Goal: Contribute content: Contribute content

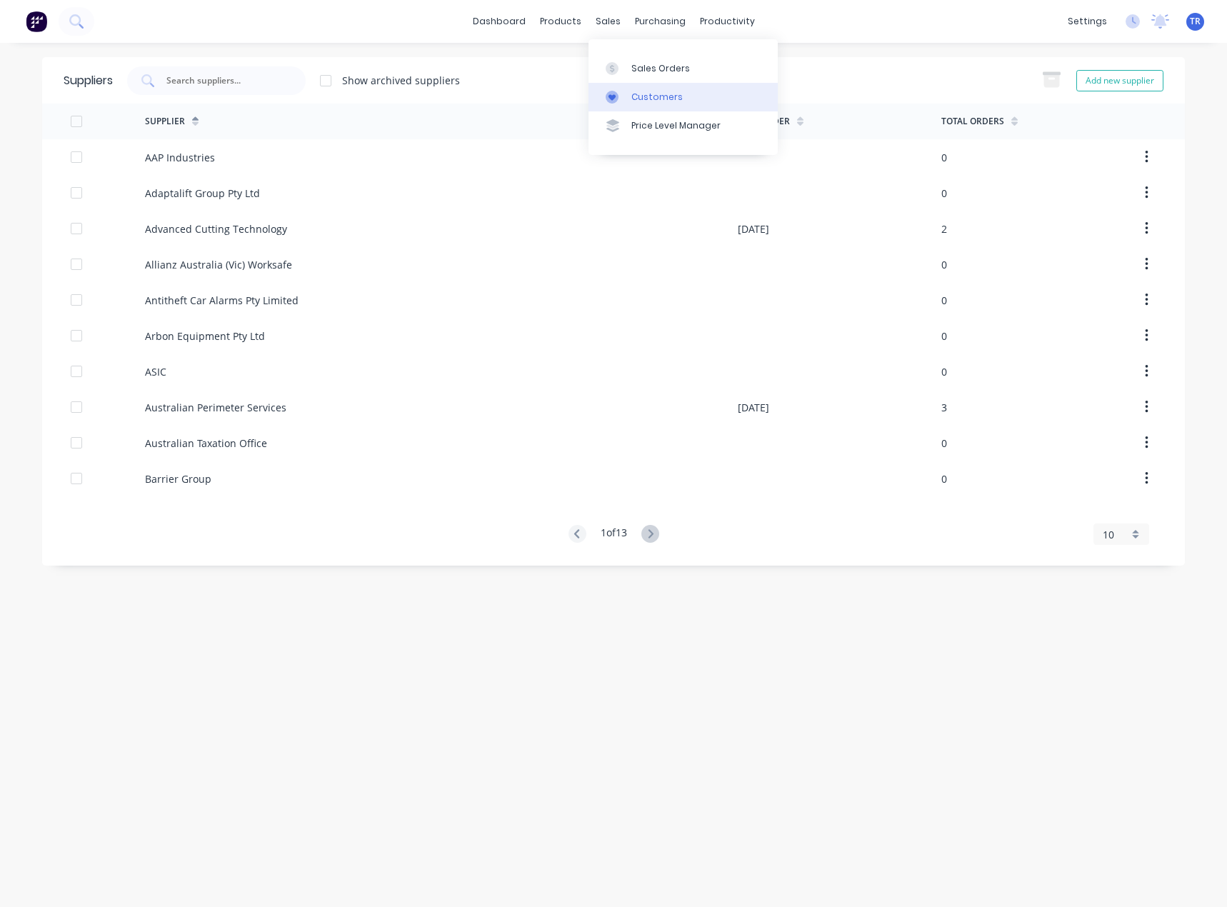
click at [609, 98] on icon at bounding box center [612, 97] width 13 height 13
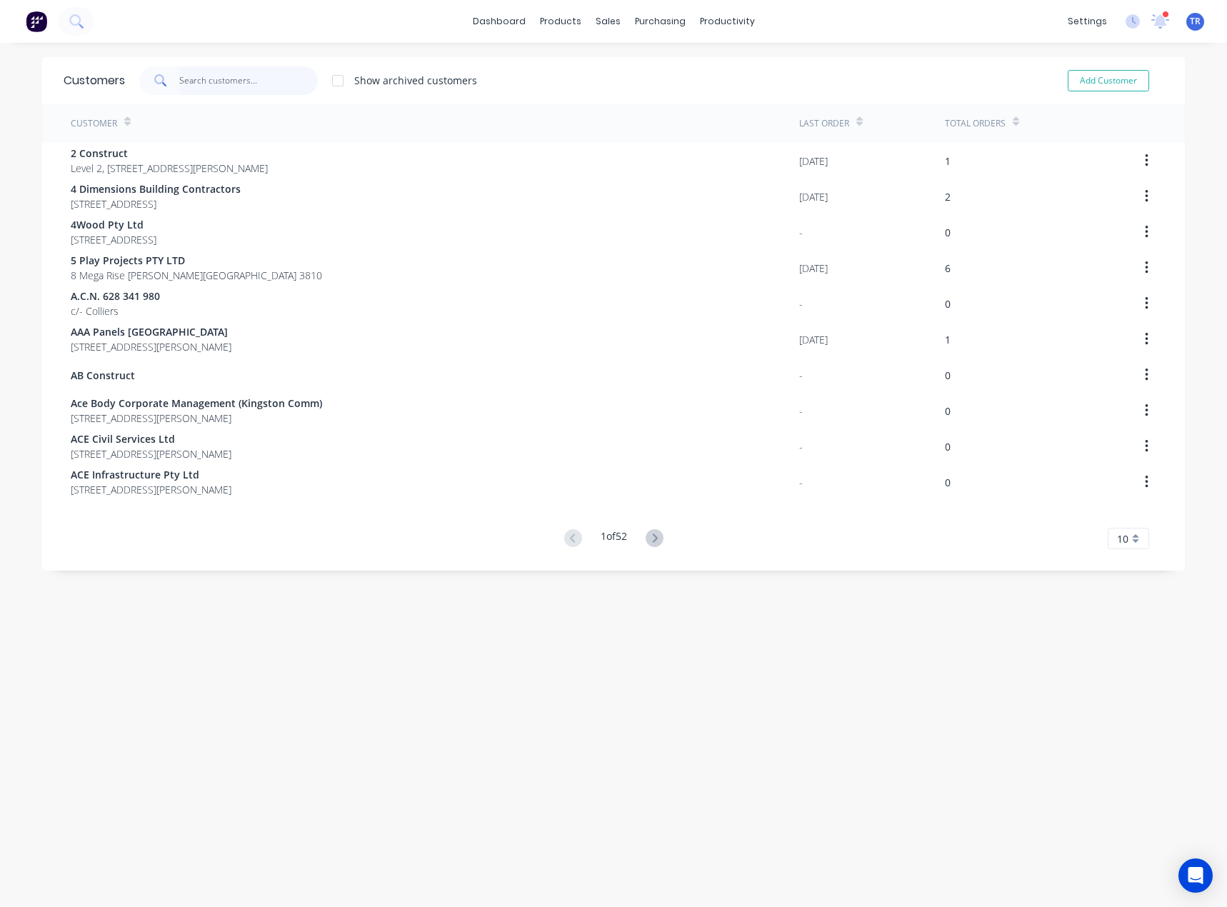
click at [258, 88] on input "text" at bounding box center [248, 80] width 139 height 29
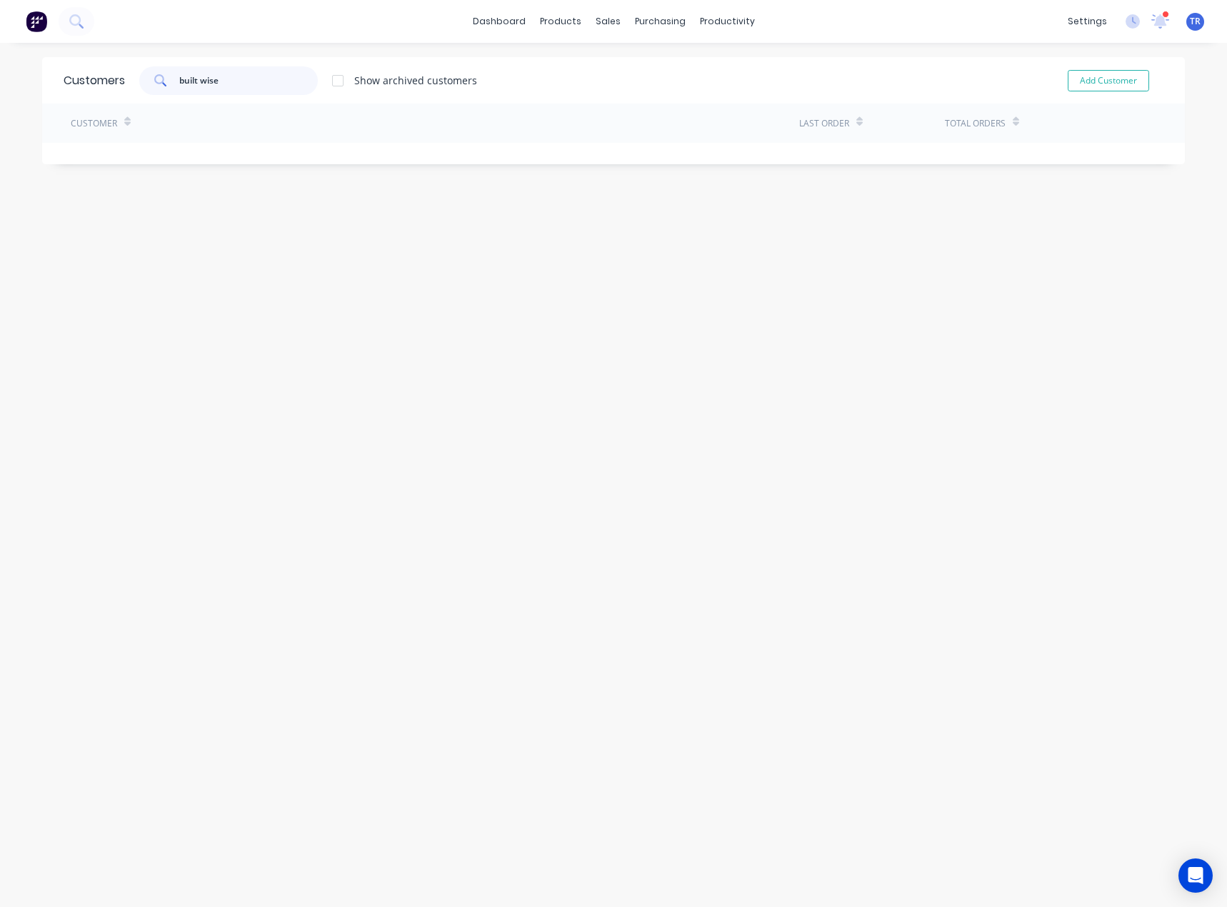
click at [210, 76] on input "built wise" at bounding box center [248, 80] width 139 height 29
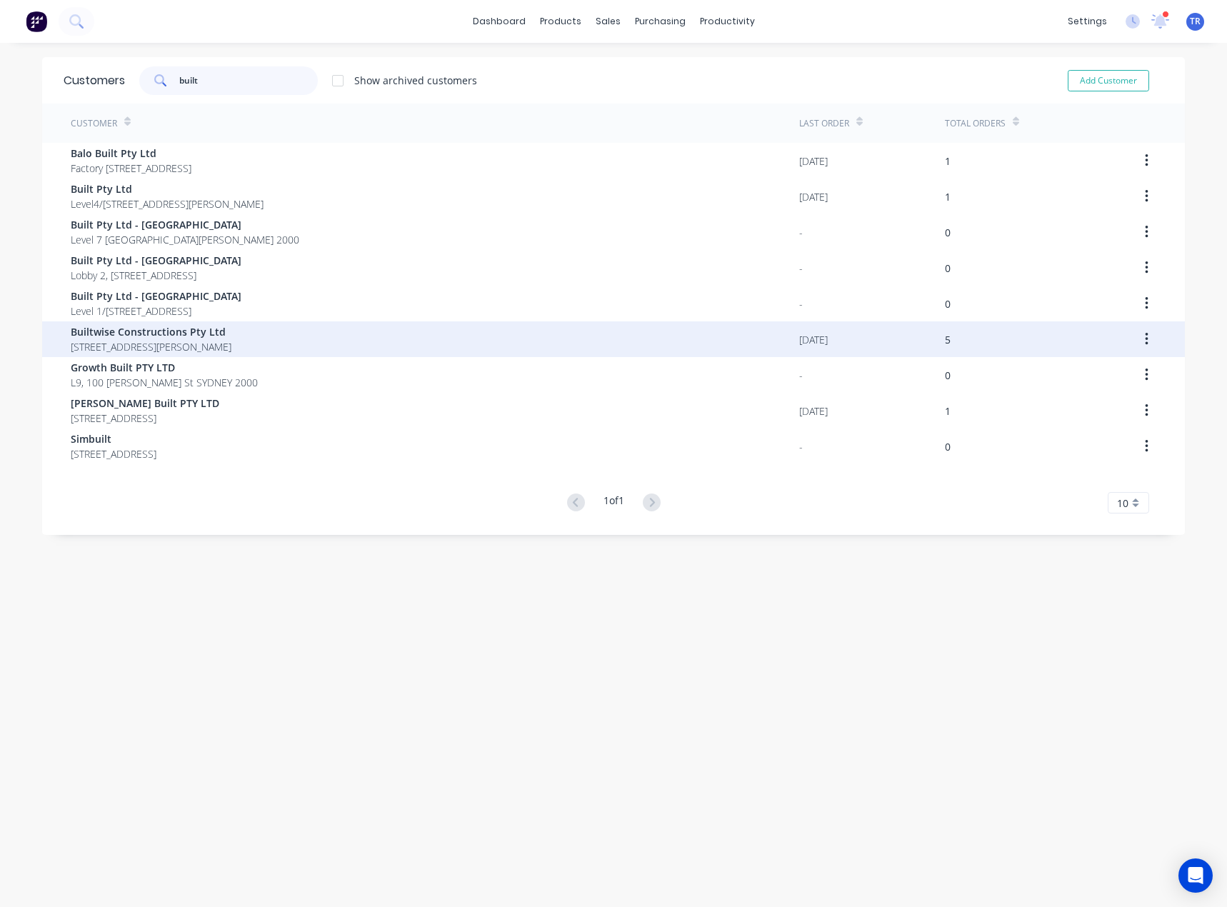
type input "built"
click at [315, 355] on div "Builtwise Constructions Pty Ltd Unit 23/21-35 Ricketts Rd Mount Waverley Victor…" at bounding box center [435, 339] width 729 height 36
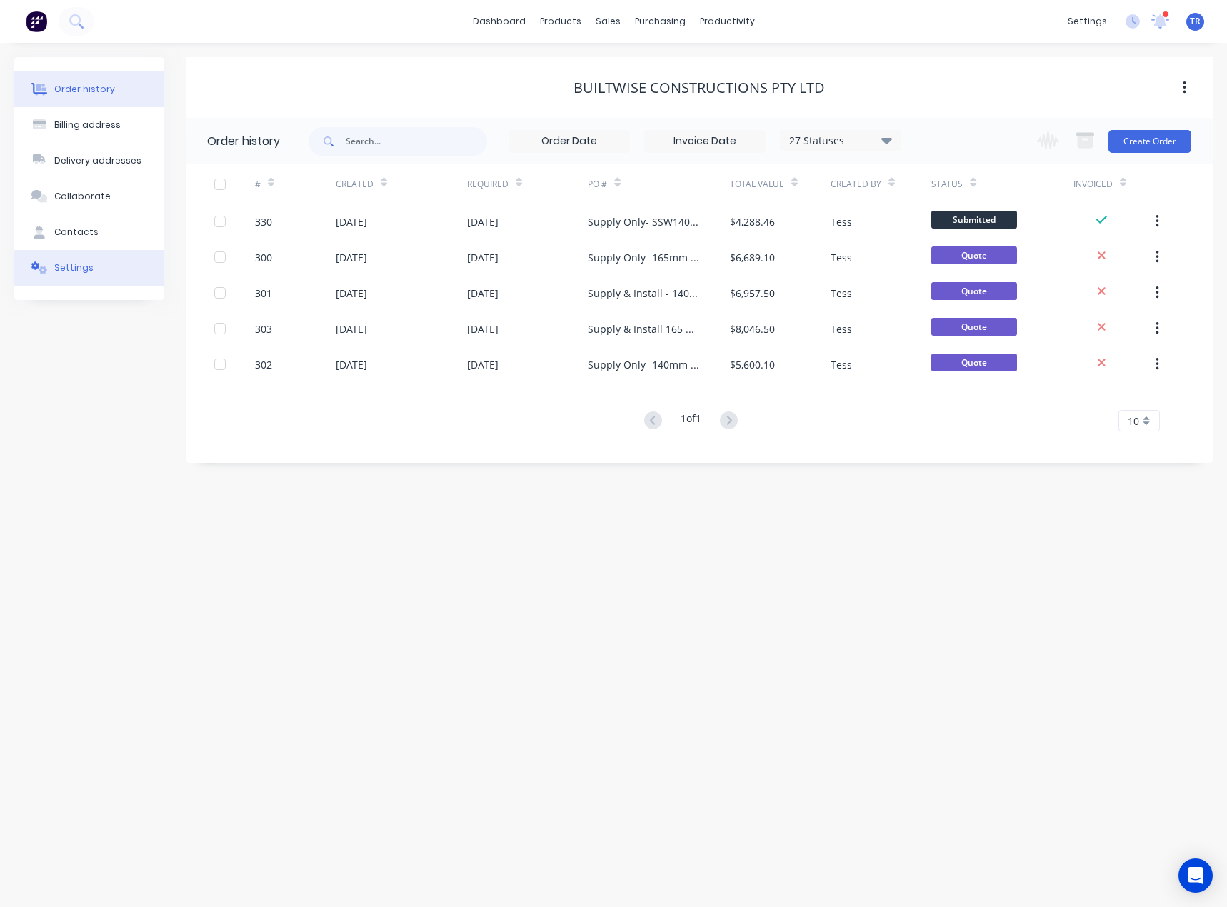
click at [115, 279] on button "Settings" at bounding box center [89, 268] width 150 height 36
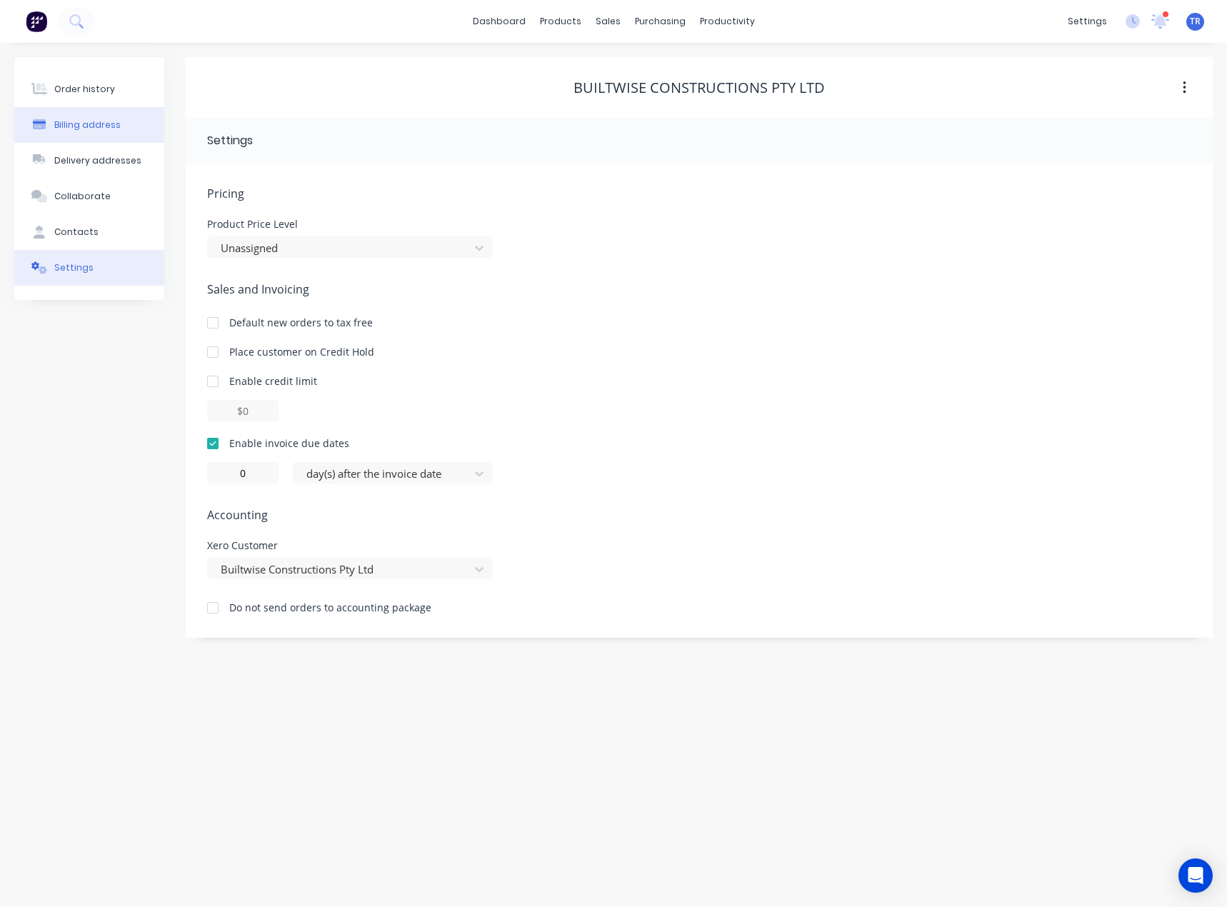
click at [124, 123] on button "Billing address" at bounding box center [89, 125] width 150 height 36
select select "AU"
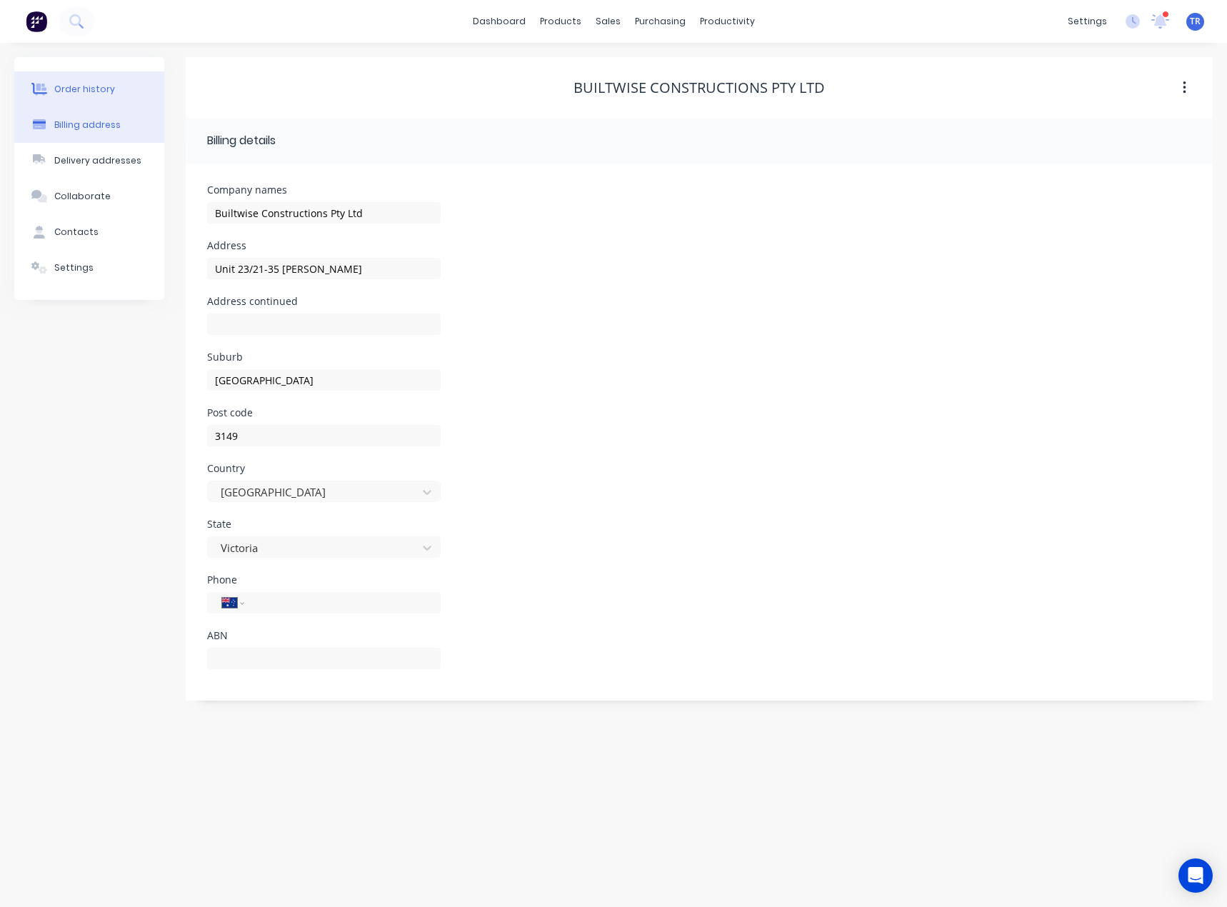
click at [99, 106] on button "Order history" at bounding box center [89, 89] width 150 height 36
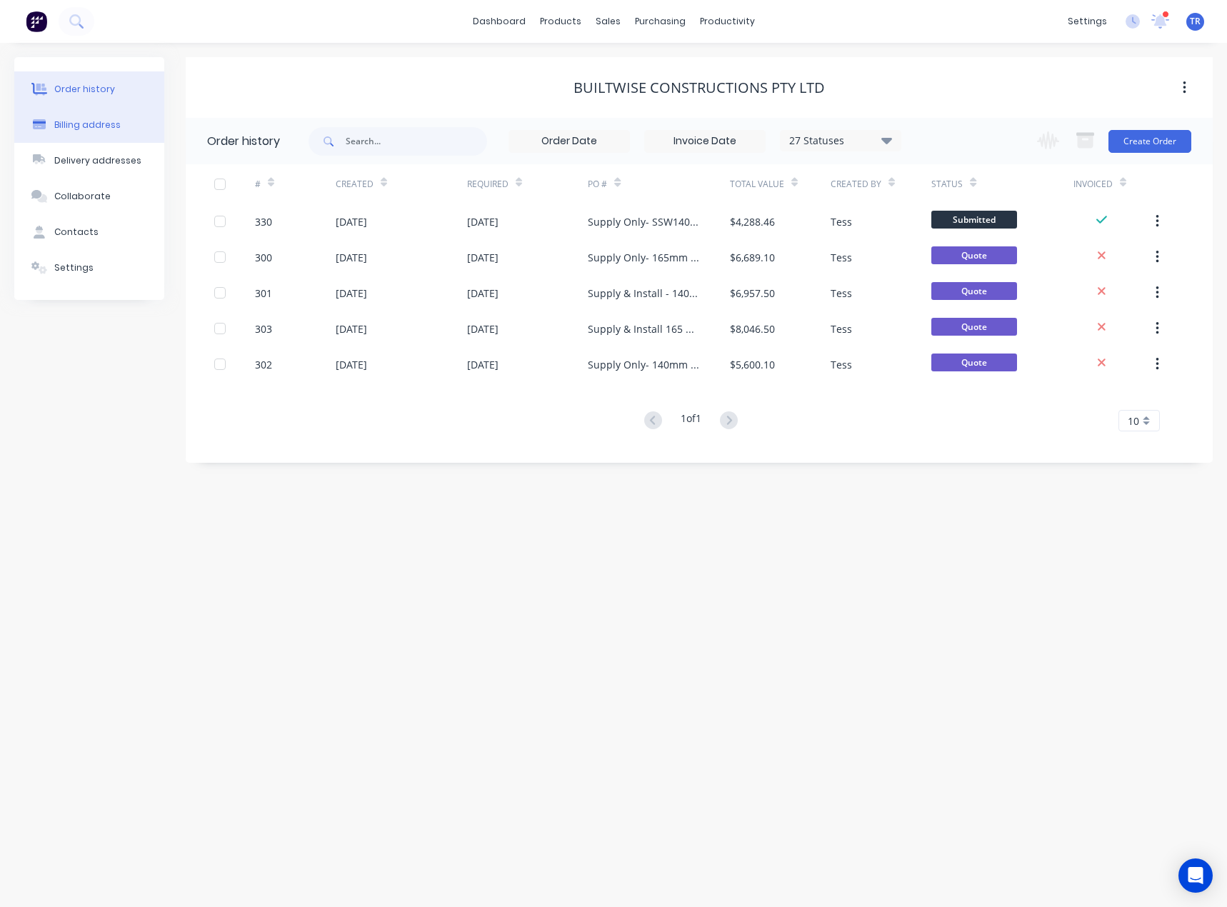
click at [100, 124] on div "Billing address" at bounding box center [87, 125] width 66 height 13
select select "AU"
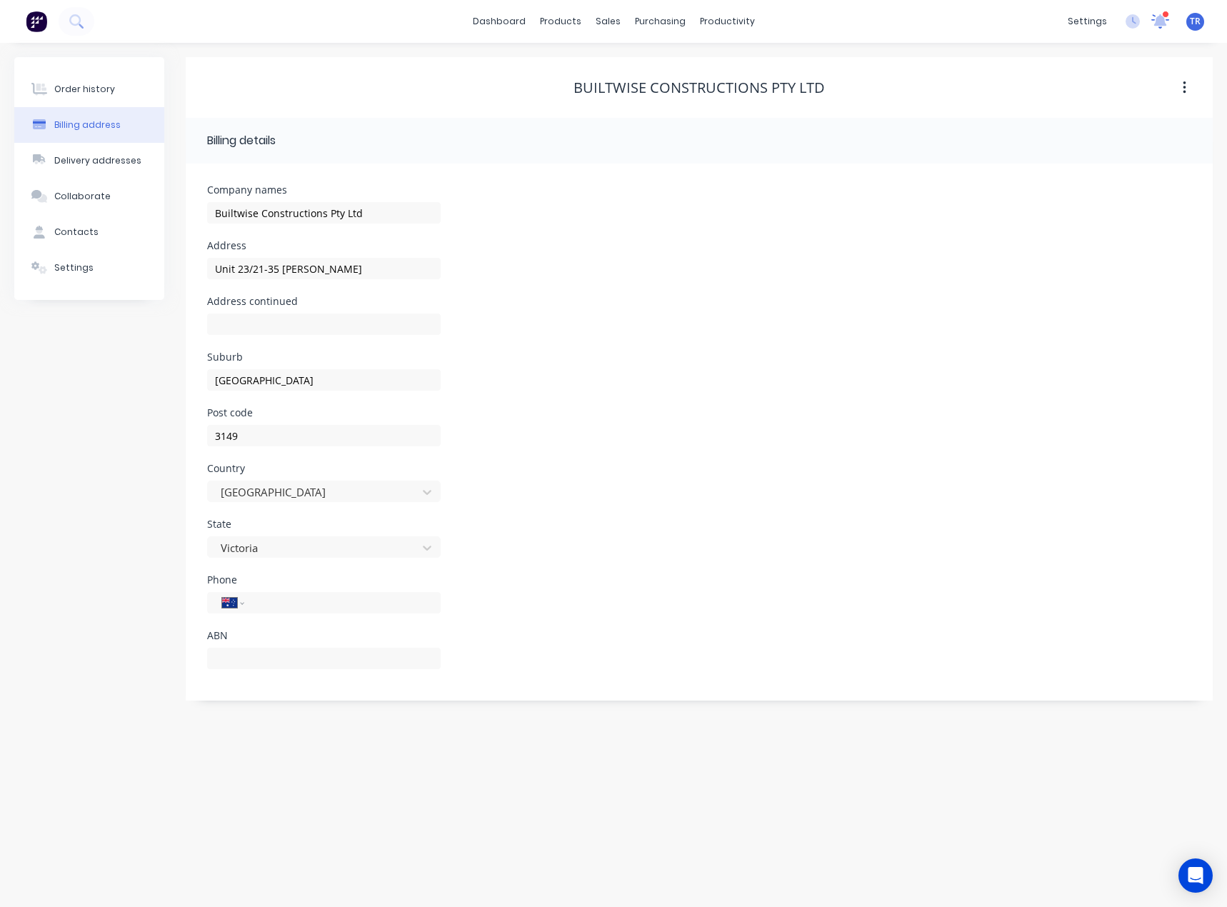
click at [1159, 27] on icon at bounding box center [1160, 21] width 18 height 14
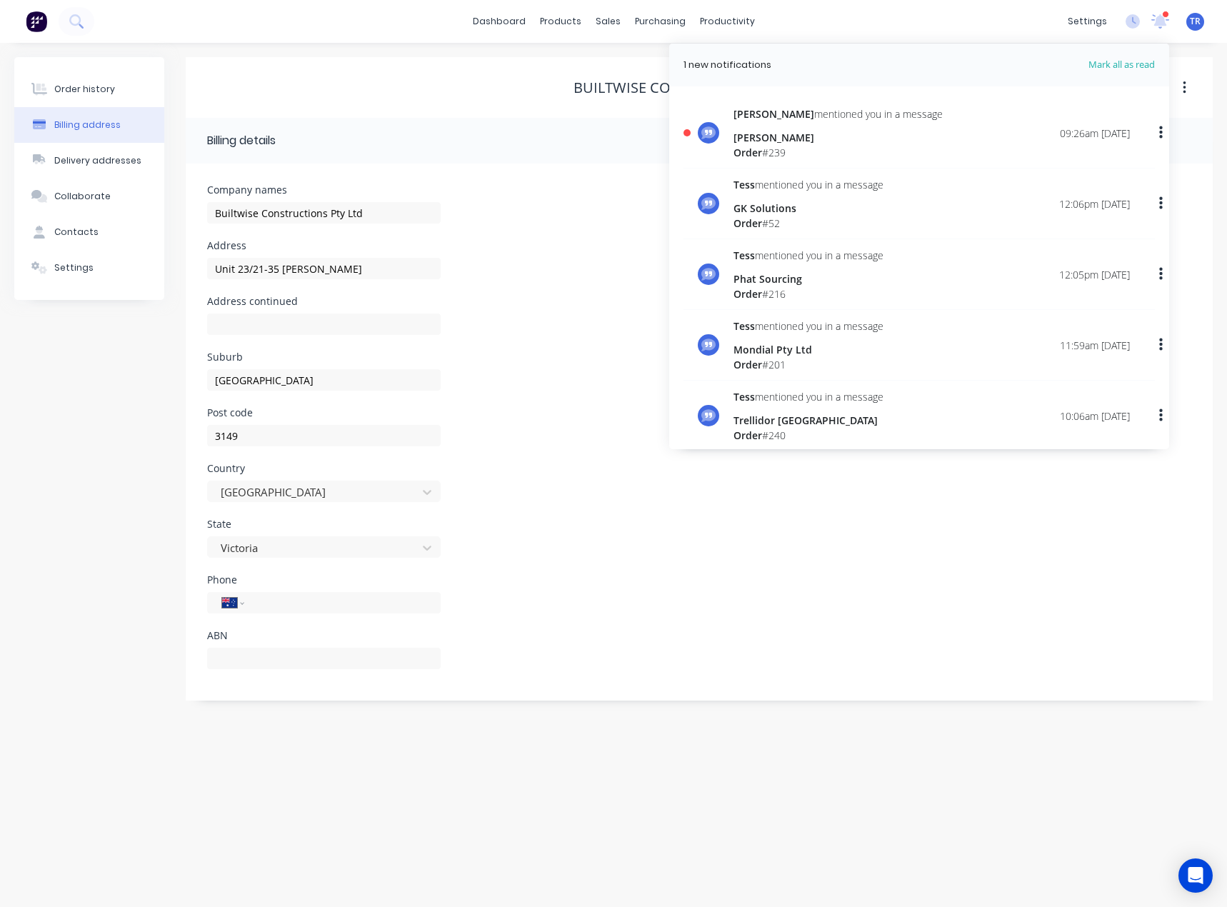
click at [889, 141] on div "[PERSON_NAME]" at bounding box center [838, 137] width 209 height 15
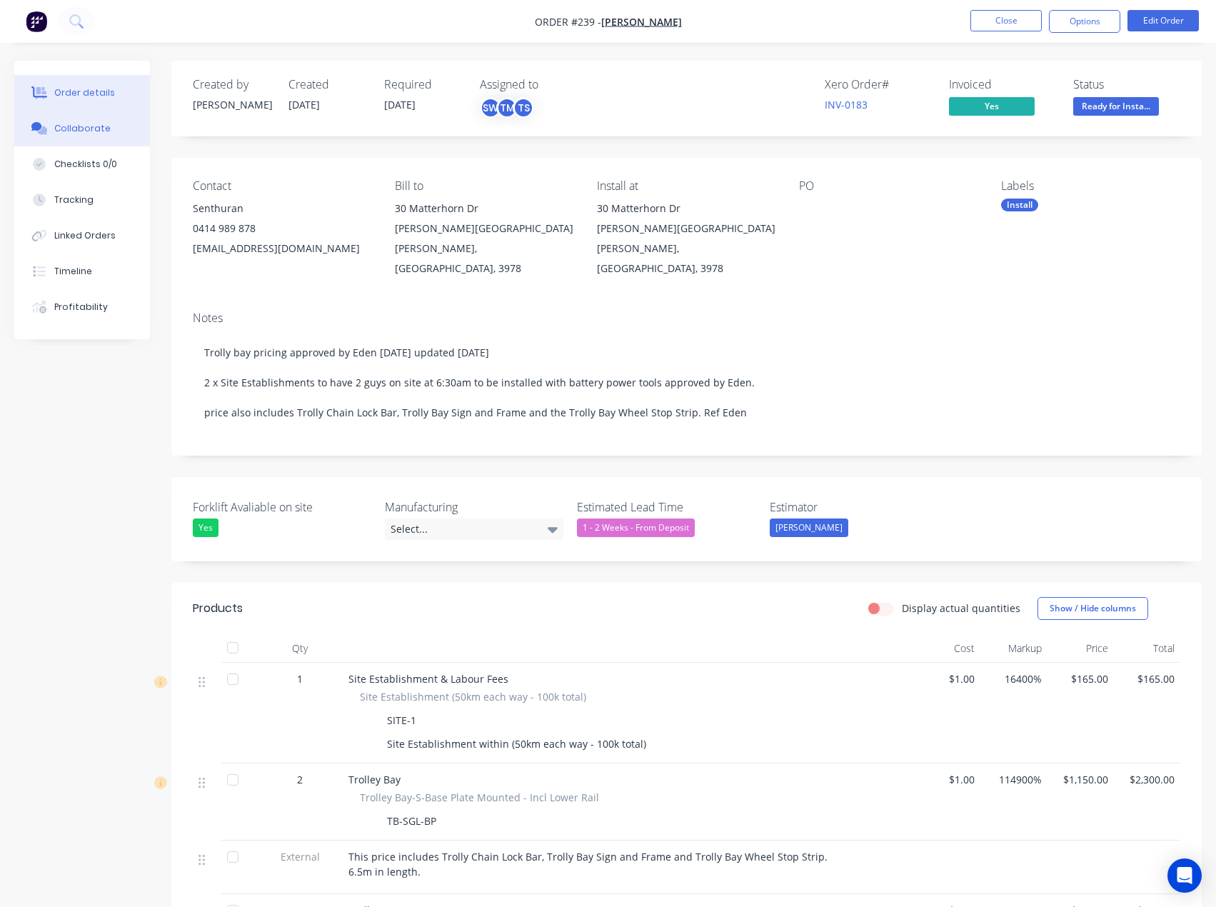
click at [45, 119] on button "Collaborate" at bounding box center [82, 129] width 136 height 36
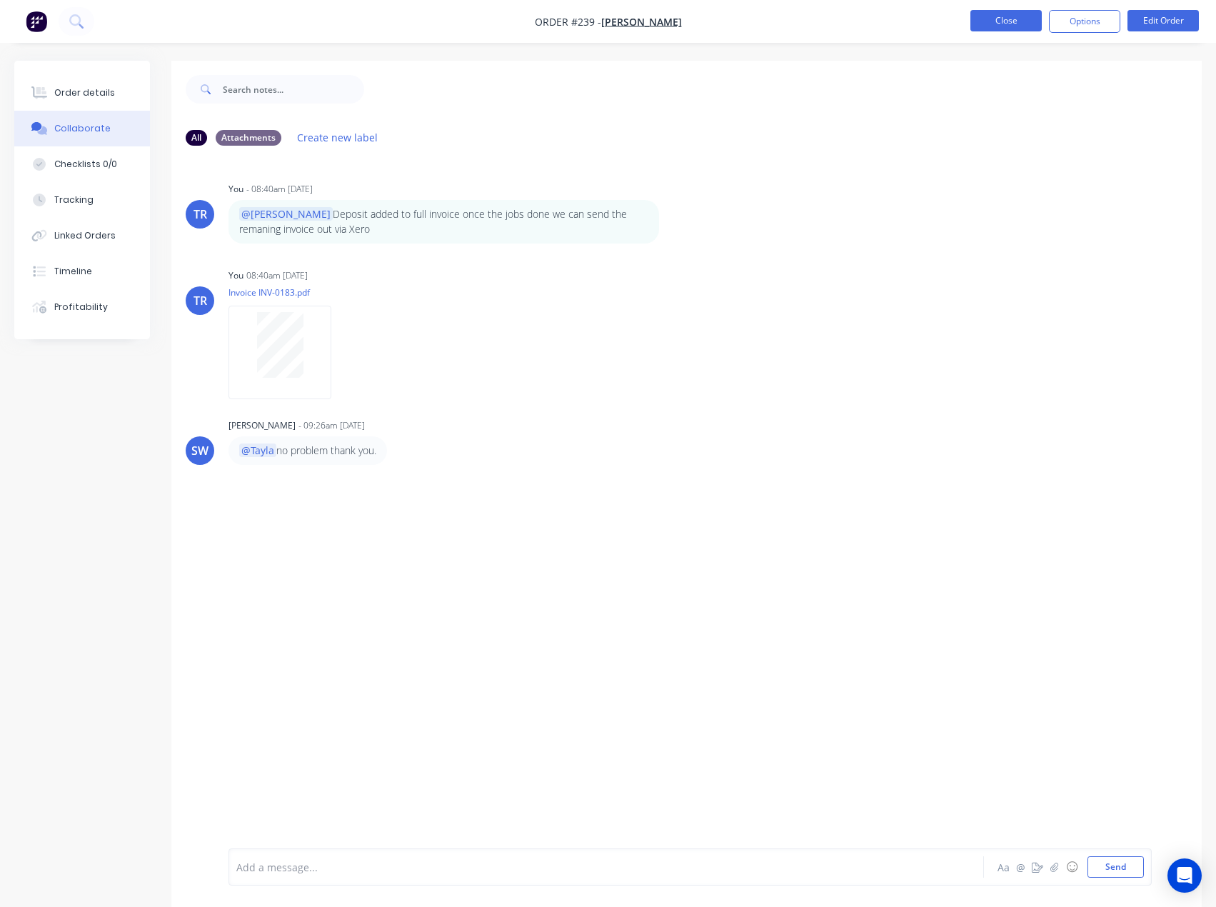
click at [1019, 14] on button "Close" at bounding box center [1006, 20] width 71 height 21
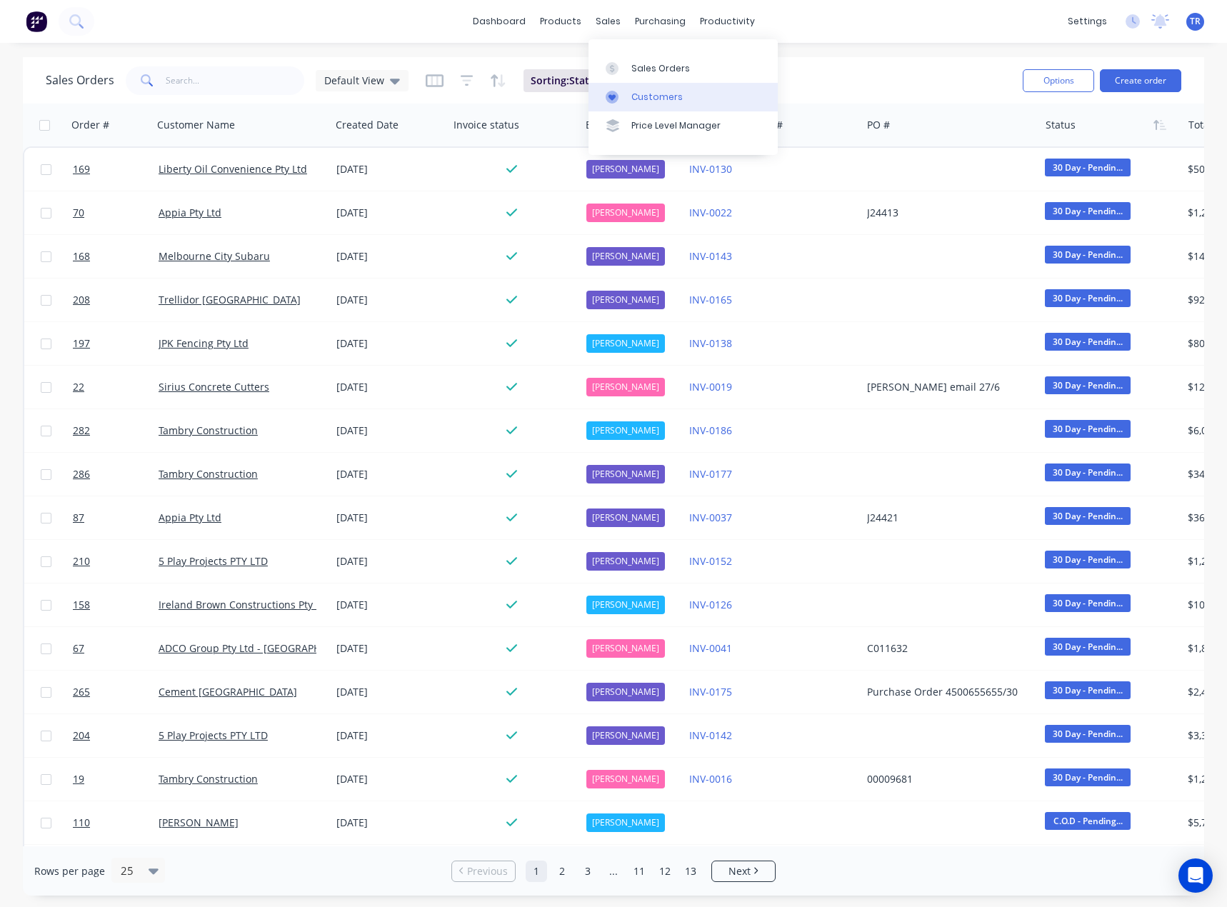
click at [635, 89] on link "Customers" at bounding box center [683, 97] width 189 height 29
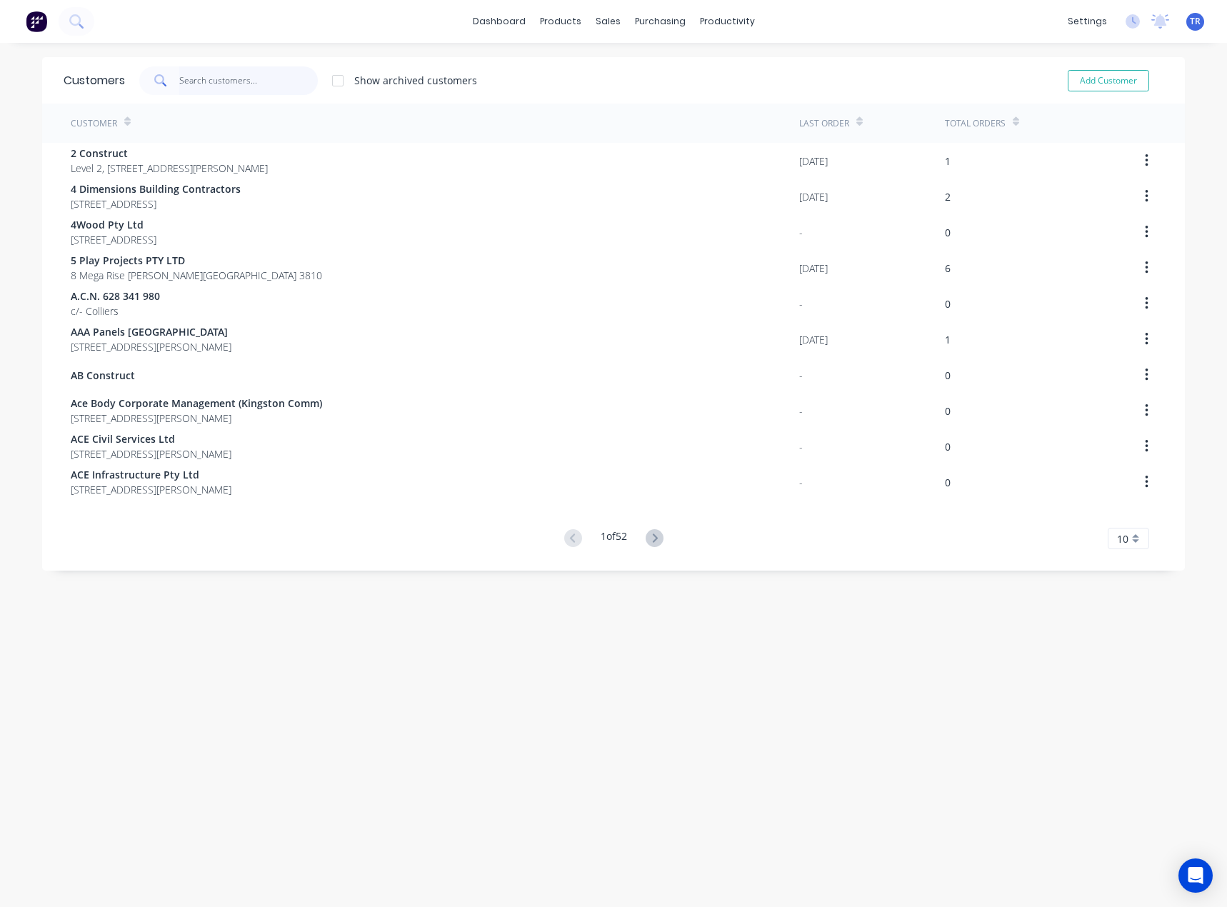
click at [224, 86] on input "text" at bounding box center [248, 80] width 139 height 29
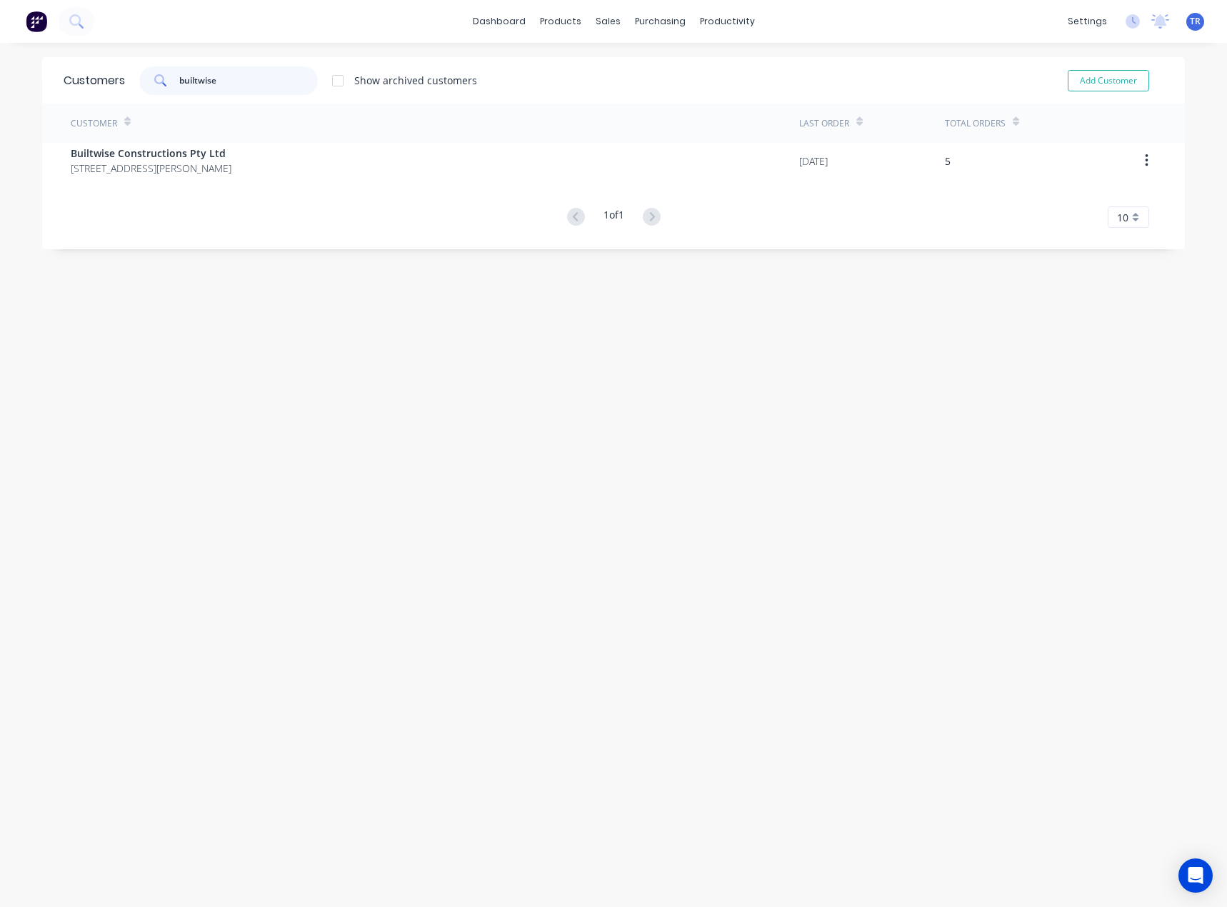
type input "builtwise"
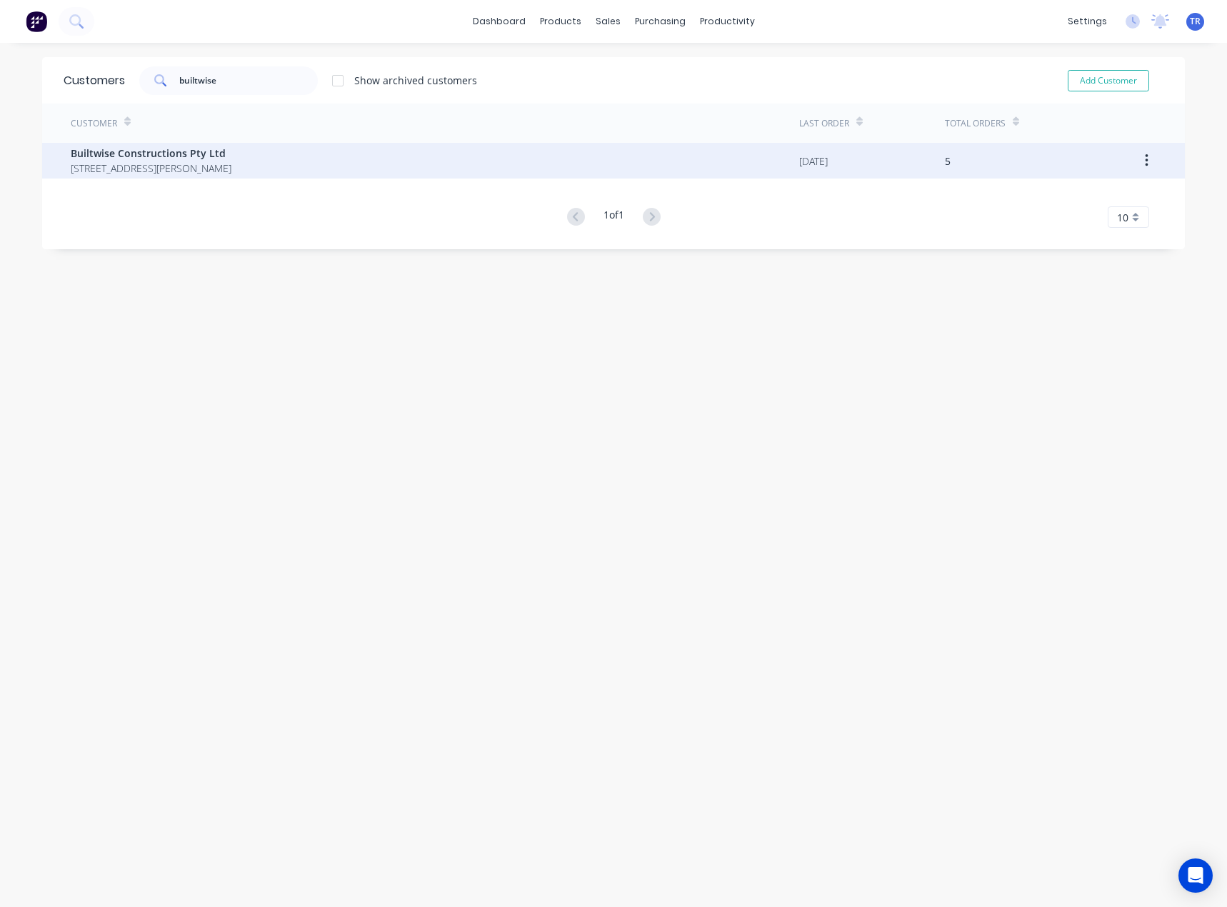
click at [229, 151] on span "Builtwise Constructions Pty Ltd" at bounding box center [151, 153] width 161 height 15
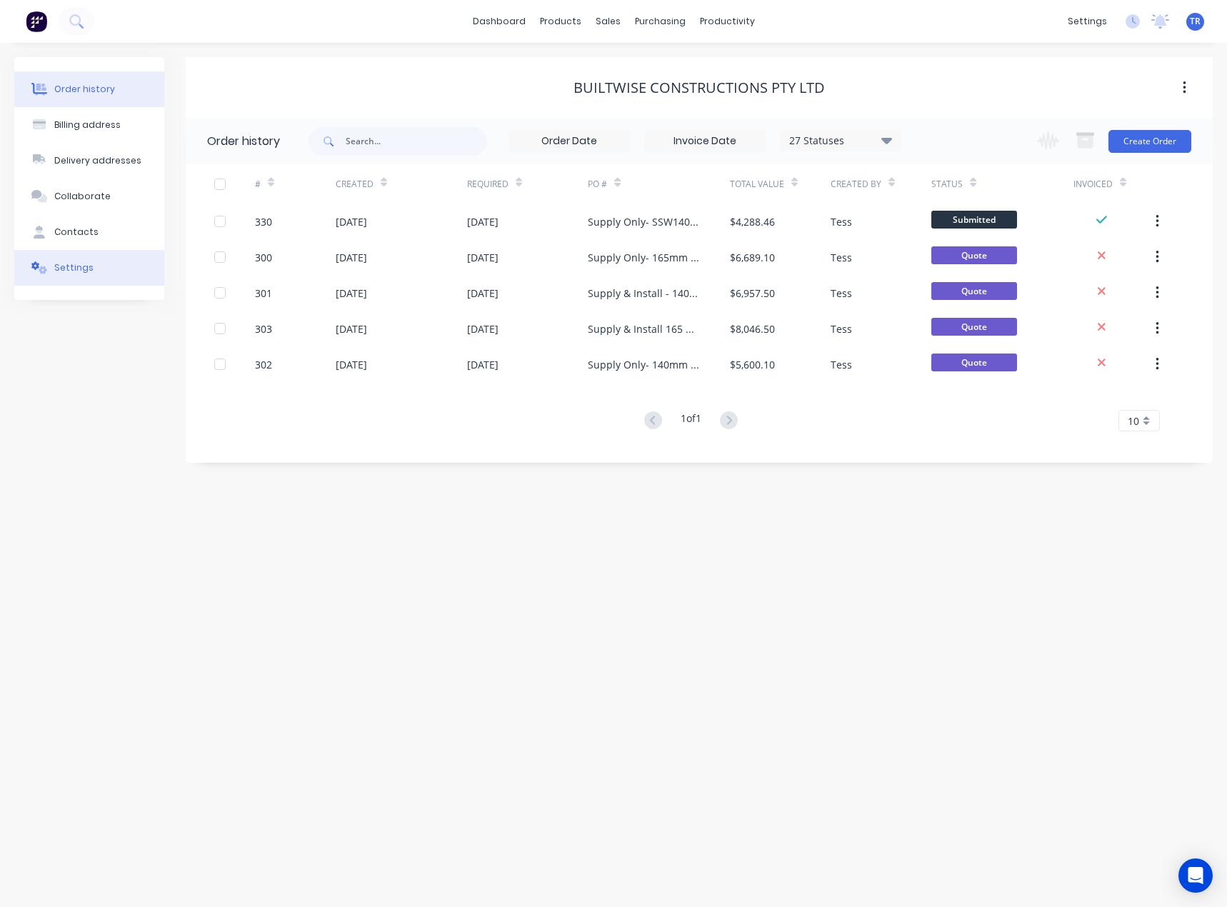
click at [118, 281] on button "Settings" at bounding box center [89, 268] width 150 height 36
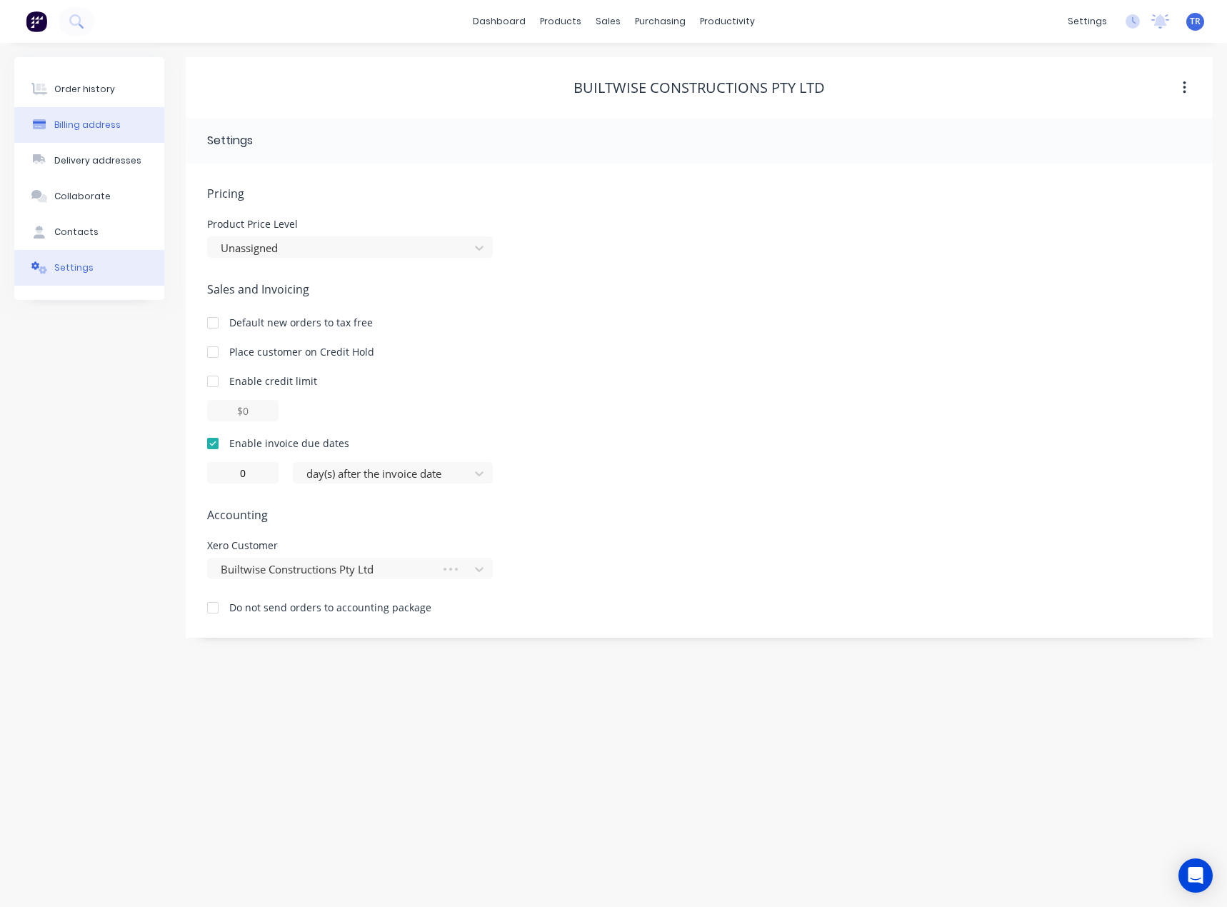
click at [89, 139] on button "Billing address" at bounding box center [89, 125] width 150 height 36
select select "AU"
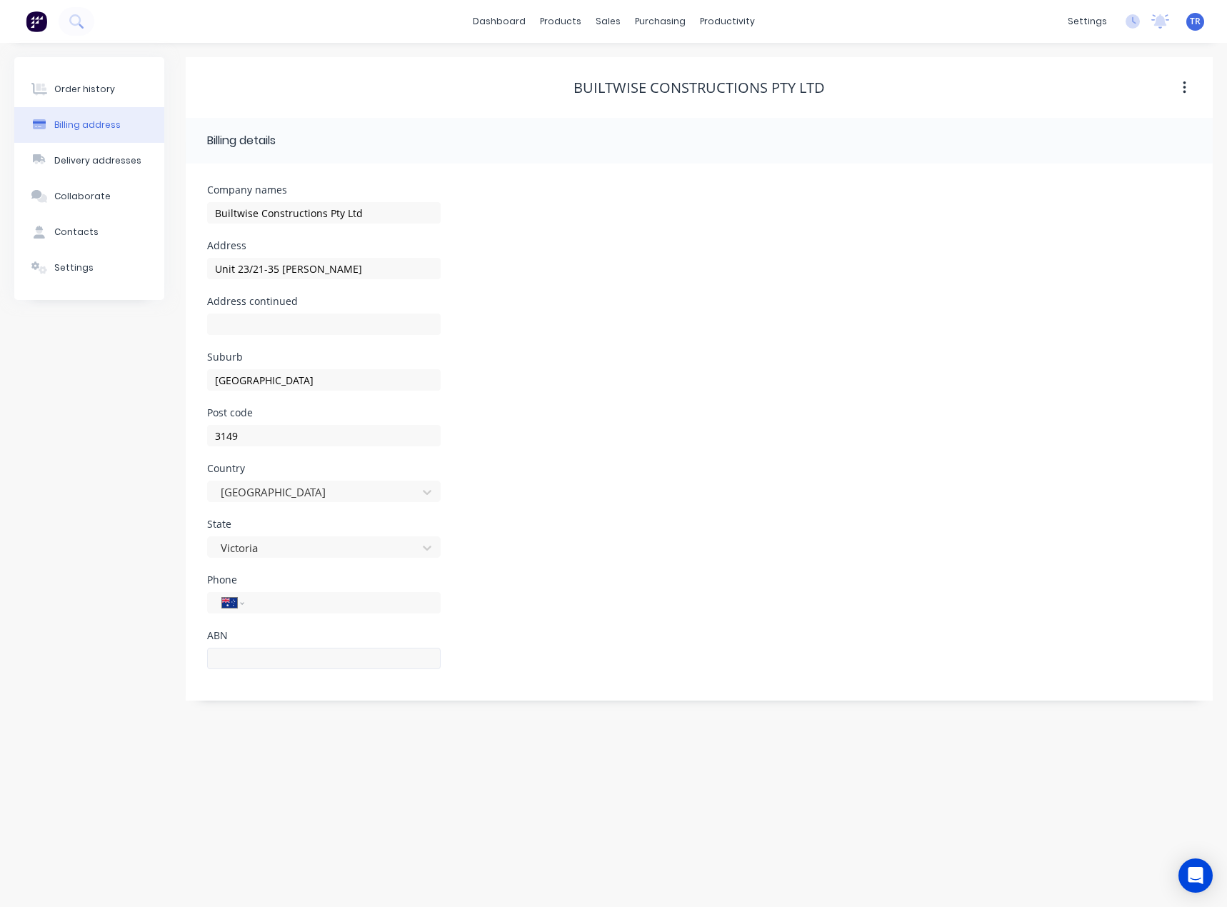
click at [278, 674] on div at bounding box center [324, 665] width 234 height 42
click at [279, 656] on input "text" at bounding box center [324, 658] width 234 height 21
paste input "64 153 849 908"
type input "64 153 849 908"
click at [603, 560] on div "State Victoria" at bounding box center [699, 547] width 984 height 56
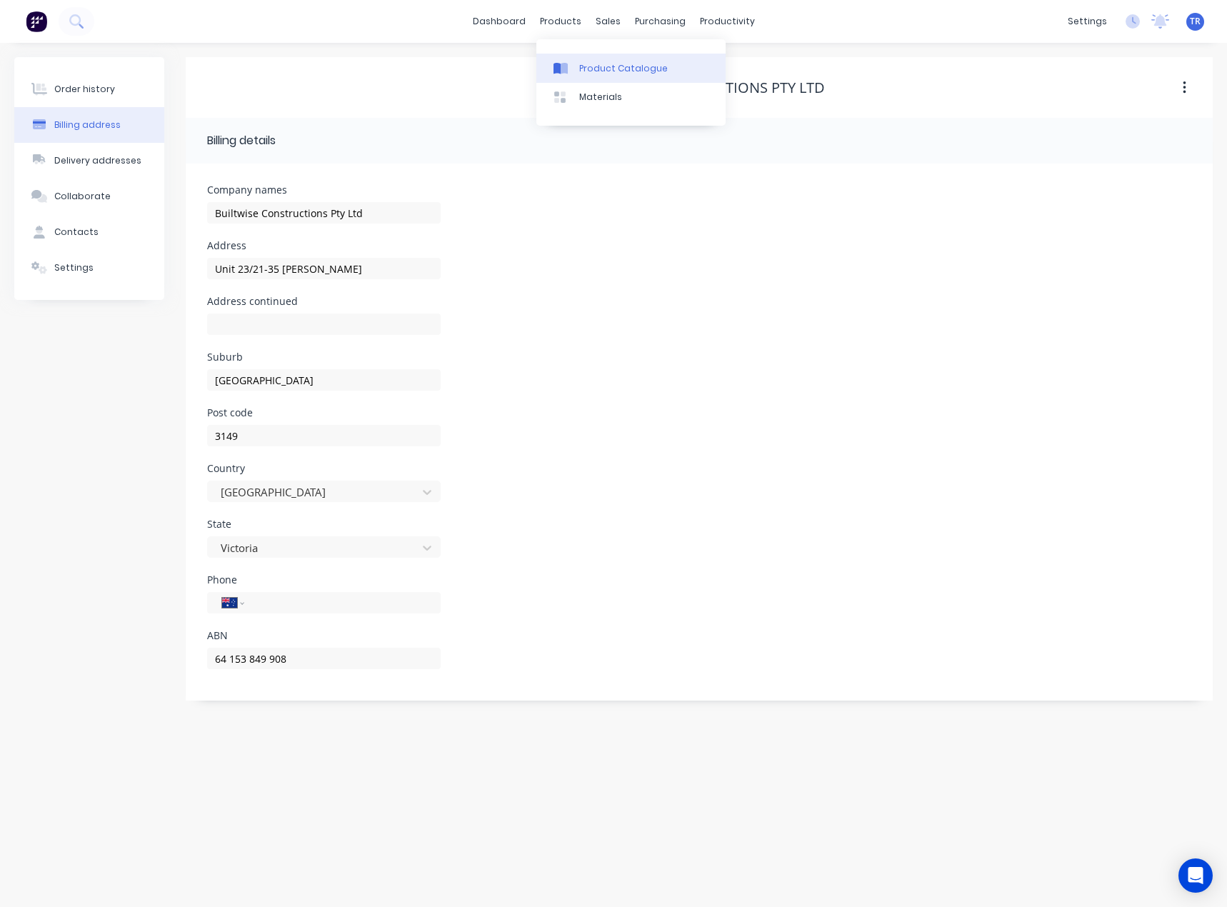
click at [585, 54] on link "Product Catalogue" at bounding box center [630, 68] width 189 height 29
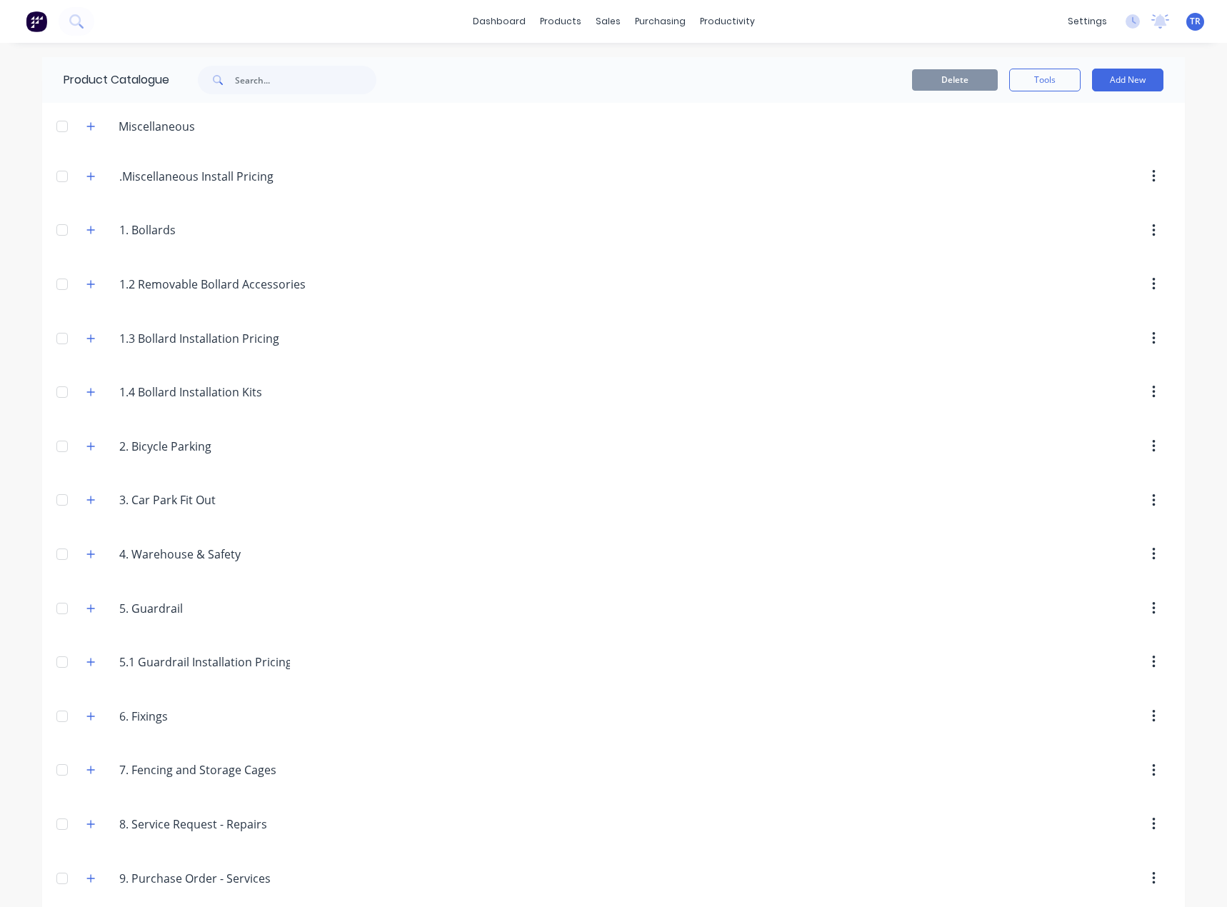
scroll to position [66, 0]
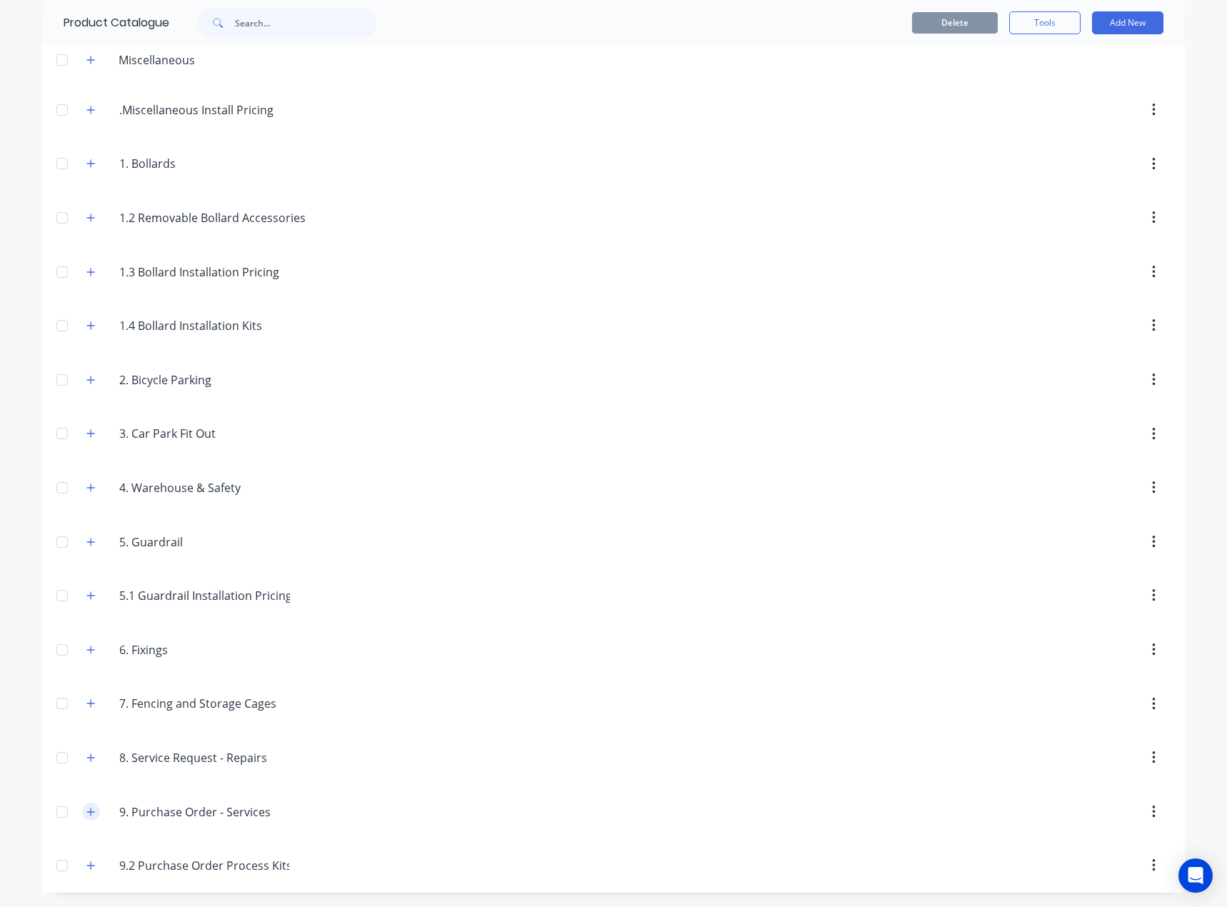
click at [89, 810] on icon "button" at bounding box center [90, 812] width 9 height 10
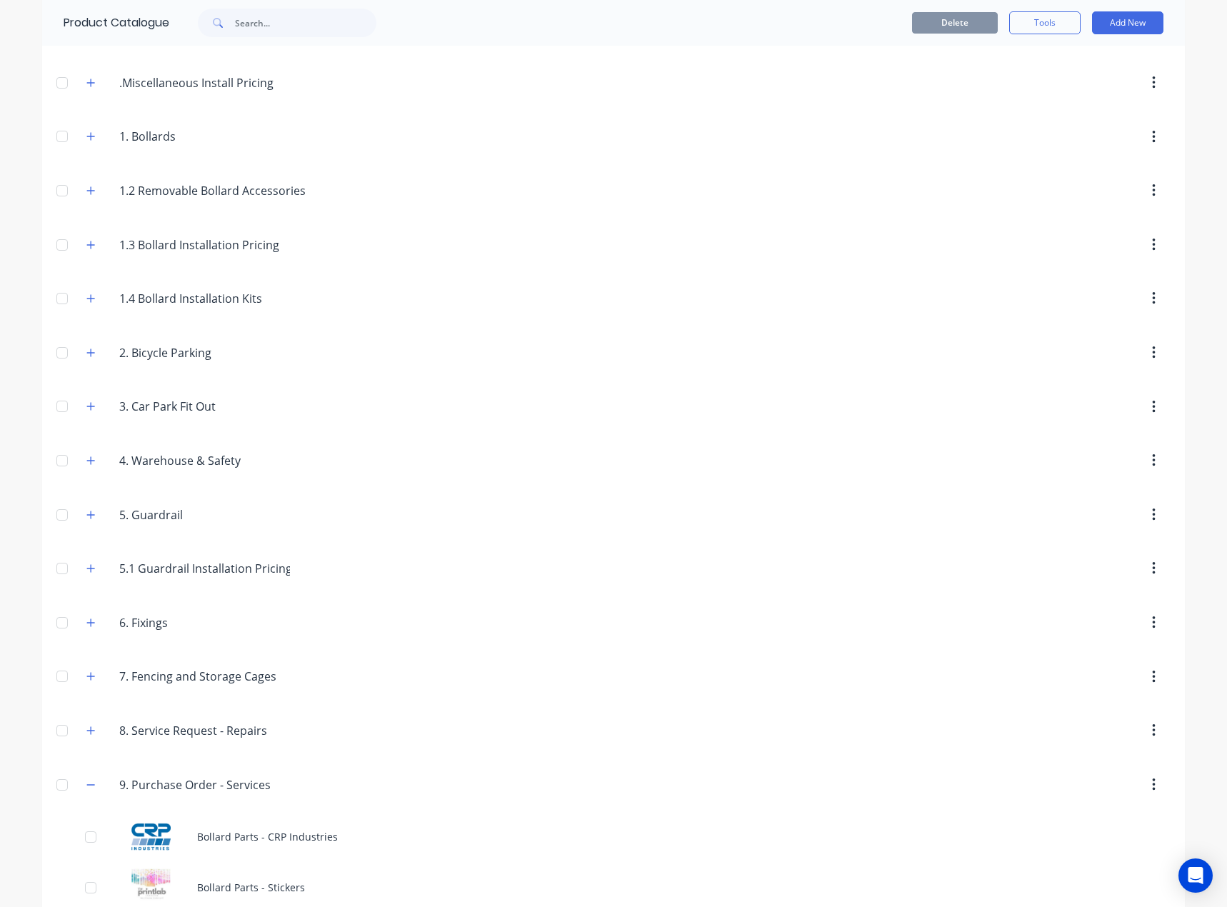
scroll to position [827, 0]
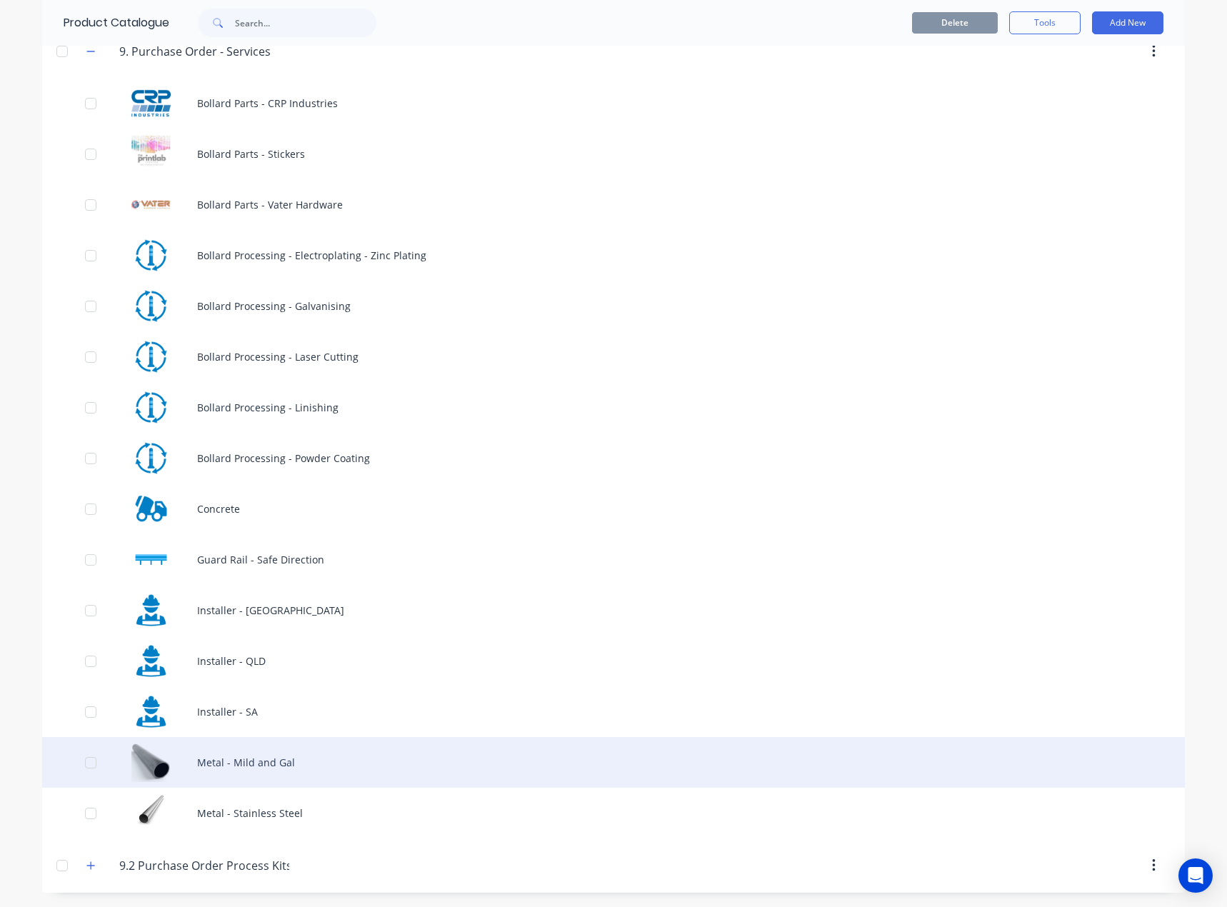
click at [263, 768] on div "Metal - Mild and Gal" at bounding box center [613, 762] width 1143 height 51
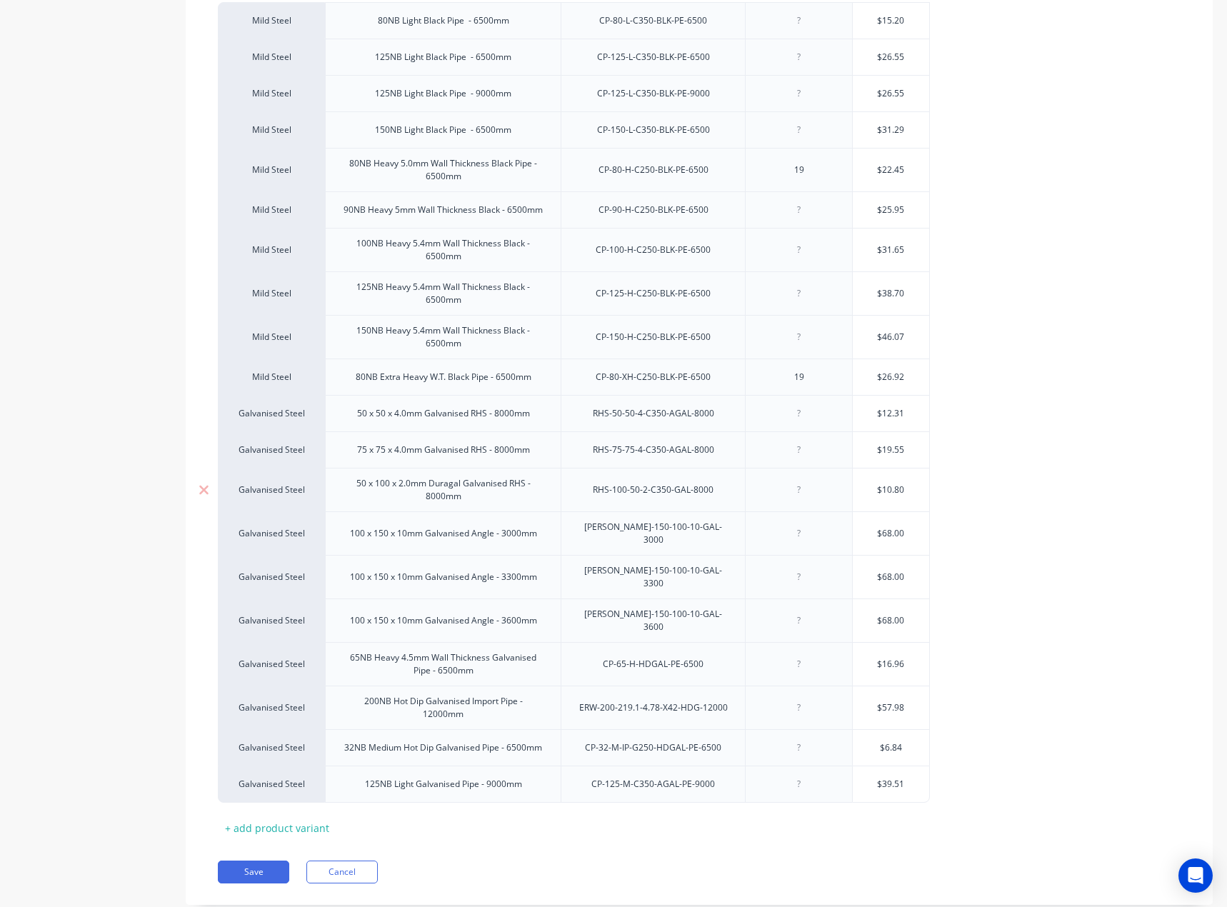
scroll to position [392, 0]
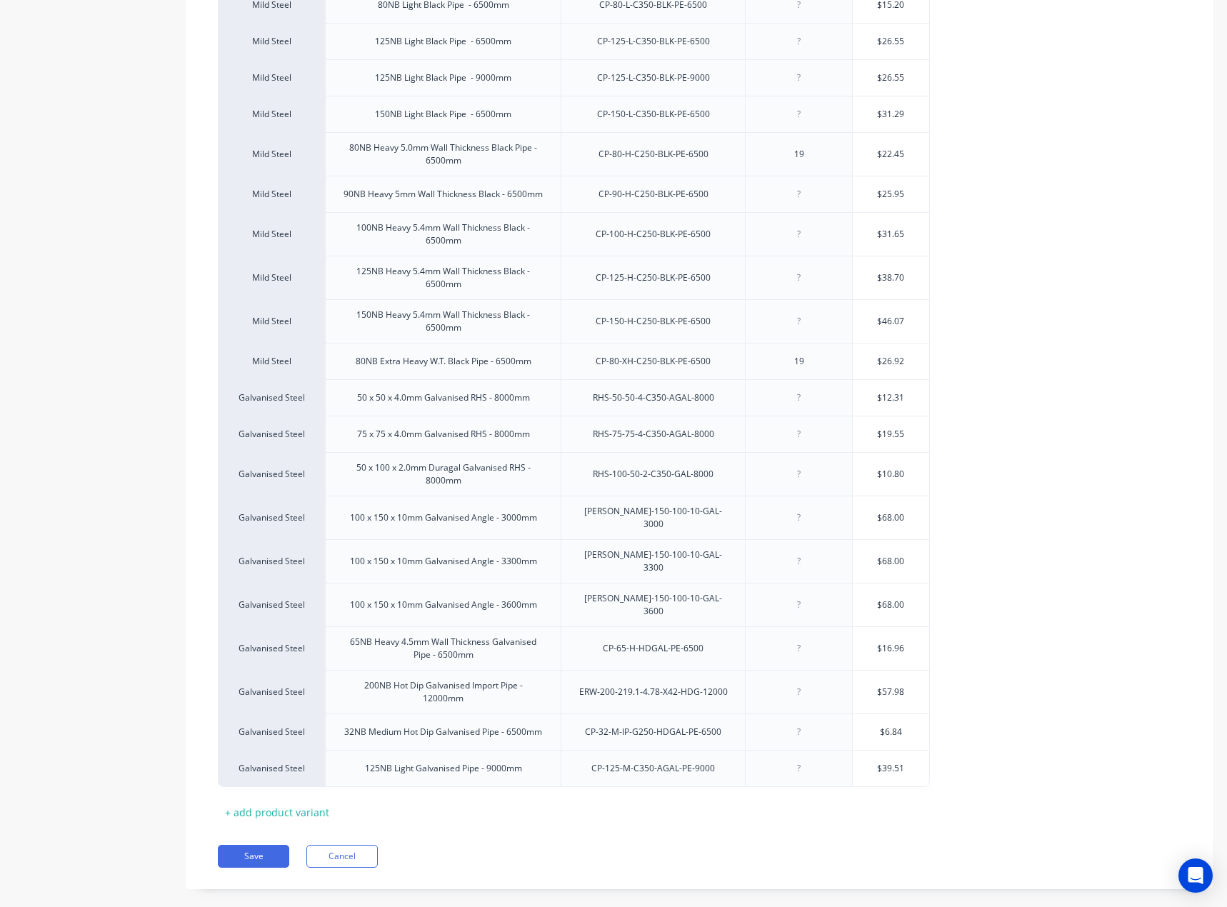
click at [364, 823] on div "Pricing Buying Xero Item # Description Sling no Metalcorp Mild Steel 80NB Light…" at bounding box center [699, 387] width 1027 height 1003
click at [360, 845] on button "Cancel" at bounding box center [341, 856] width 71 height 23
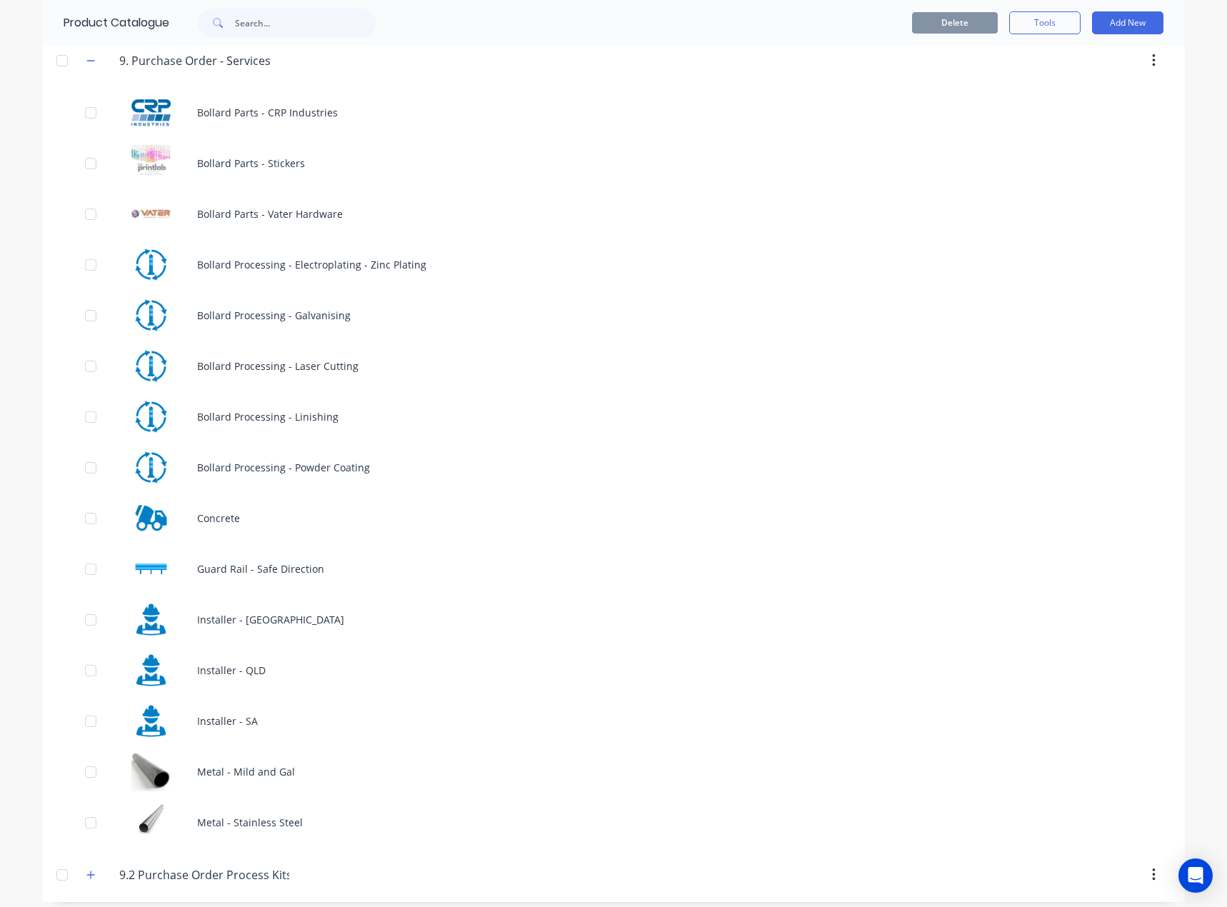
scroll to position [827, 0]
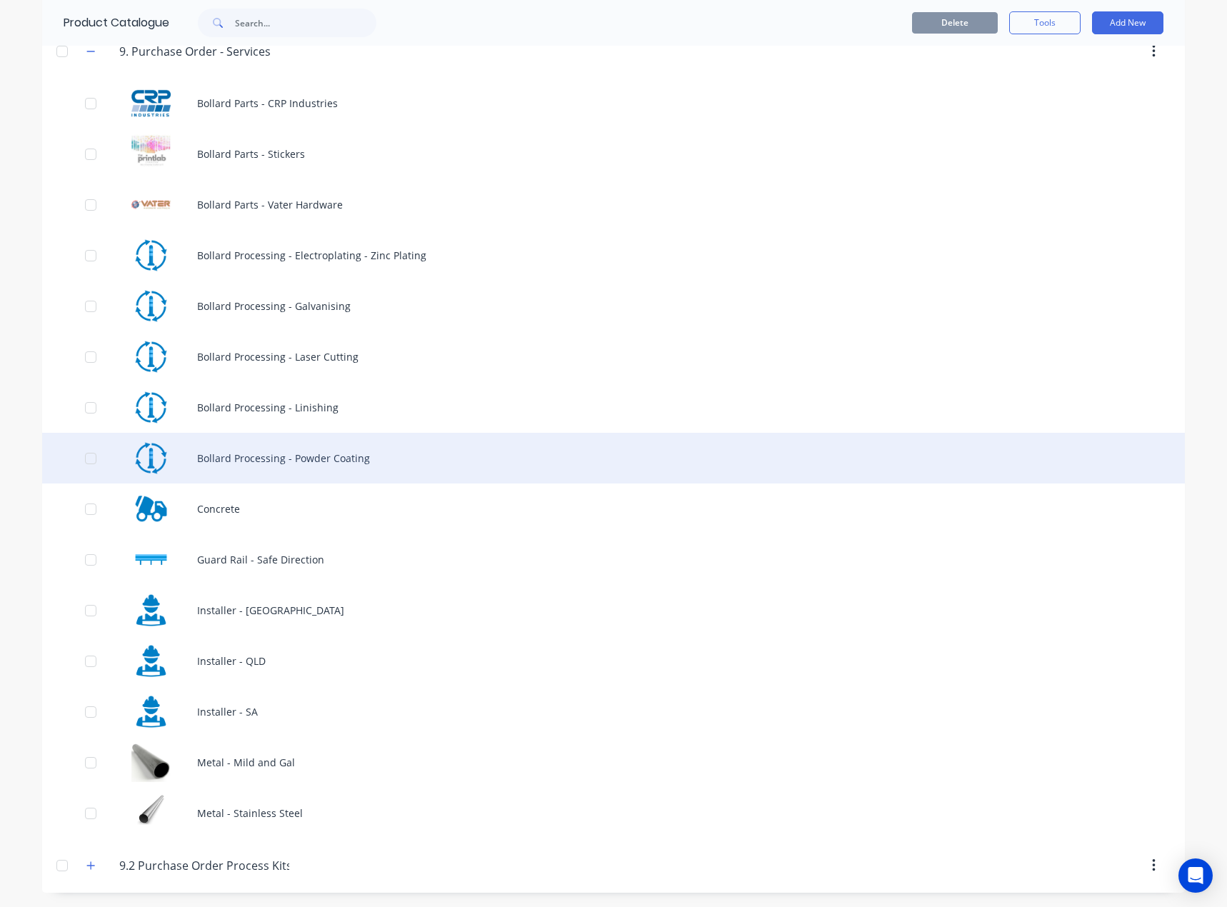
click at [357, 464] on div "Bollard Processing - Powder Coating" at bounding box center [613, 458] width 1143 height 51
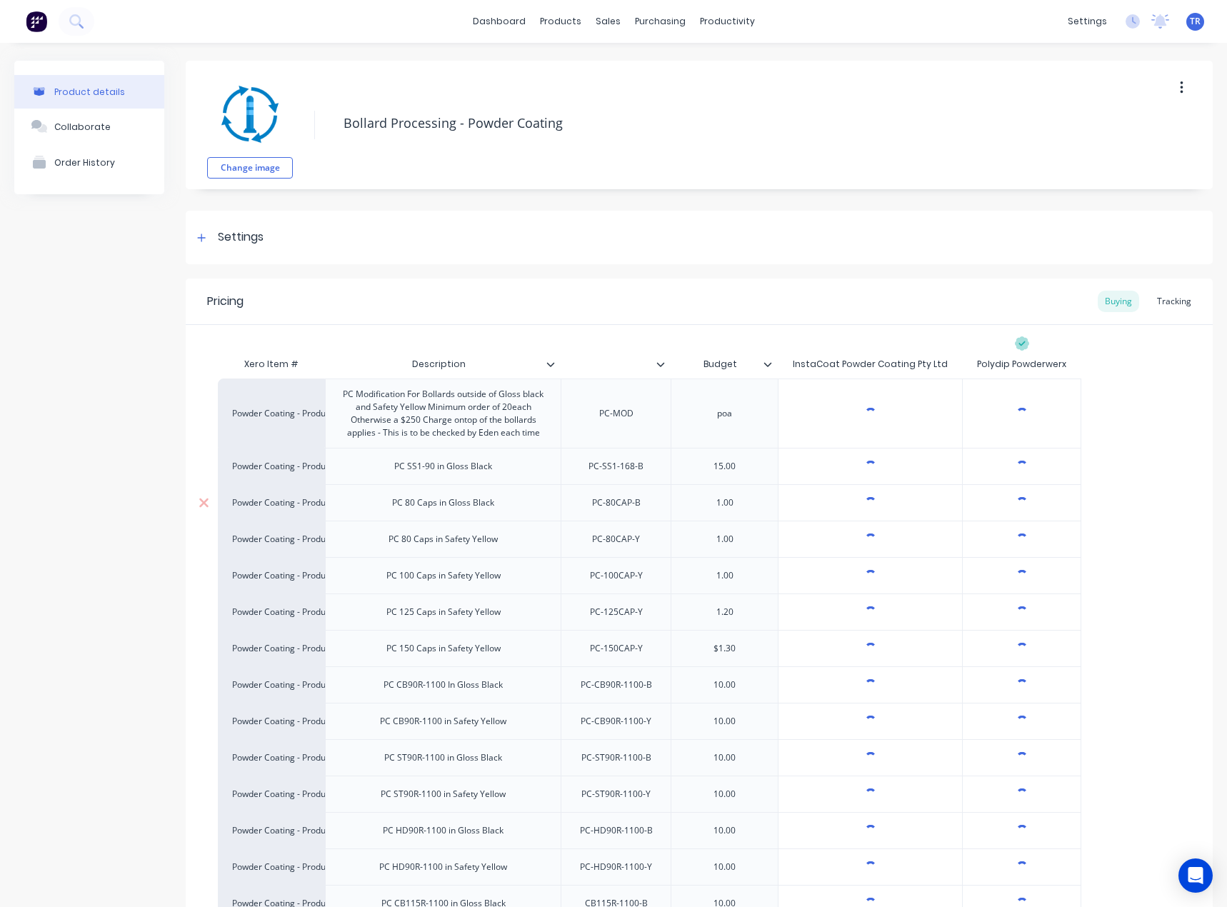
type textarea "x"
click at [630, 469] on div "PC-SS1-168-B" at bounding box center [616, 466] width 78 height 19
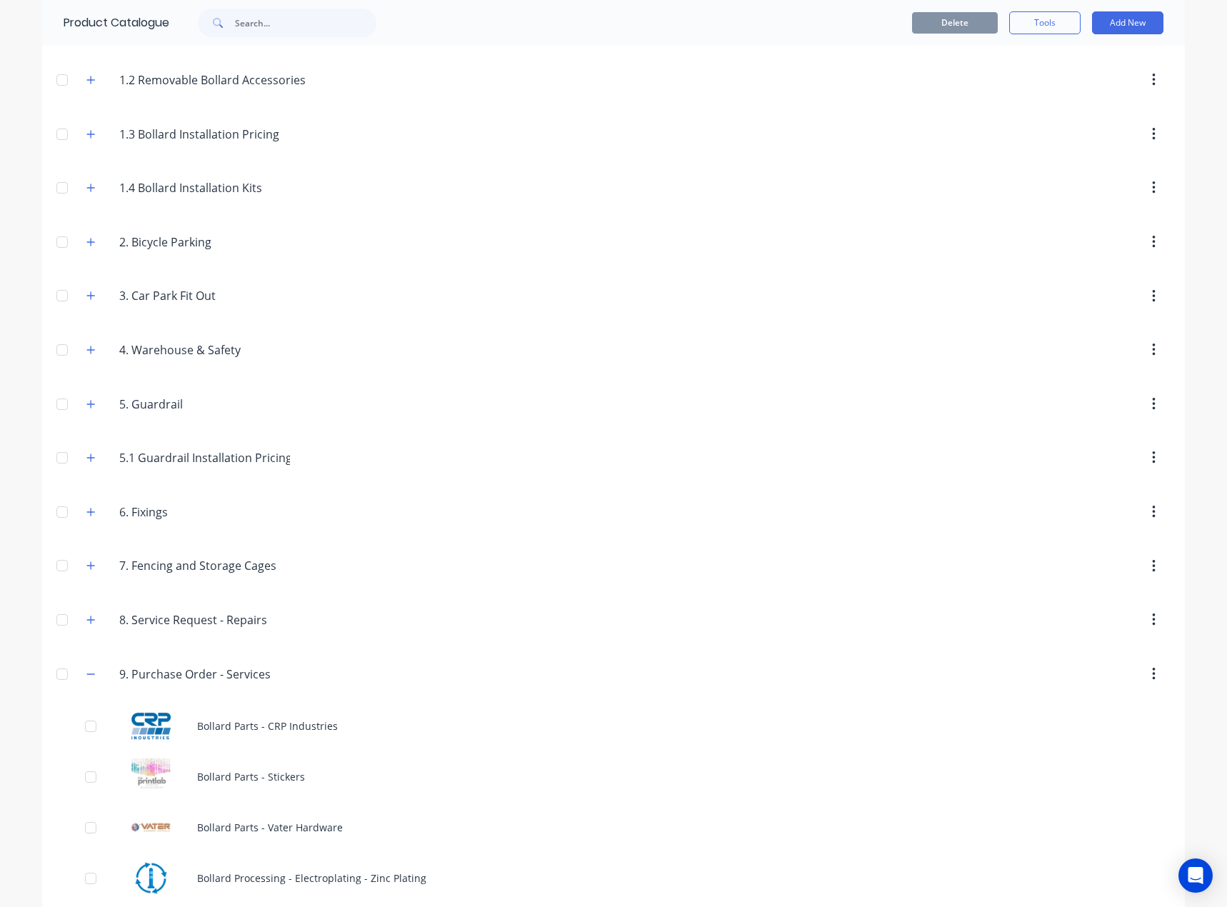
scroll to position [827, 0]
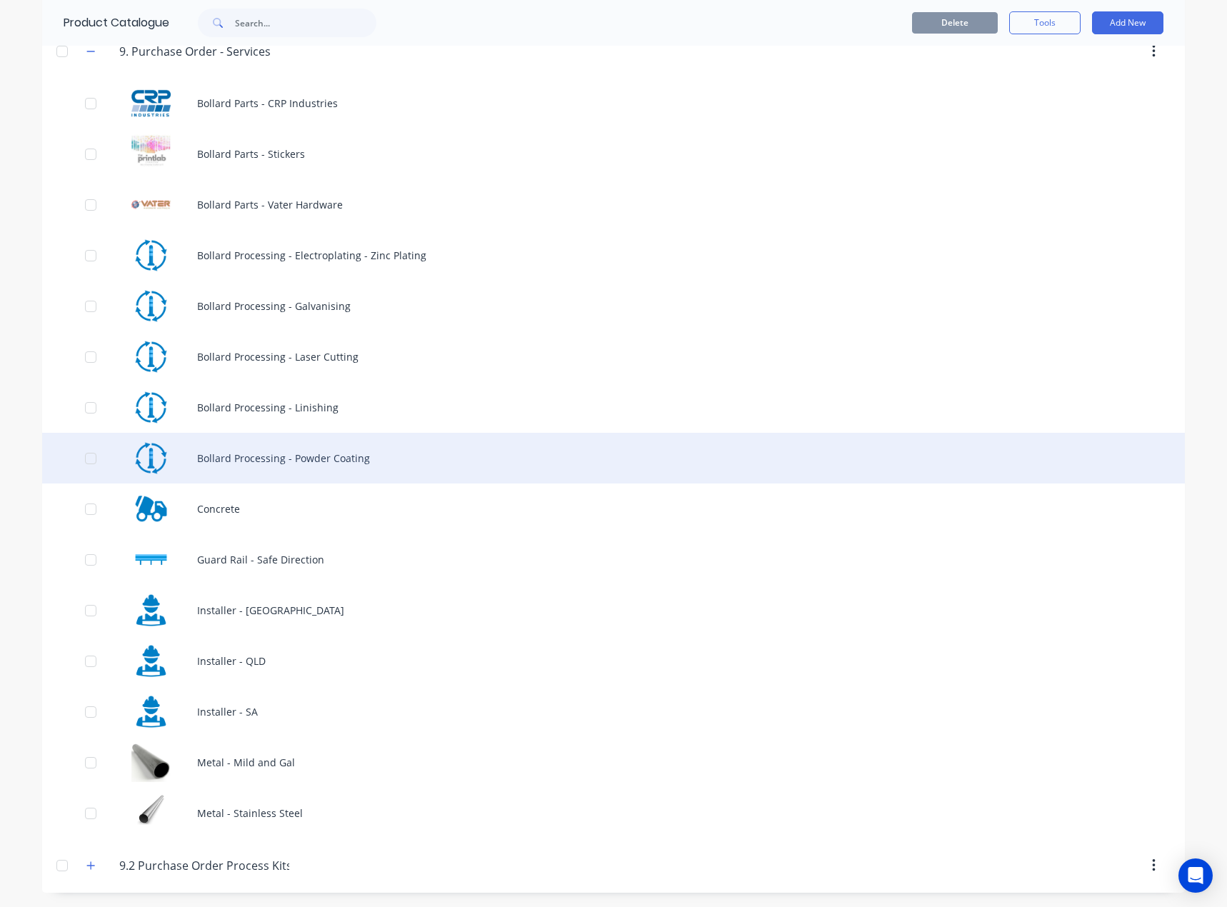
click at [361, 457] on div "Bollard Processing - Powder Coating" at bounding box center [613, 458] width 1143 height 51
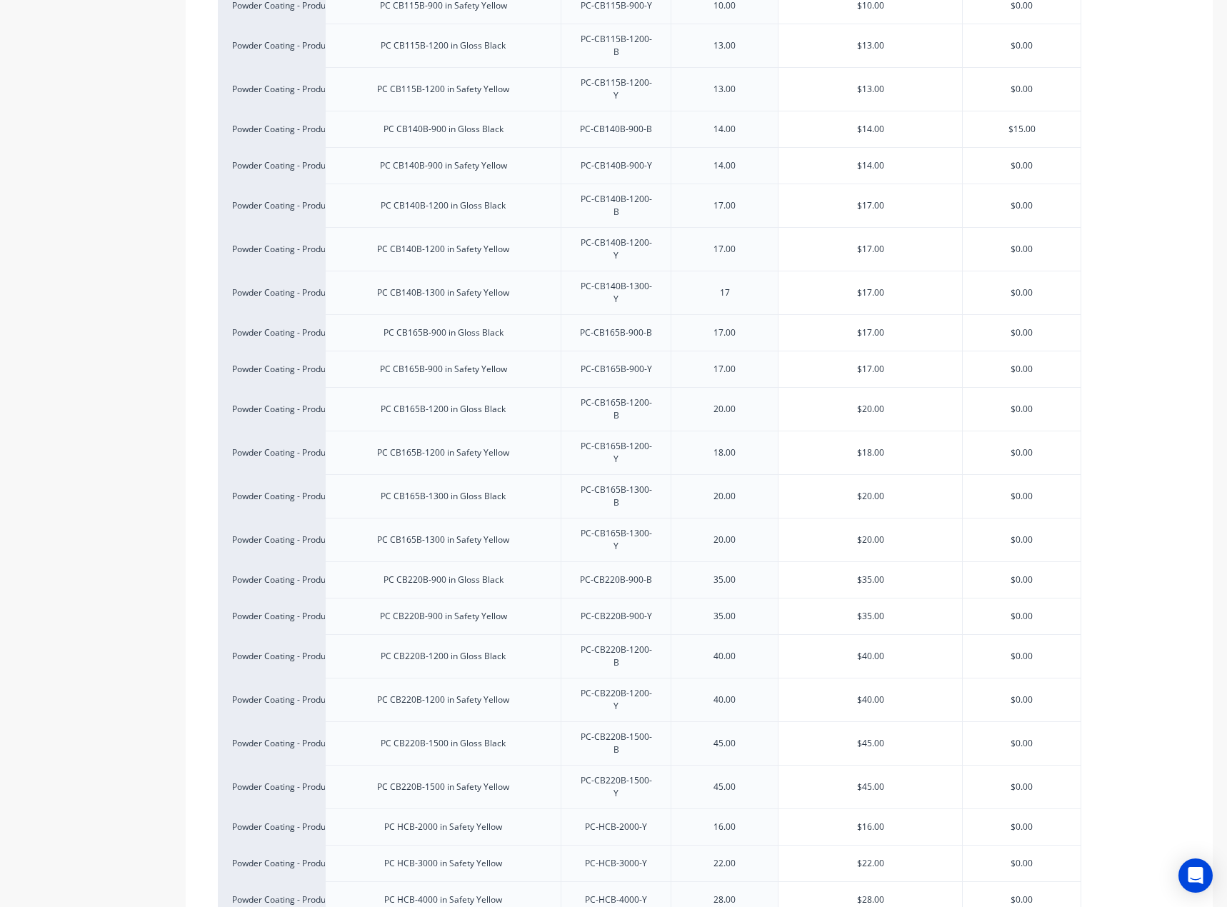
scroll to position [4243, 0]
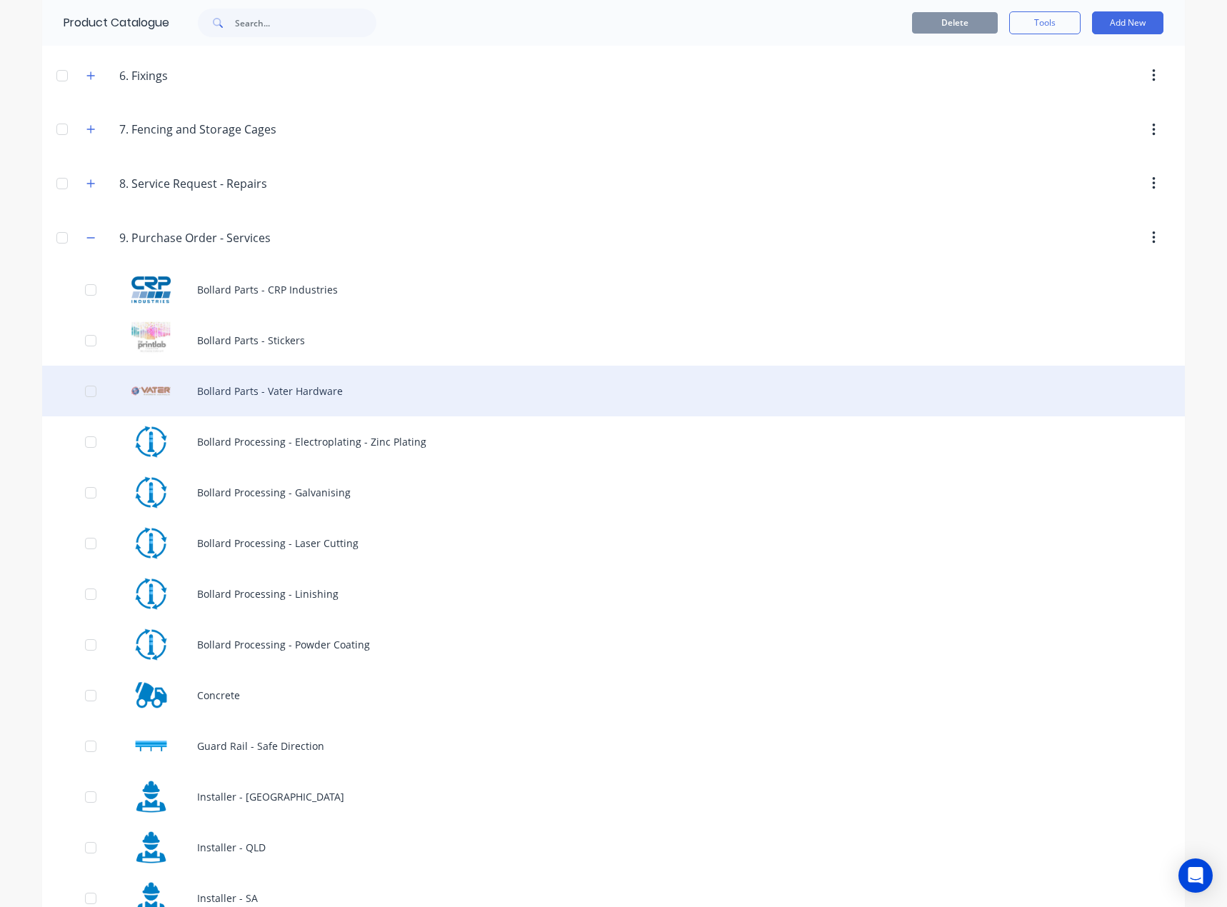
scroll to position [643, 0]
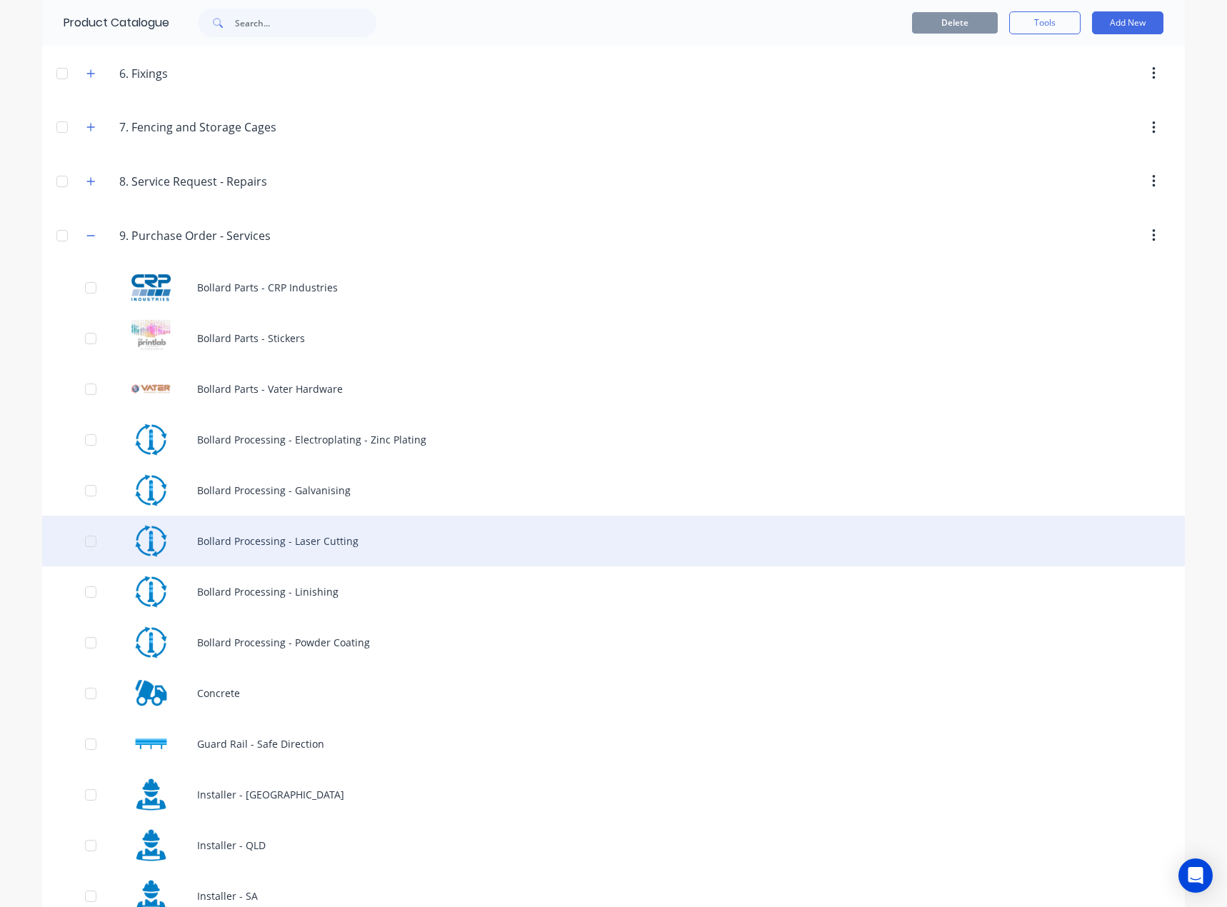
click at [406, 546] on div "Bollard Processing - Laser Cutting" at bounding box center [613, 541] width 1143 height 51
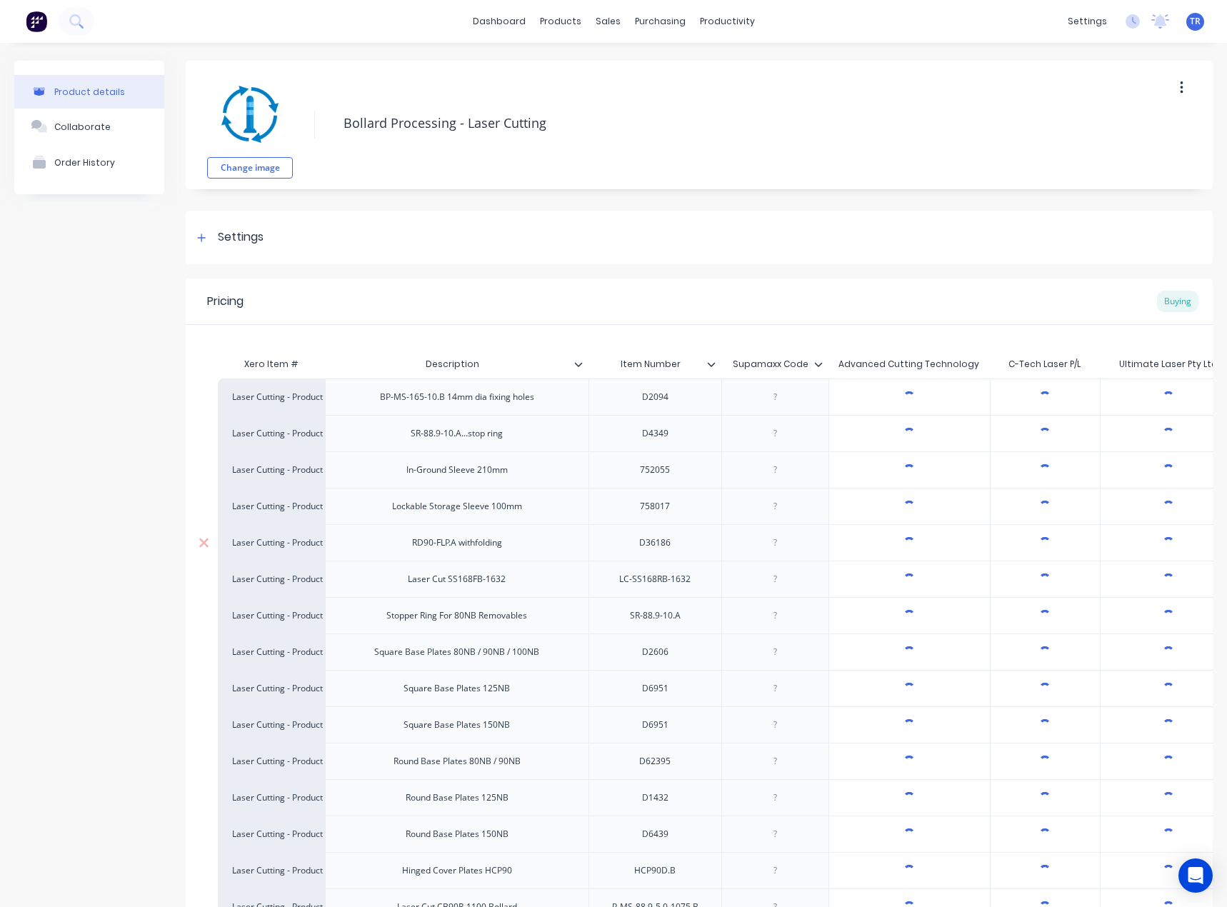
type textarea "x"
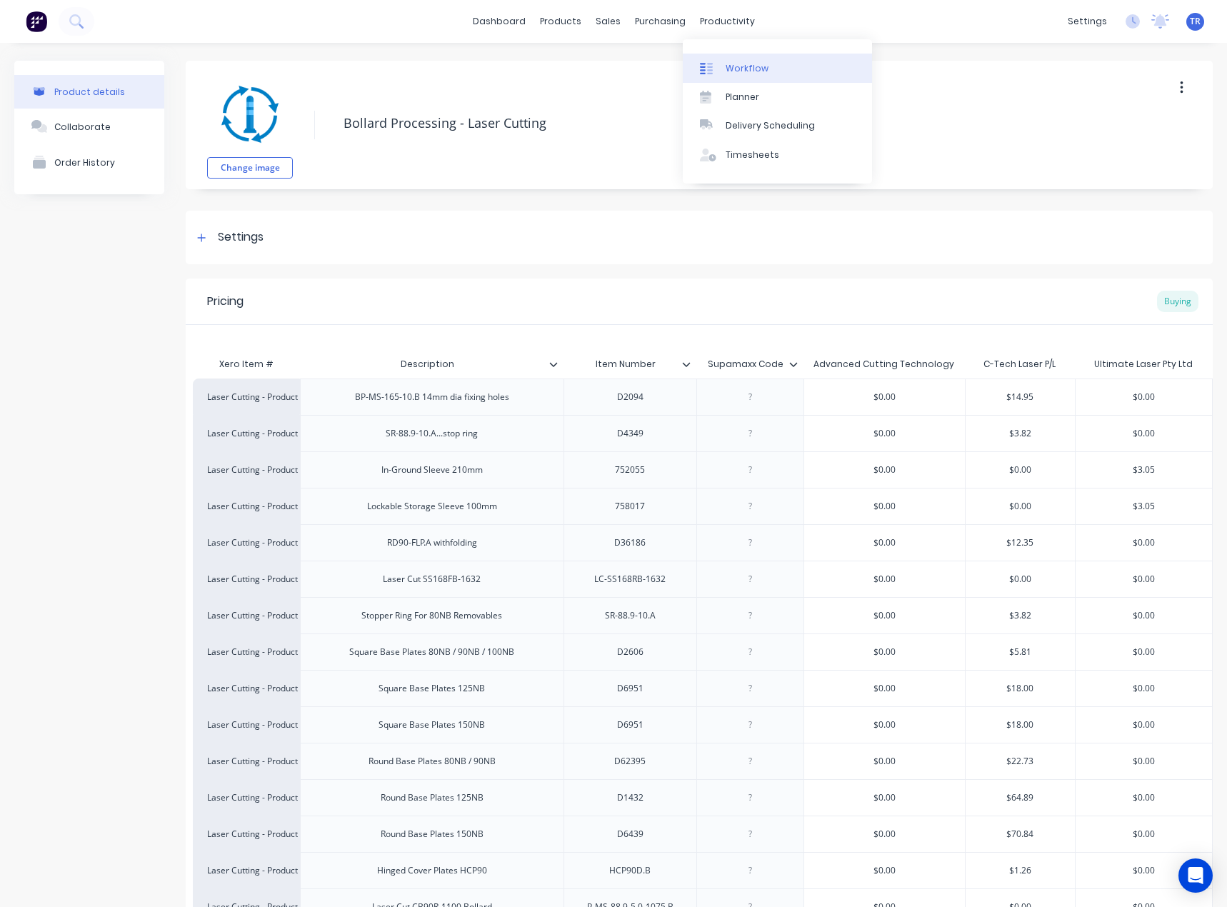
click at [738, 69] on div "Workflow" at bounding box center [747, 68] width 43 height 13
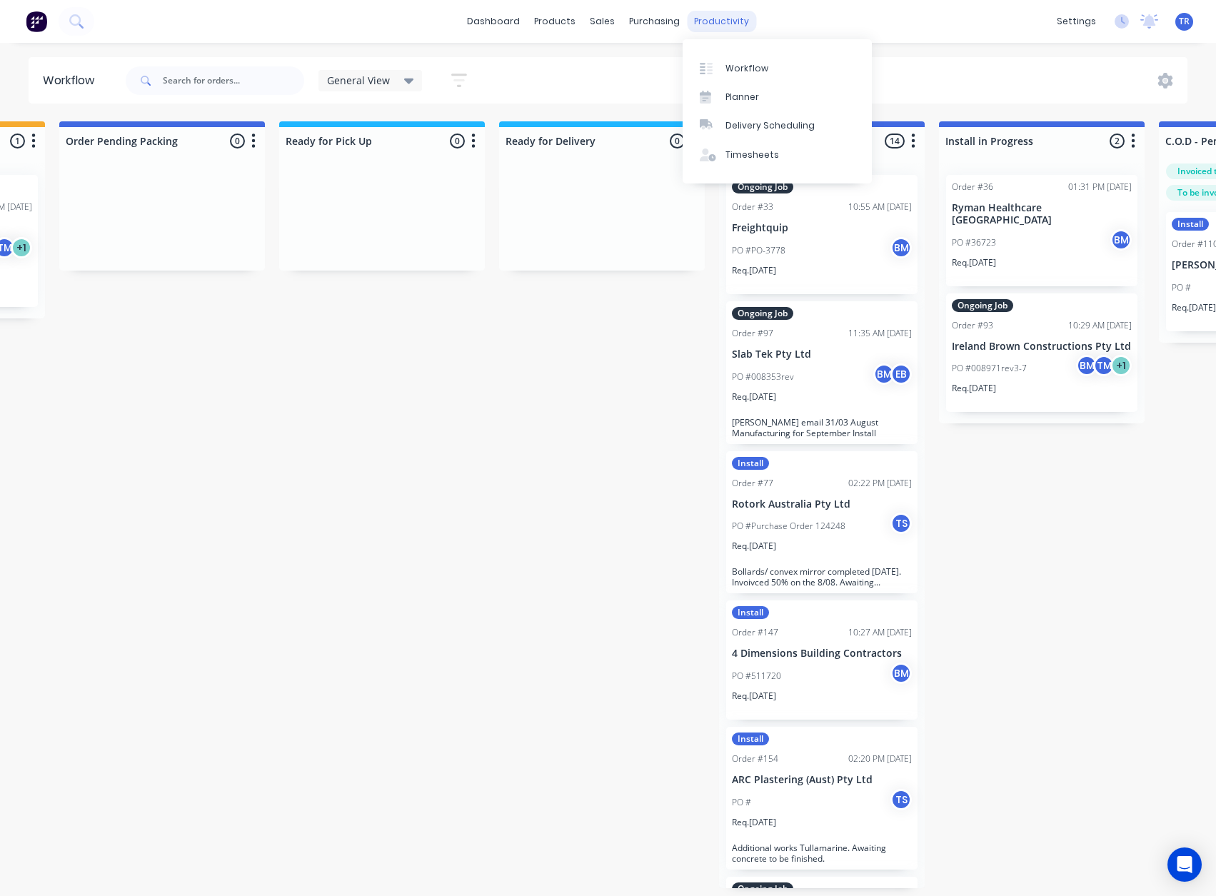
click at [741, 13] on div "productivity" at bounding box center [721, 21] width 69 height 21
click at [754, 88] on link "Planner" at bounding box center [777, 97] width 189 height 29
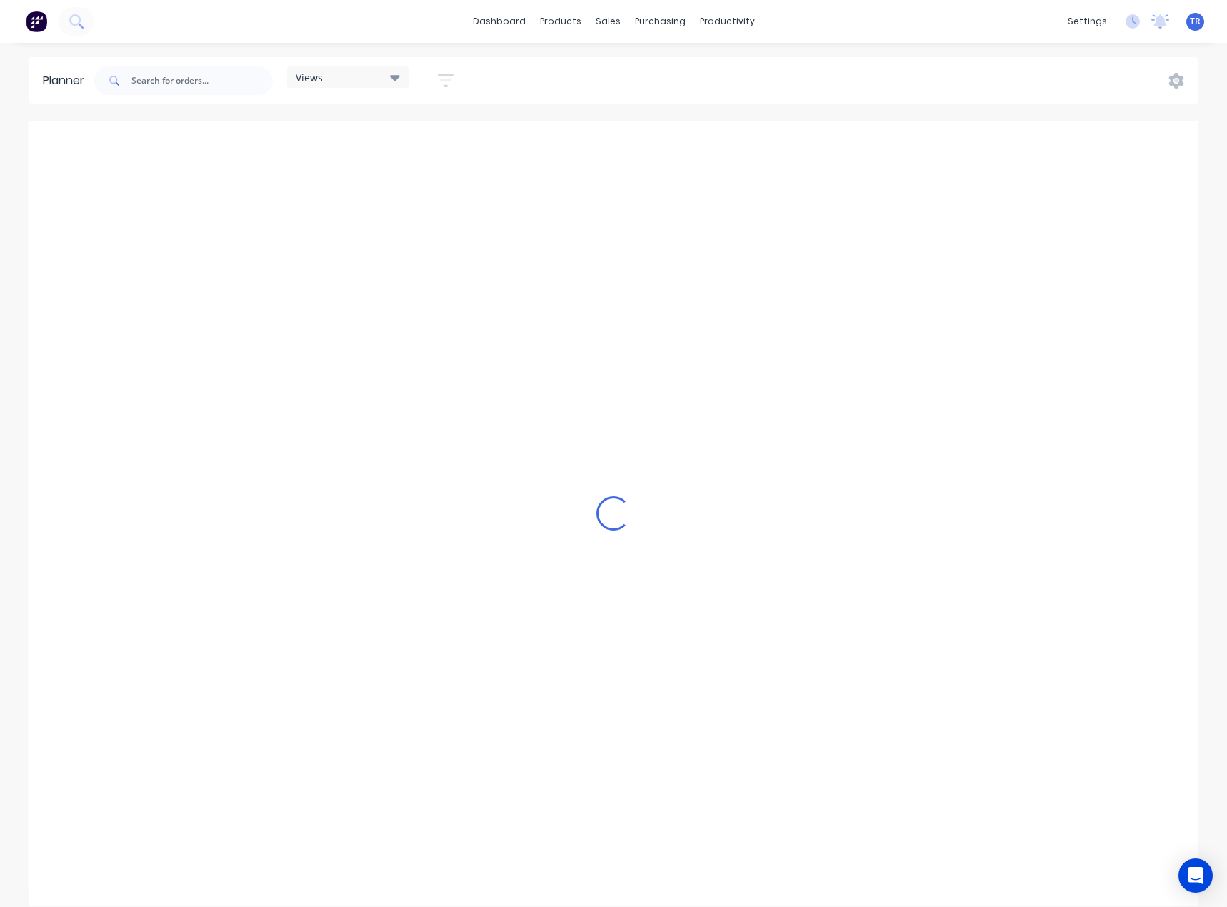
scroll to position [0, 801]
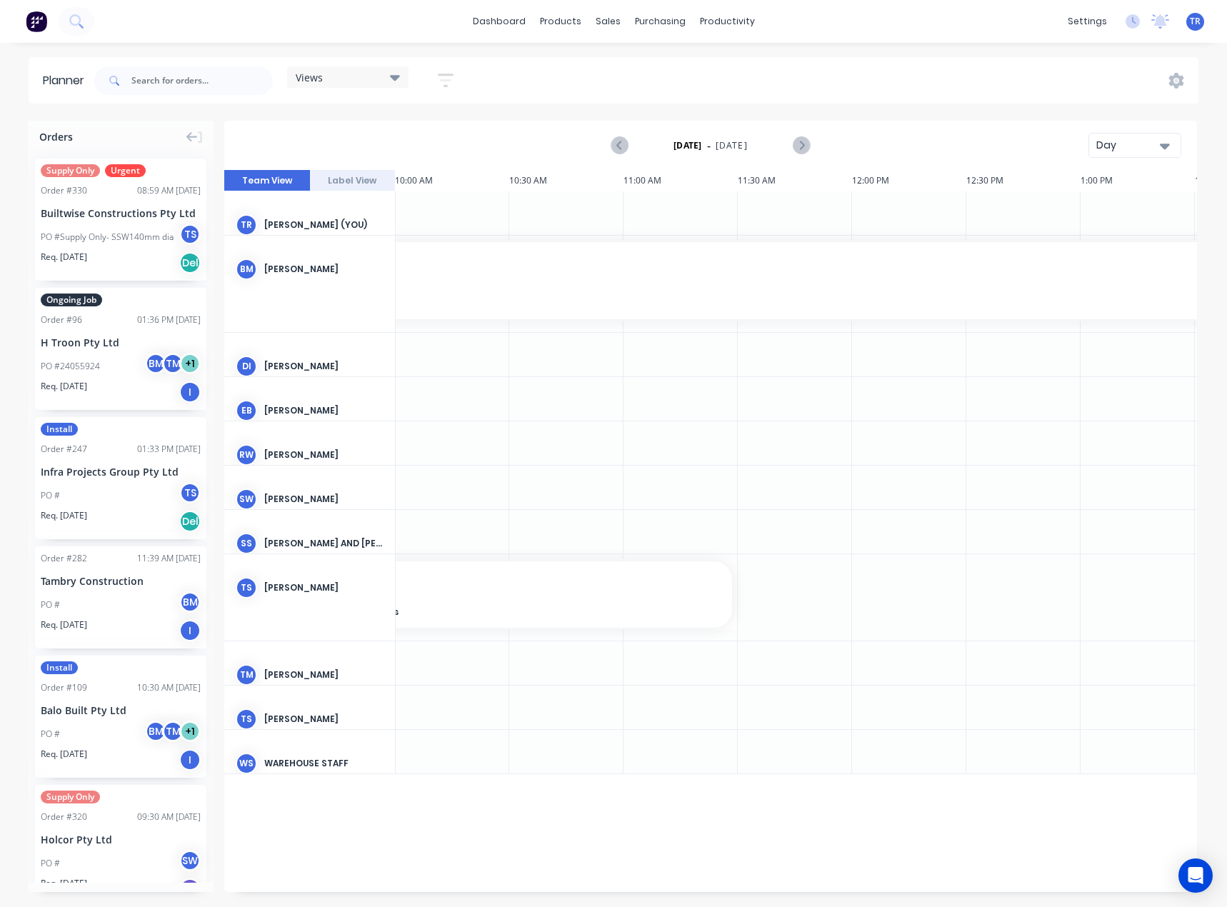
drag, startPoint x: 1120, startPoint y: 152, endPoint x: 1124, endPoint y: 159, distance: 8.3
click at [1120, 152] on div "Day" at bounding box center [1129, 145] width 66 height 15
drag, startPoint x: 1126, startPoint y: 218, endPoint x: 1123, endPoint y: 229, distance: 11.3
click at [1123, 229] on div "Day Week Month" at bounding box center [1109, 211] width 143 height 101
click at [1123, 229] on div "Month" at bounding box center [1109, 240] width 141 height 29
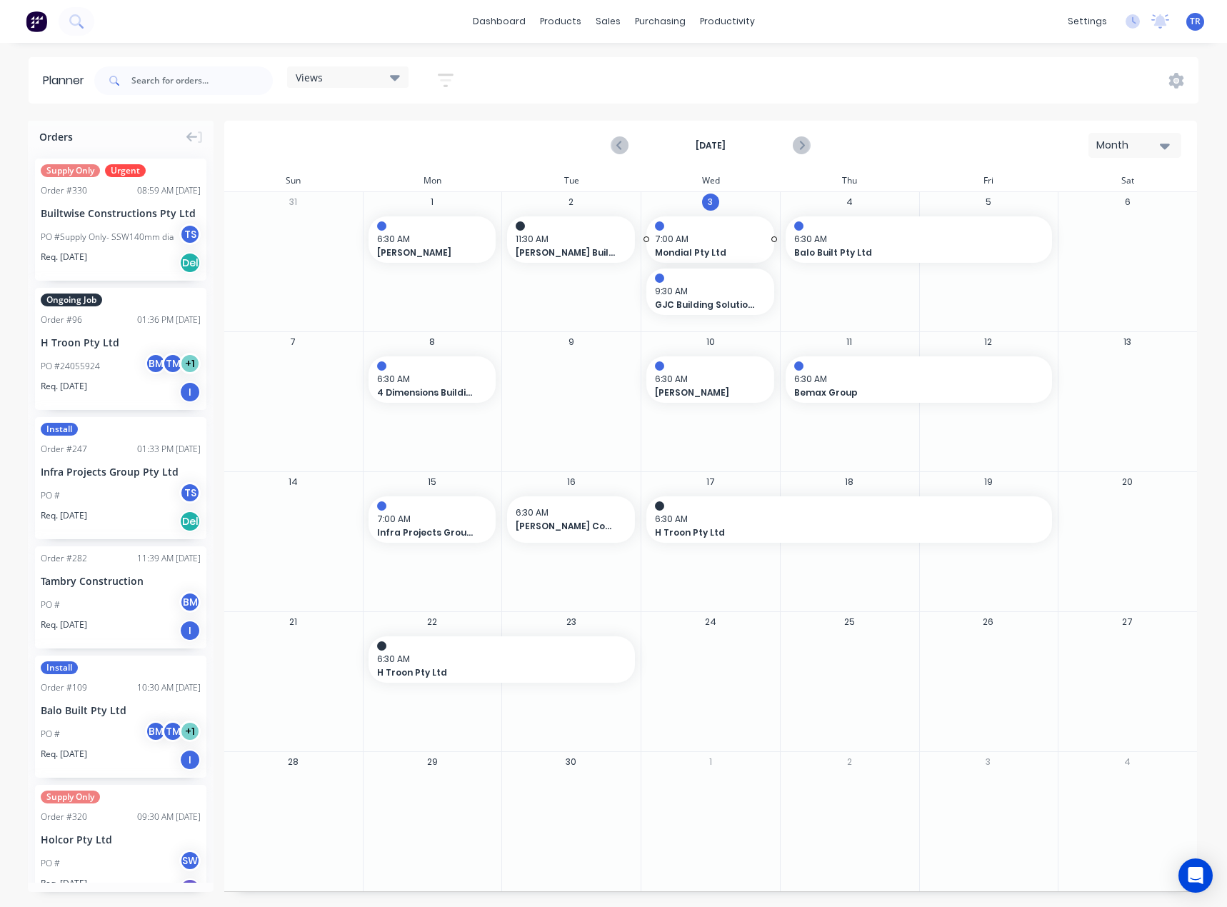
click at [722, 241] on span "7:00 AM" at bounding box center [707, 239] width 104 height 13
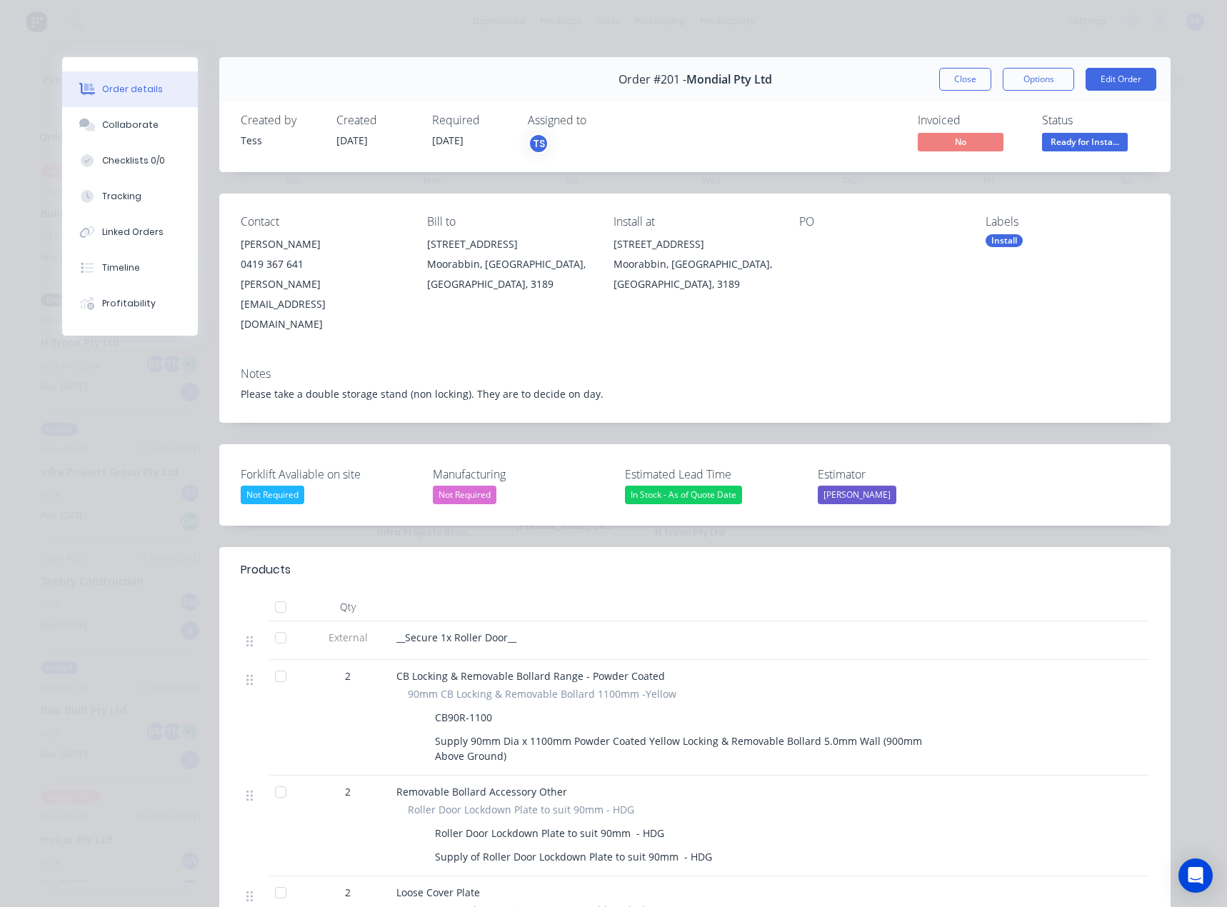
click at [936, 144] on span "No" at bounding box center [961, 142] width 86 height 18
click at [955, 79] on button "Close" at bounding box center [965, 79] width 52 height 23
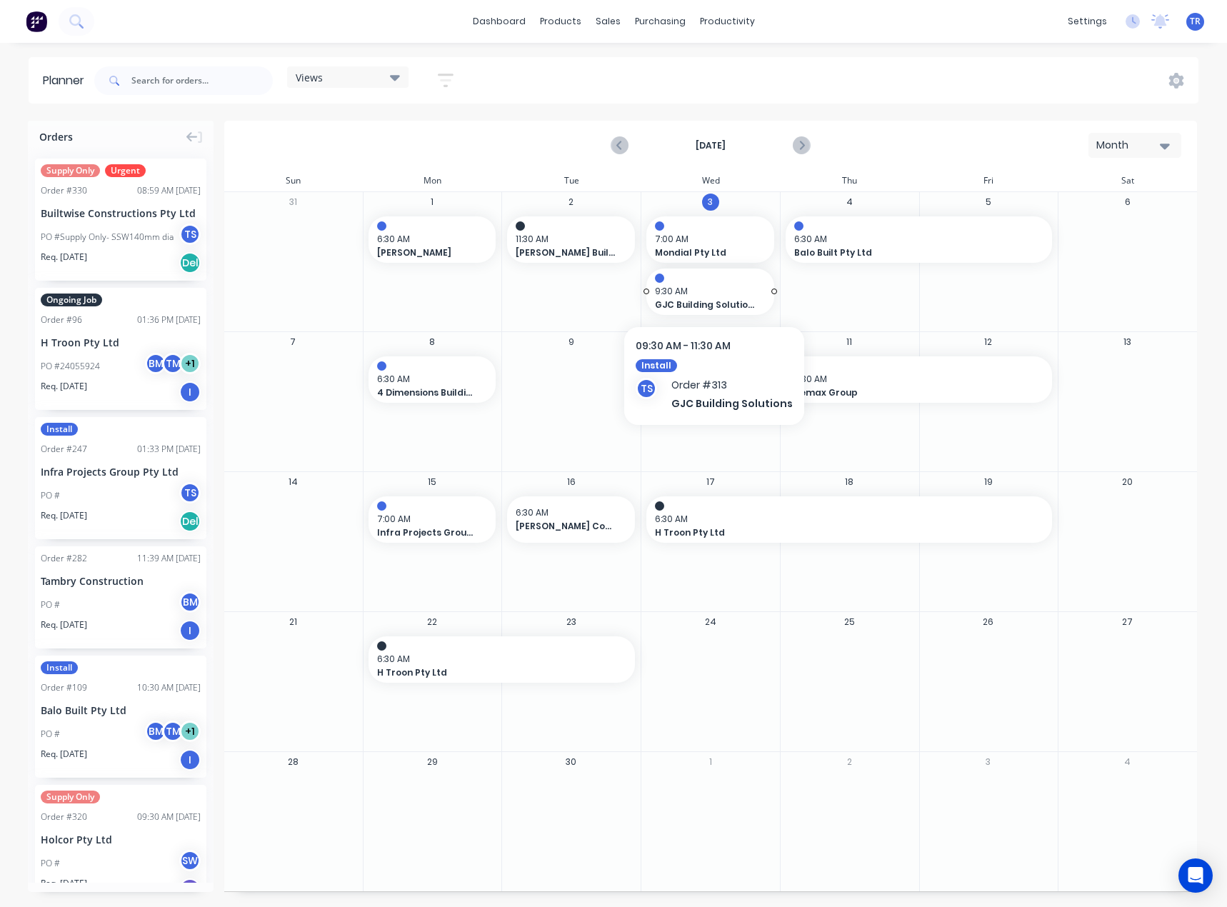
click at [735, 299] on span "GJC Building Solutions" at bounding box center [704, 305] width 99 height 13
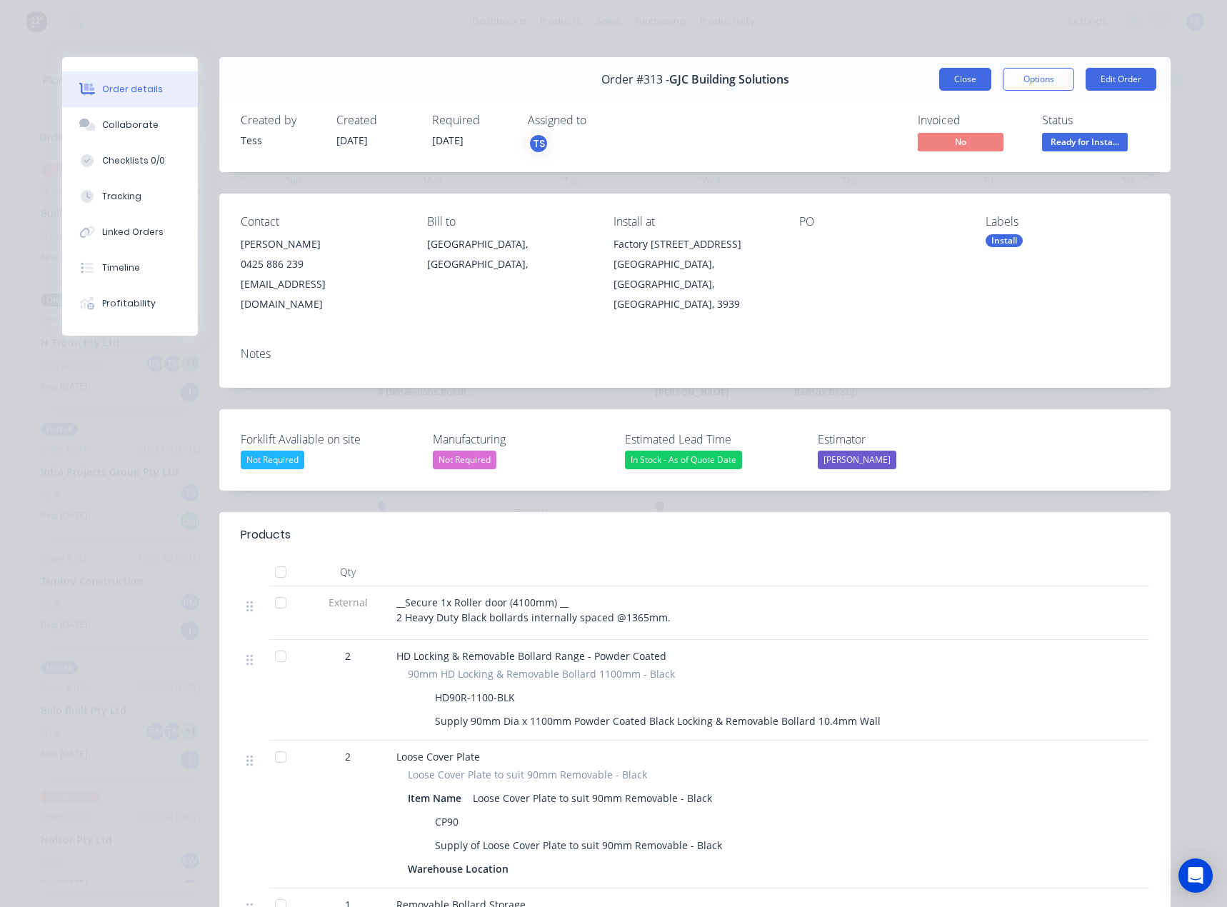
click at [947, 86] on button "Close" at bounding box center [965, 79] width 52 height 23
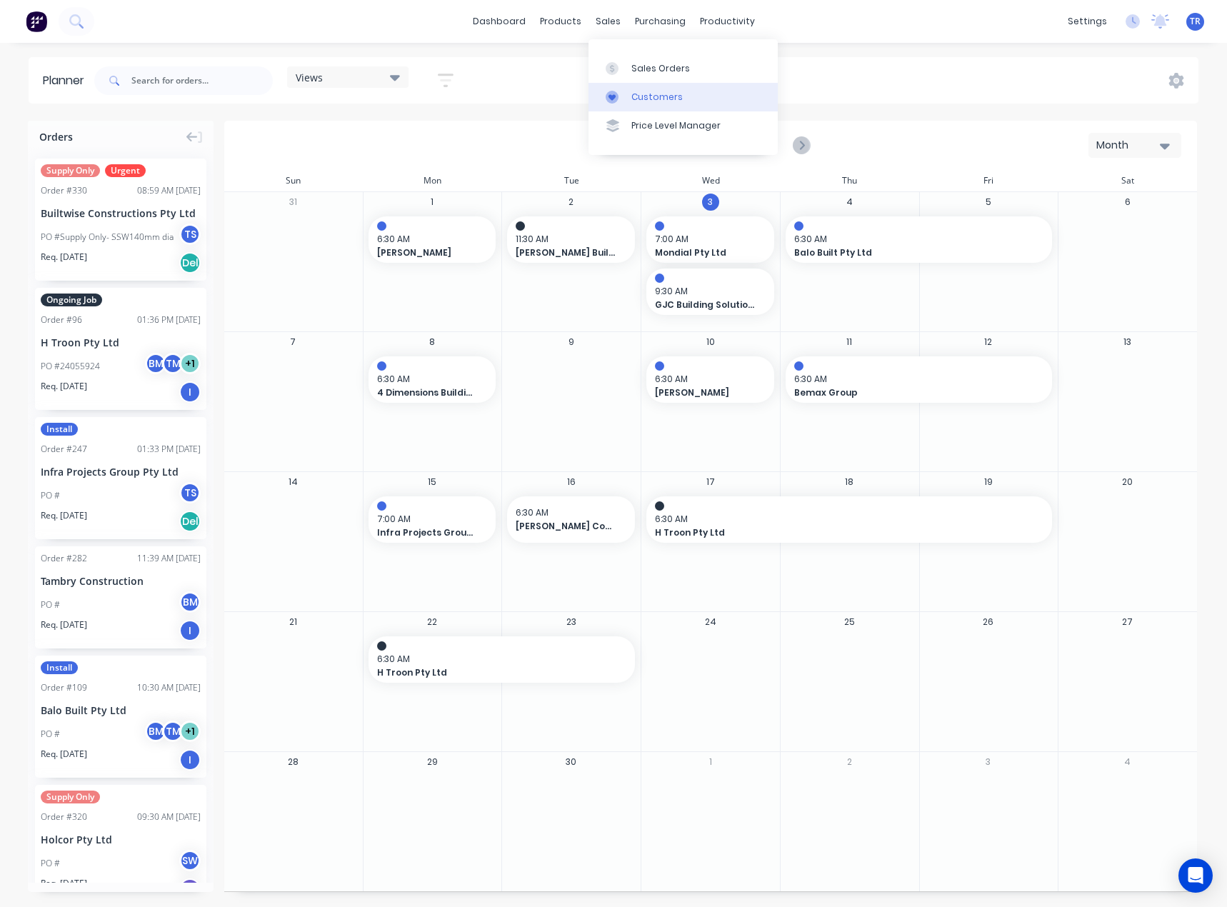
click at [621, 99] on div at bounding box center [616, 97] width 21 height 13
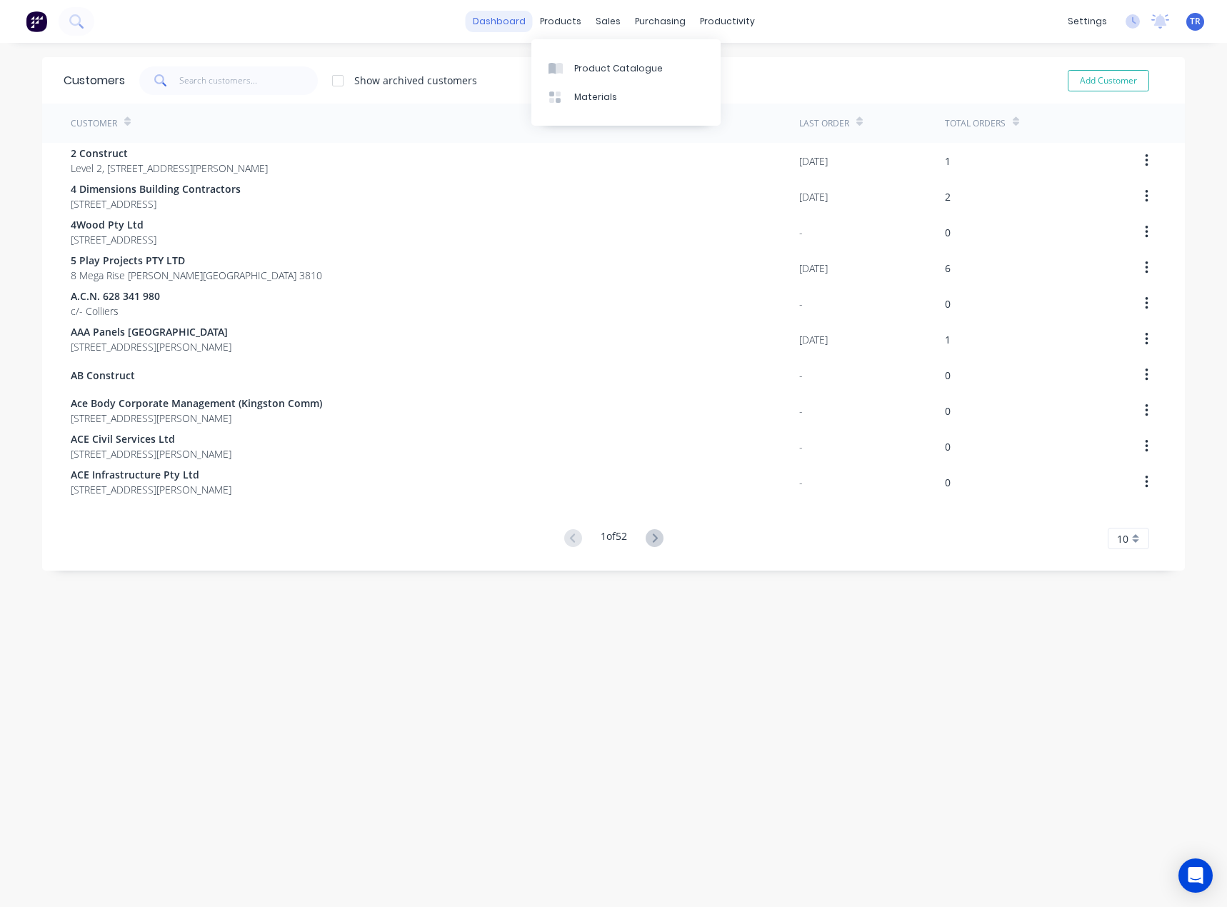
click at [492, 23] on link "dashboard" at bounding box center [499, 21] width 67 height 21
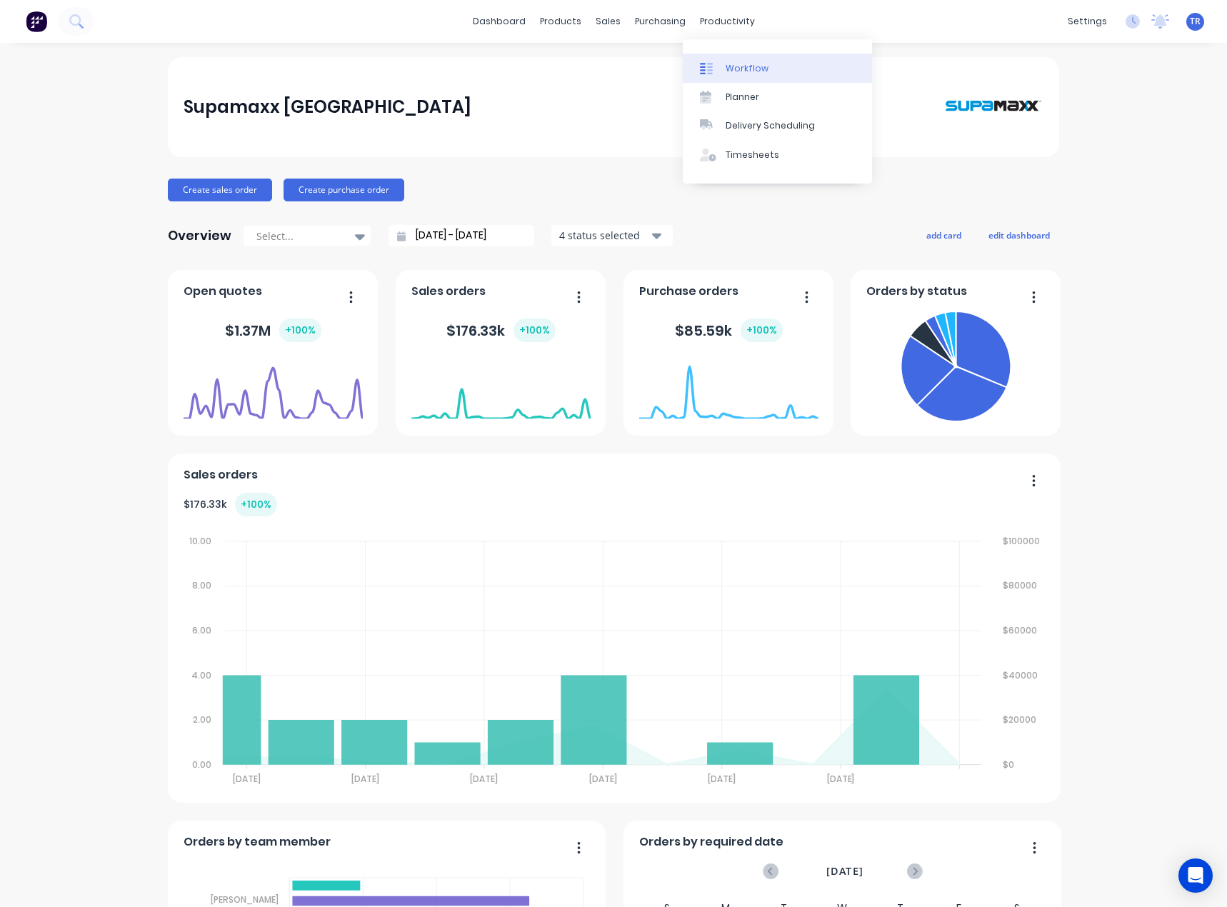
click at [732, 66] on div "Workflow" at bounding box center [747, 68] width 43 height 13
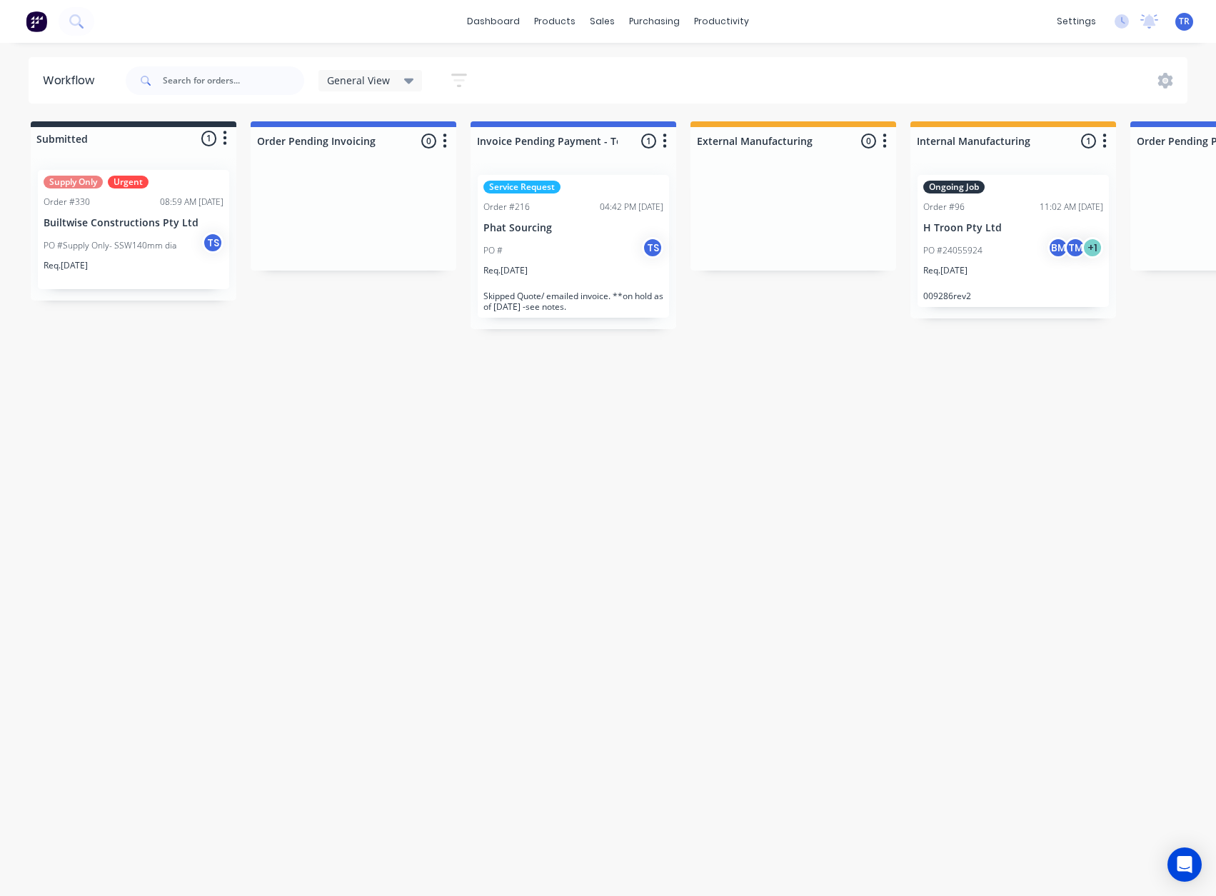
click at [122, 239] on p "PO #Supply Only- SSW140mm dia" at bounding box center [110, 245] width 133 height 13
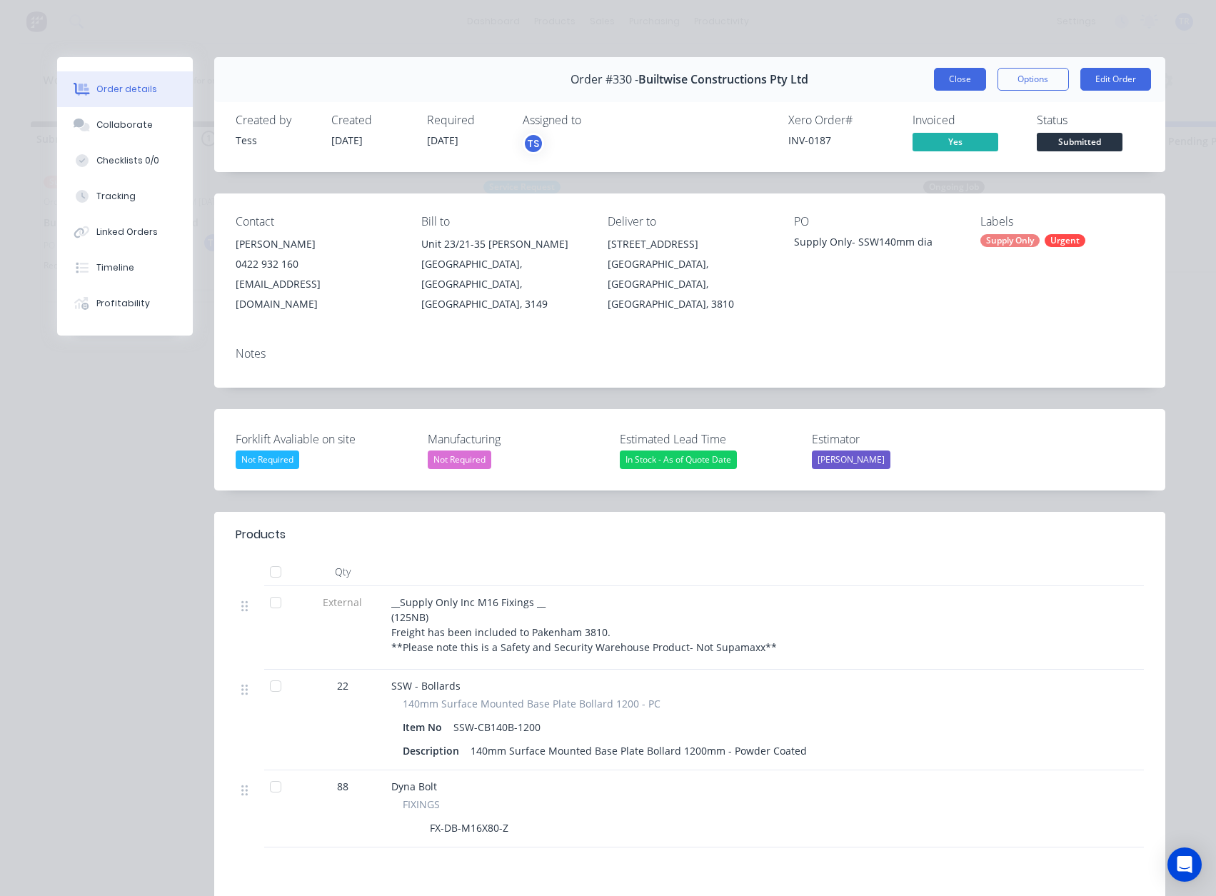
click at [941, 86] on button "Close" at bounding box center [960, 79] width 52 height 23
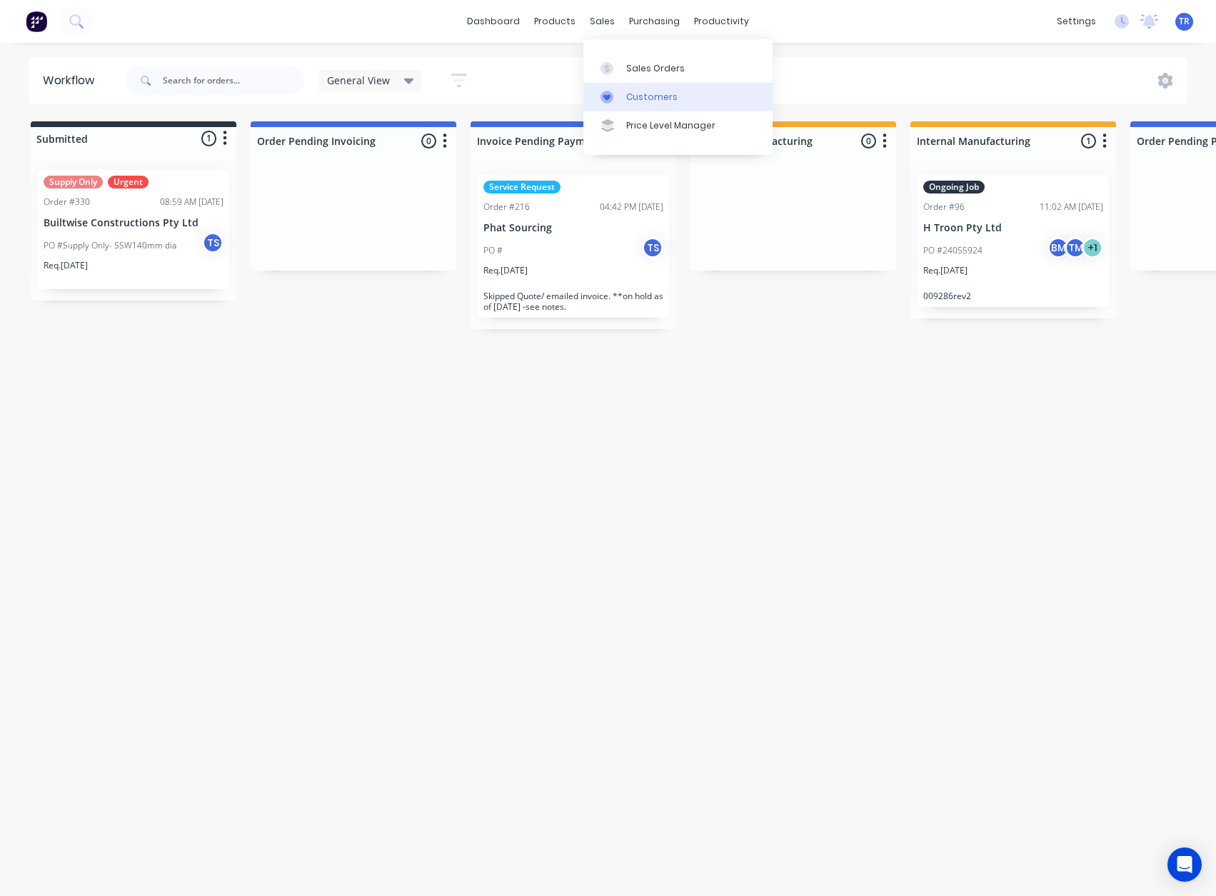
click at [634, 106] on link "Customers" at bounding box center [678, 97] width 189 height 29
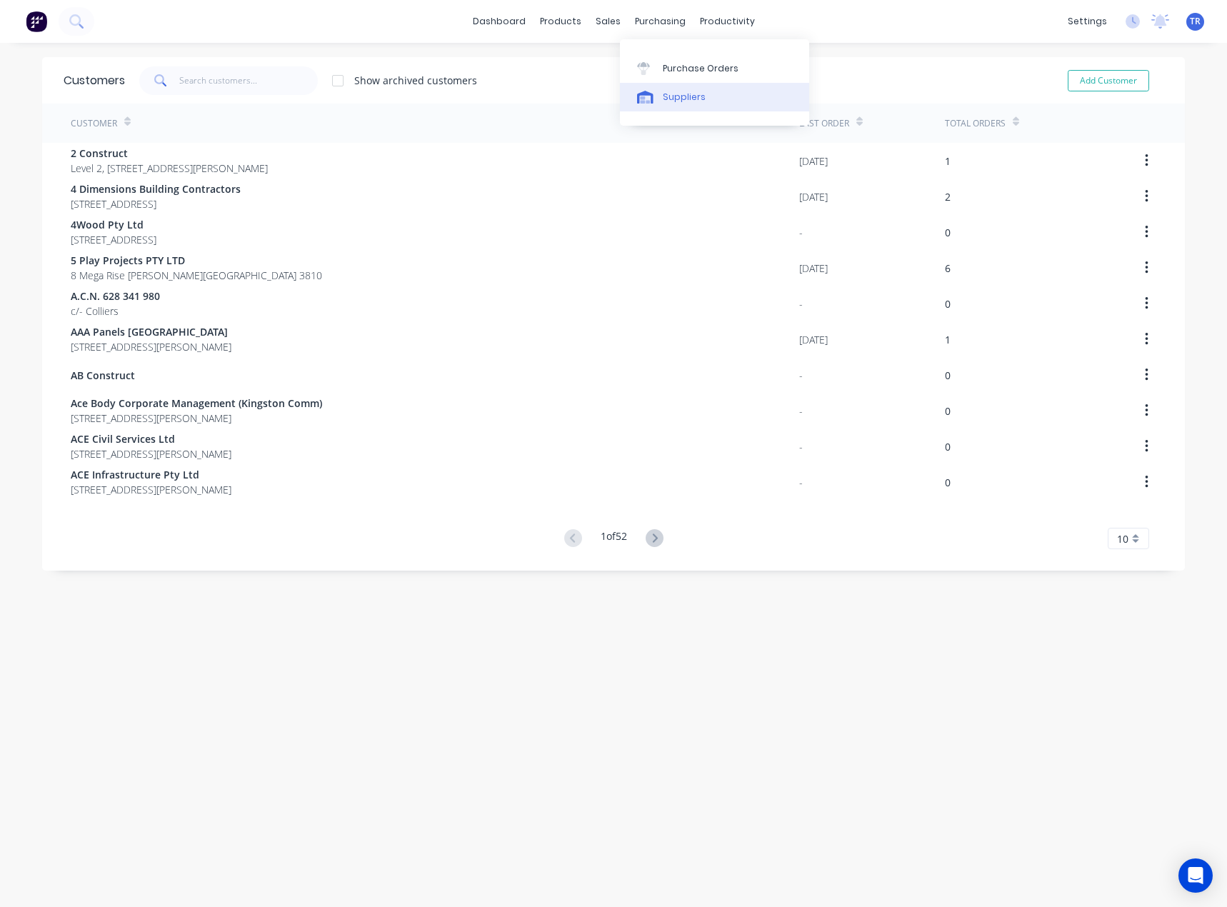
click at [656, 91] on div at bounding box center [647, 97] width 21 height 13
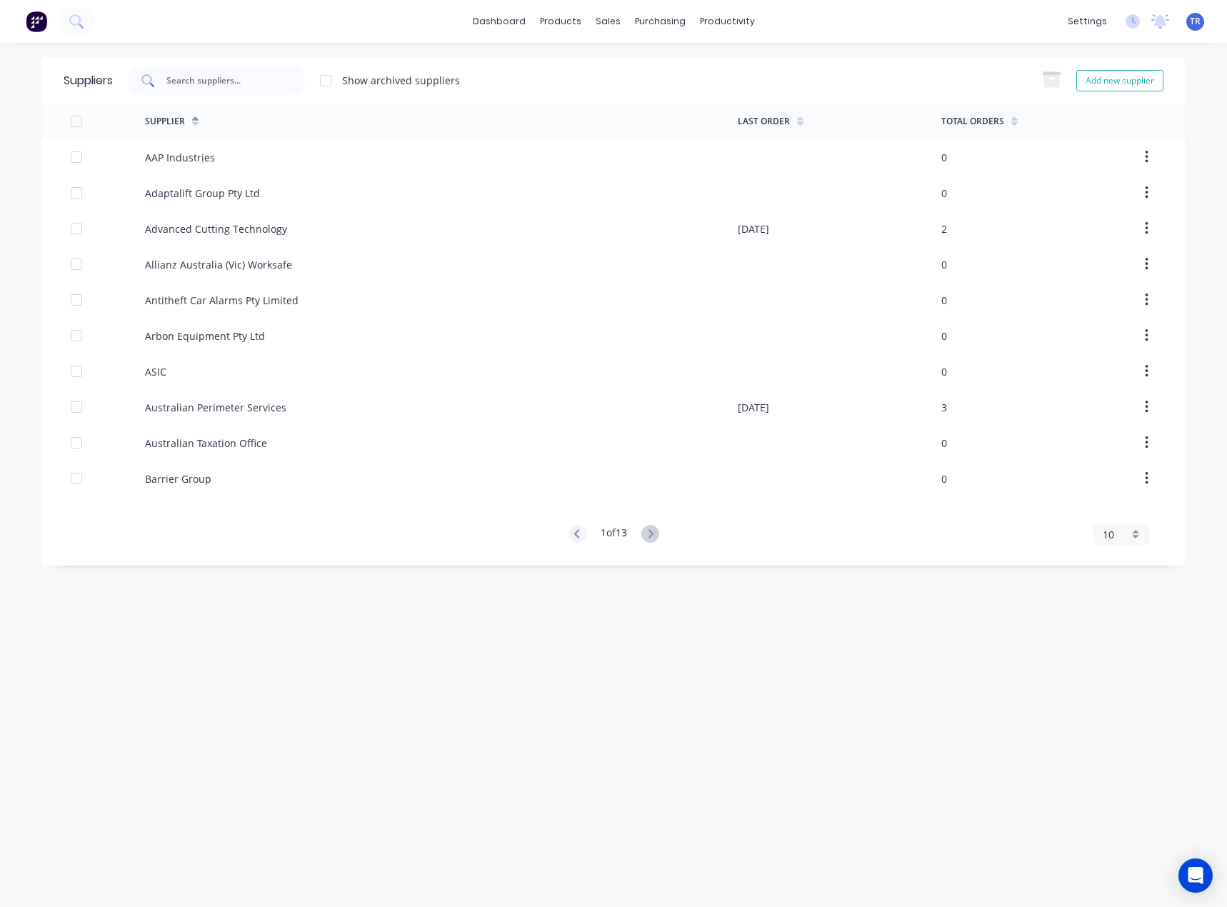
click at [243, 79] on input "text" at bounding box center [224, 81] width 119 height 14
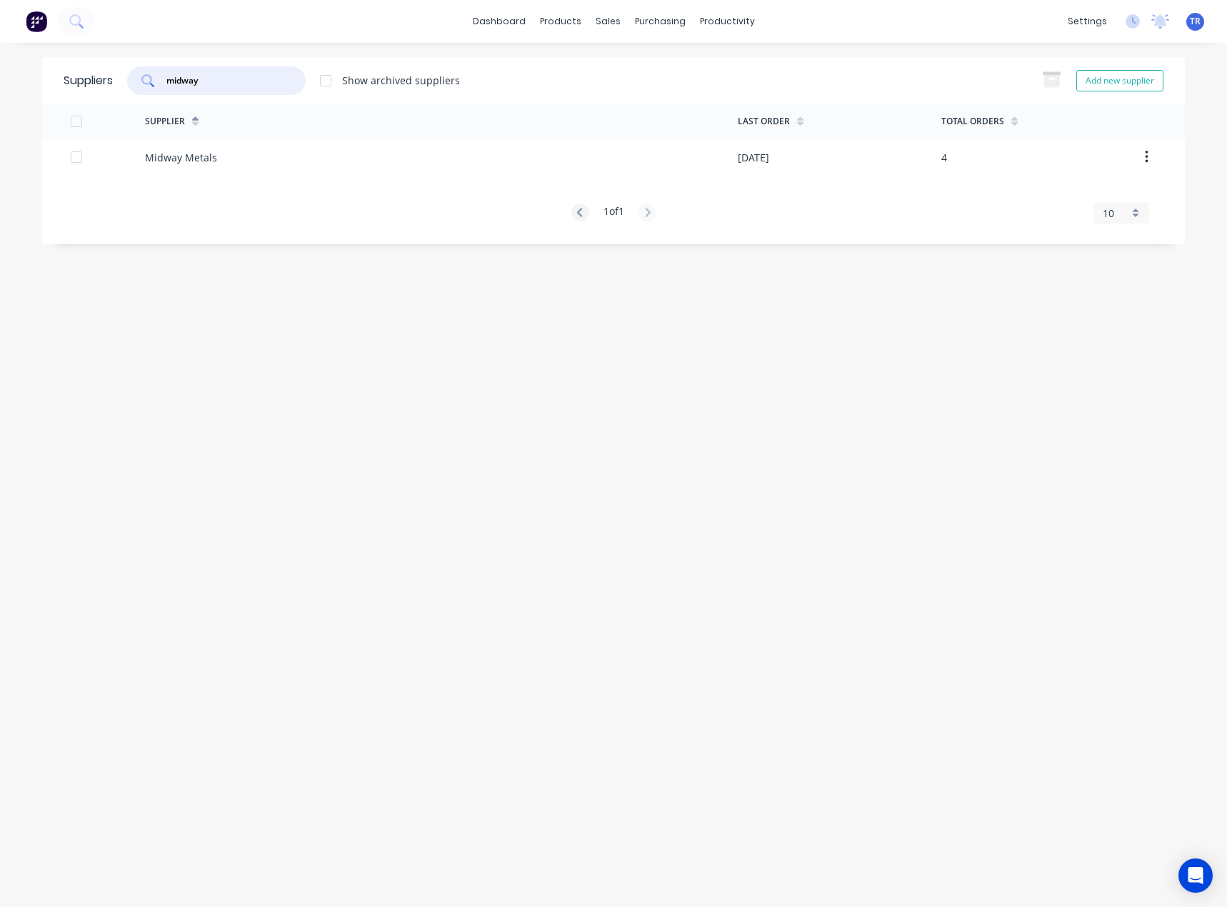
type input "midway"
click at [292, 163] on div "Midway Metals" at bounding box center [441, 157] width 593 height 36
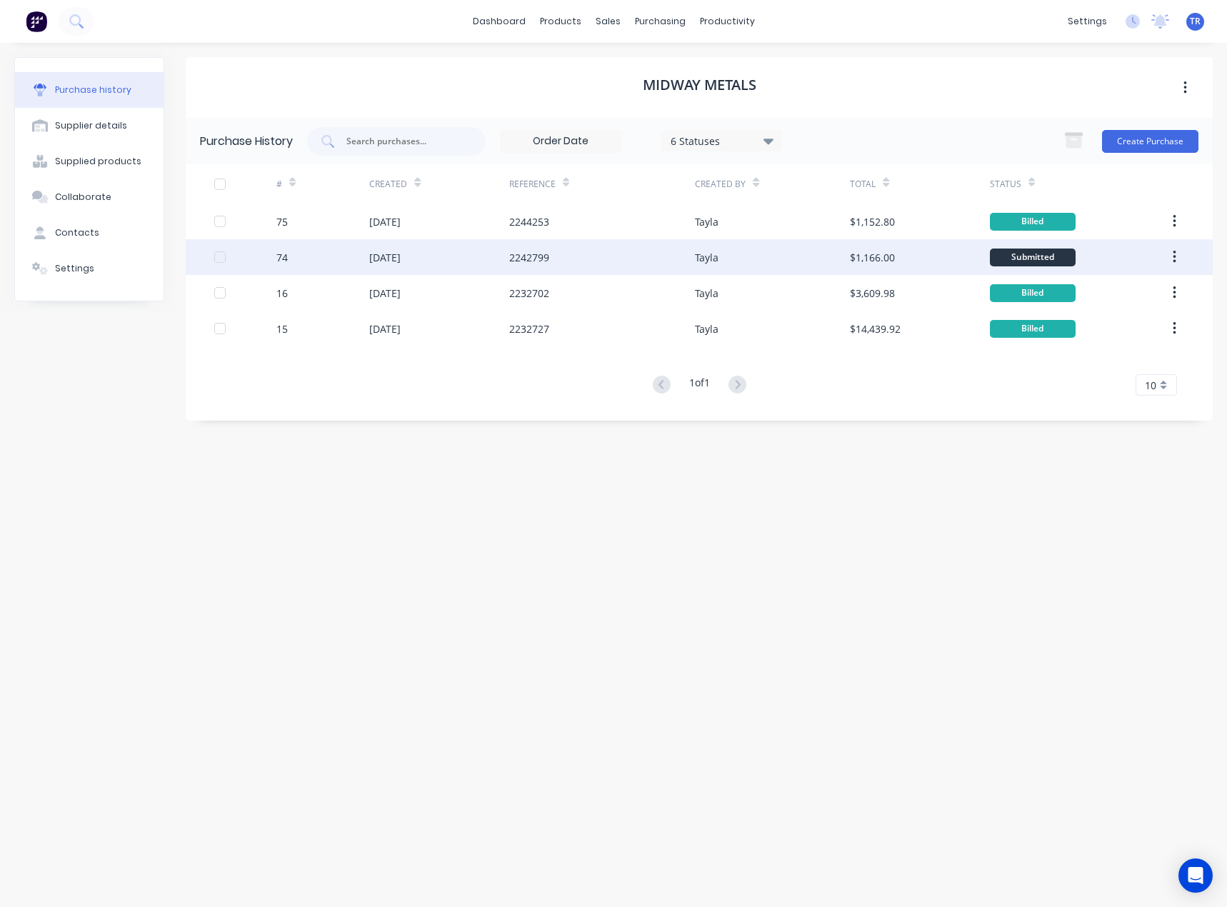
click at [694, 251] on div "2242799" at bounding box center [602, 257] width 186 height 36
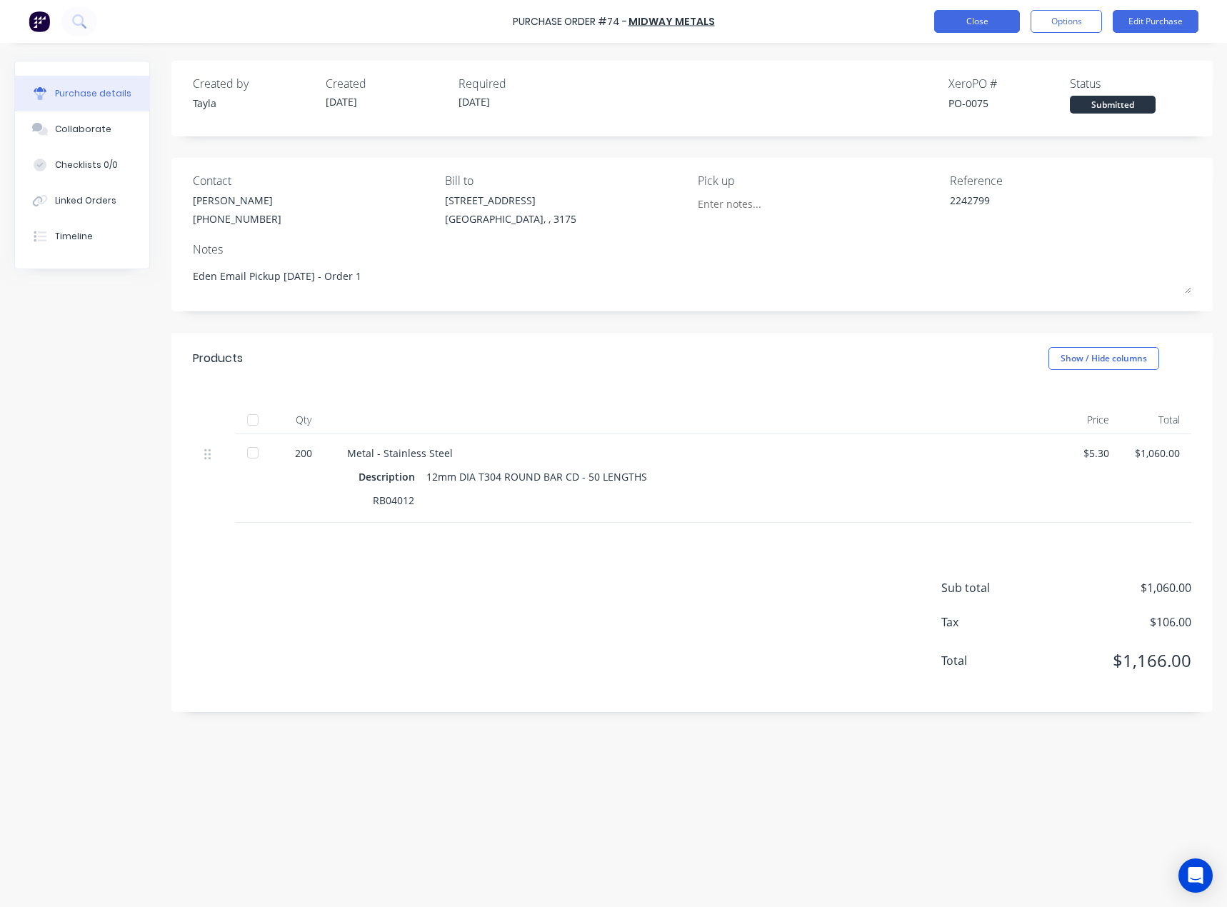
click at [974, 23] on button "Close" at bounding box center [977, 21] width 86 height 23
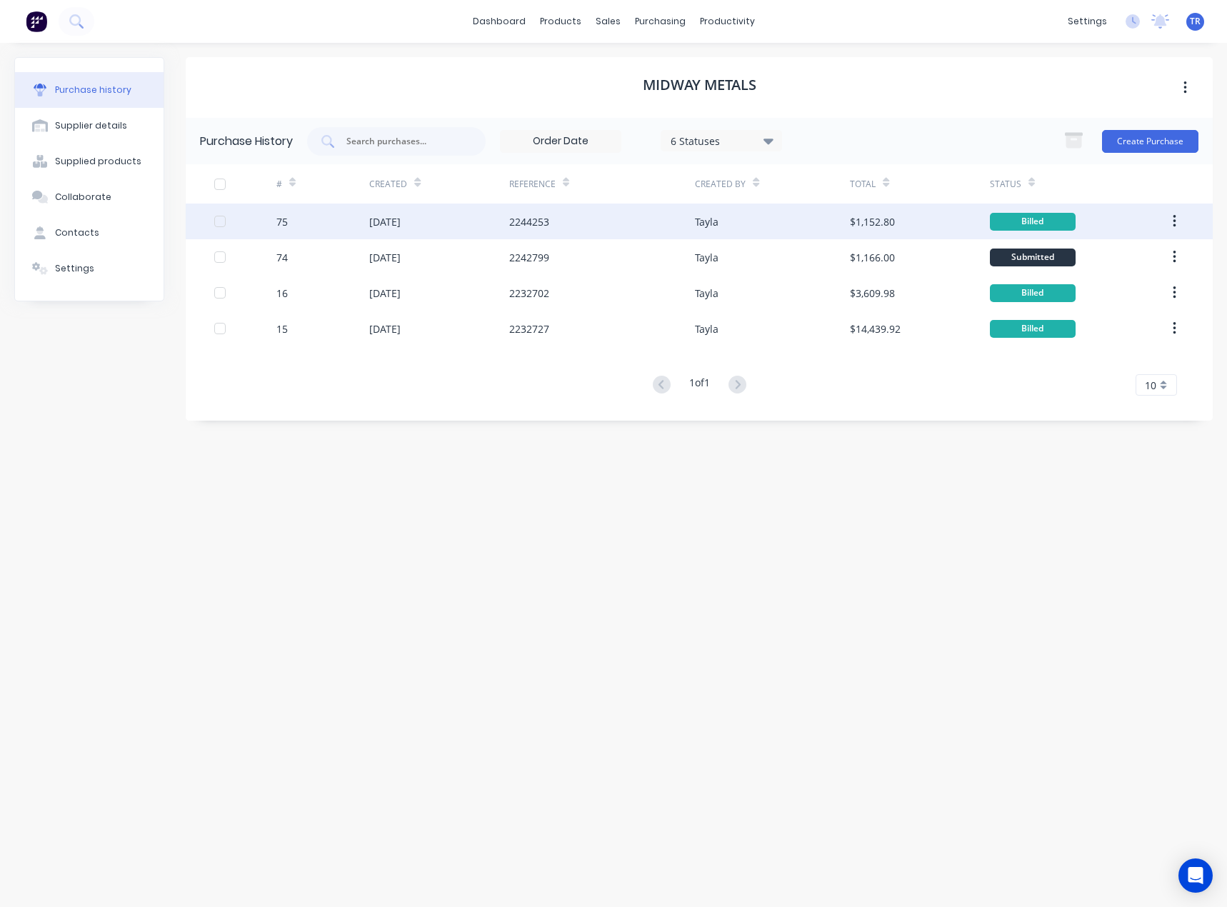
click at [500, 227] on div "18 Aug 2025" at bounding box center [438, 222] width 139 height 36
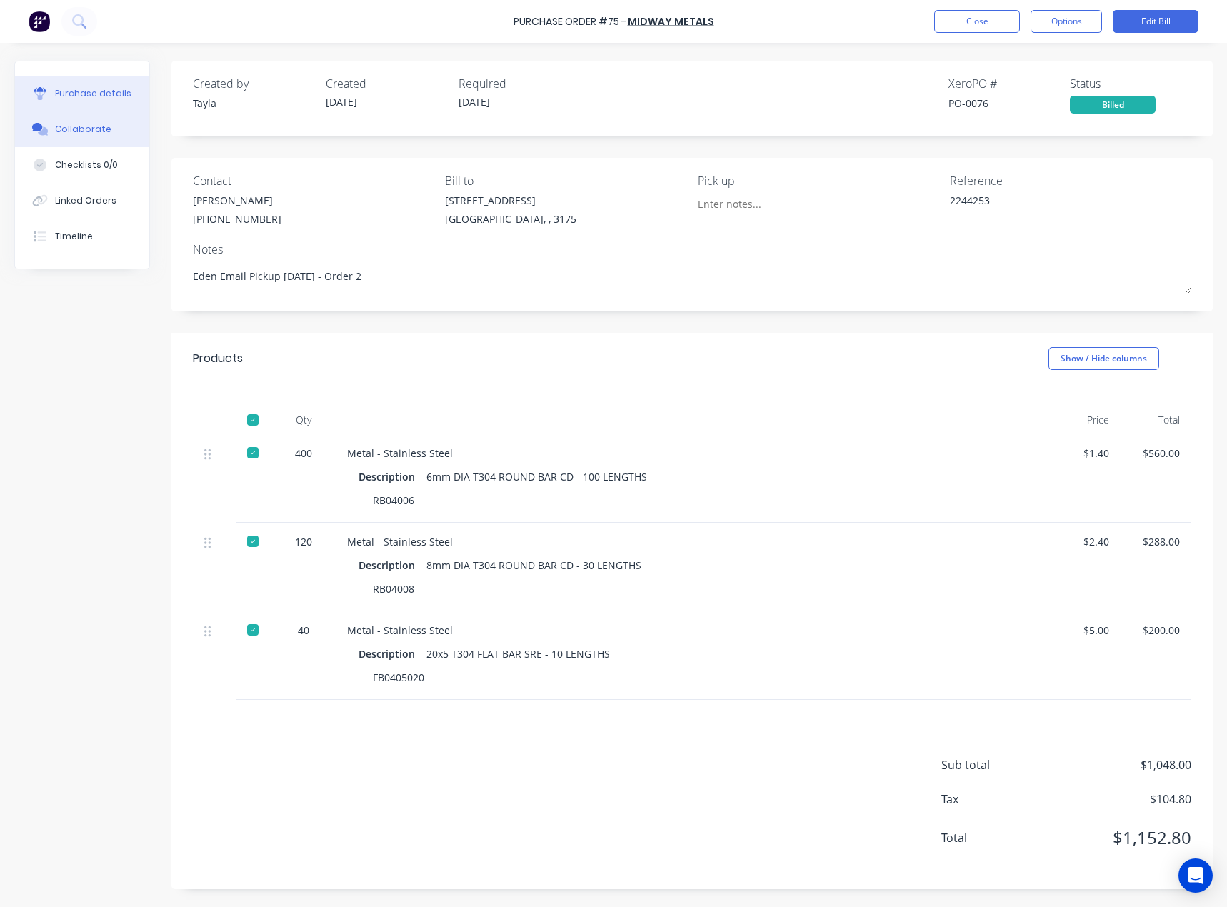
click at [75, 138] on button "Collaborate" at bounding box center [82, 129] width 134 height 36
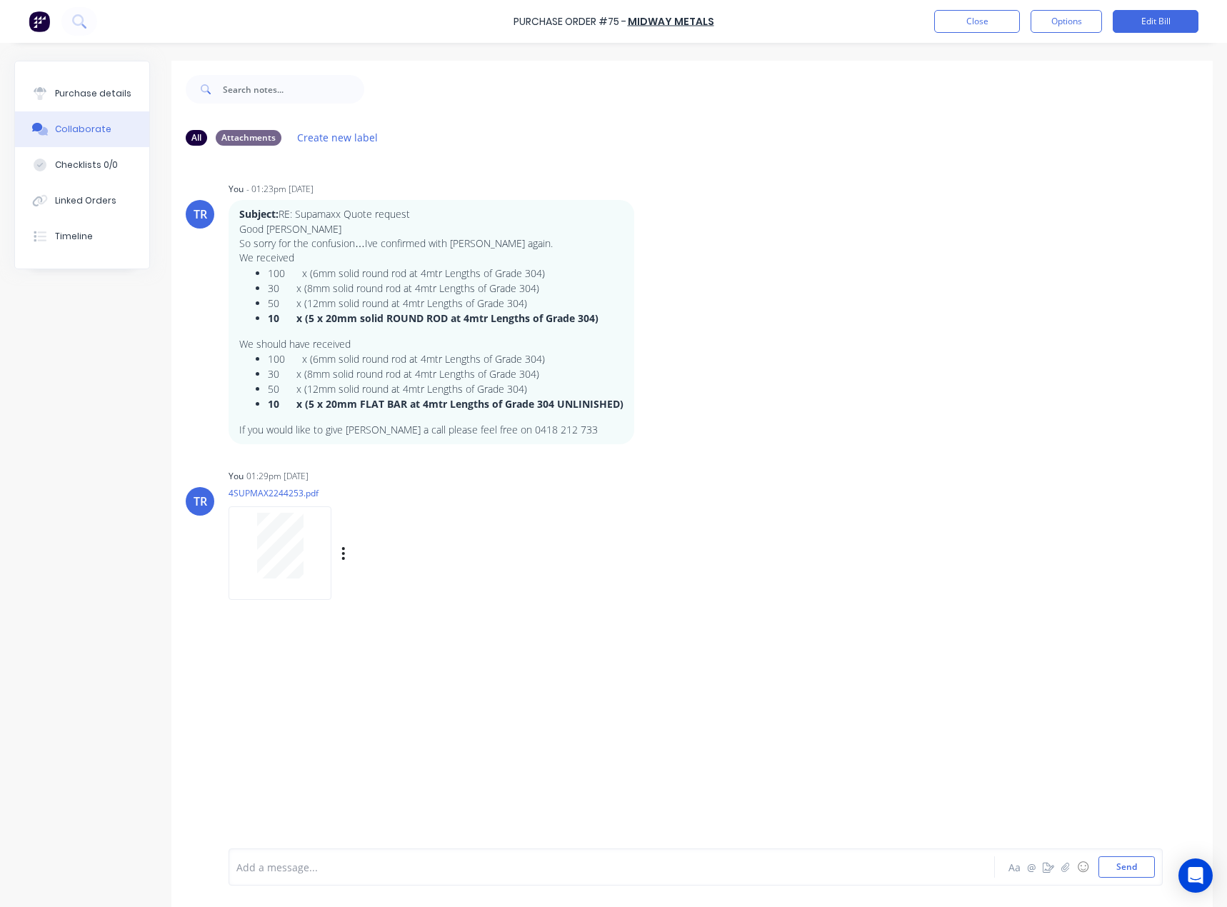
click at [310, 529] on div at bounding box center [280, 546] width 90 height 66
click at [1011, 24] on button "Close" at bounding box center [977, 21] width 86 height 23
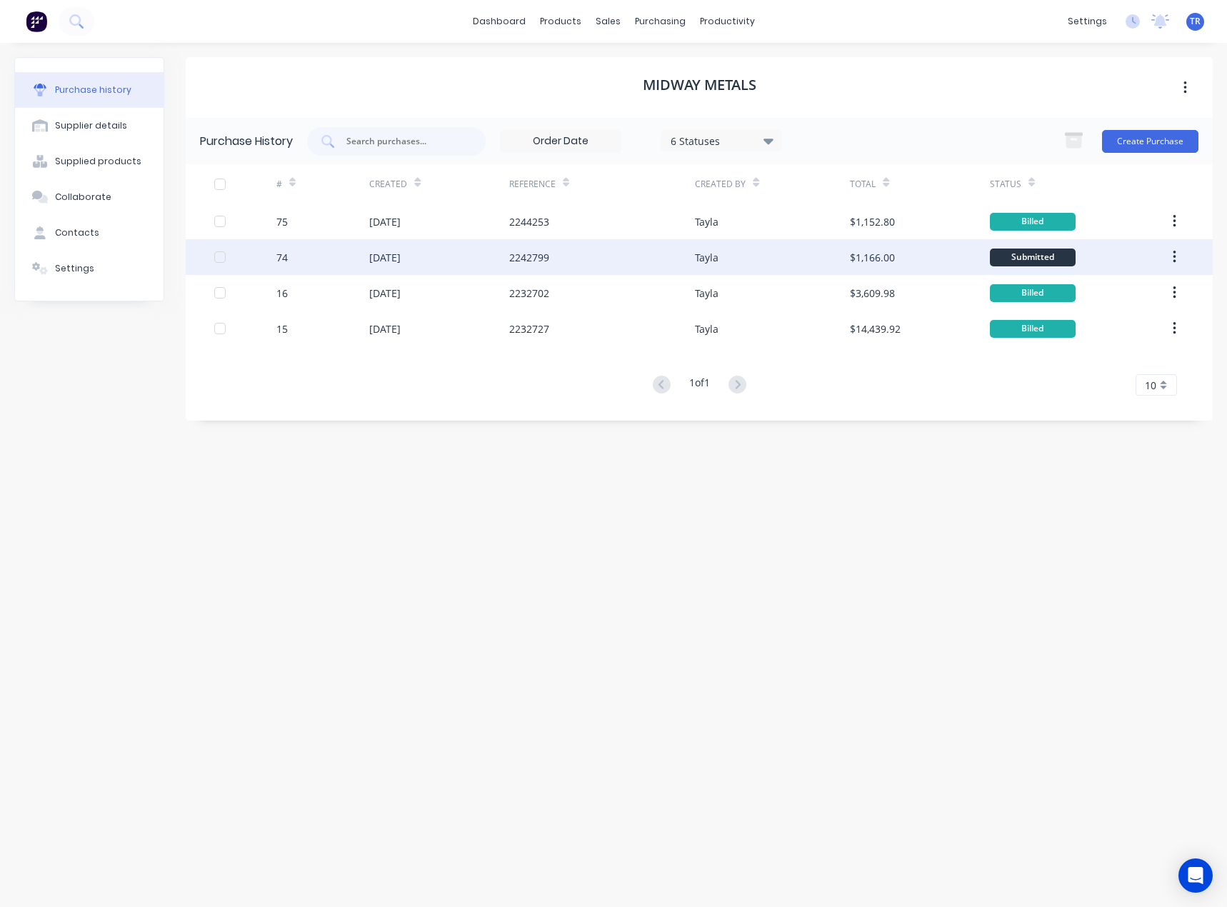
click at [571, 241] on div "2242799" at bounding box center [602, 257] width 186 height 36
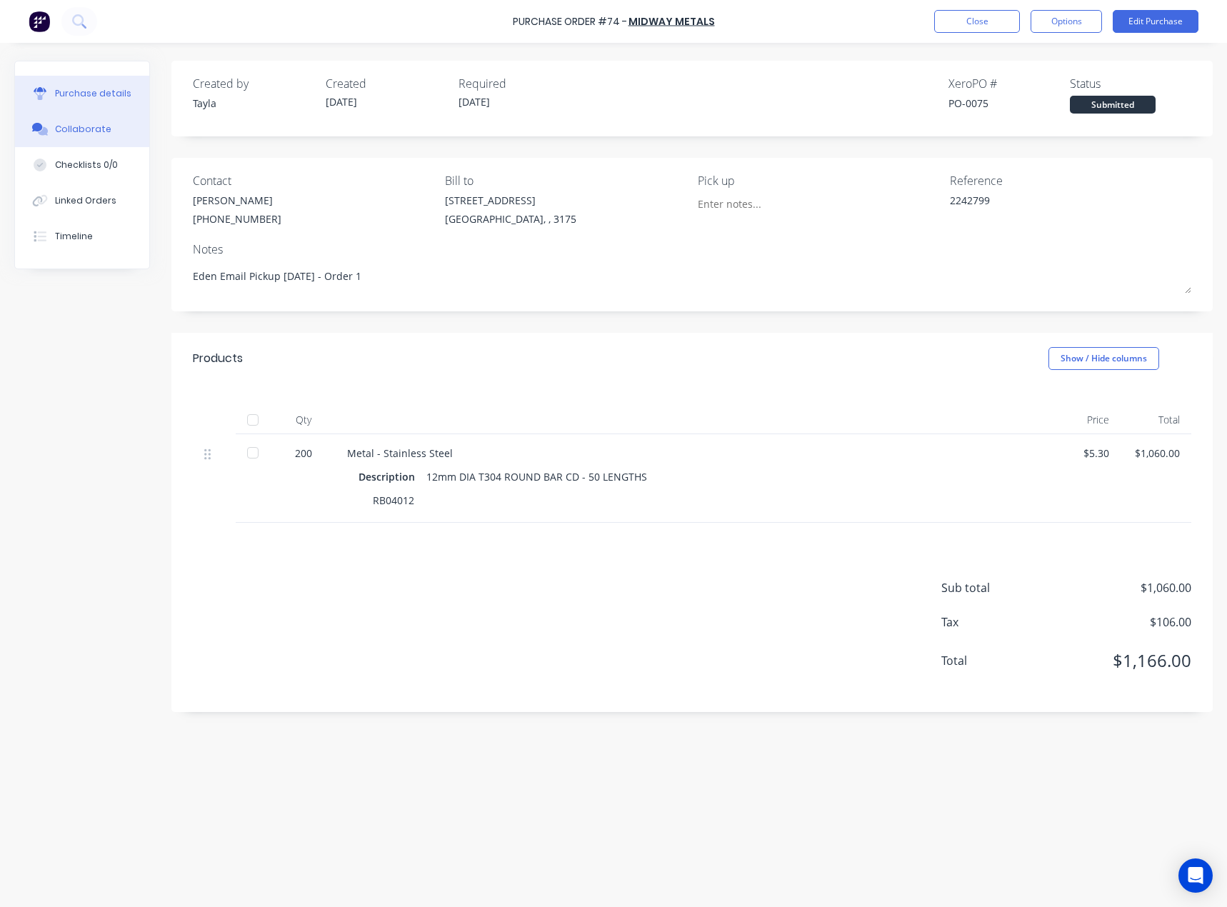
click at [99, 139] on button "Collaborate" at bounding box center [82, 129] width 134 height 36
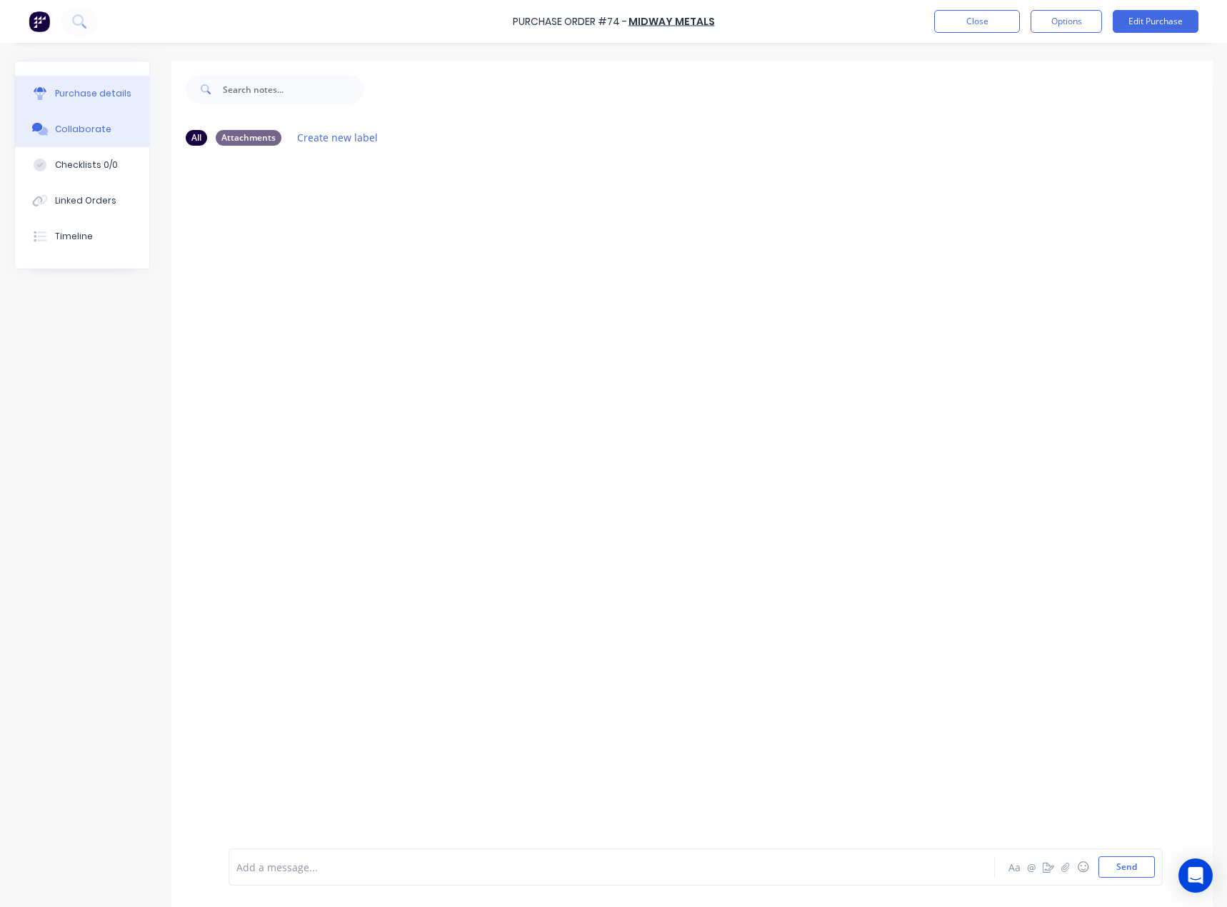
click at [65, 77] on button "Purchase details" at bounding box center [82, 94] width 134 height 36
type textarea "x"
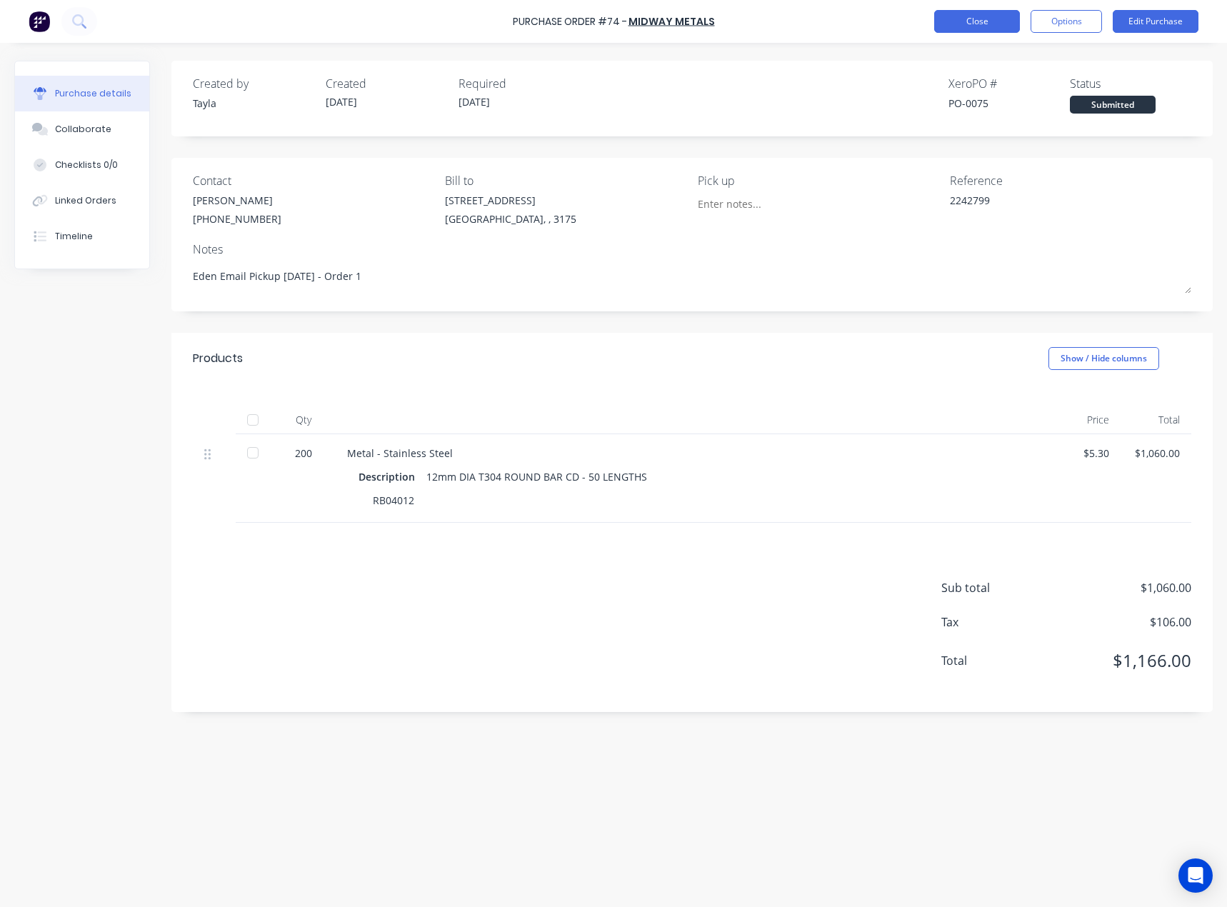
click at [971, 17] on button "Close" at bounding box center [977, 21] width 86 height 23
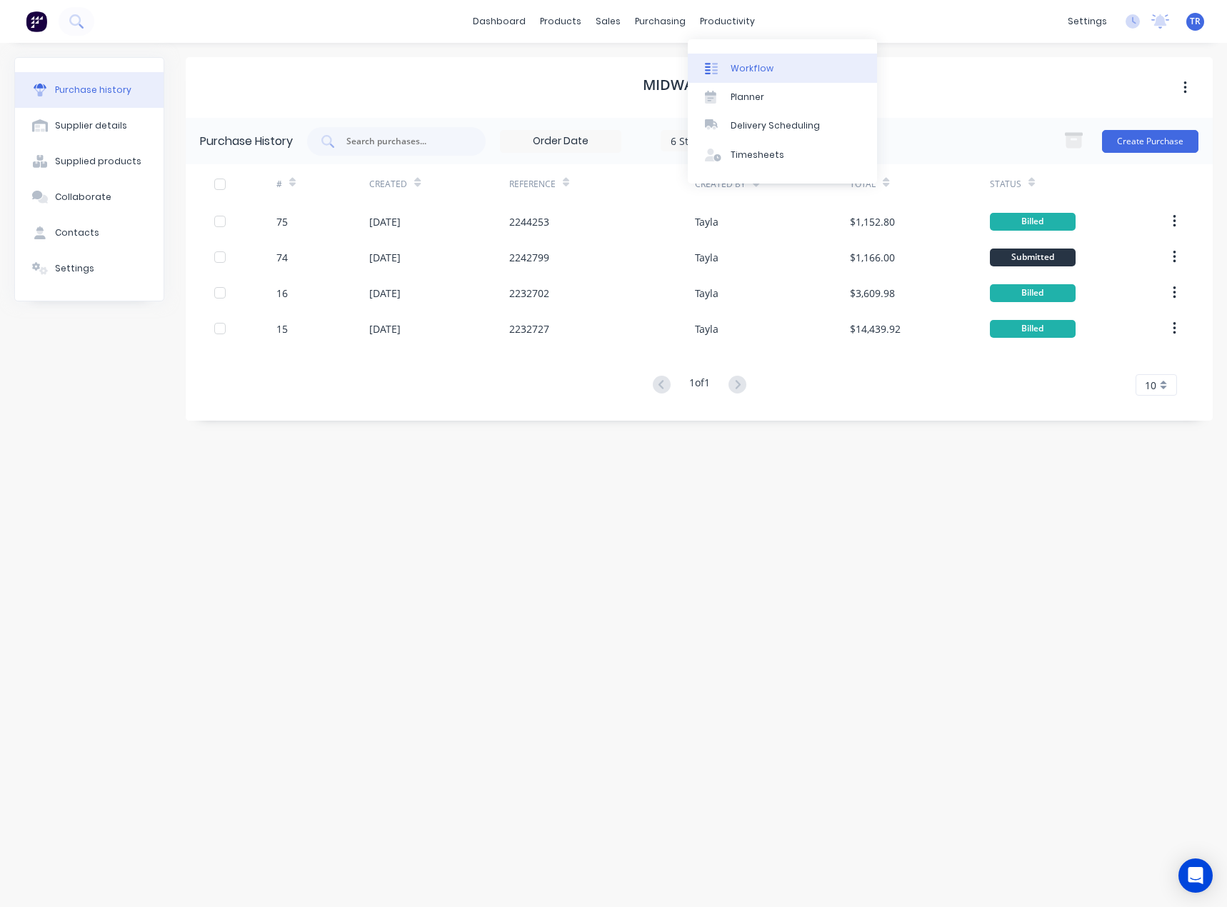
click at [727, 63] on link "Workflow" at bounding box center [782, 68] width 189 height 29
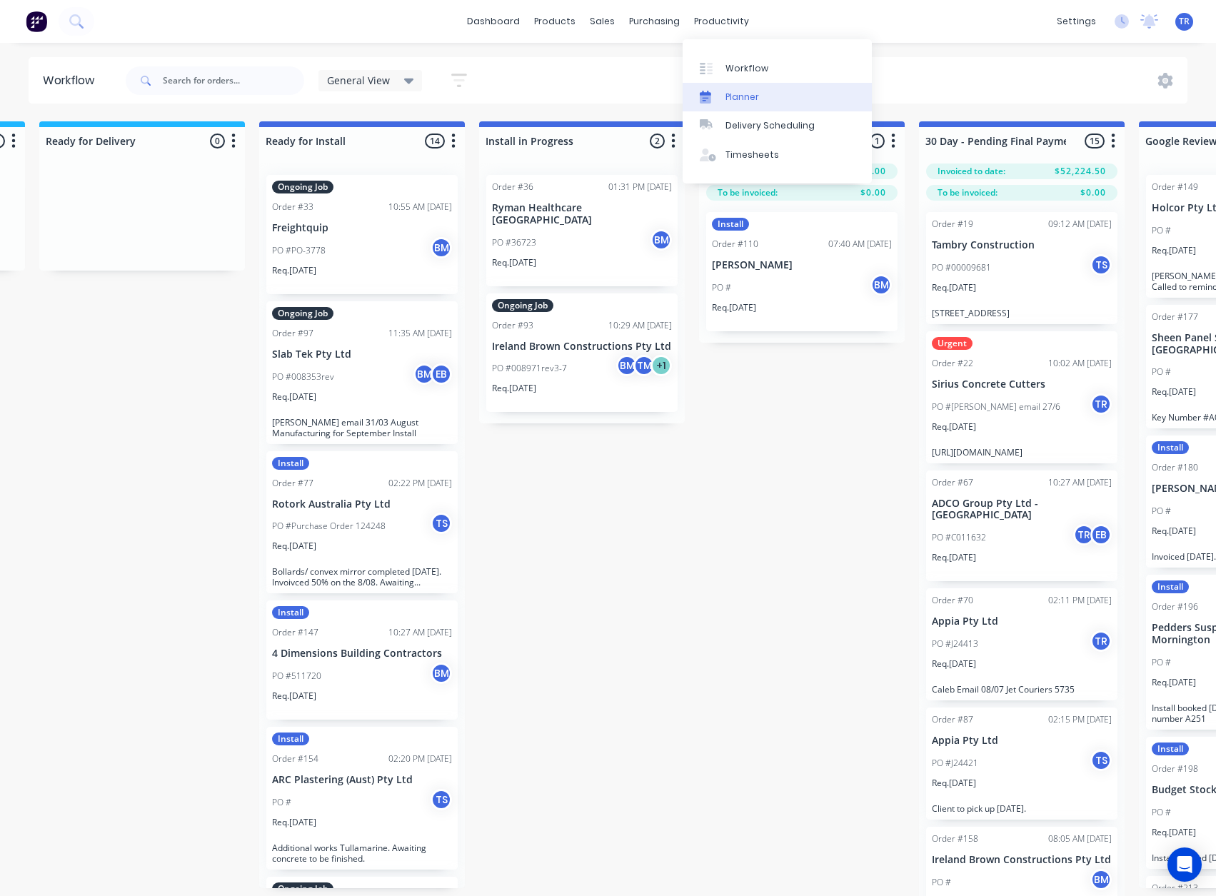
click at [726, 87] on link "Planner" at bounding box center [777, 97] width 189 height 29
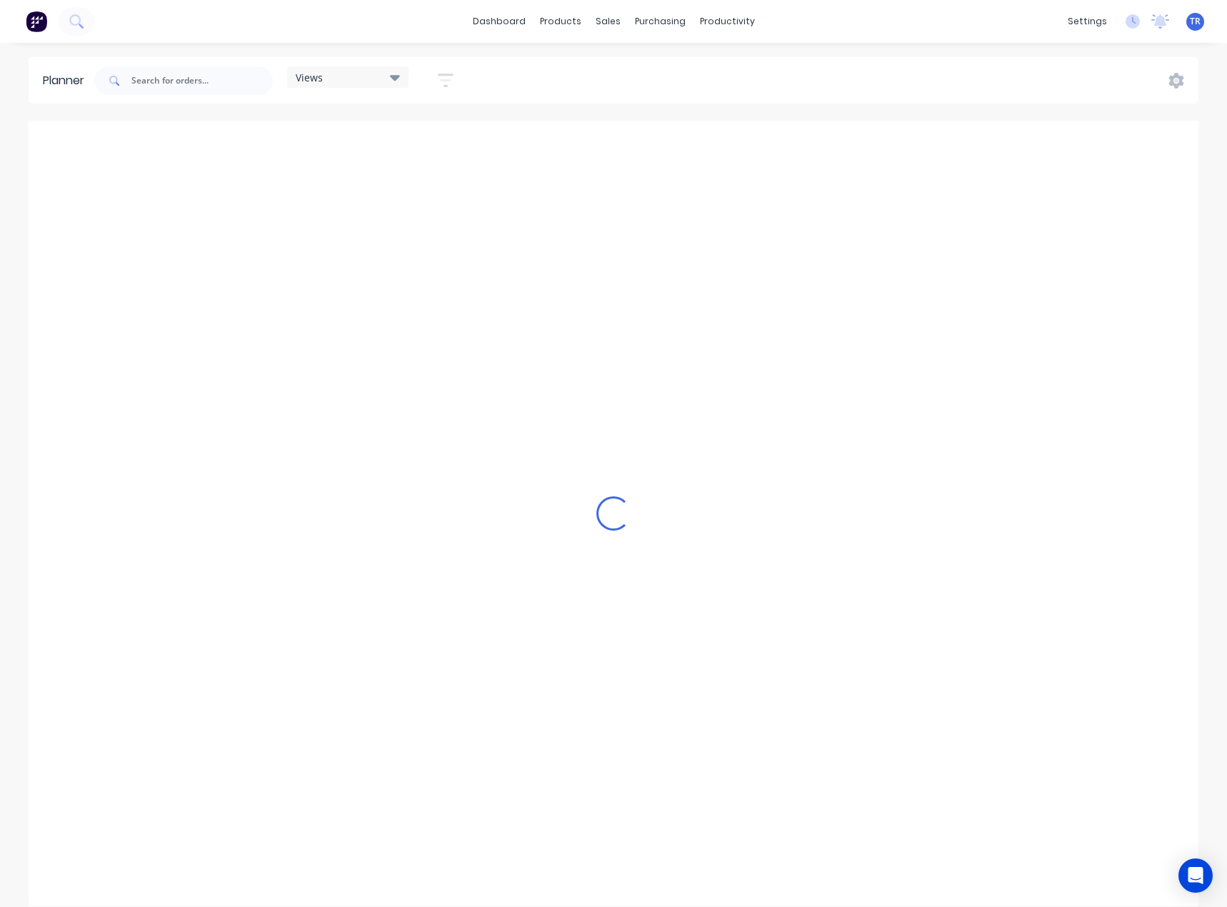
scroll to position [0, 801]
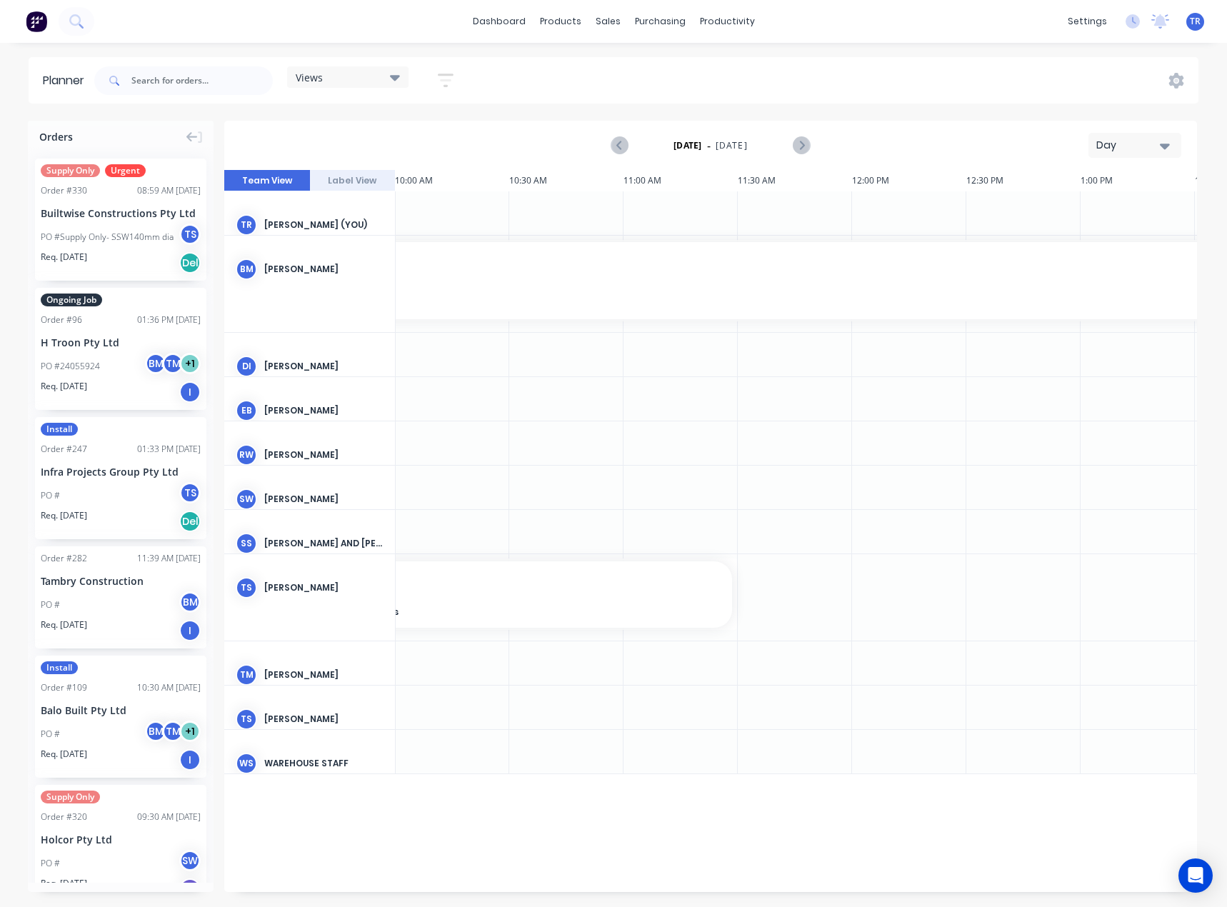
click at [1110, 141] on div "Day" at bounding box center [1129, 145] width 66 height 15
click at [1111, 230] on div "Month" at bounding box center [1109, 240] width 141 height 29
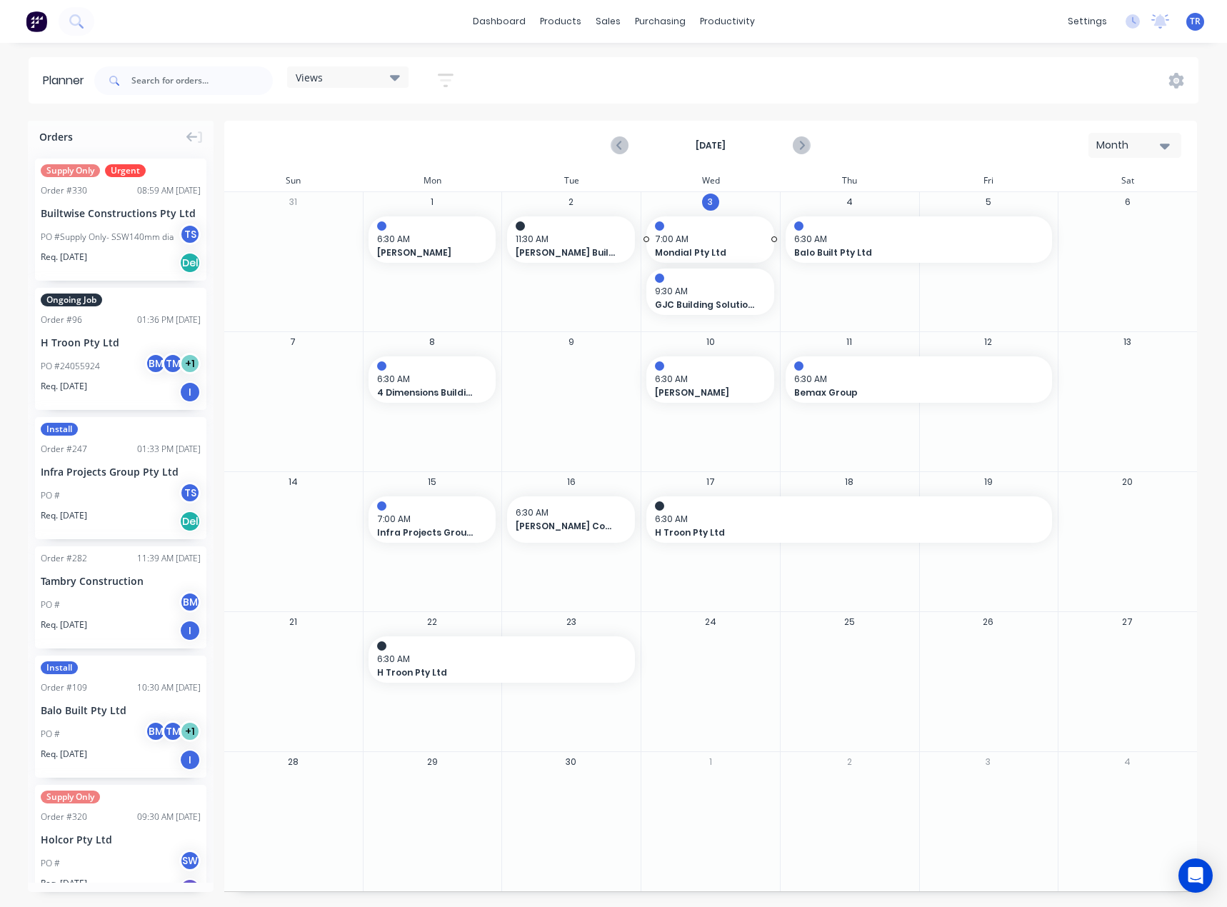
click at [736, 254] on span "Mondial Pty Ltd" at bounding box center [704, 252] width 99 height 13
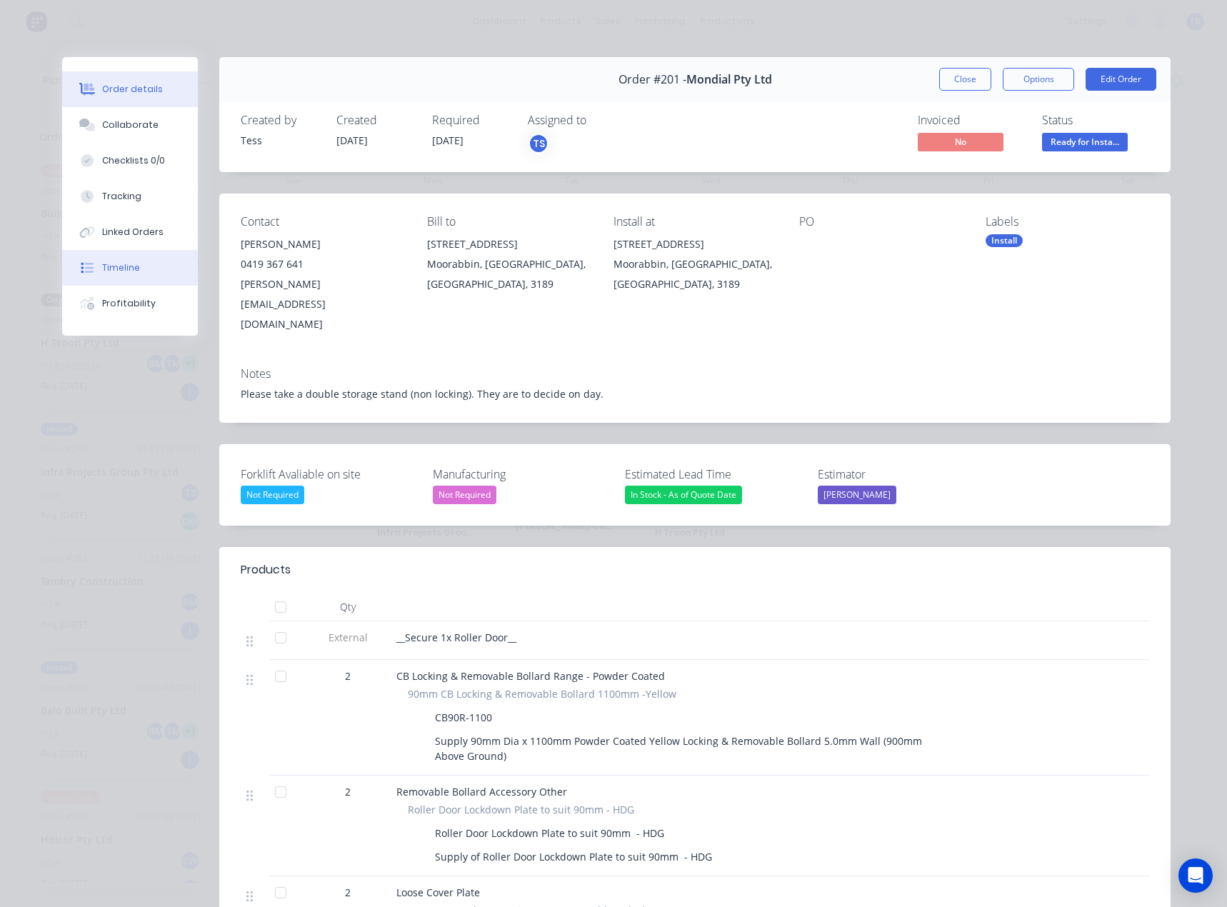
click at [118, 271] on div "Timeline" at bounding box center [121, 267] width 38 height 13
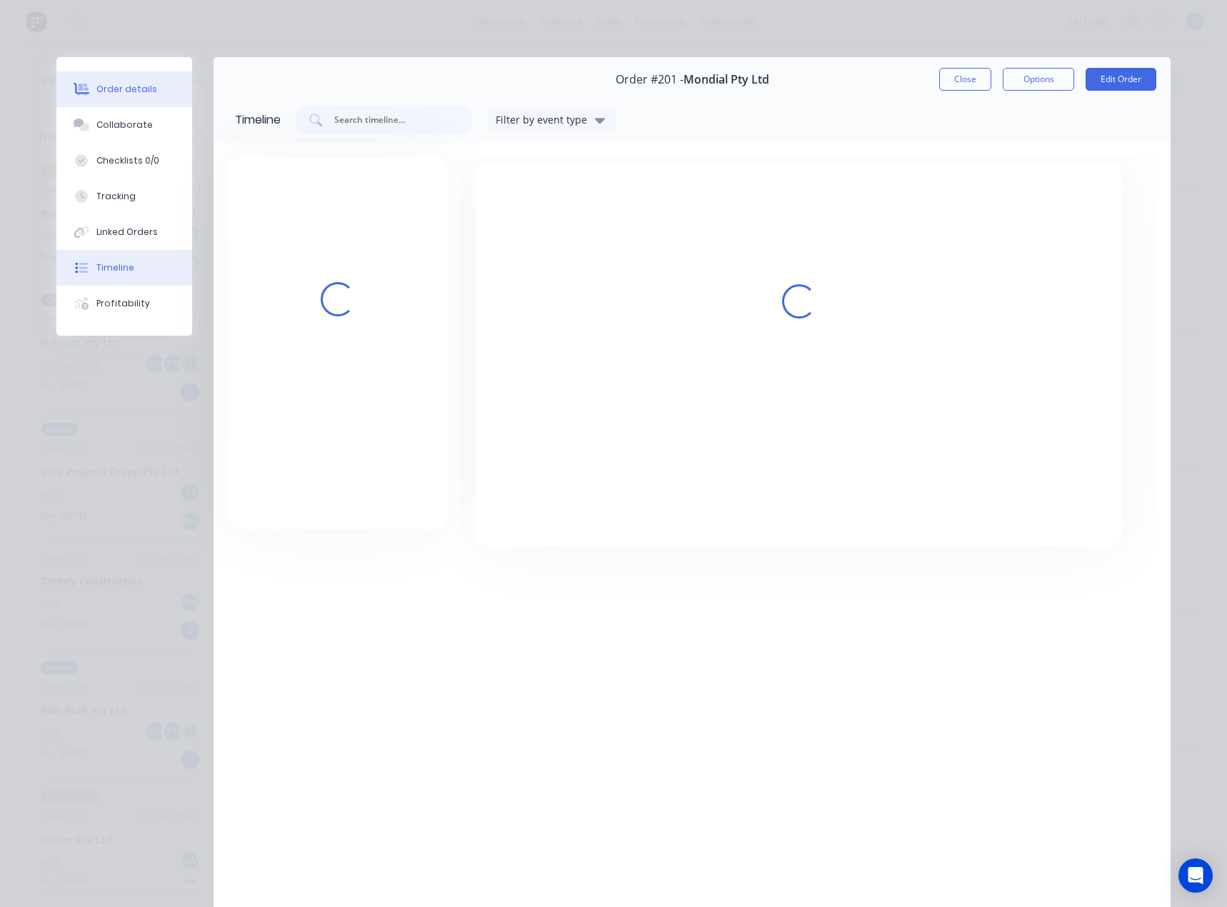
click at [143, 93] on div "Order details" at bounding box center [126, 89] width 61 height 13
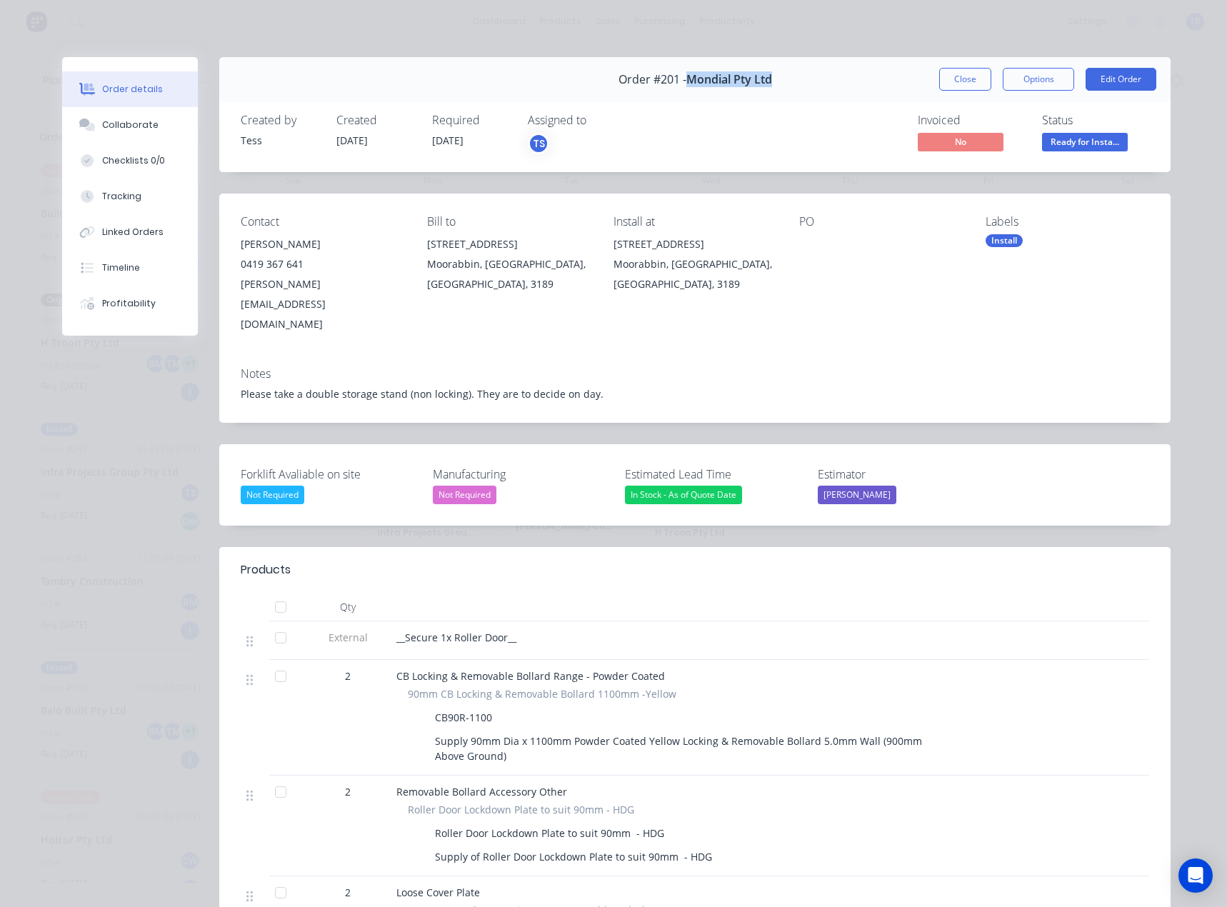
drag, startPoint x: 710, startPoint y: 88, endPoint x: 681, endPoint y: 89, distance: 29.3
click at [681, 89] on div "Order #201 - Mondial Pty Ltd Close Options Edit Order" at bounding box center [694, 79] width 951 height 45
copy span "Mondial Pty Ltd"
click at [969, 79] on button "Close" at bounding box center [965, 79] width 52 height 23
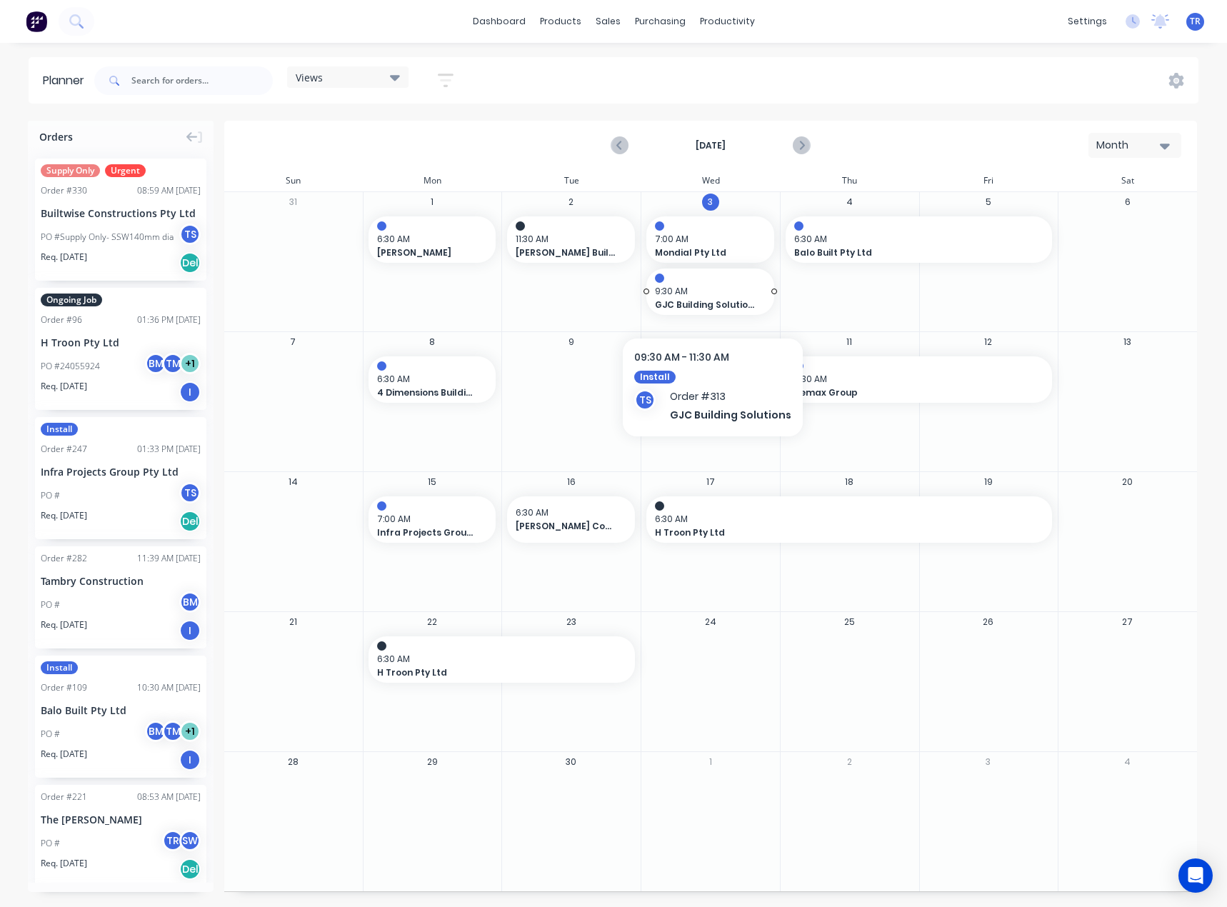
click at [709, 299] on span "GJC Building Solutions" at bounding box center [704, 305] width 99 height 13
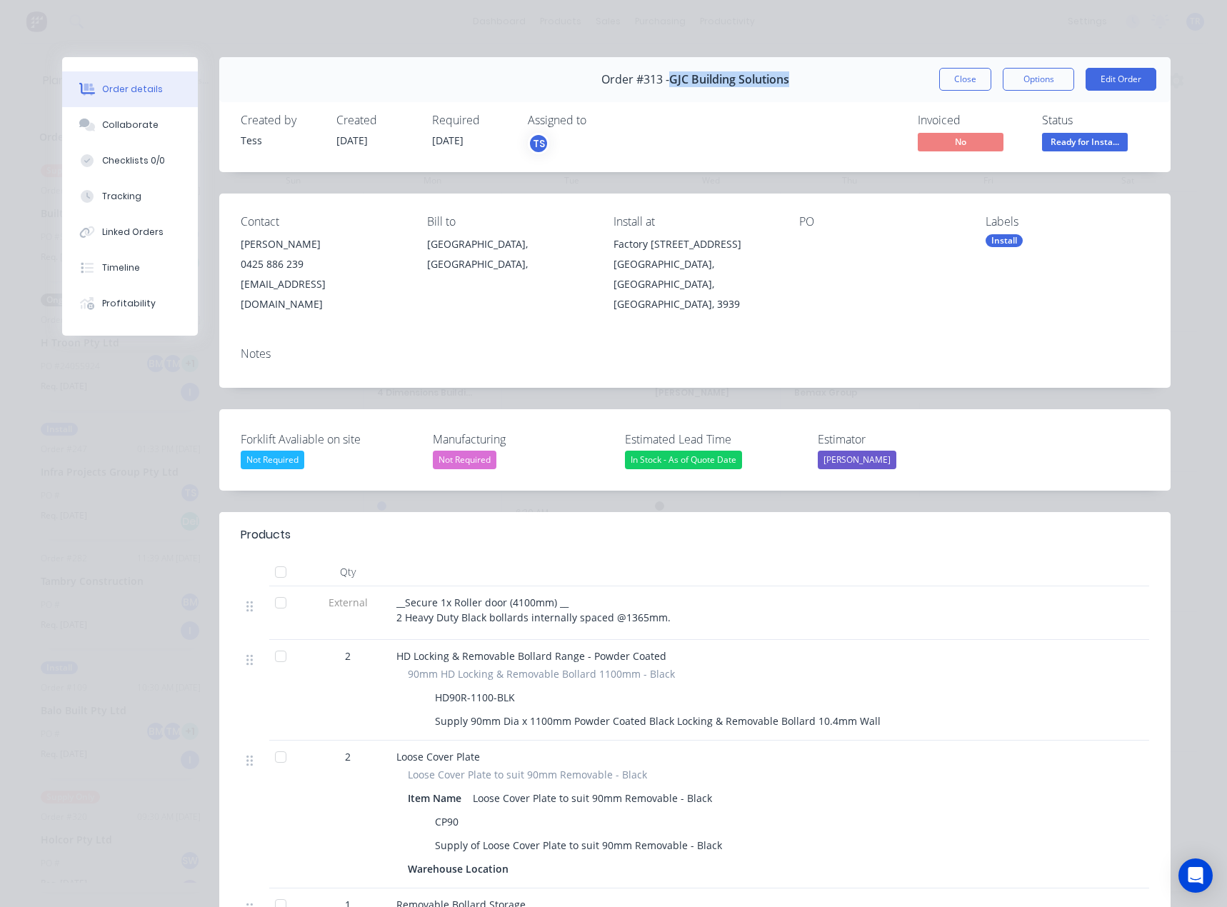
drag, startPoint x: 792, startPoint y: 75, endPoint x: 663, endPoint y: 79, distance: 129.3
click at [663, 79] on div "Order #313 - GJC Building Solutions Close Options Edit Order" at bounding box center [694, 79] width 951 height 45
copy span "GJC Building Solutions"
click at [951, 73] on button "Close" at bounding box center [965, 79] width 52 height 23
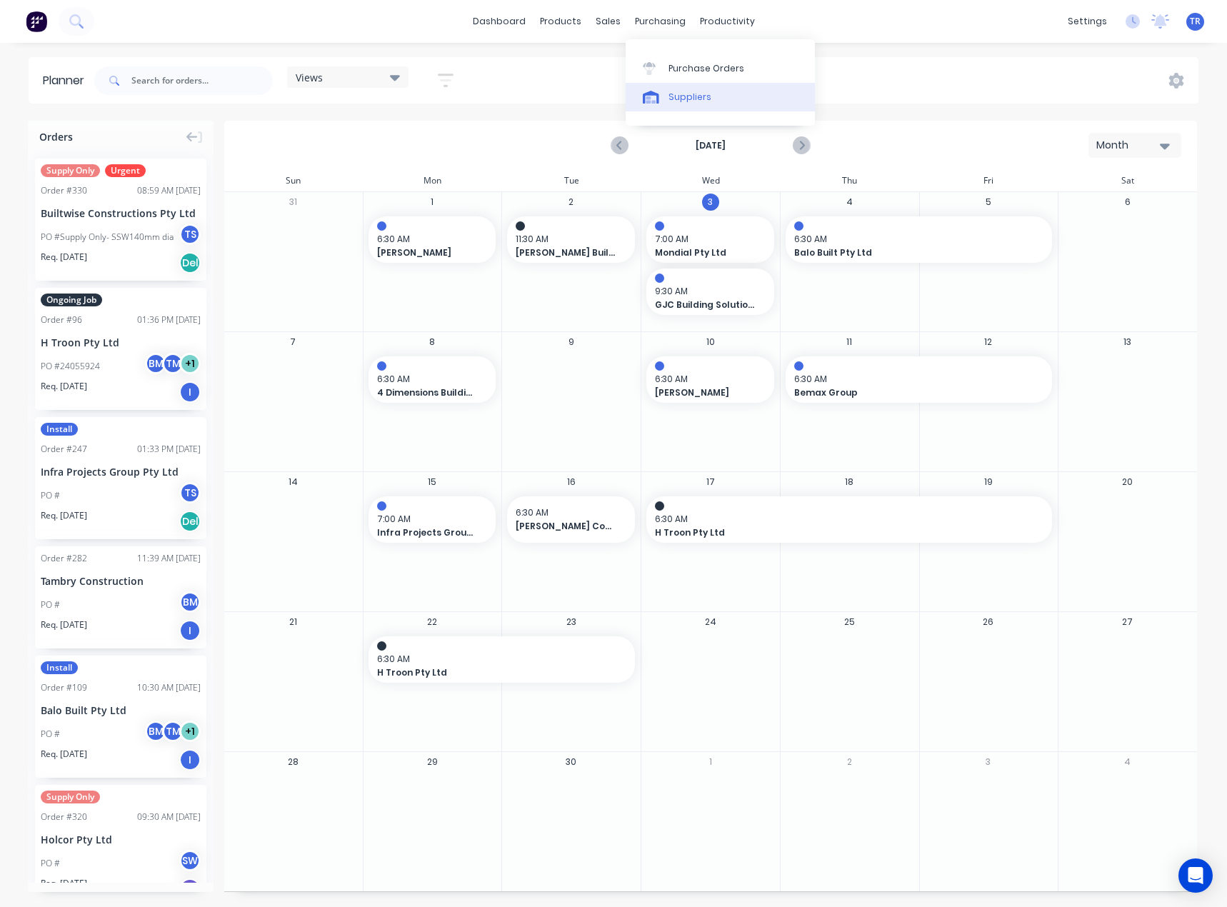
click at [692, 86] on link "Suppliers" at bounding box center [720, 97] width 189 height 29
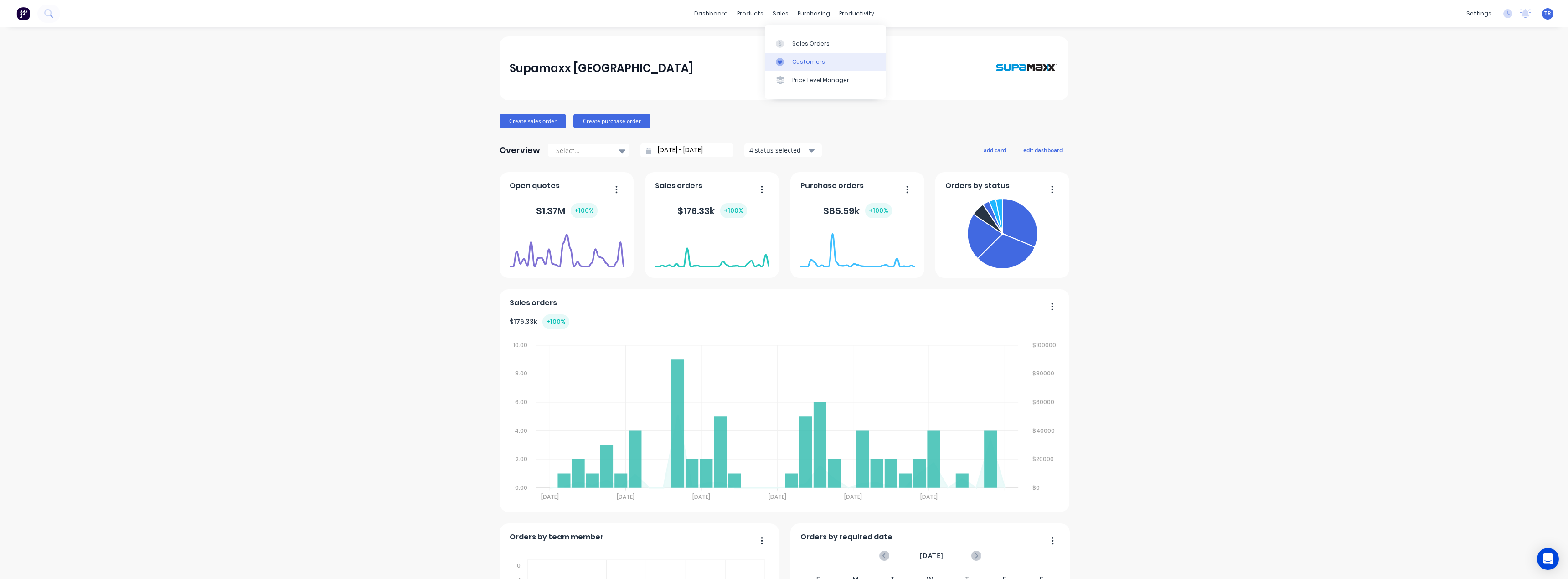
click at [797, 62] on div "Customers" at bounding box center [808, 62] width 33 height 8
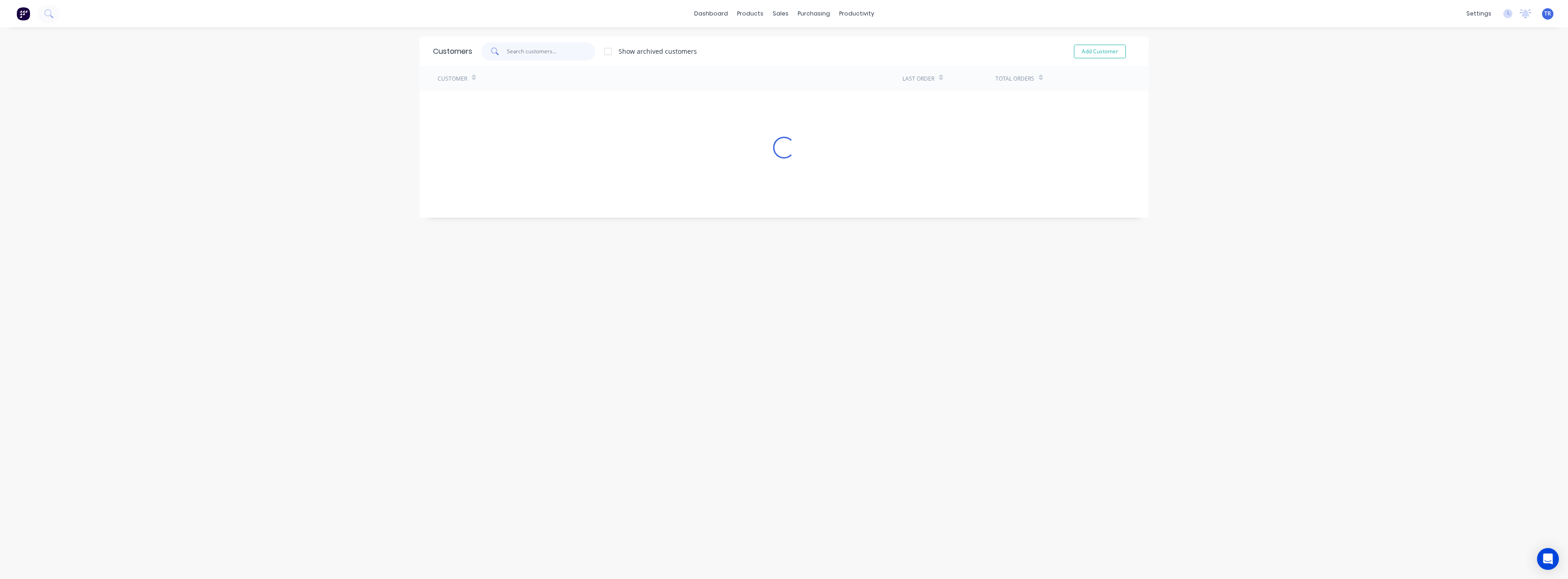
click at [534, 50] on input "text" at bounding box center [551, 51] width 89 height 18
paste input "Mondial Pty Ltd"
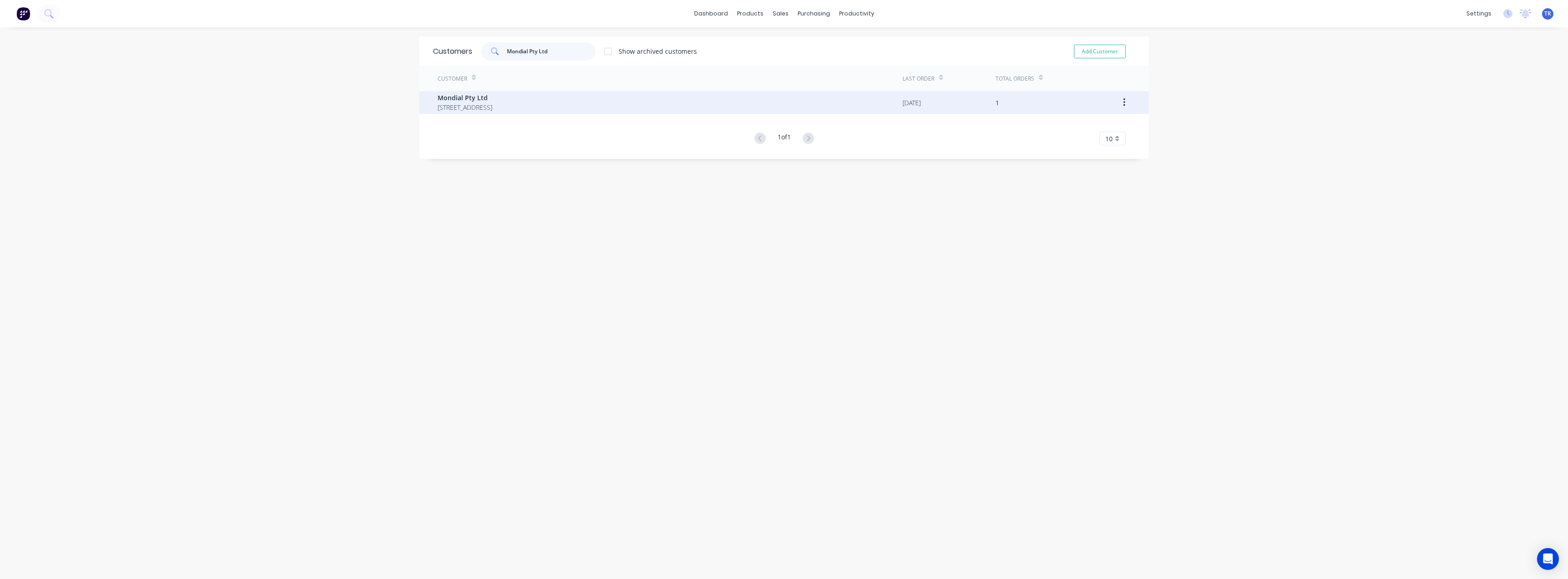
type input "Mondial Pty Ltd"
click at [492, 111] on span "Unit 4, 136-138 Cochranes Rd Moorabbin Victoria Australia 3189" at bounding box center [465, 107] width 55 height 10
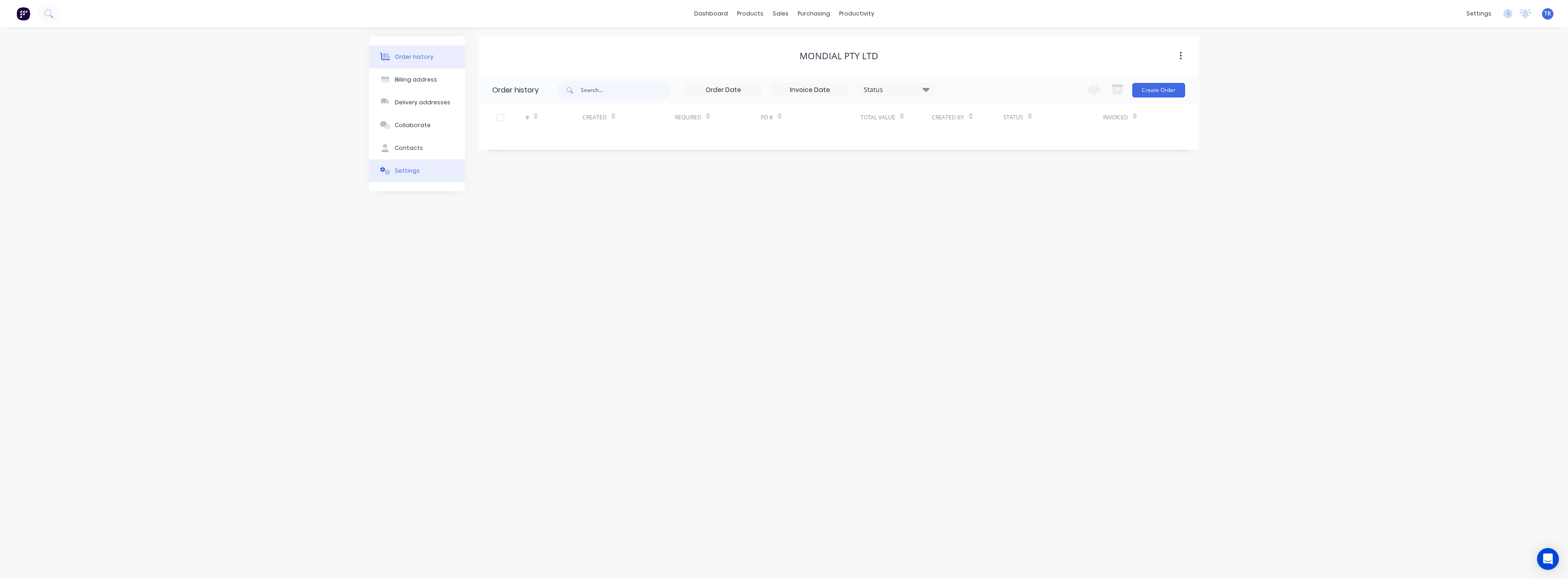
click at [399, 173] on div "Settings" at bounding box center [407, 170] width 25 height 8
click at [503, 284] on div at bounding box center [496, 282] width 19 height 18
click at [496, 284] on div at bounding box center [496, 282] width 19 height 18
click at [560, 299] on div "Select..." at bounding box center [605, 302] width 98 height 10
click at [565, 302] on div at bounding box center [604, 302] width 100 height 11
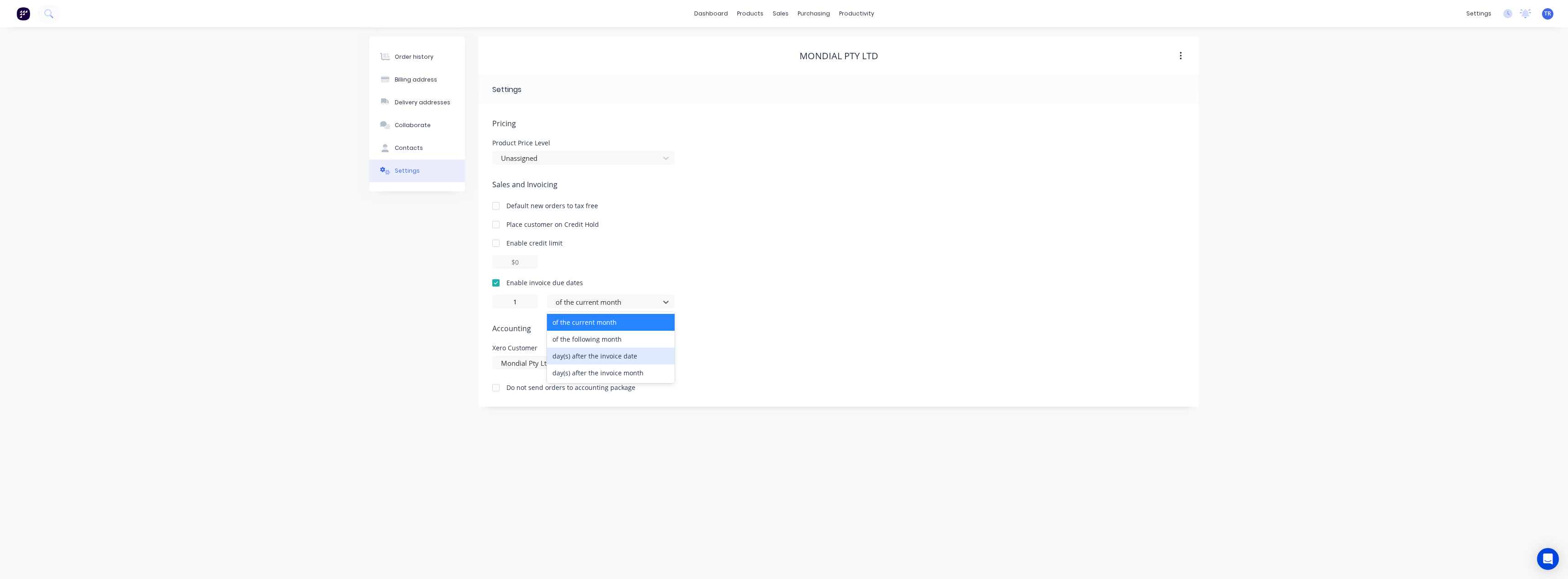
click at [590, 356] on div "day(s) after the invoice date" at bounding box center [611, 356] width 128 height 17
click at [465, 314] on div "Order history Billing address Delivery addresses Collaborate Contacts Settings" at bounding box center [417, 221] width 96 height 370
type input "0"
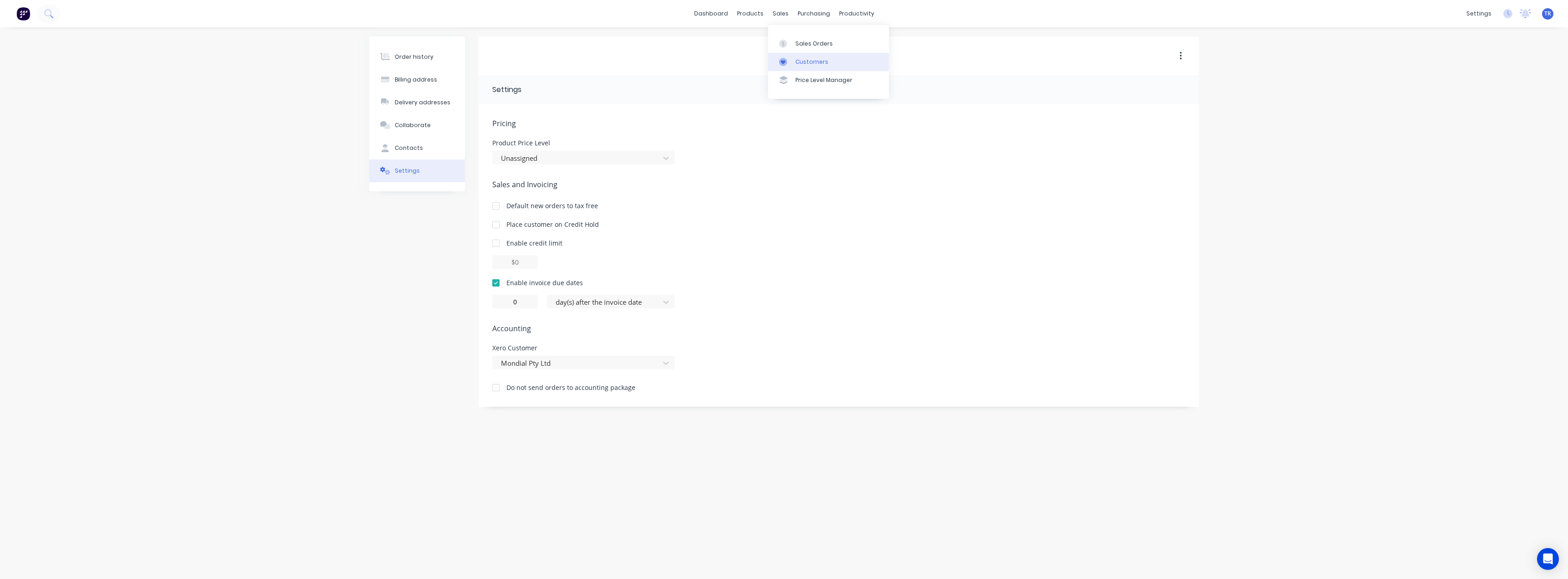
click at [793, 65] on link "Customers" at bounding box center [828, 62] width 121 height 18
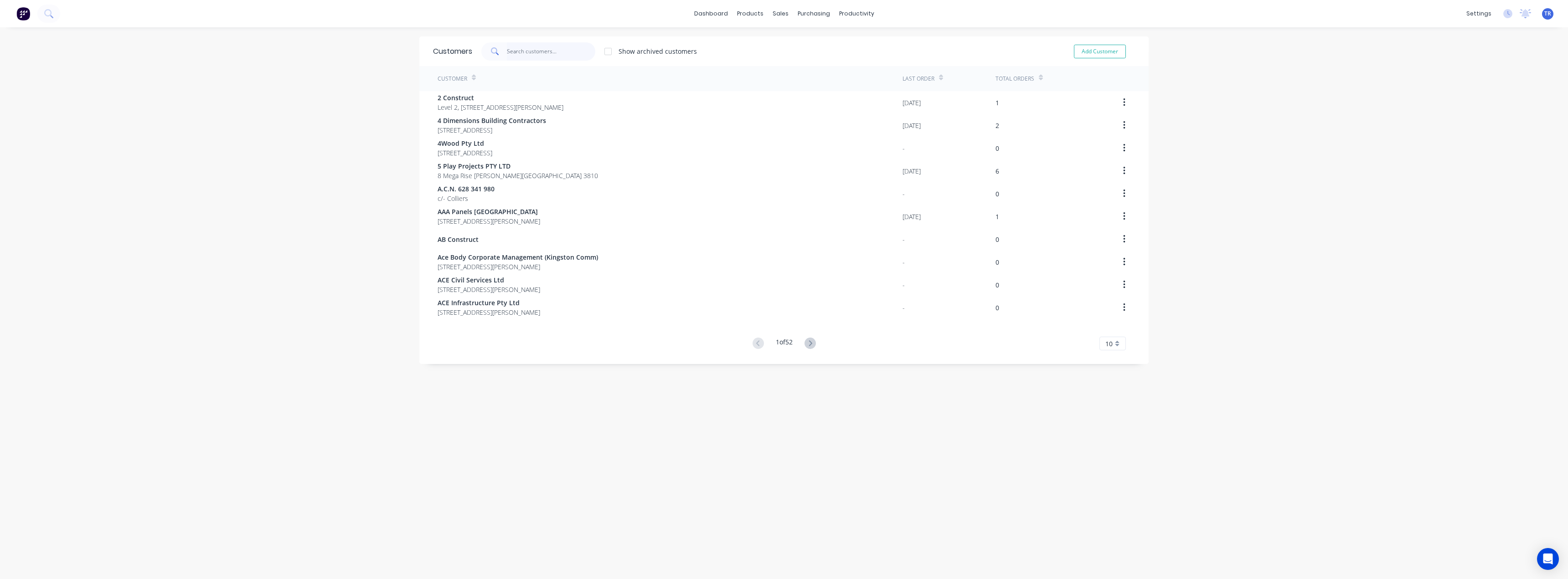
click at [535, 51] on input "text" at bounding box center [551, 51] width 89 height 18
paste input "GJC Building Solutions"
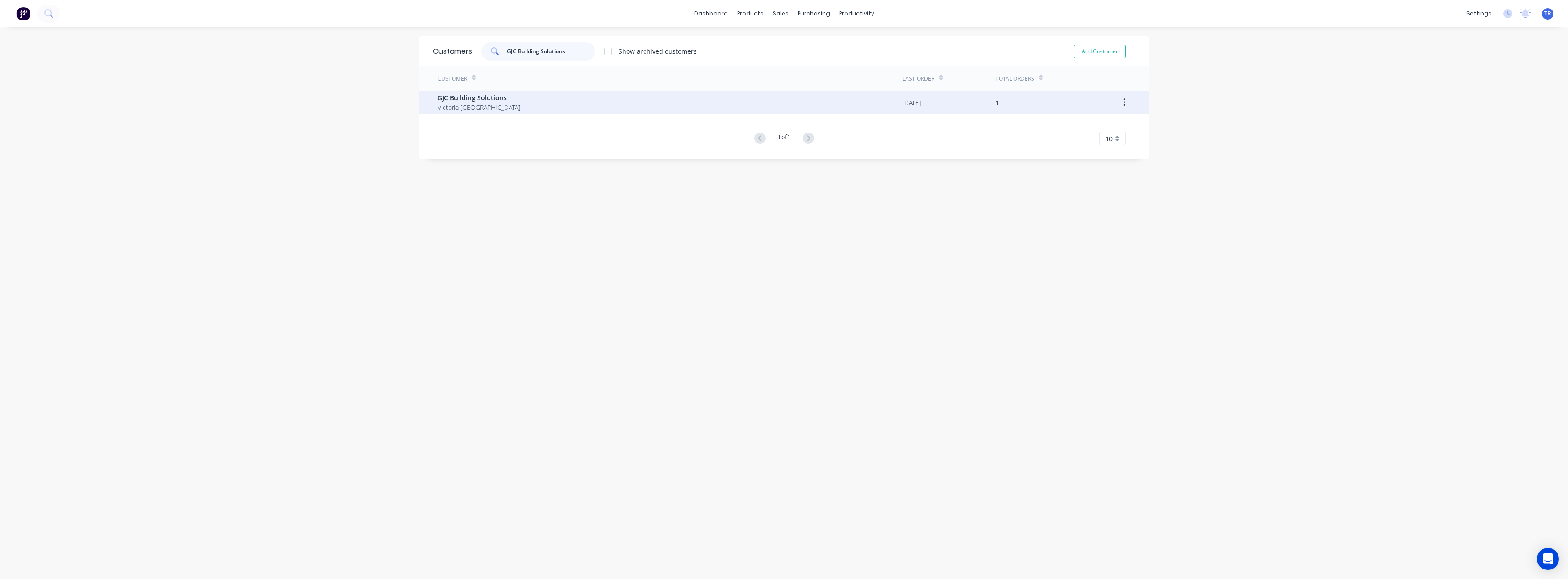
type input "GJC Building Solutions"
click at [504, 103] on div "GJC Building Solutions Victoria Australia" at bounding box center [670, 103] width 465 height 23
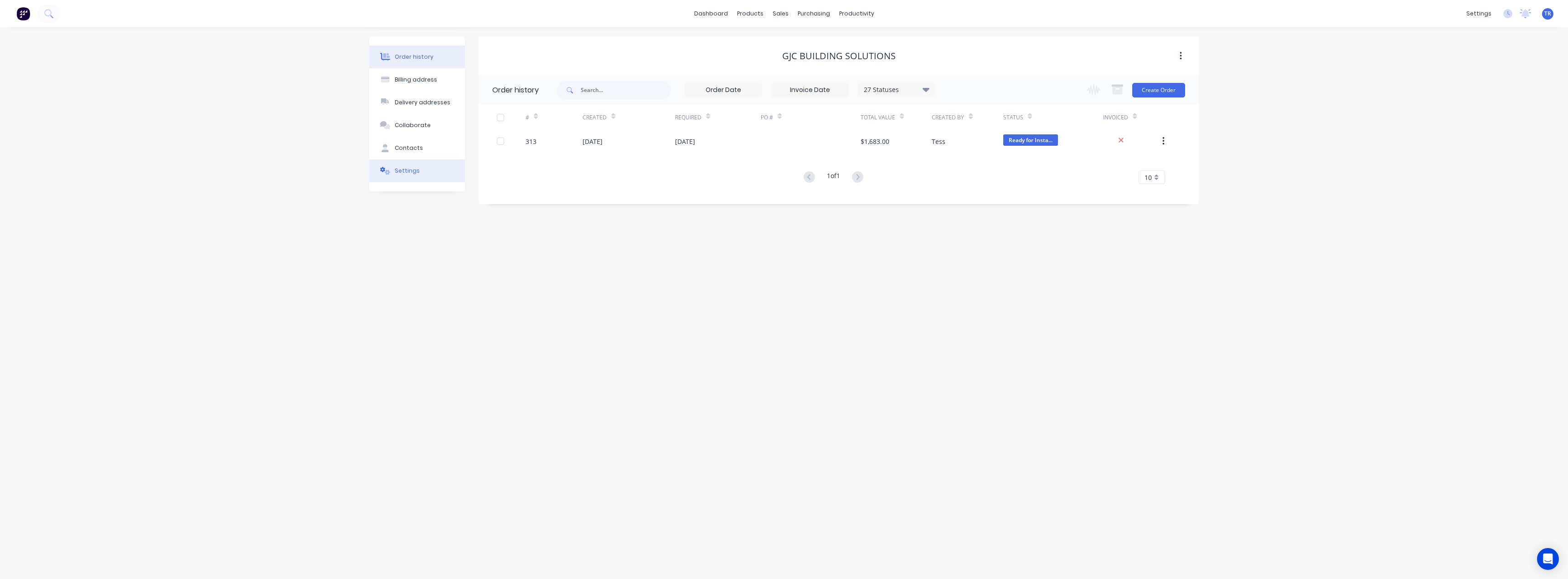
click at [420, 161] on button "Settings" at bounding box center [417, 171] width 96 height 23
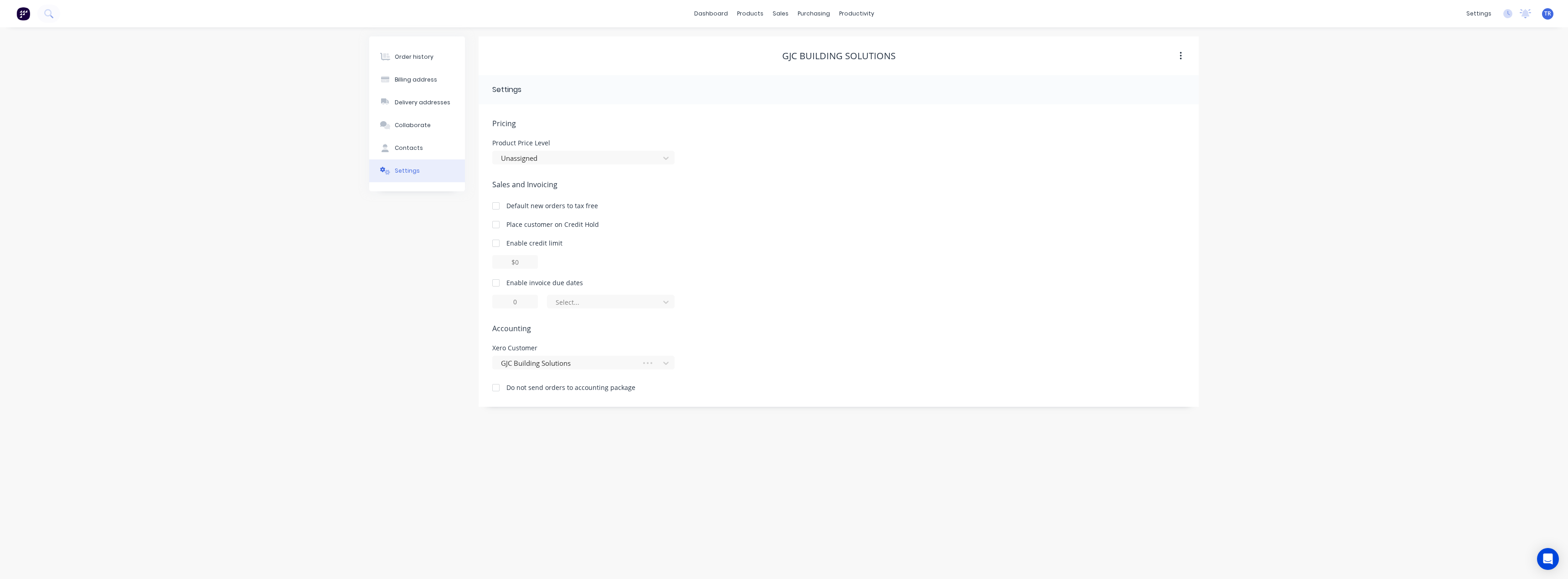
click at [490, 280] on div at bounding box center [496, 282] width 19 height 18
drag, startPoint x: 567, startPoint y: 302, endPoint x: 567, endPoint y: 307, distance: 5.0
click at [567, 303] on div at bounding box center [604, 302] width 100 height 11
click at [565, 363] on div "of the current month of the following month day(s) after the invoice date day(s…" at bounding box center [611, 347] width 128 height 71
click at [565, 363] on div "day(s) after the invoice date" at bounding box center [611, 356] width 128 height 17
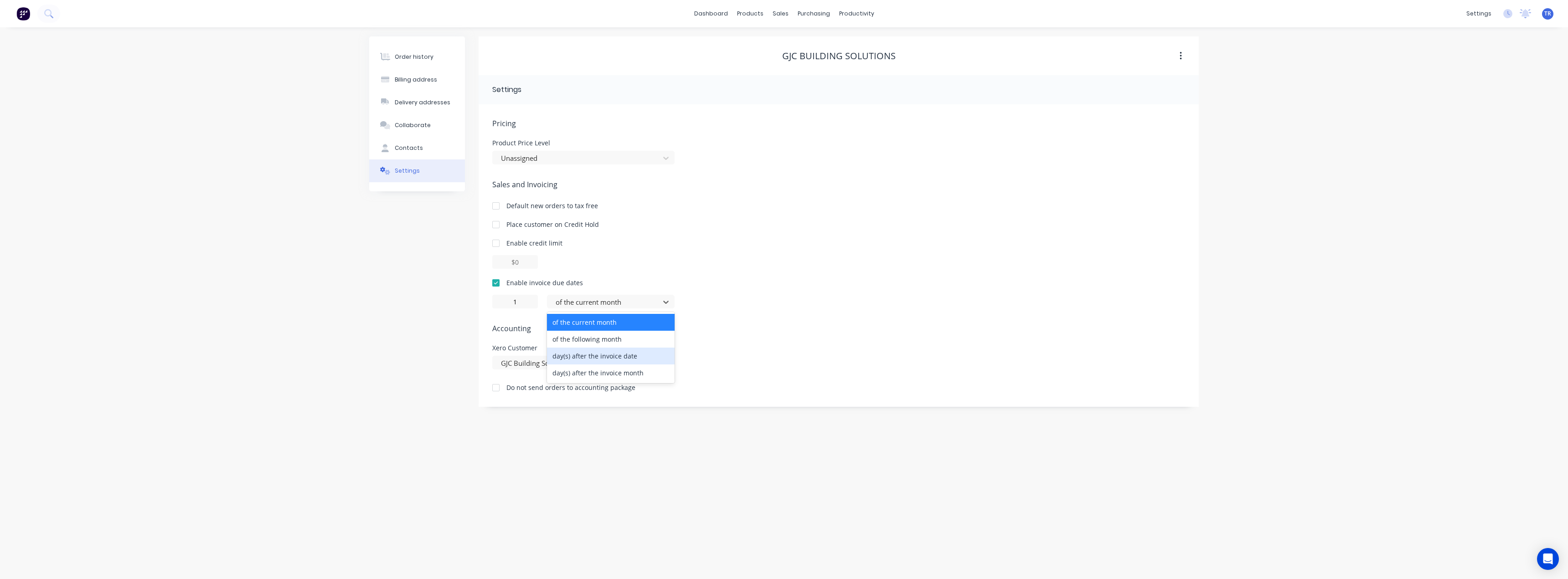
type input "0"
click at [451, 355] on div "Order history Billing address Delivery addresses Collaborate Contacts Settings" at bounding box center [417, 221] width 96 height 370
click at [409, 55] on div "Order history" at bounding box center [414, 57] width 39 height 8
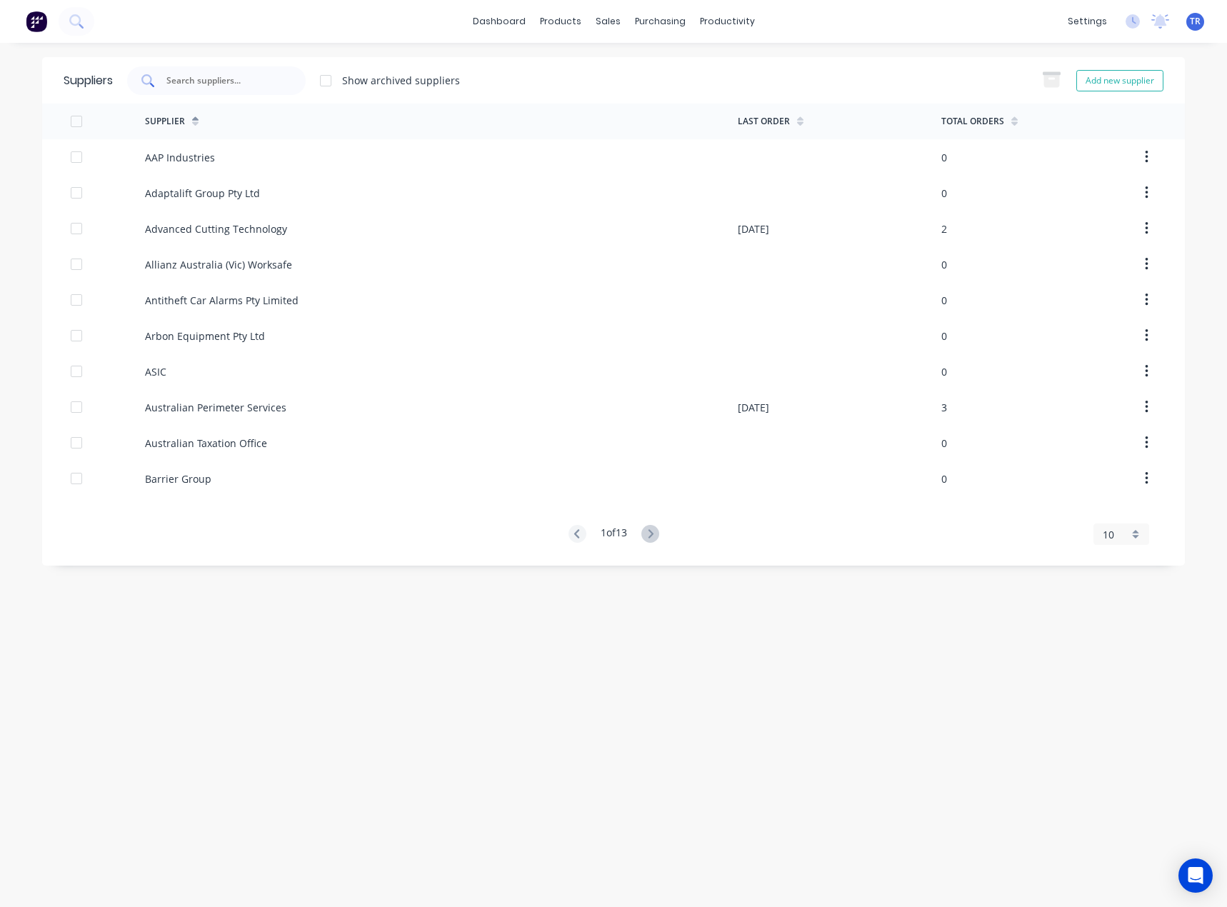
click at [284, 90] on div at bounding box center [216, 80] width 179 height 29
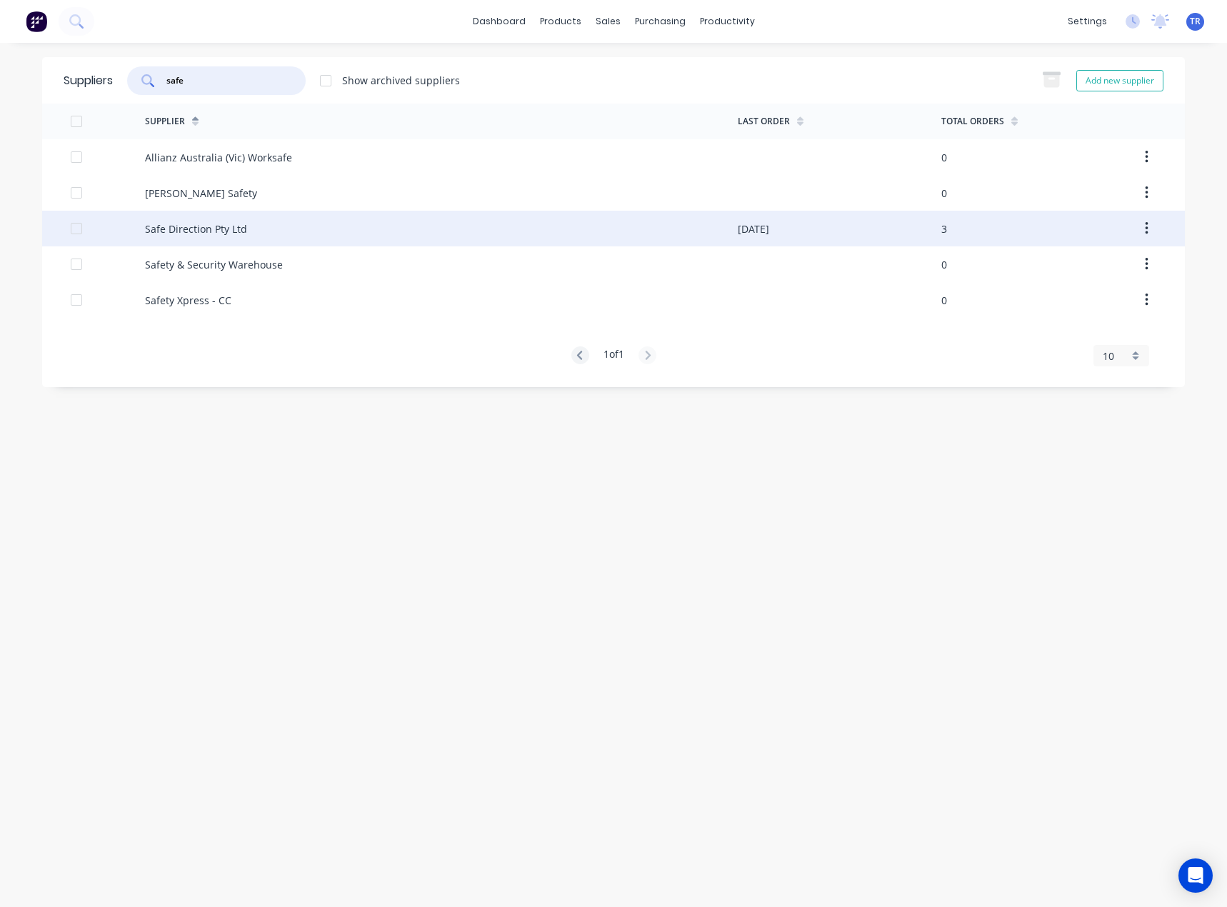
type input "safe"
click at [254, 226] on div "Safe Direction Pty Ltd" at bounding box center [441, 229] width 593 height 36
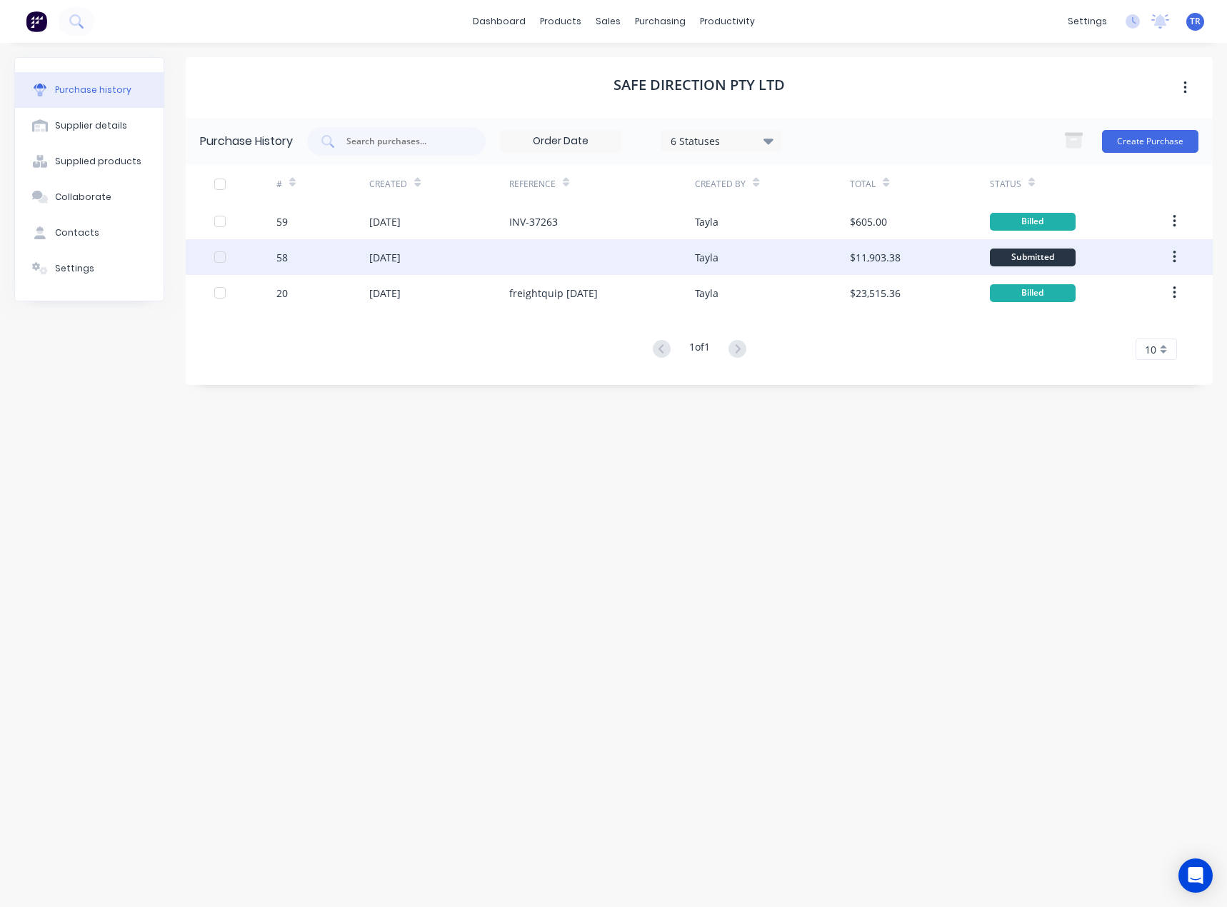
click at [505, 247] on div "[DATE]" at bounding box center [438, 257] width 139 height 36
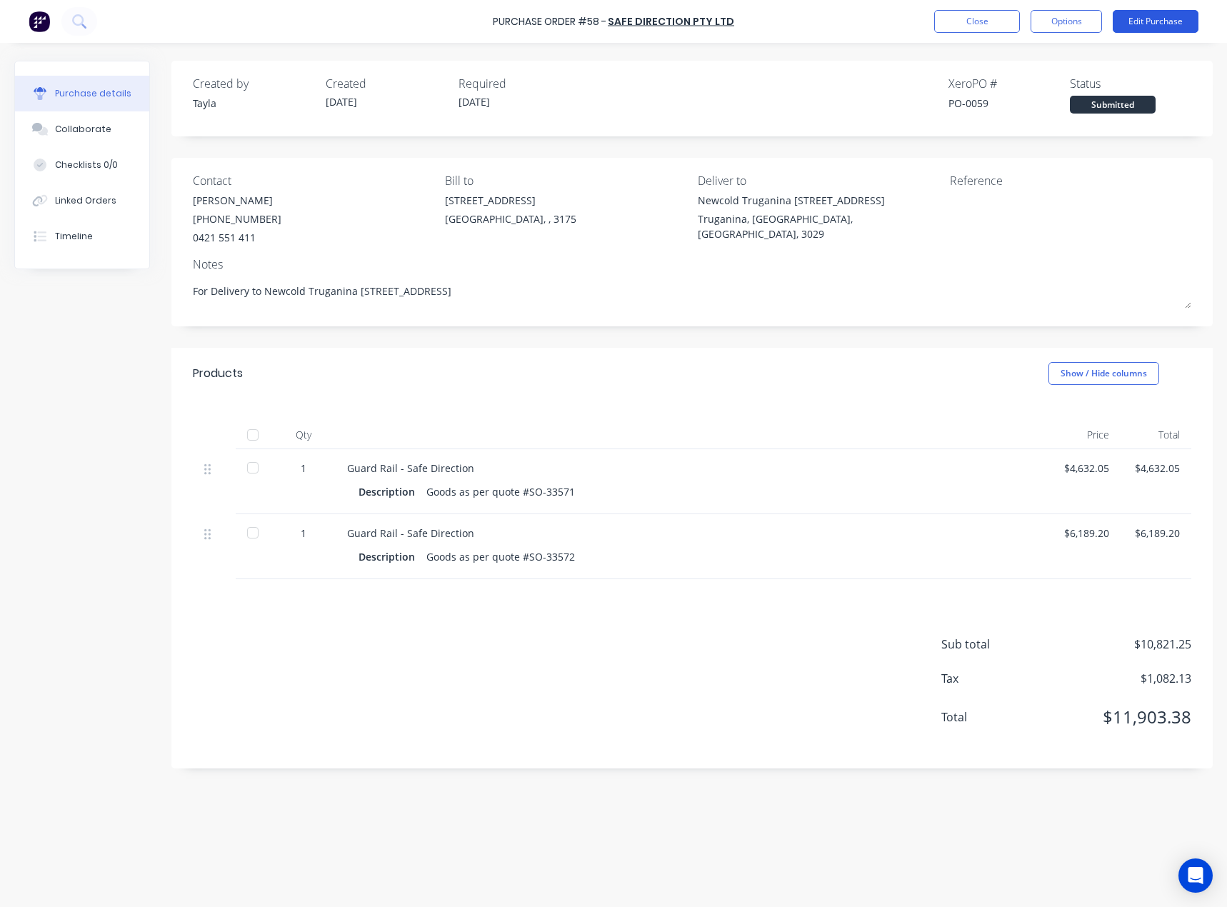
click at [1156, 29] on button "Edit Purchase" at bounding box center [1156, 21] width 86 height 23
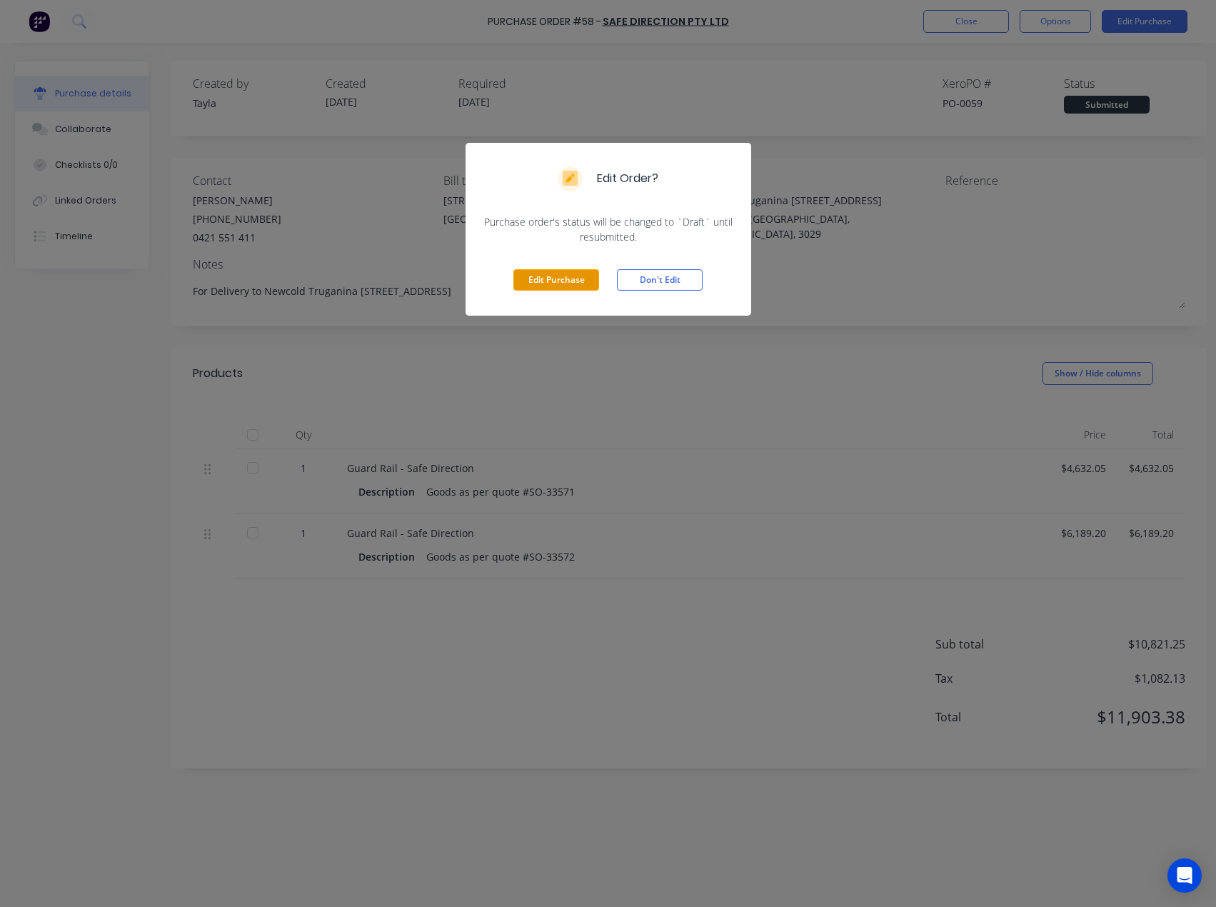
click at [583, 274] on button "Edit Purchase" at bounding box center [557, 279] width 86 height 21
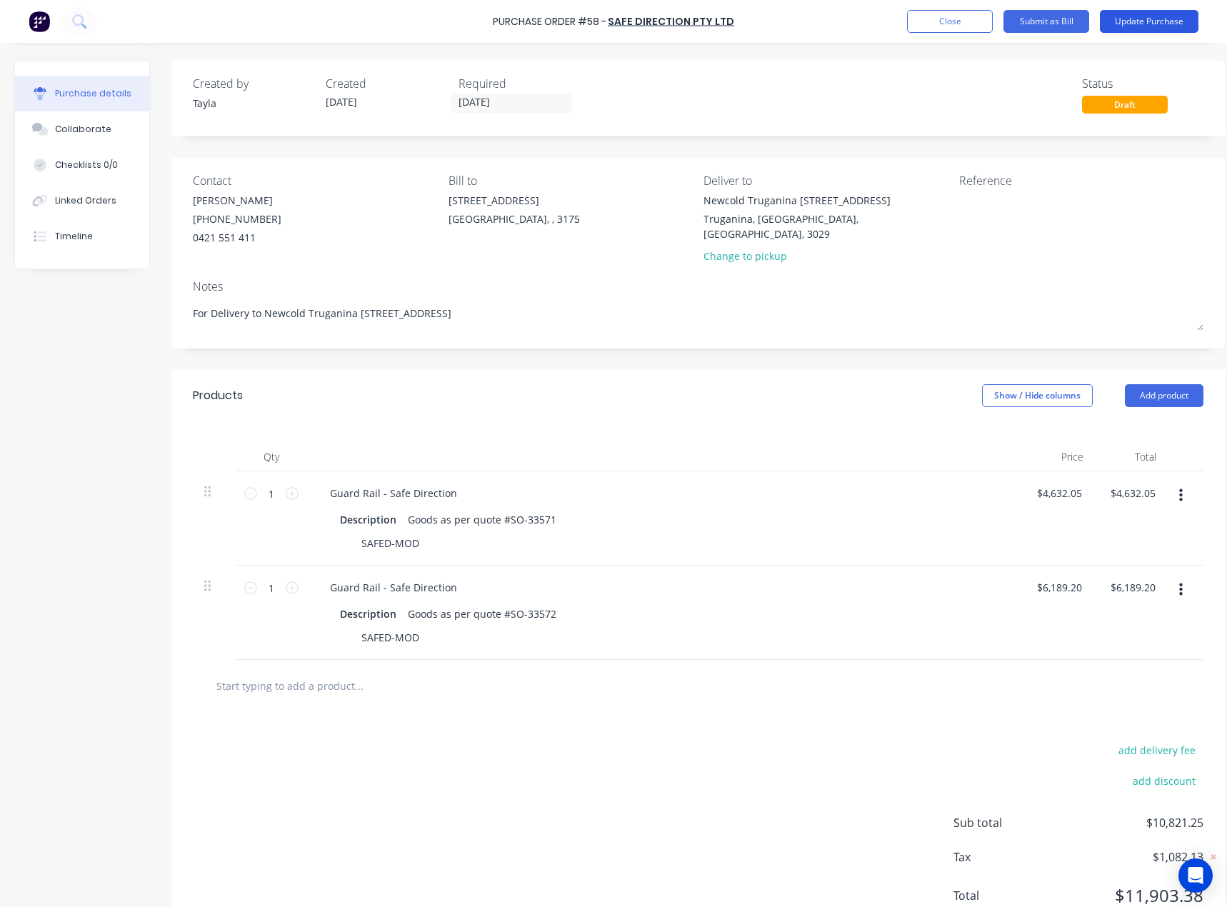
click at [1151, 14] on button "Update Purchase" at bounding box center [1149, 21] width 99 height 23
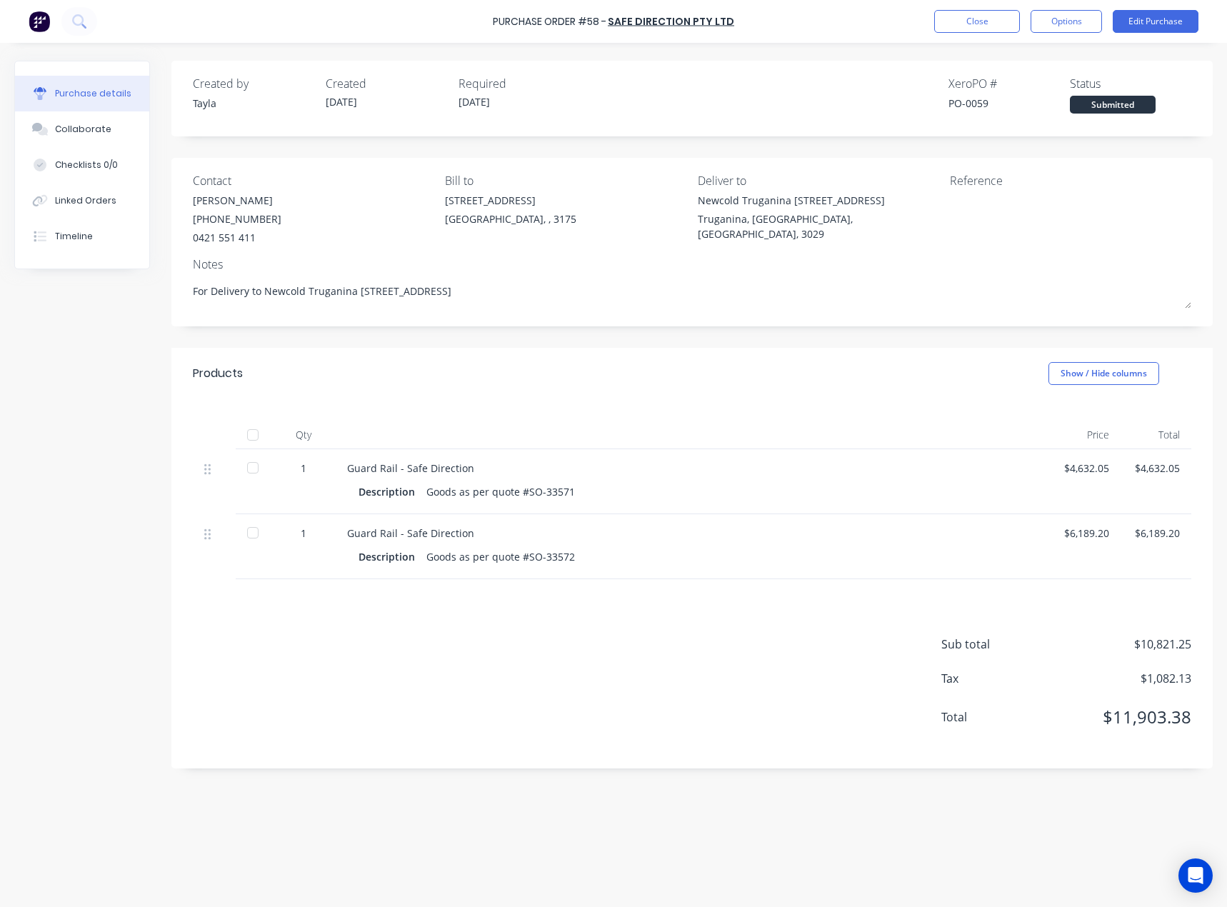
click at [1148, 529] on div "$6,189.20" at bounding box center [1156, 533] width 48 height 15
click at [1171, 21] on button "Edit Purchase" at bounding box center [1156, 21] width 86 height 23
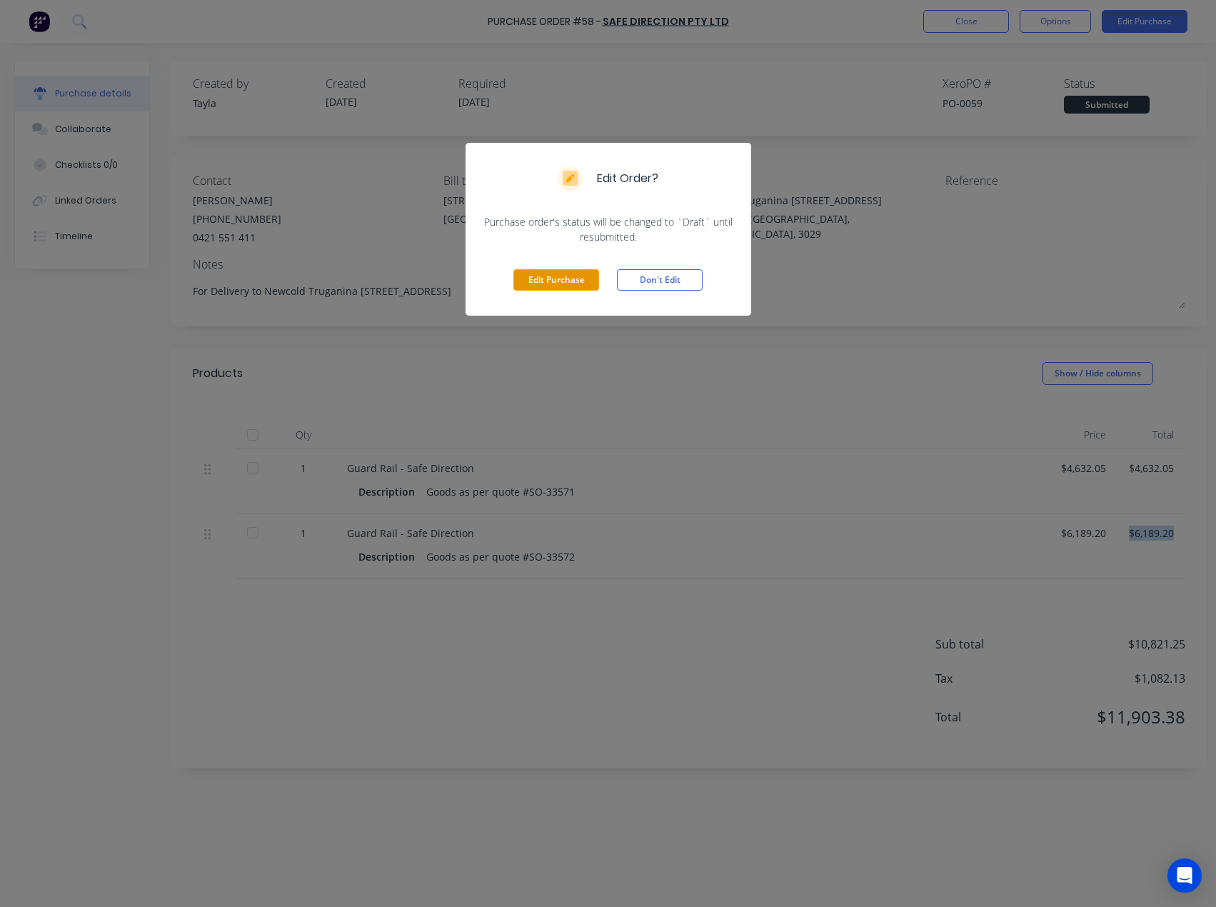
click at [560, 272] on button "Edit Purchase" at bounding box center [557, 279] width 86 height 21
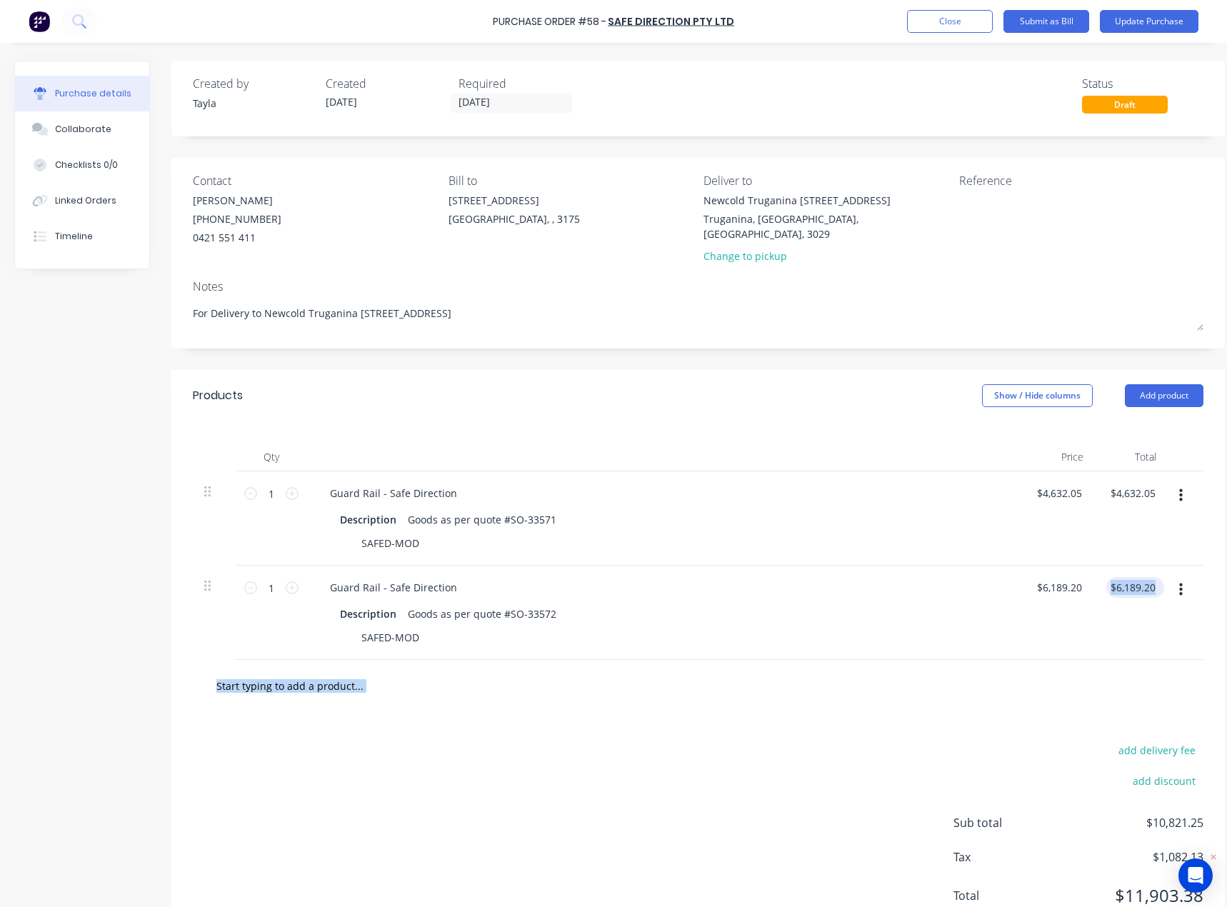
type textarea "x"
type input "6189.20"
click at [1129, 577] on input "6189.20" at bounding box center [1136, 587] width 44 height 21
click at [1136, 577] on input "6189.20" at bounding box center [1136, 587] width 44 height 21
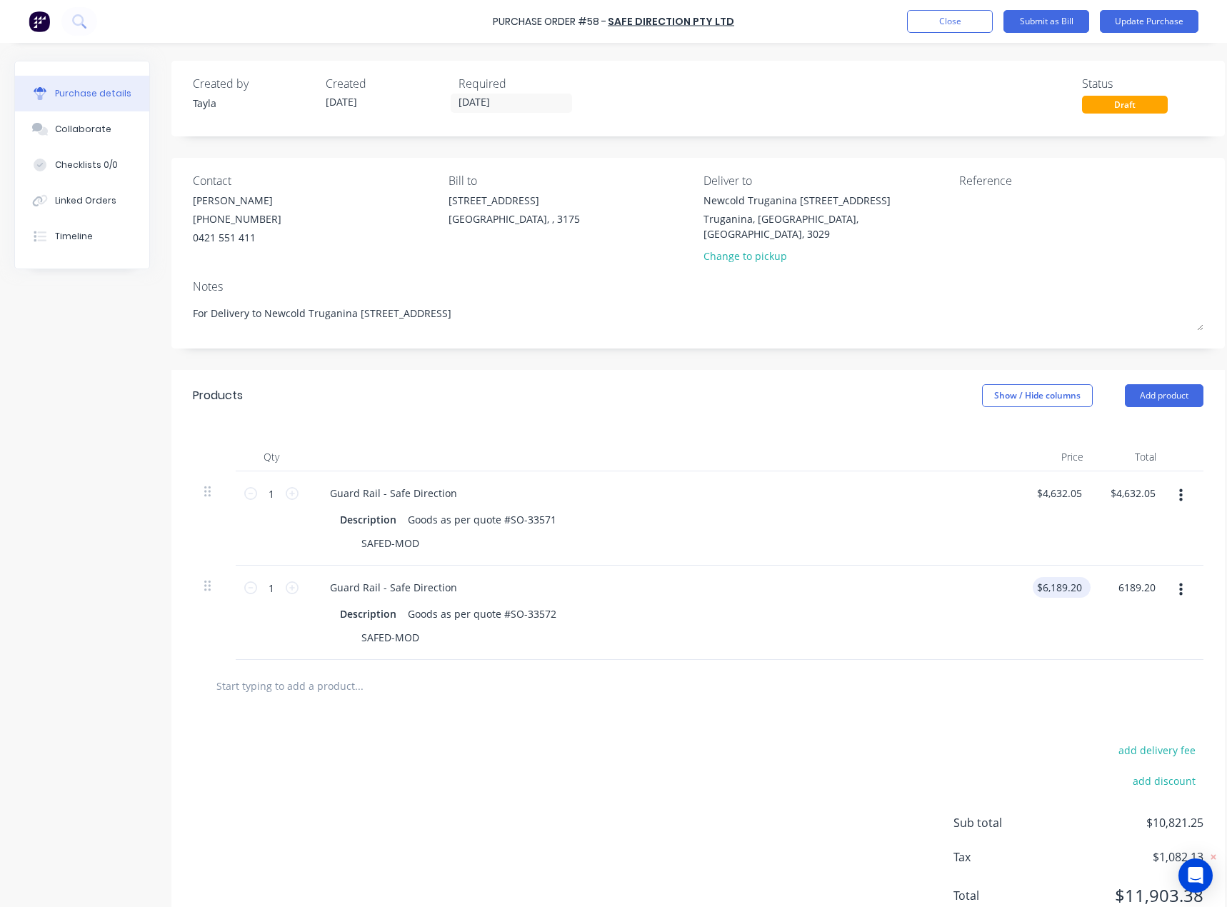
type textarea "x"
type input "6189.2000"
type input "$6,189.20"
click at [1061, 577] on input "6189.2000" at bounding box center [1059, 587] width 52 height 21
type textarea "x"
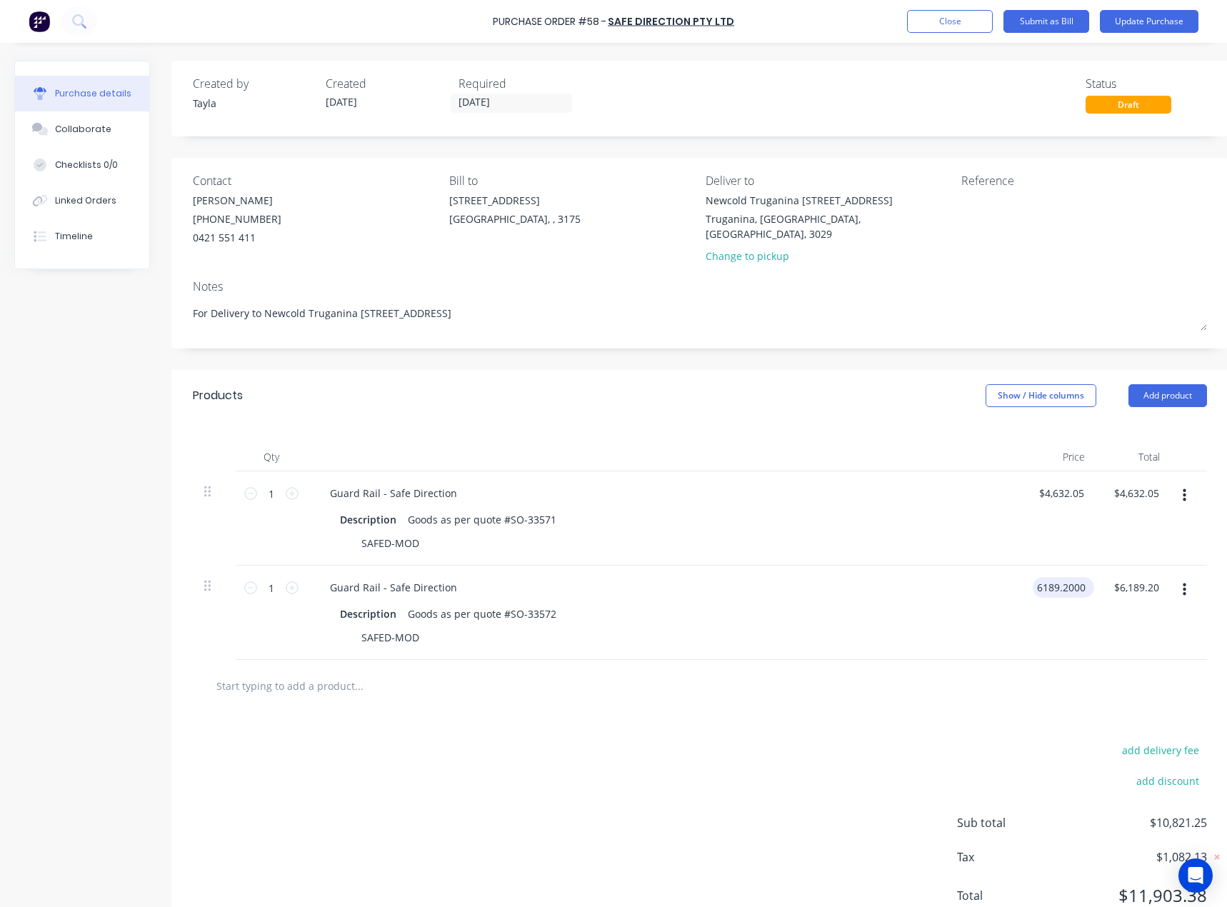
click at [1061, 577] on input "6189.2000" at bounding box center [1061, 587] width 56 height 21
paste input "4,632.05"
type input "4,632.05"
type textarea "x"
click at [997, 537] on div "Description Goods as per quote #SO-33571 SAFED-MOD" at bounding box center [664, 531] width 691 height 44
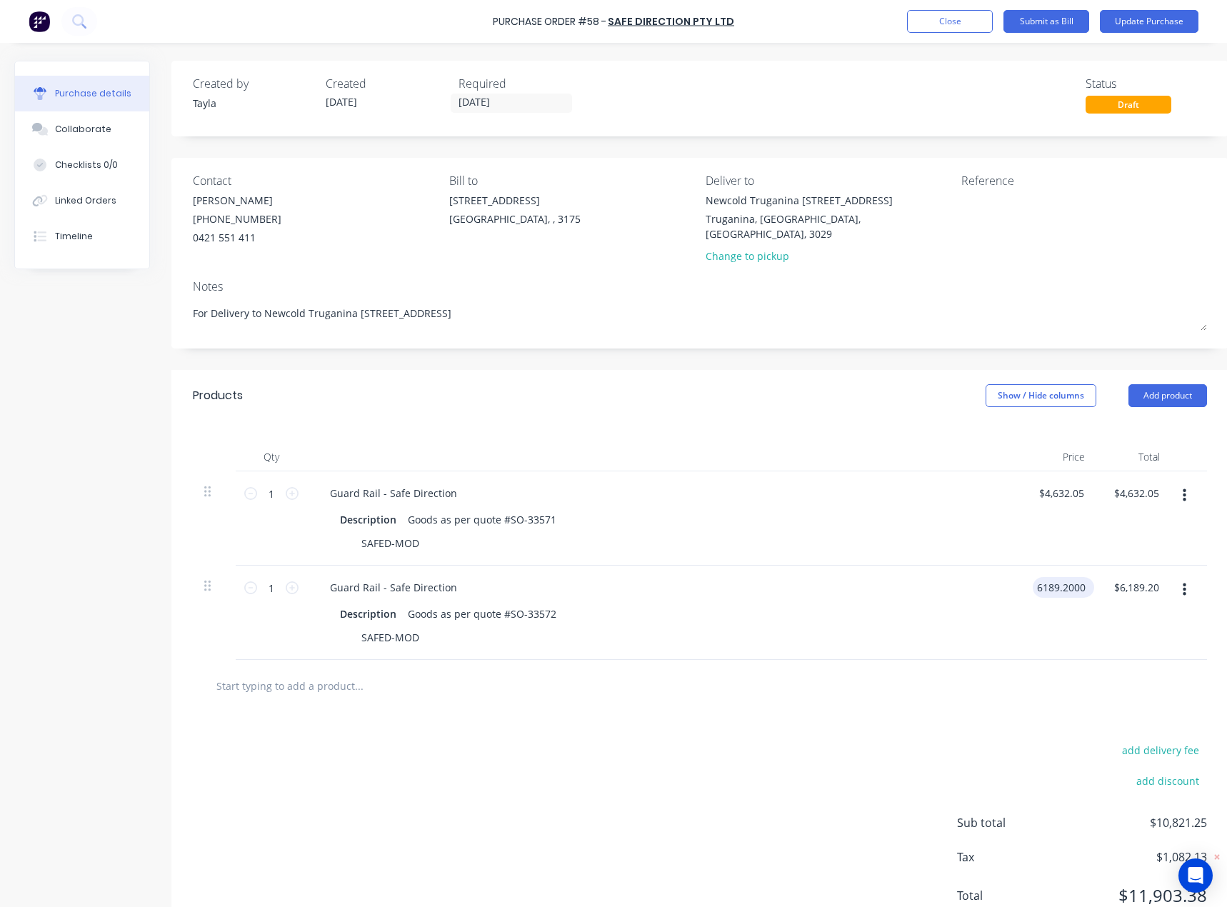
click at [1053, 577] on input "6189.2000" at bounding box center [1061, 587] width 56 height 21
paste input "4,632.05"
click at [1058, 577] on input "6184,632.059.2000" at bounding box center [1064, 587] width 63 height 21
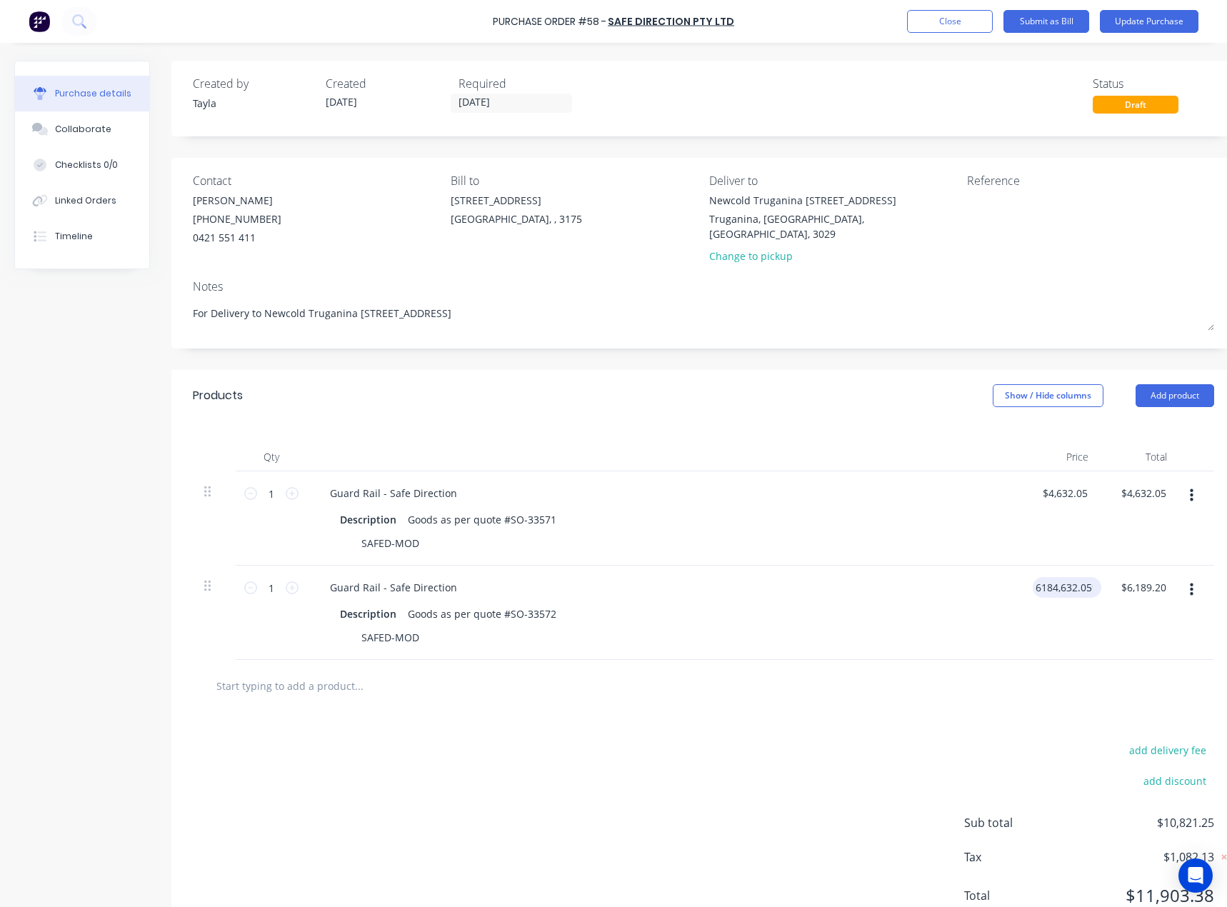
paste input "4,632.05"
click at [981, 533] on div "SAFED-MOD" at bounding box center [661, 543] width 654 height 21
click at [1059, 577] on input "6189.2000" at bounding box center [1059, 587] width 52 height 21
click at [1059, 577] on input "6189.2000" at bounding box center [1061, 587] width 56 height 21
type input "$6,189.20"
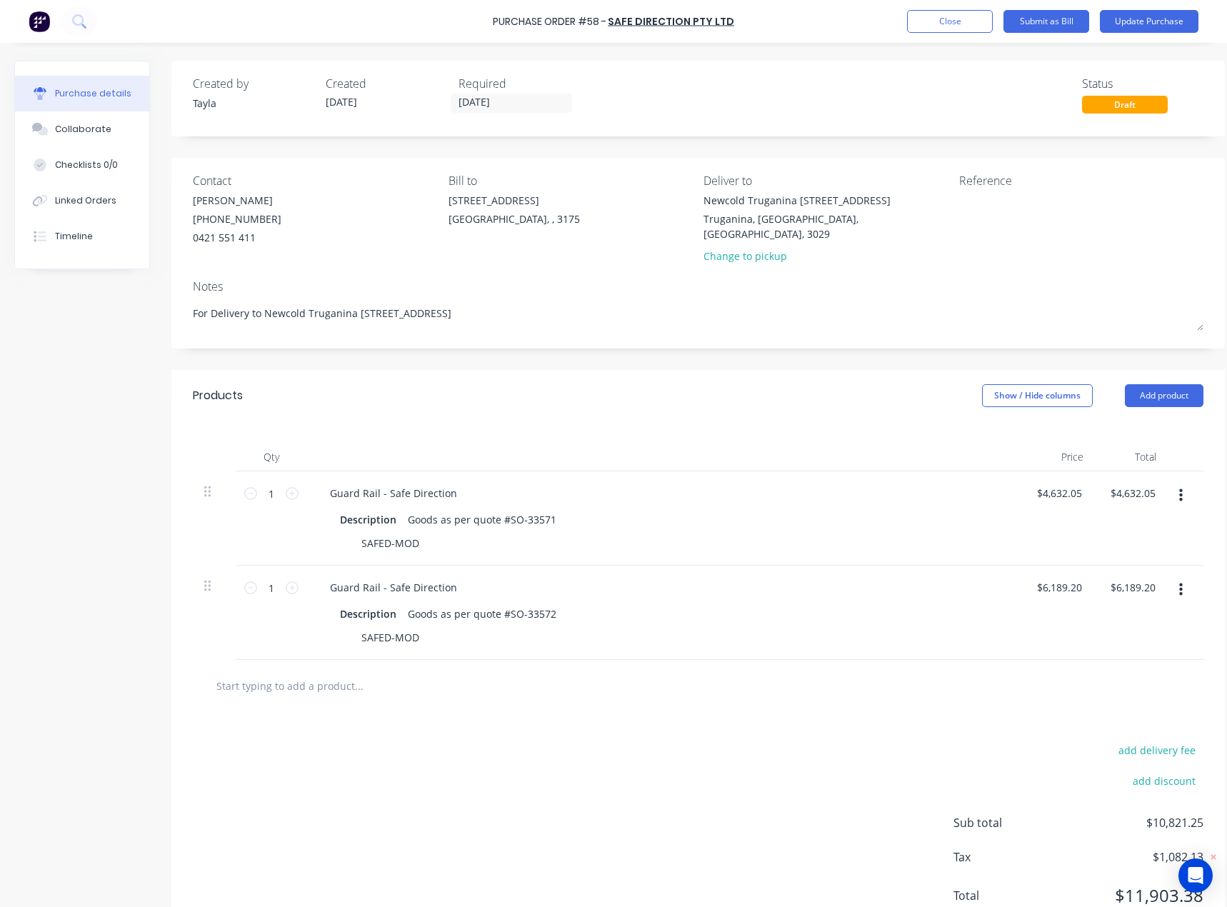
click at [1021, 513] on div "$4,632.05 $4,632.05" at bounding box center [1058, 518] width 74 height 94
click at [1064, 483] on input "4632.0500" at bounding box center [1061, 493] width 56 height 21
type input "$4,632.05"
click at [964, 566] on div "Guard Rail - Safe Direction Description Goods as per quote #SO-33572 SAFED-MOD" at bounding box center [664, 613] width 714 height 94
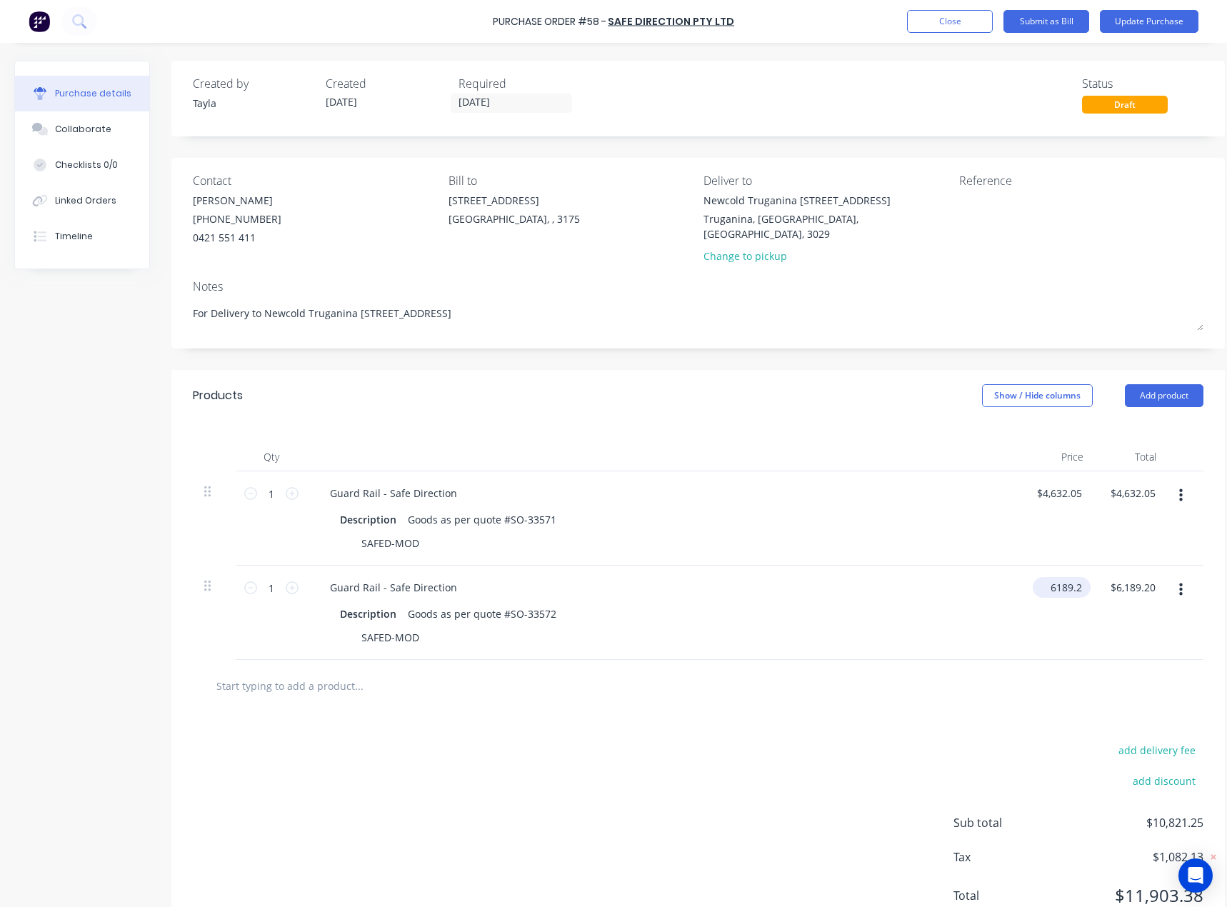
click at [1041, 576] on div "6189.2 $6,189.20" at bounding box center [1058, 613] width 74 height 94
click at [1041, 576] on div "$6,189.20 $6,189.20" at bounding box center [1058, 613] width 74 height 94
click at [1035, 609] on div "$6,189.20 $6,189.20" at bounding box center [1058, 613] width 74 height 94
type input "6189.2"
click at [1059, 577] on input "6189.2" at bounding box center [1065, 587] width 39 height 21
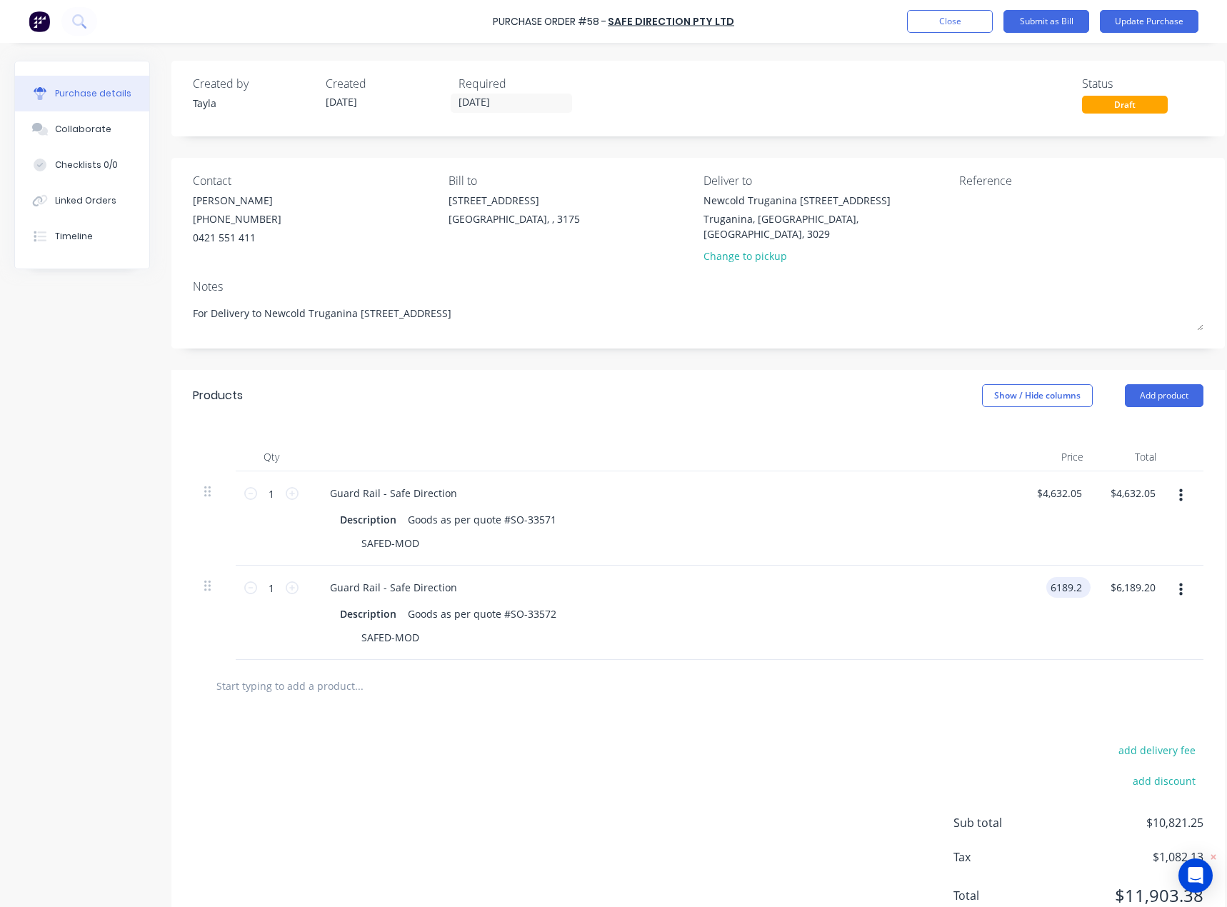
click at [1071, 577] on input "6189.2" at bounding box center [1065, 587] width 39 height 21
click at [1066, 577] on input "46322.05" at bounding box center [1060, 587] width 50 height 21
type input "$4,632.05"
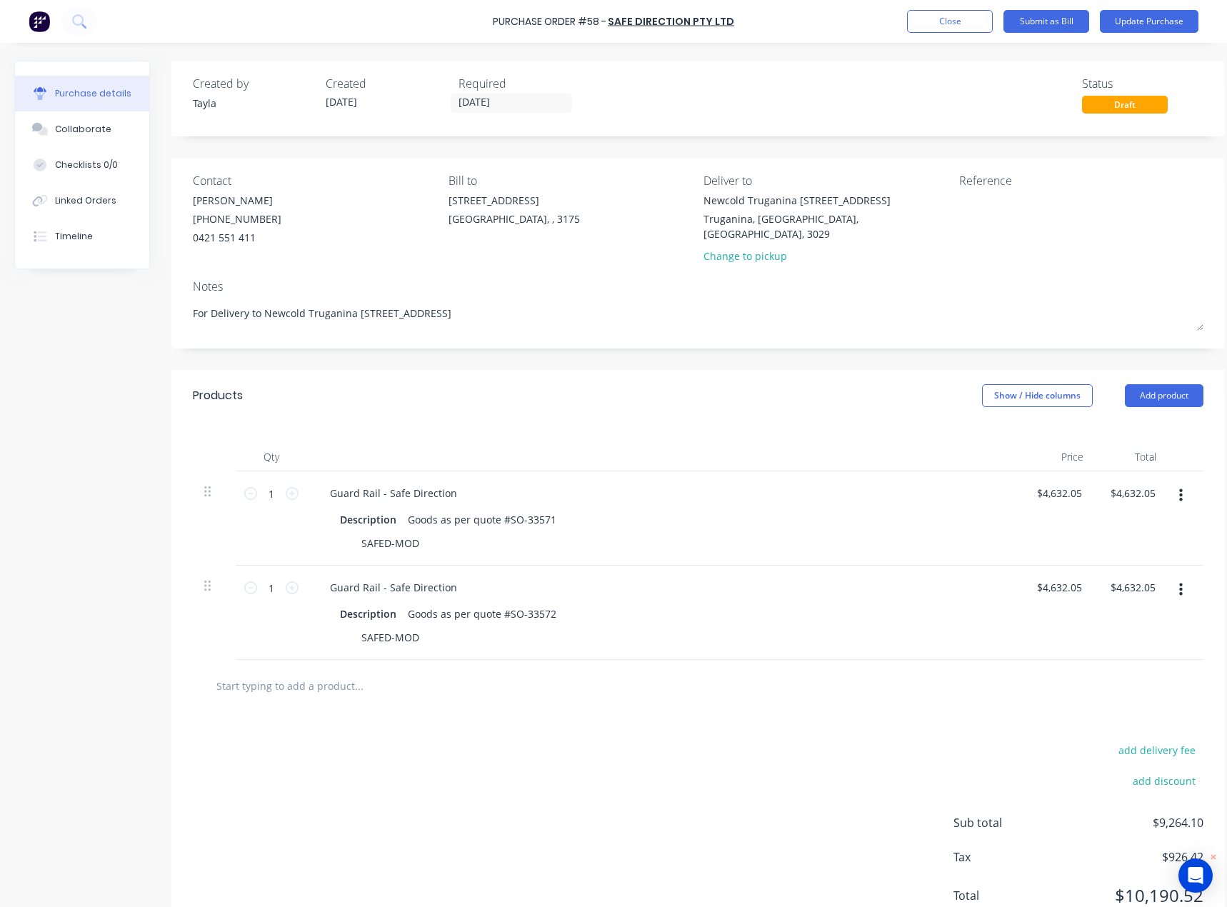
click at [1066, 605] on div "$4,632.05 $4,632.05" at bounding box center [1058, 613] width 74 height 94
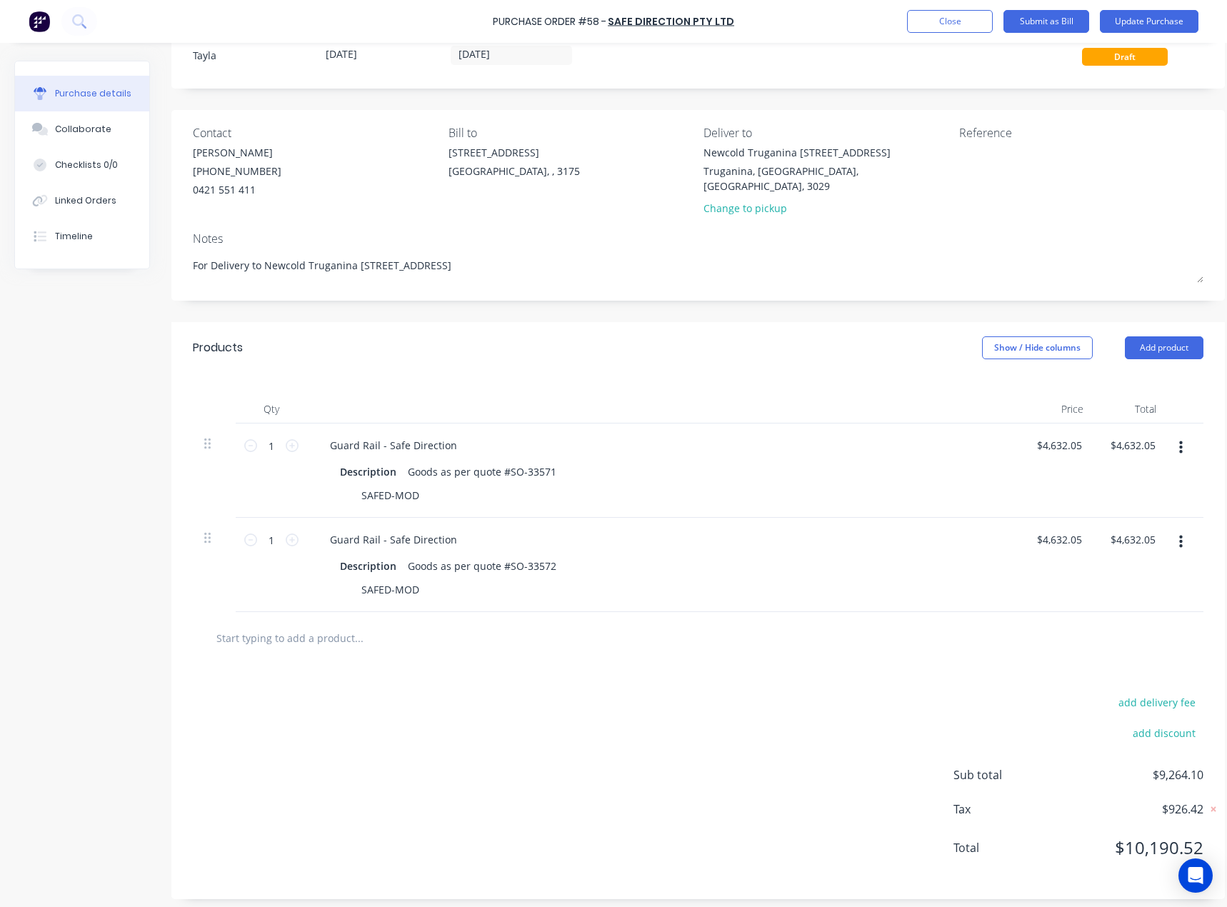
scroll to position [50, 0]
type input "4632.05"
click at [1046, 433] on input "4632.05" at bounding box center [1059, 443] width 52 height 21
click at [1046, 433] on input "4632.05" at bounding box center [1063, 443] width 44 height 21
type input "$2,826.20"
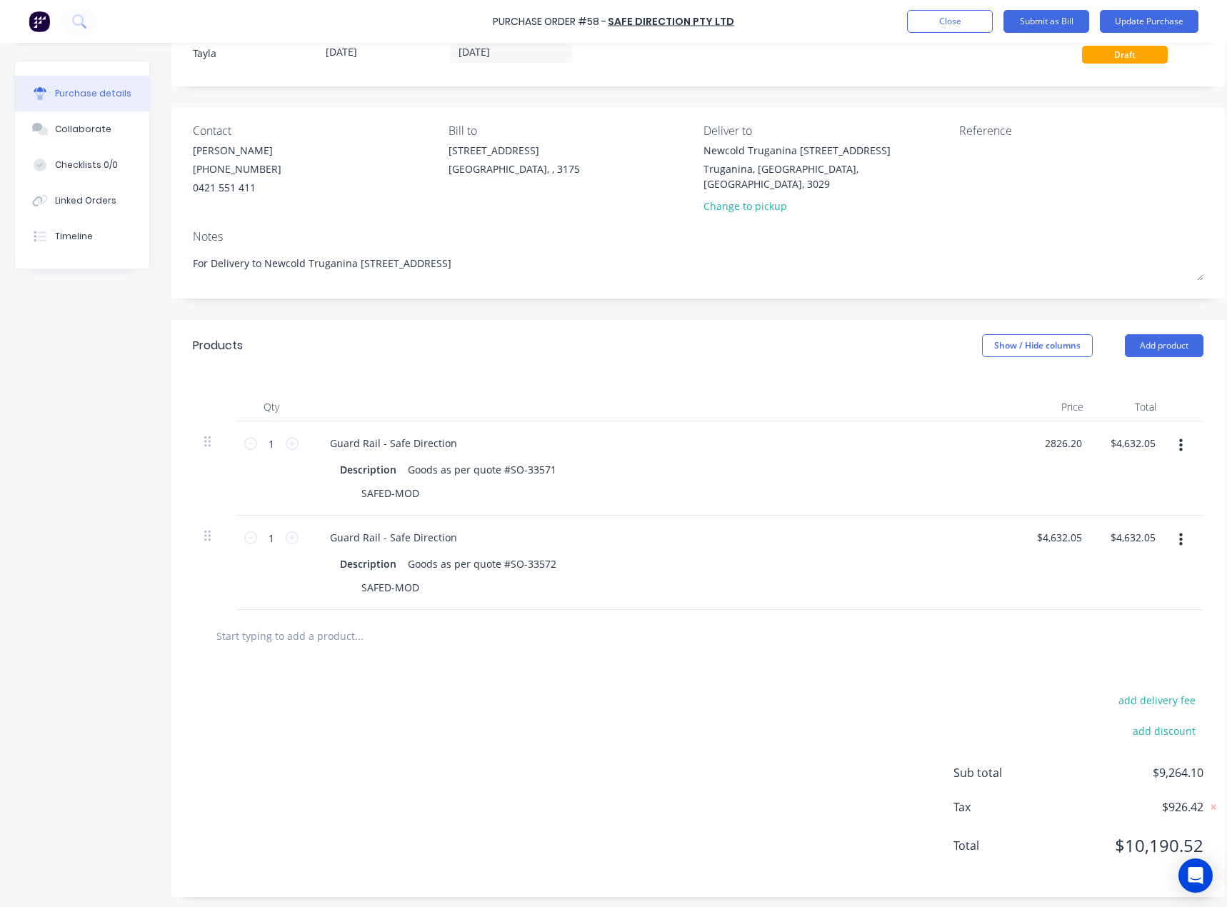
type input "$2,826.20"
click at [1022, 459] on div "$2,826.20 $2,826.20" at bounding box center [1058, 468] width 74 height 94
click at [1187, 433] on button "button" at bounding box center [1181, 446] width 34 height 26
click at [1119, 526] on button "Exclude from tax" at bounding box center [1136, 540] width 121 height 29
click at [1182, 532] on icon "button" at bounding box center [1181, 540] width 4 height 16
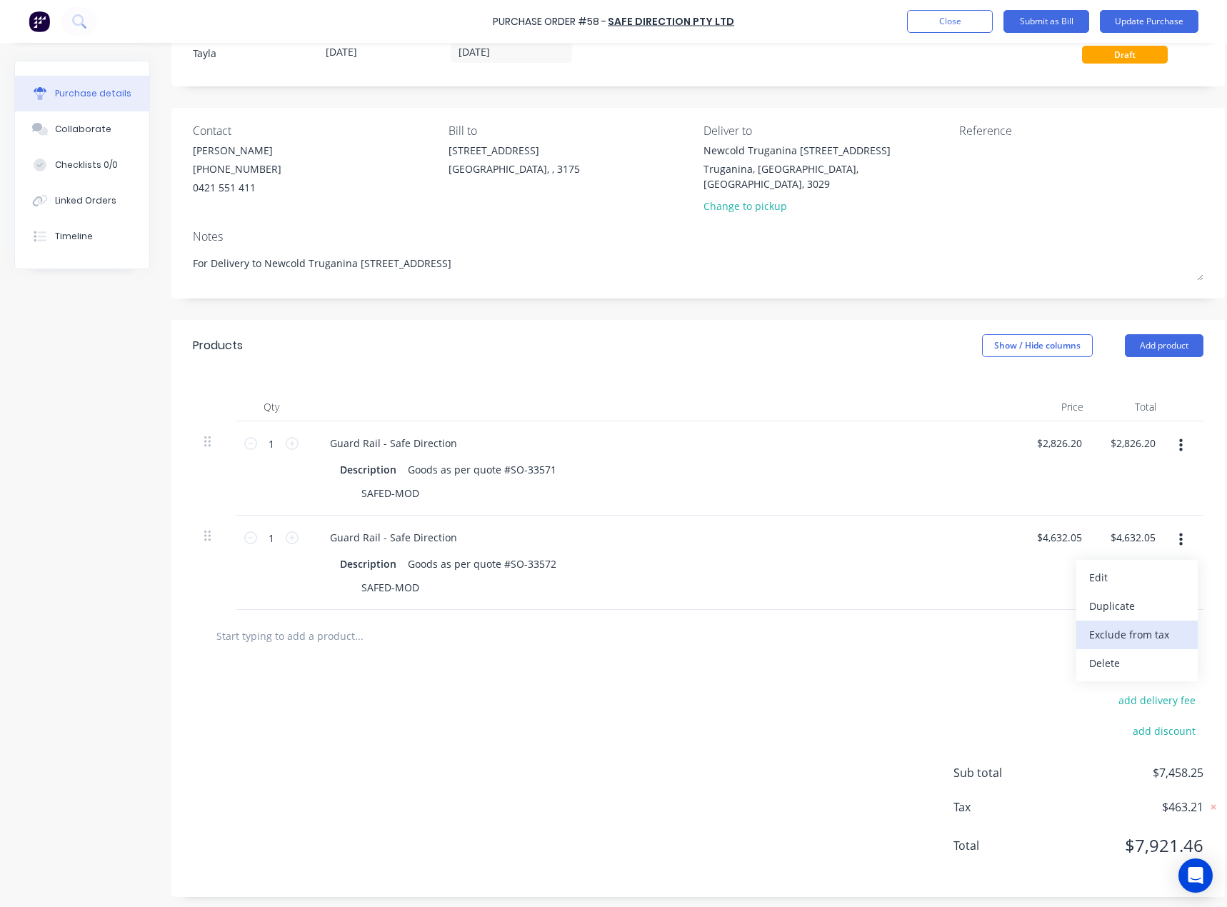
click at [1151, 621] on button "Exclude from tax" at bounding box center [1136, 635] width 121 height 29
click at [1054, 527] on input "4632.05" at bounding box center [1063, 537] width 44 height 21
type input "$5,095.26"
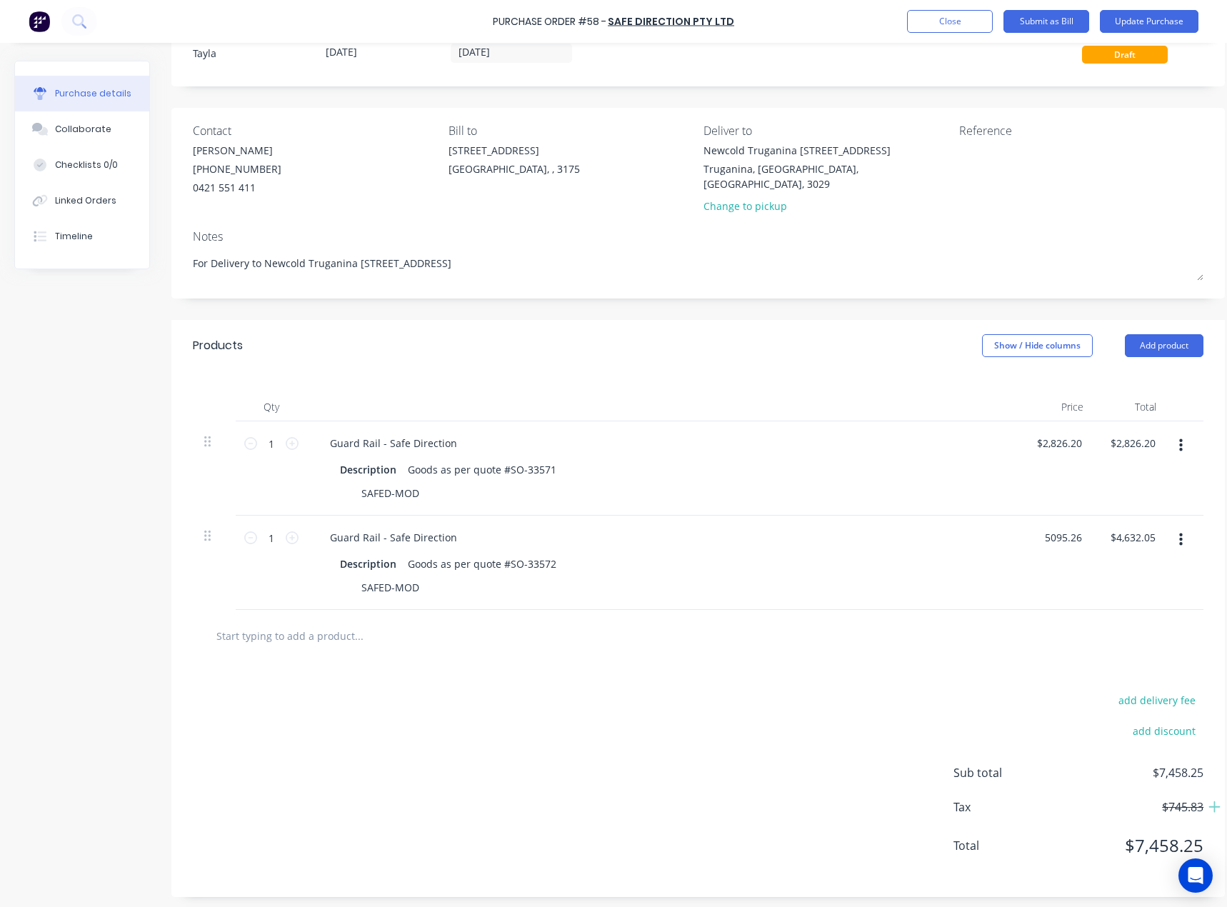
type input "$5,095.26"
click at [1039, 439] on div "$2,826.20 $2,826.20" at bounding box center [1058, 468] width 74 height 94
click at [1055, 433] on input "2826.2" at bounding box center [1059, 443] width 52 height 21
click at [1057, 433] on input "2826.2" at bounding box center [1059, 443] width 52 height 21
click at [1057, 433] on input "2826.2" at bounding box center [1065, 443] width 39 height 21
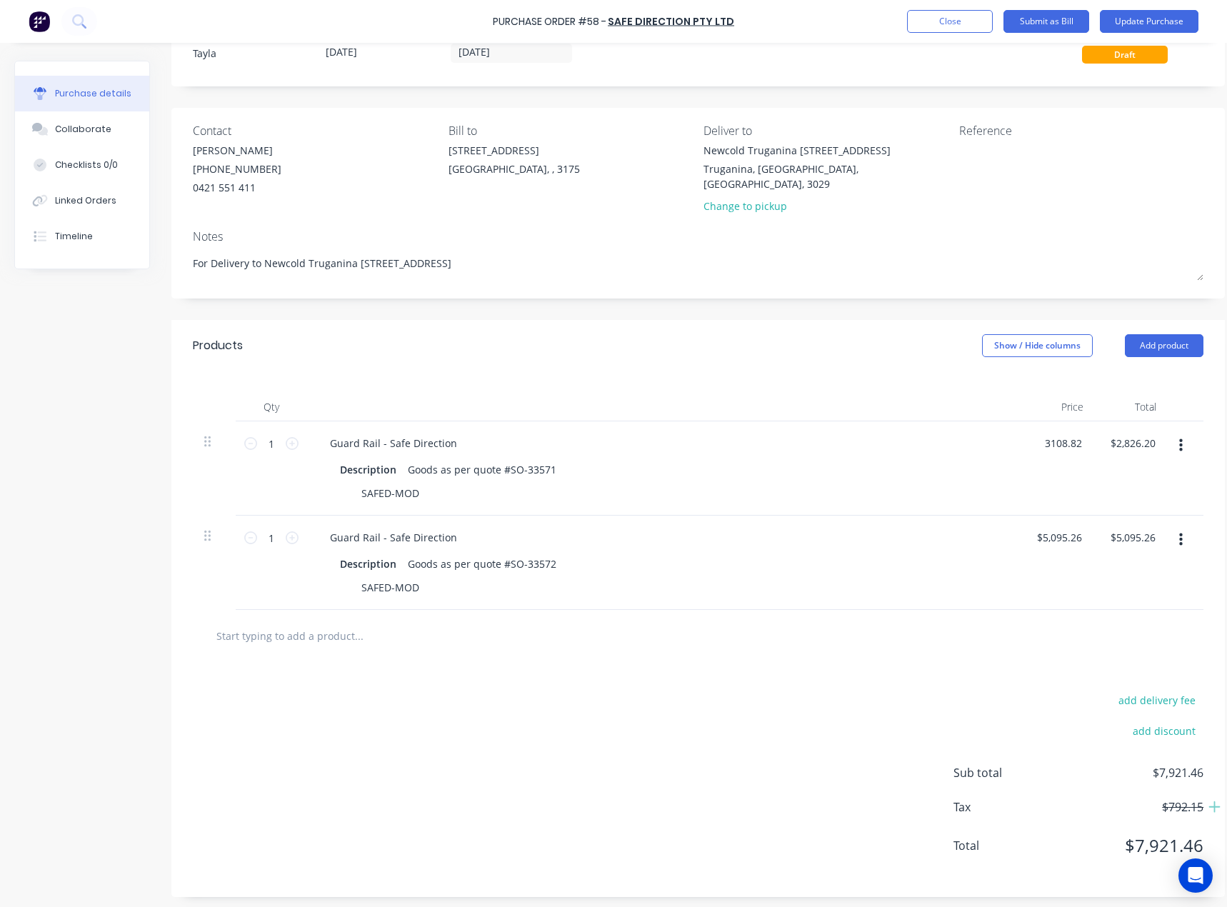
type input "$3,108.82"
click at [898, 527] on div "Guard Rail - Safe Direction" at bounding box center [664, 537] width 691 height 21
click at [96, 119] on button "Collaborate" at bounding box center [82, 129] width 134 height 36
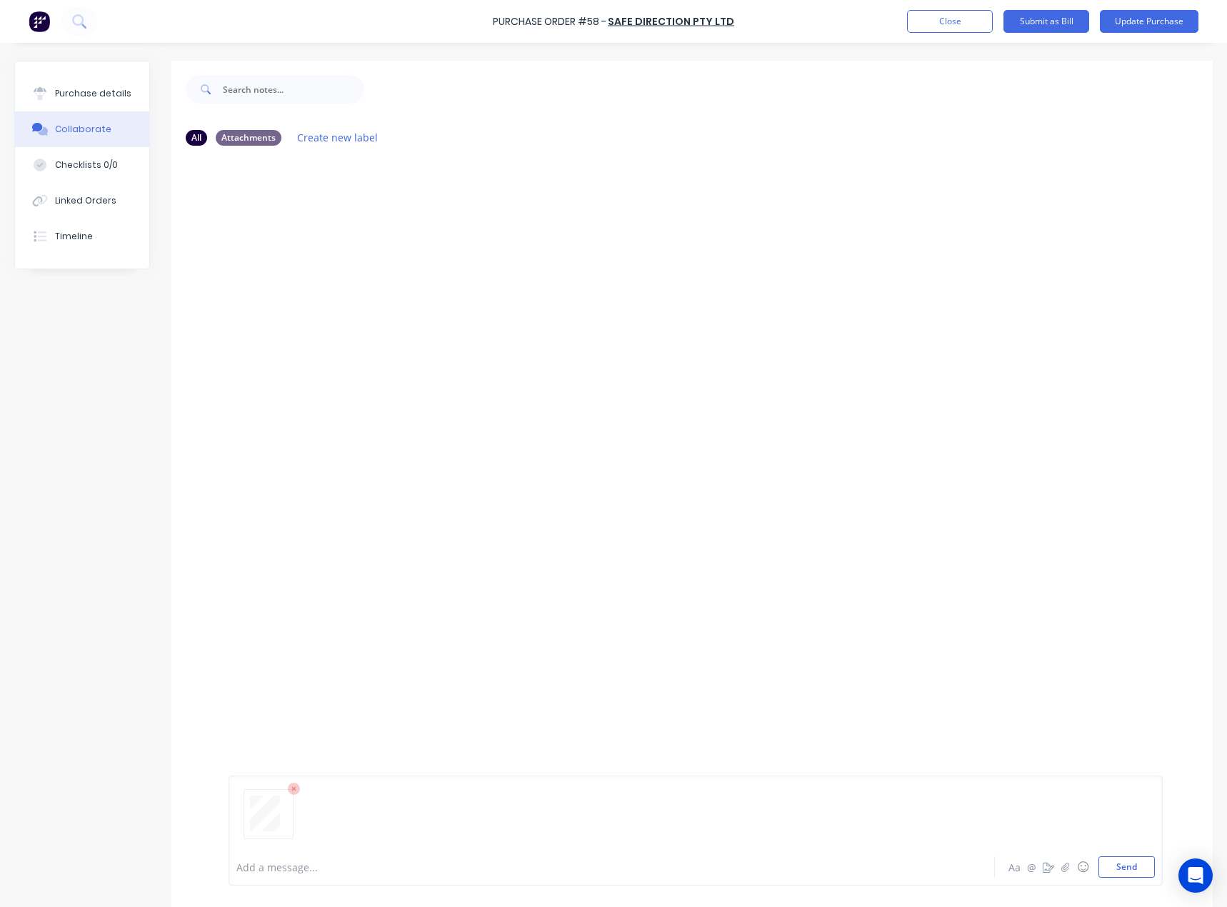
drag, startPoint x: 291, startPoint y: 786, endPoint x: 276, endPoint y: 786, distance: 15.0
click at [291, 786] on icon at bounding box center [294, 789] width 13 height 13
click at [1114, 869] on button "Send" at bounding box center [1127, 866] width 56 height 21
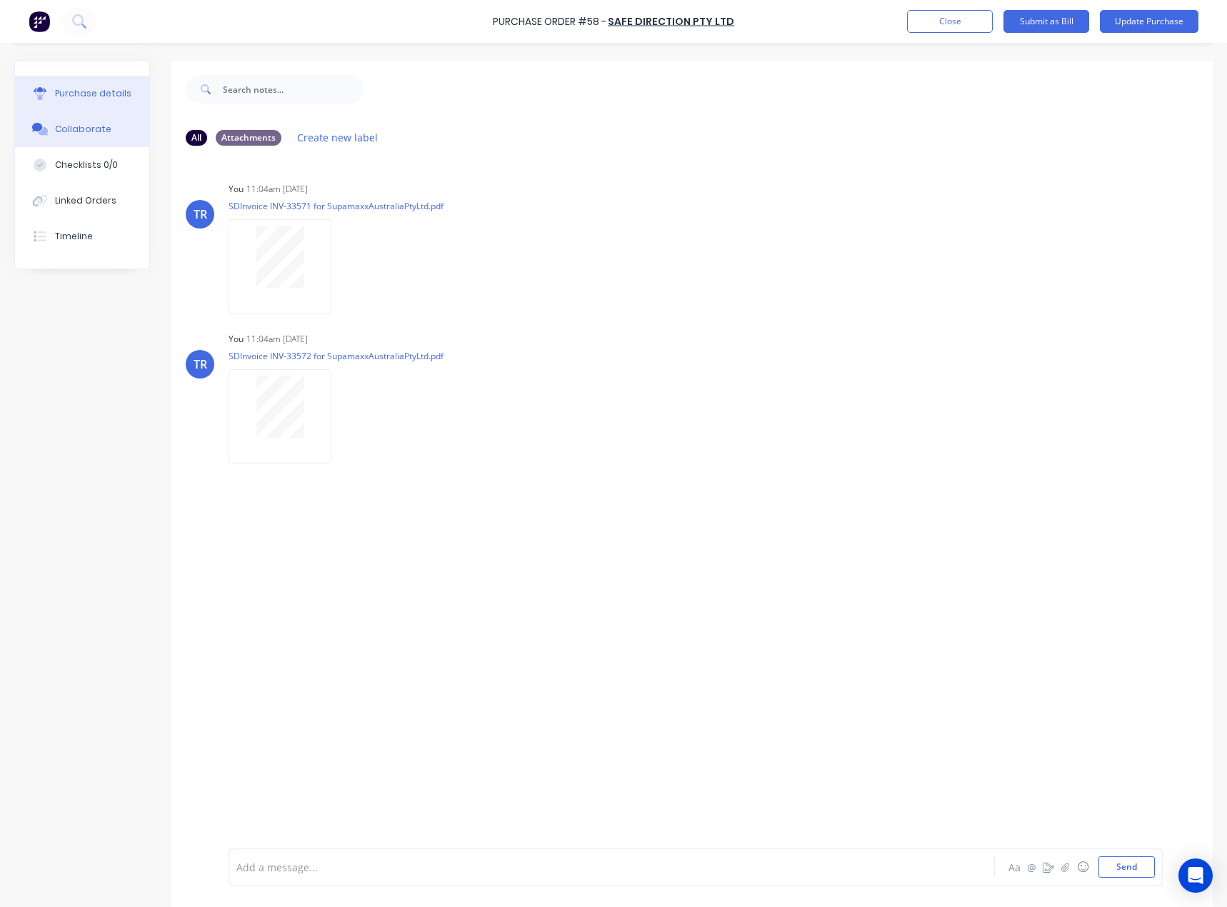
click at [82, 96] on div "Purchase details" at bounding box center [93, 93] width 76 height 13
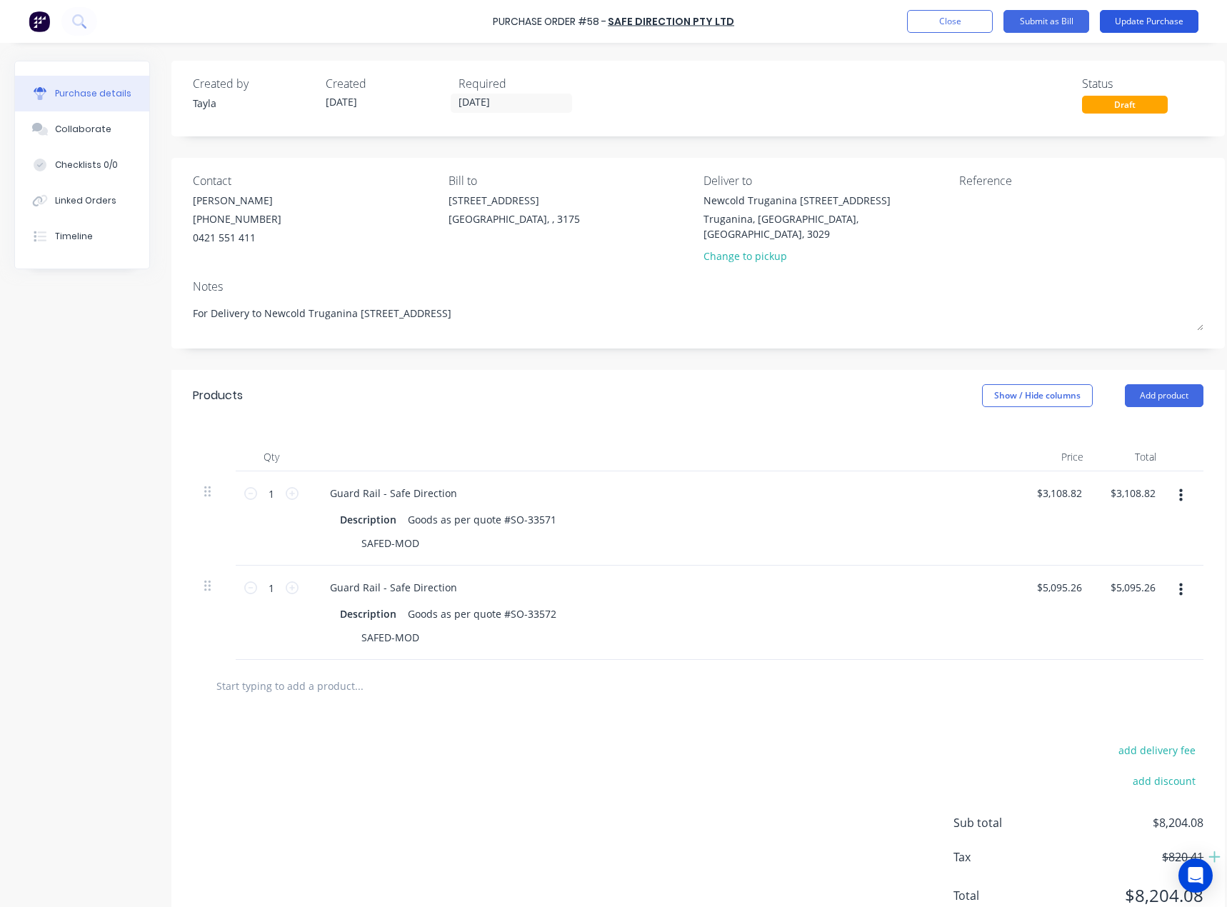
click at [1162, 25] on button "Update Purchase" at bounding box center [1149, 21] width 99 height 23
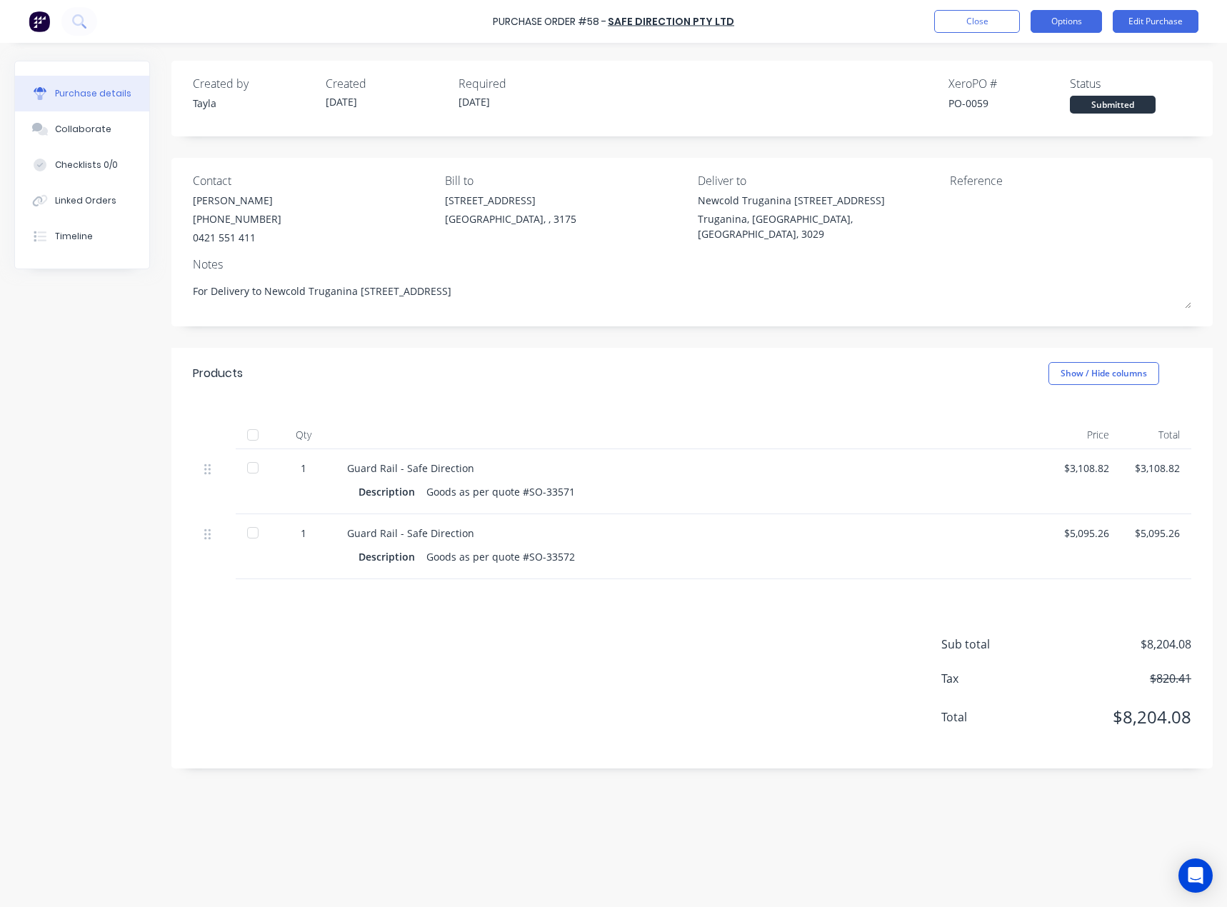
drag, startPoint x: 1084, startPoint y: 26, endPoint x: 1091, endPoint y: 27, distance: 7.2
click at [1084, 26] on button "Options" at bounding box center [1066, 21] width 71 height 23
click at [1075, 83] on div "Convert to Bill" at bounding box center [1034, 86] width 110 height 21
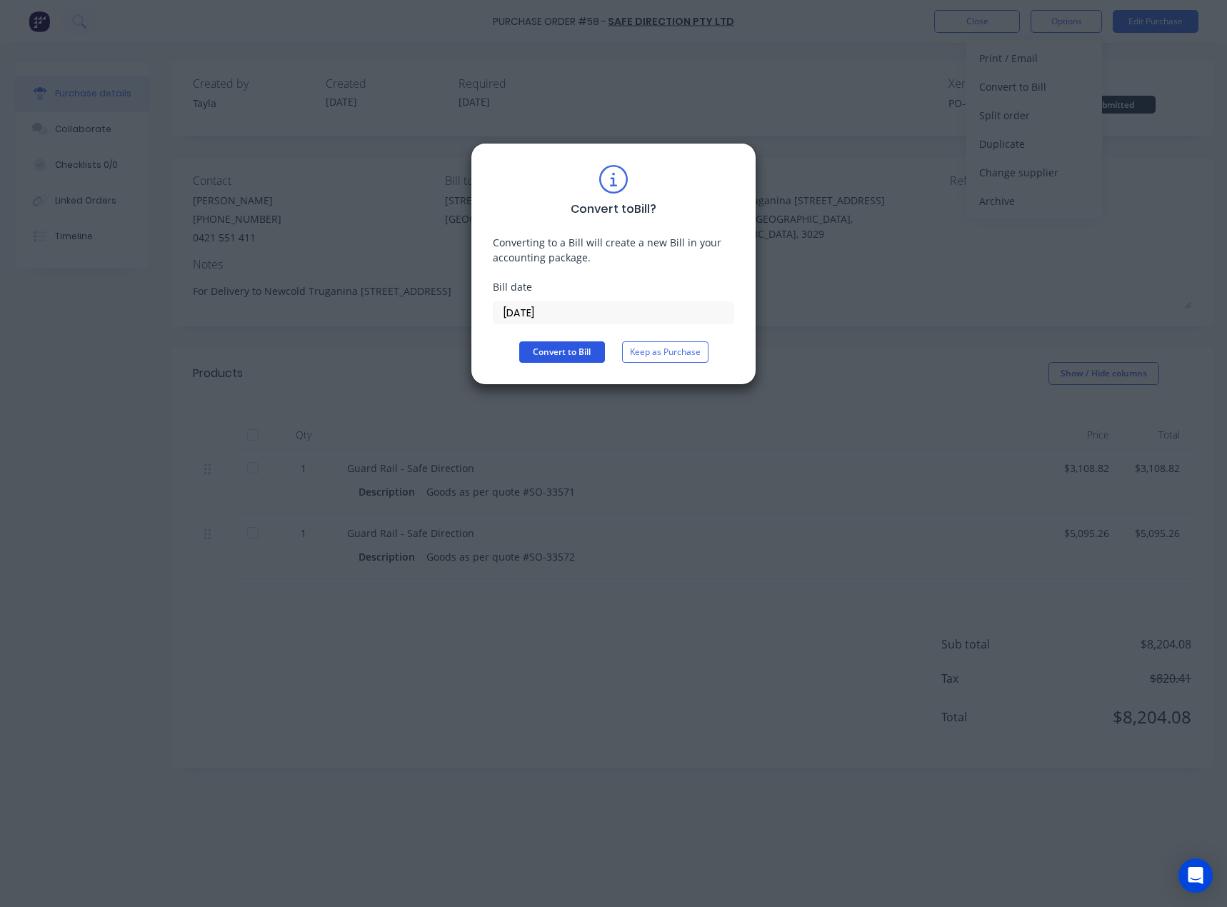
click at [531, 356] on button "Convert to Bill" at bounding box center [562, 351] width 86 height 21
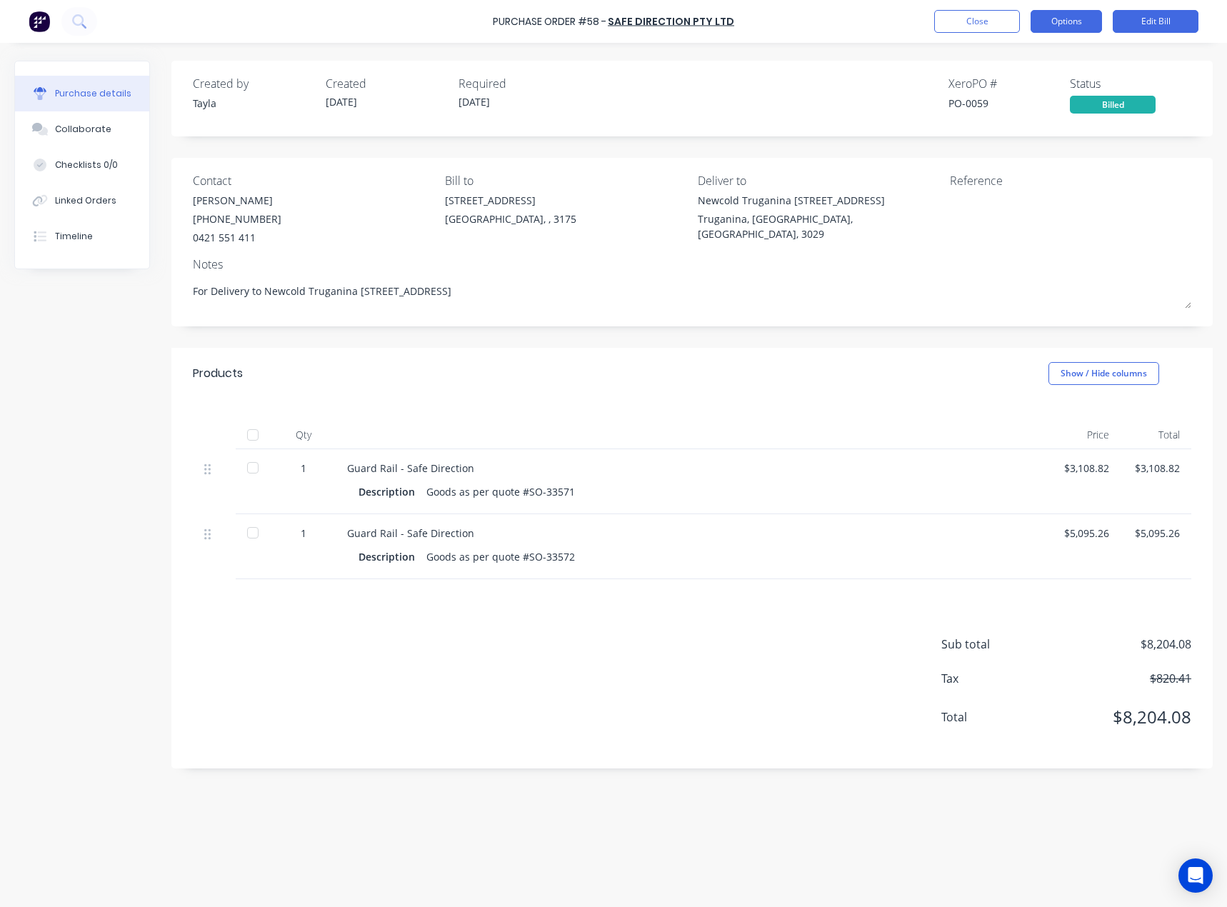
click at [1088, 22] on button "Options" at bounding box center [1066, 21] width 71 height 23
click at [824, 92] on div "Created by Tayla Created 12/08/25 Required 13/08/25 Xero PO # PO-0059 Status Bi…" at bounding box center [692, 94] width 999 height 39
click at [1159, 20] on button "Edit Bill" at bounding box center [1156, 21] width 86 height 23
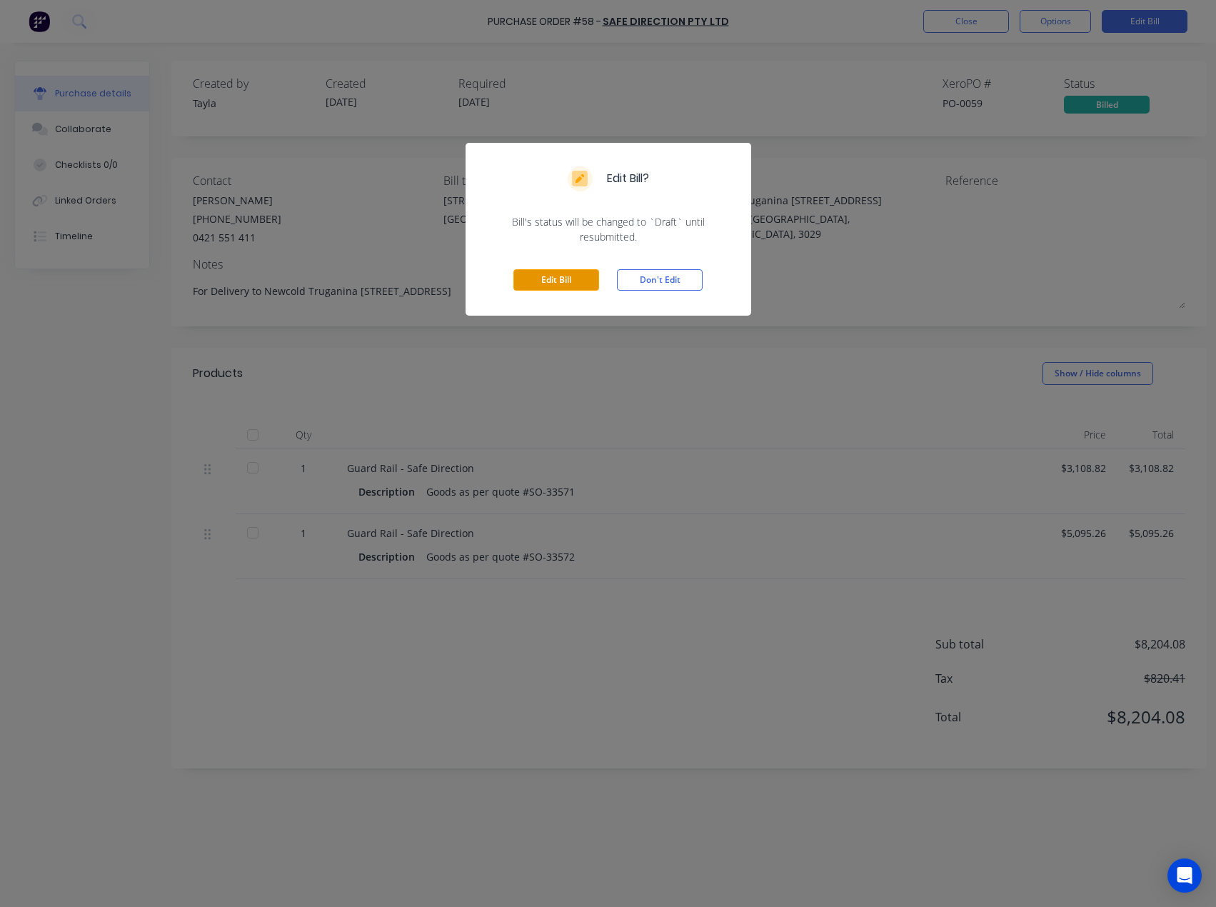
click at [591, 271] on button "Edit Bill" at bounding box center [557, 279] width 86 height 21
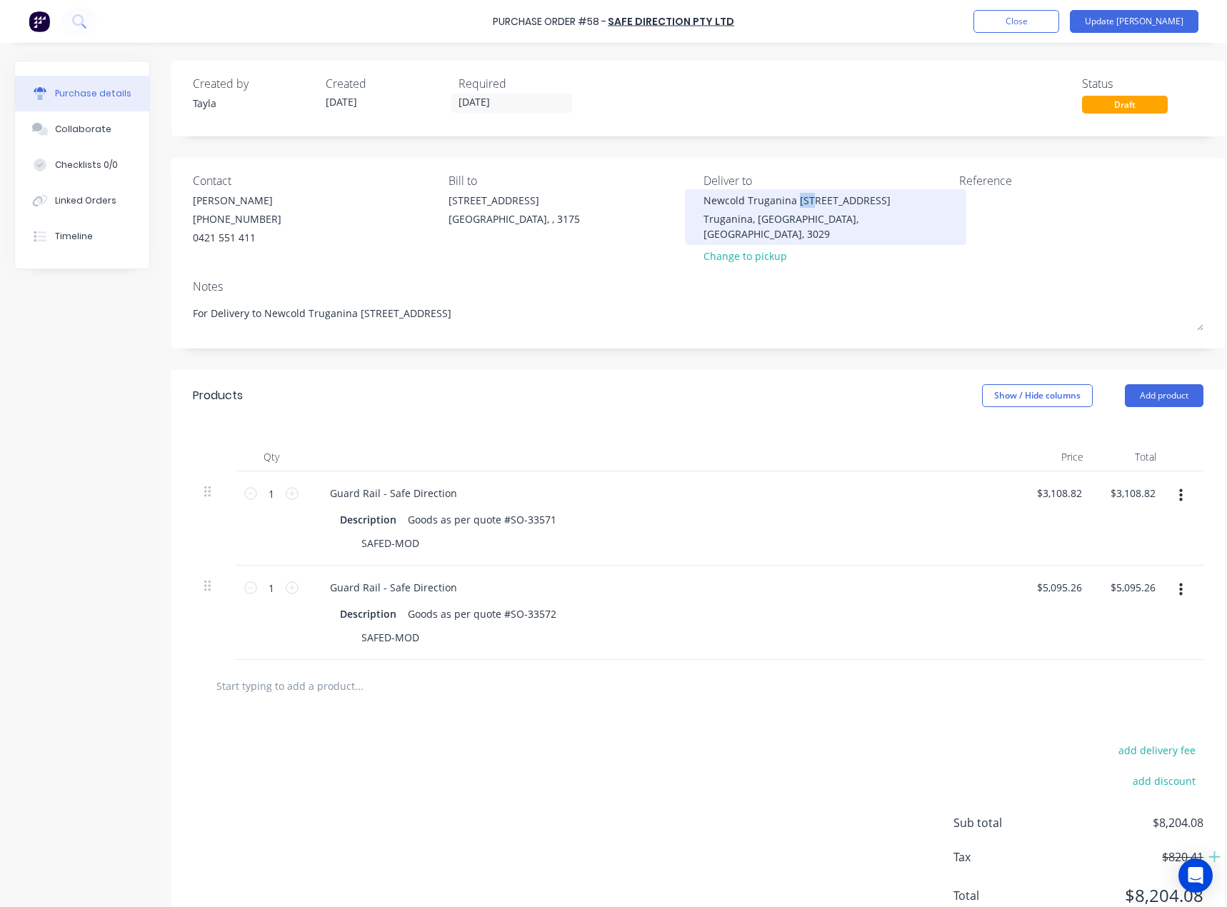
drag, startPoint x: 811, startPoint y: 199, endPoint x: 796, endPoint y: 199, distance: 15.7
click at [796, 199] on div "Newcold Truganina 108 Agar Drive" at bounding box center [826, 200] width 245 height 15
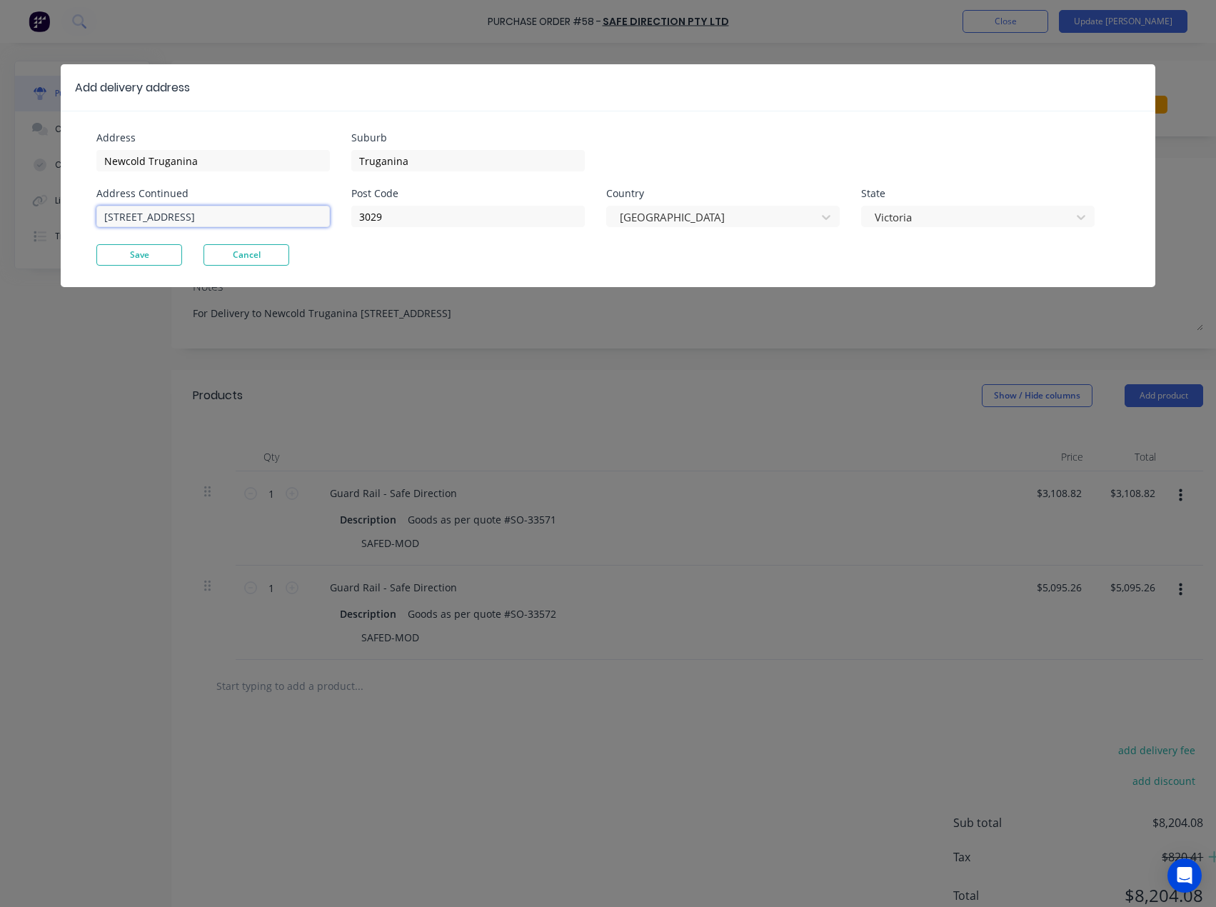
drag, startPoint x: 119, startPoint y: 218, endPoint x: 95, endPoint y: 219, distance: 24.3
click at [95, 219] on div "Address Newcold Truganina Address Continued 108 Agar Drive Suburb Truganina Pos…" at bounding box center [608, 199] width 1095 height 176
type input "13 - 19 Agar Drive"
click at [139, 256] on button "Save" at bounding box center [139, 254] width 86 height 21
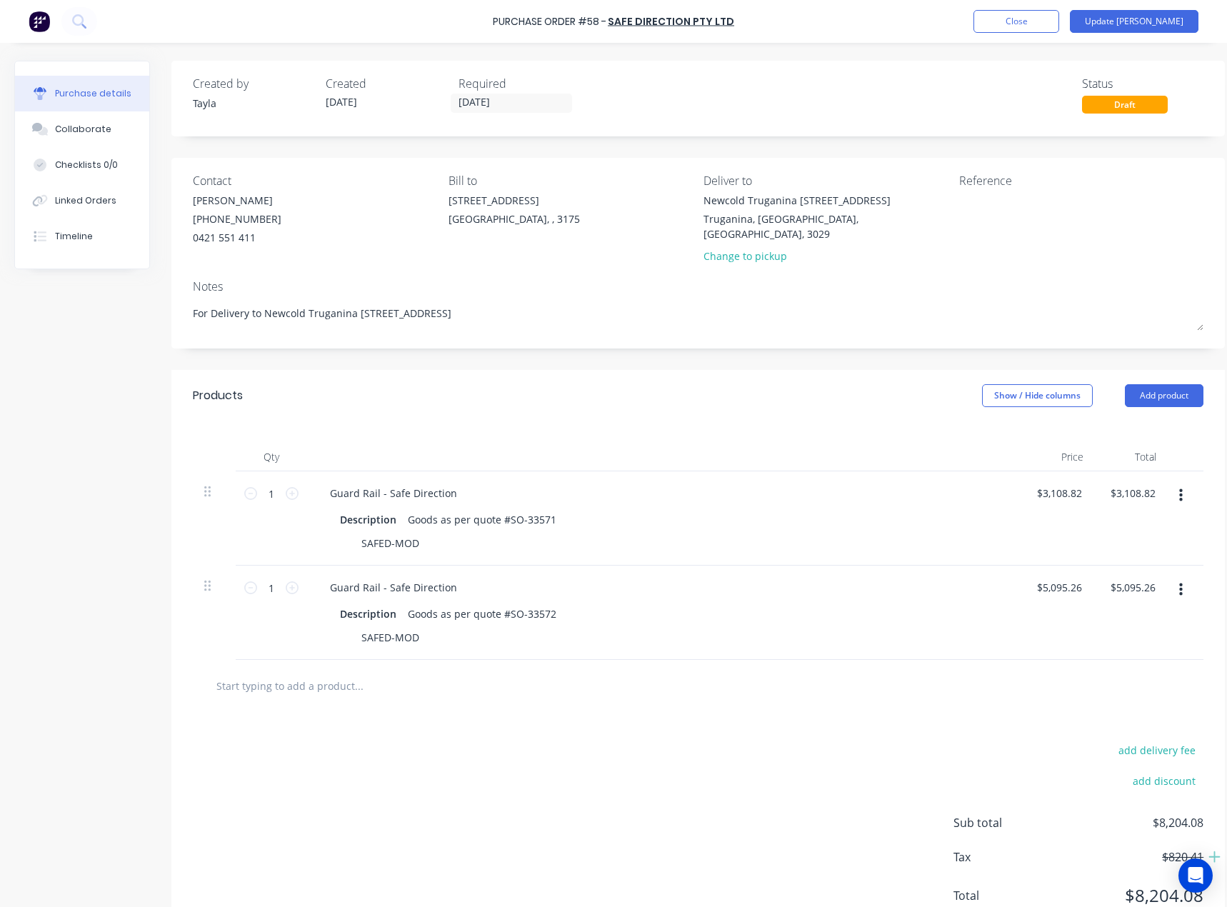
click at [1135, 9] on div "Purchase Order #58 - Safe Direction Pty Ltd Add product Close Update Bill" at bounding box center [613, 21] width 1227 height 43
click at [1143, 19] on button "Update Bill" at bounding box center [1134, 21] width 129 height 23
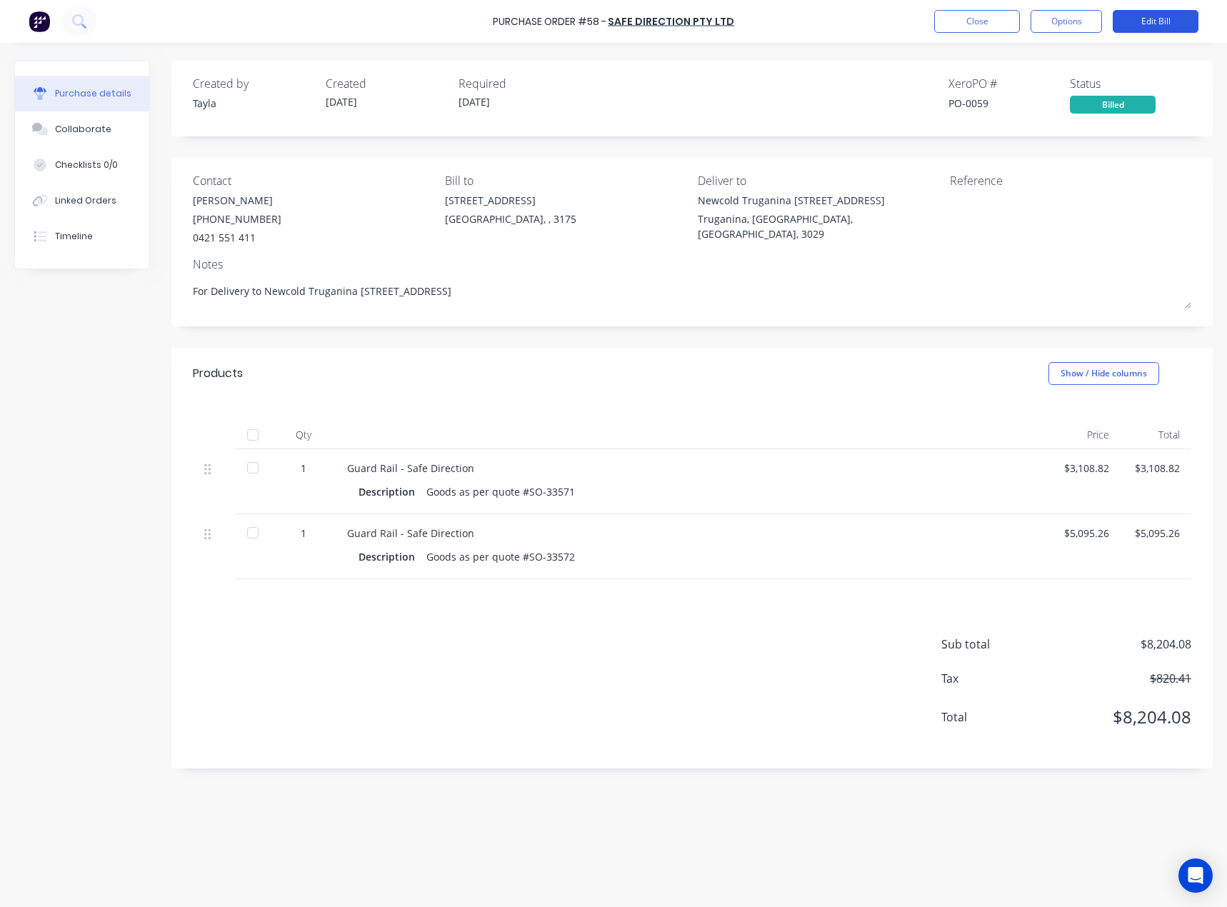
click at [1153, 28] on button "Edit Bill" at bounding box center [1156, 21] width 86 height 23
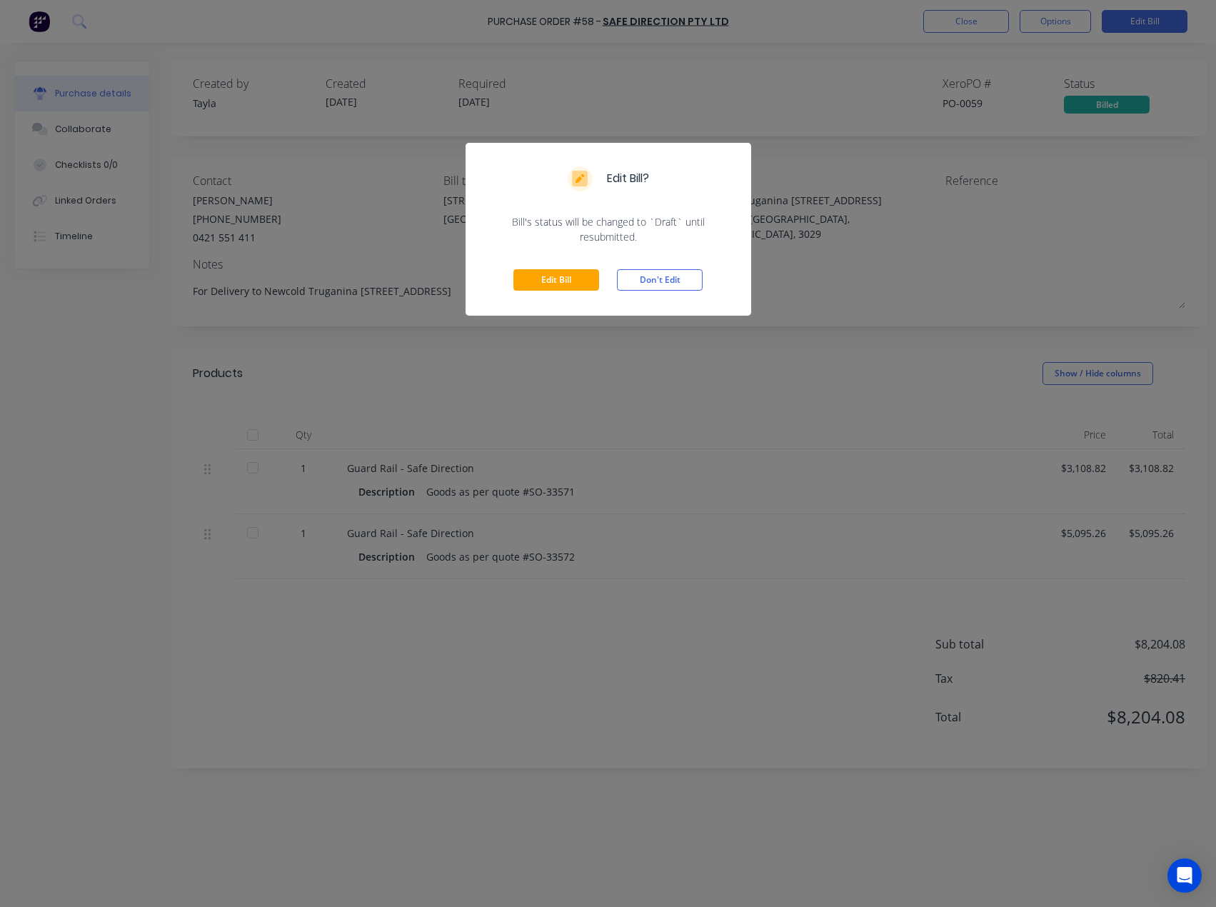
drag, startPoint x: 534, startPoint y: 284, endPoint x: 497, endPoint y: 289, distance: 36.8
click at [534, 284] on button "Edit Bill" at bounding box center [557, 279] width 86 height 21
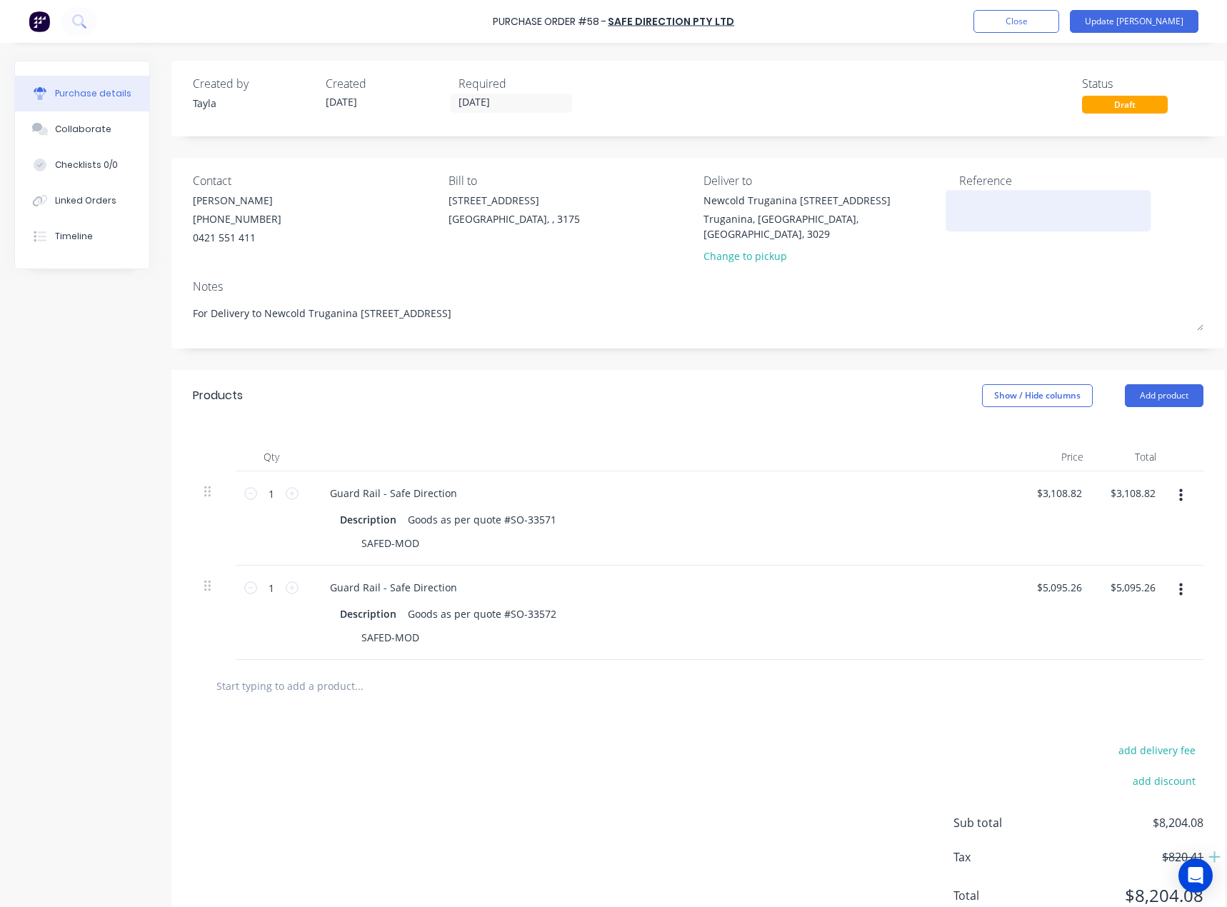
click at [984, 203] on textarea at bounding box center [1048, 209] width 179 height 32
paste textarea "INV-33571"
click at [959, 199] on div "INV-33571" at bounding box center [1048, 211] width 179 height 36
click at [961, 199] on textarea "INV-33571" at bounding box center [1048, 209] width 179 height 32
click at [959, 199] on textarea "INV-33571" at bounding box center [1048, 209] width 179 height 32
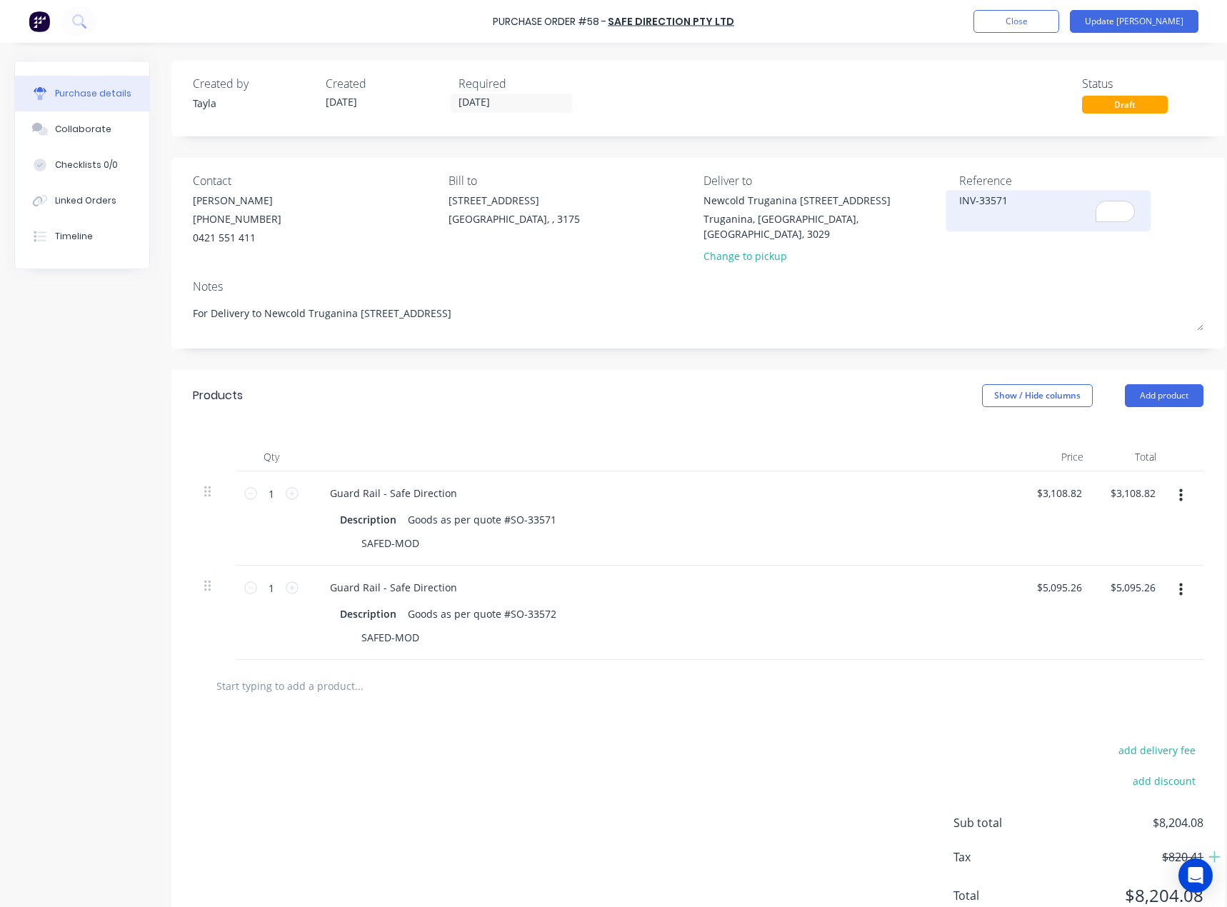
paste textarea "INV-33571"
type textarea "INV-33571/INV-33571"
click at [1157, 25] on button "Update Bill" at bounding box center [1134, 21] width 129 height 23
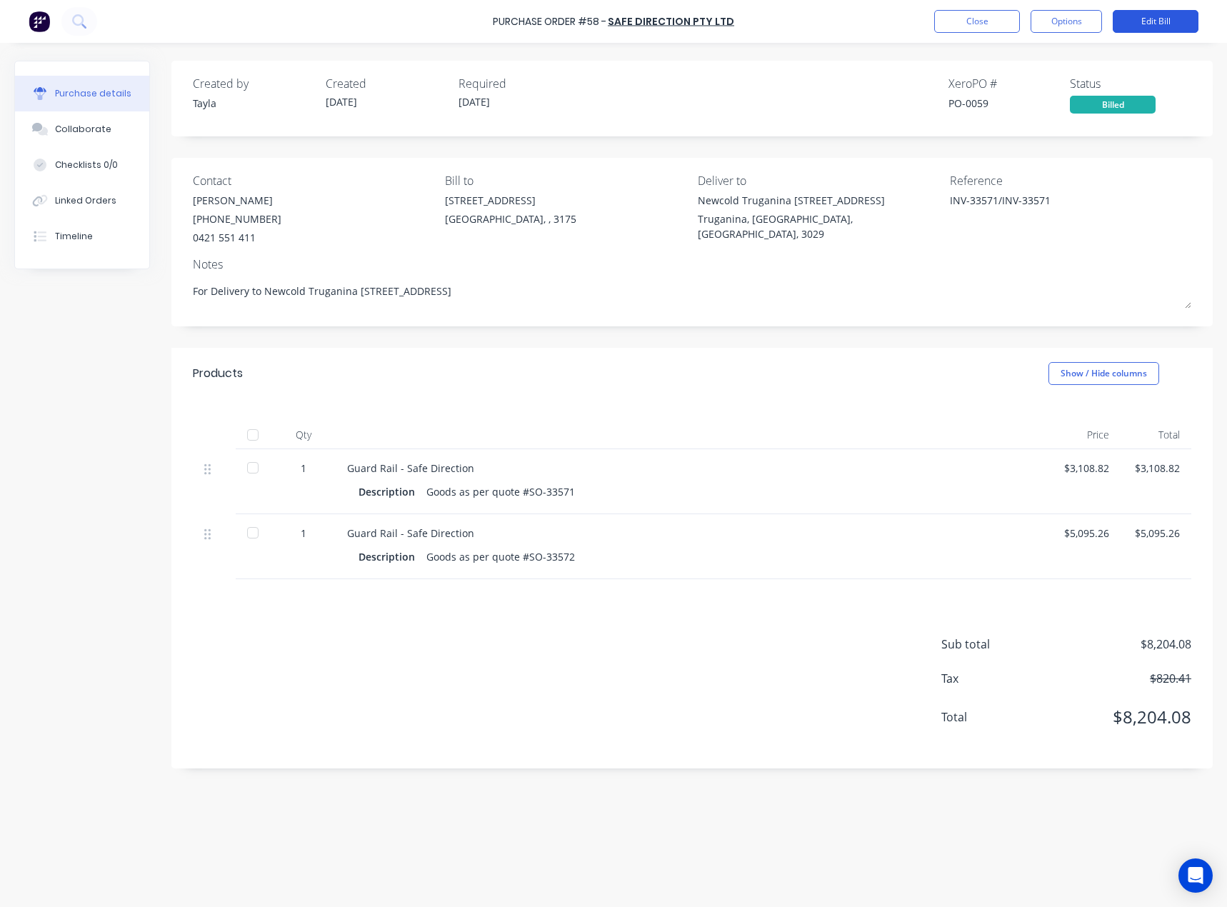
click at [1145, 26] on button "Edit Bill" at bounding box center [1156, 21] width 86 height 23
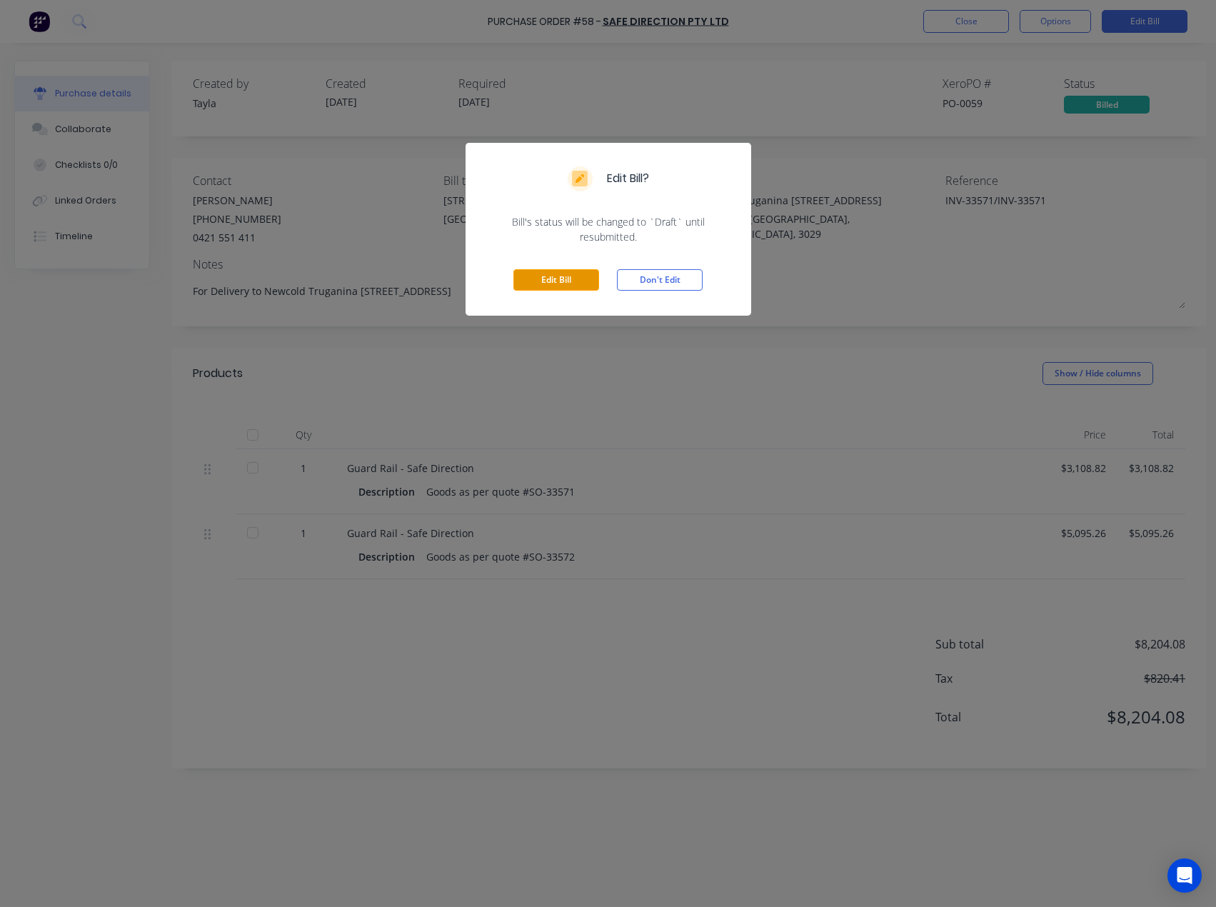
drag, startPoint x: 549, startPoint y: 279, endPoint x: 561, endPoint y: 276, distance: 12.5
click at [549, 278] on button "Edit Bill" at bounding box center [557, 279] width 86 height 21
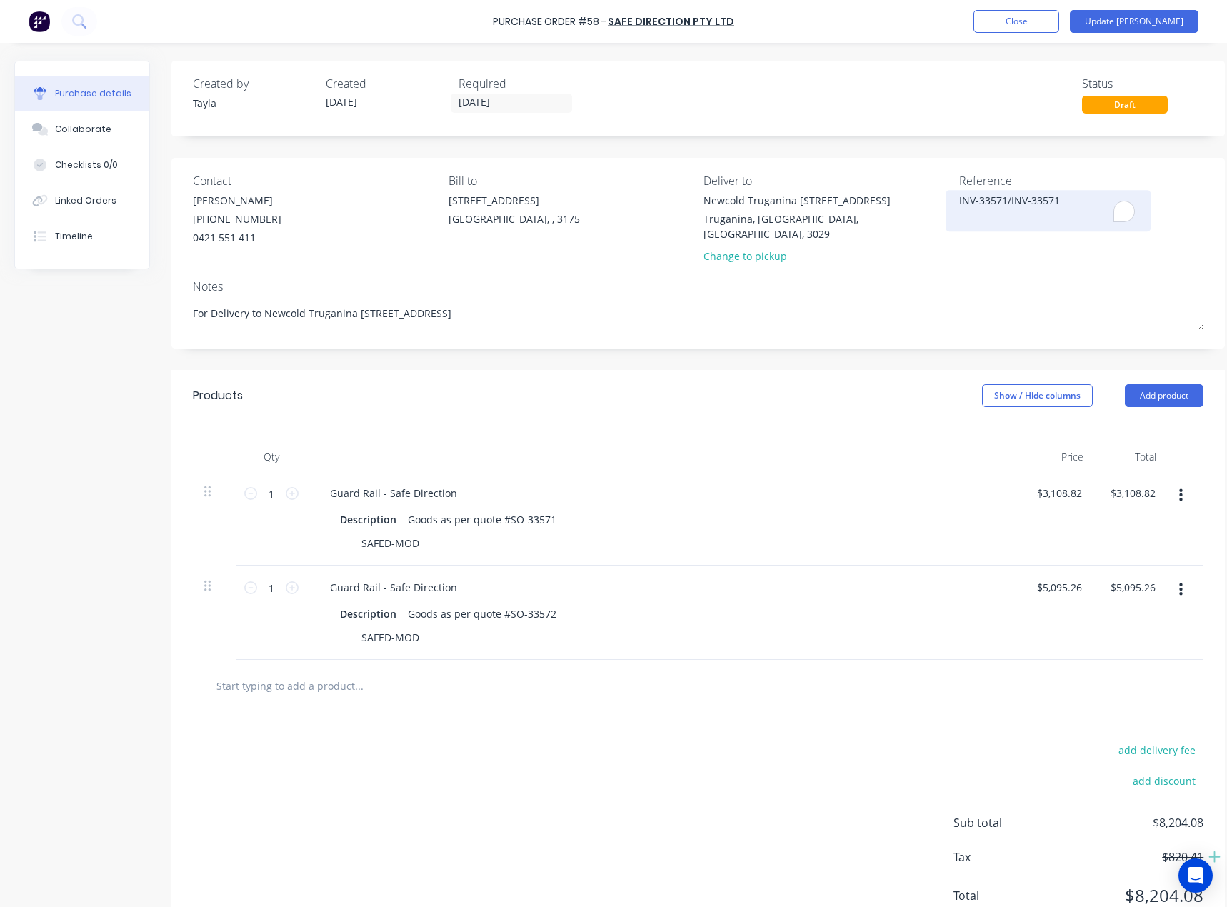
drag, startPoint x: 1065, startPoint y: 199, endPoint x: 1053, endPoint y: 197, distance: 12.3
click at [1053, 197] on textarea "INV-33571/INV-33571" at bounding box center [1048, 209] width 179 height 32
type textarea "INV-33571/INV-33572"
click at [1143, 13] on button "Update Bill" at bounding box center [1134, 21] width 129 height 23
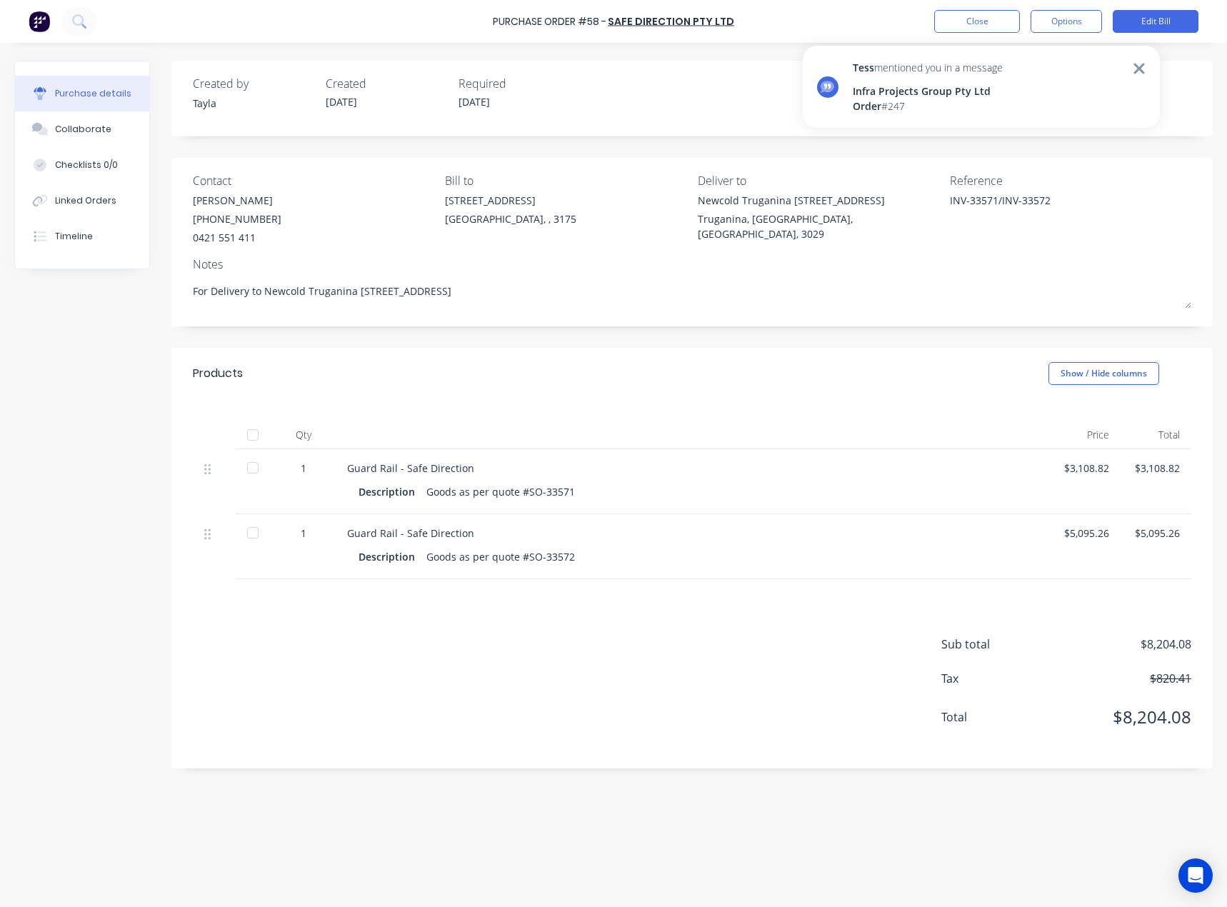
click at [896, 89] on div "Infra Projects Group Pty Ltd" at bounding box center [928, 91] width 150 height 15
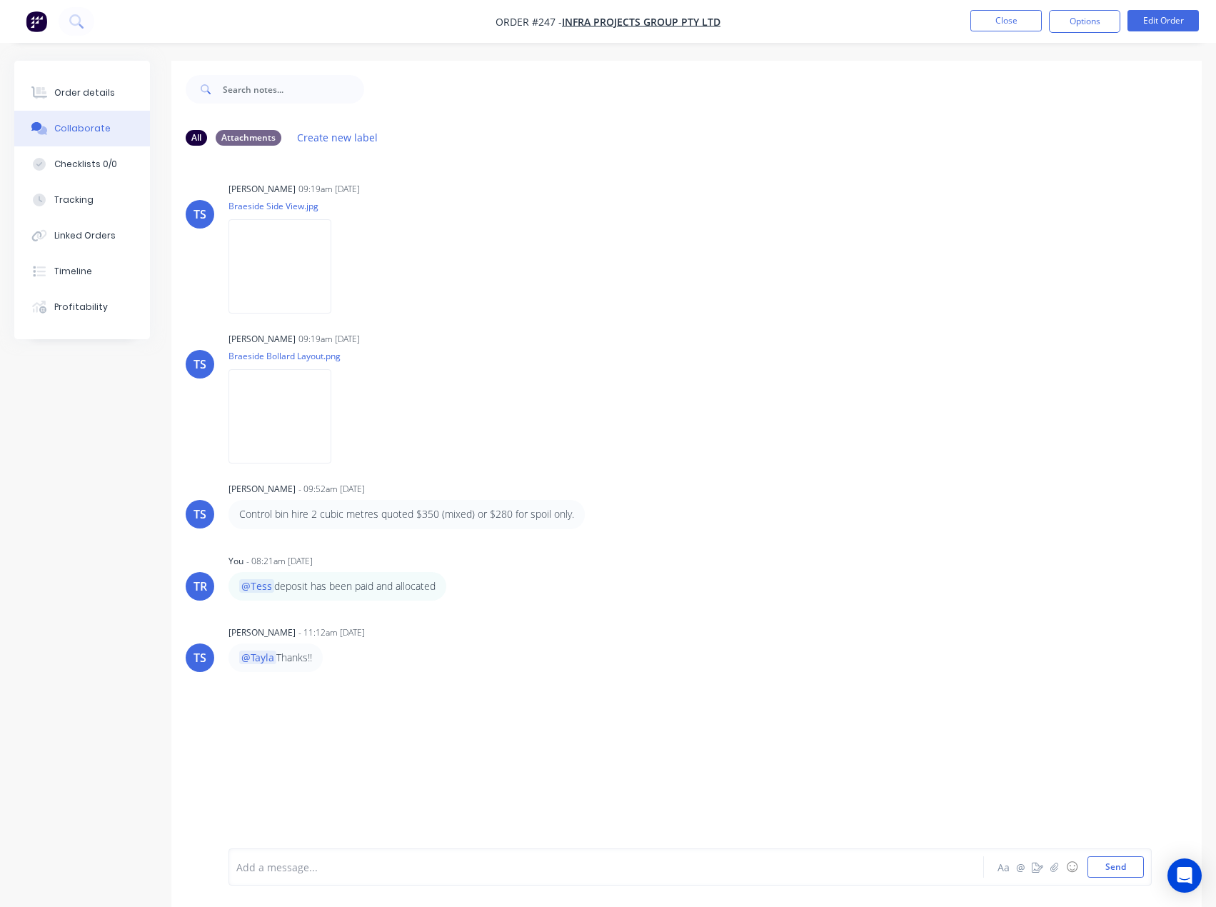
click at [1014, 6] on nav "Order #247 - Infra Projects Group Pty Ltd Close Options Edit Order" at bounding box center [608, 21] width 1216 height 43
click at [1016, 14] on button "Close" at bounding box center [1006, 20] width 71 height 21
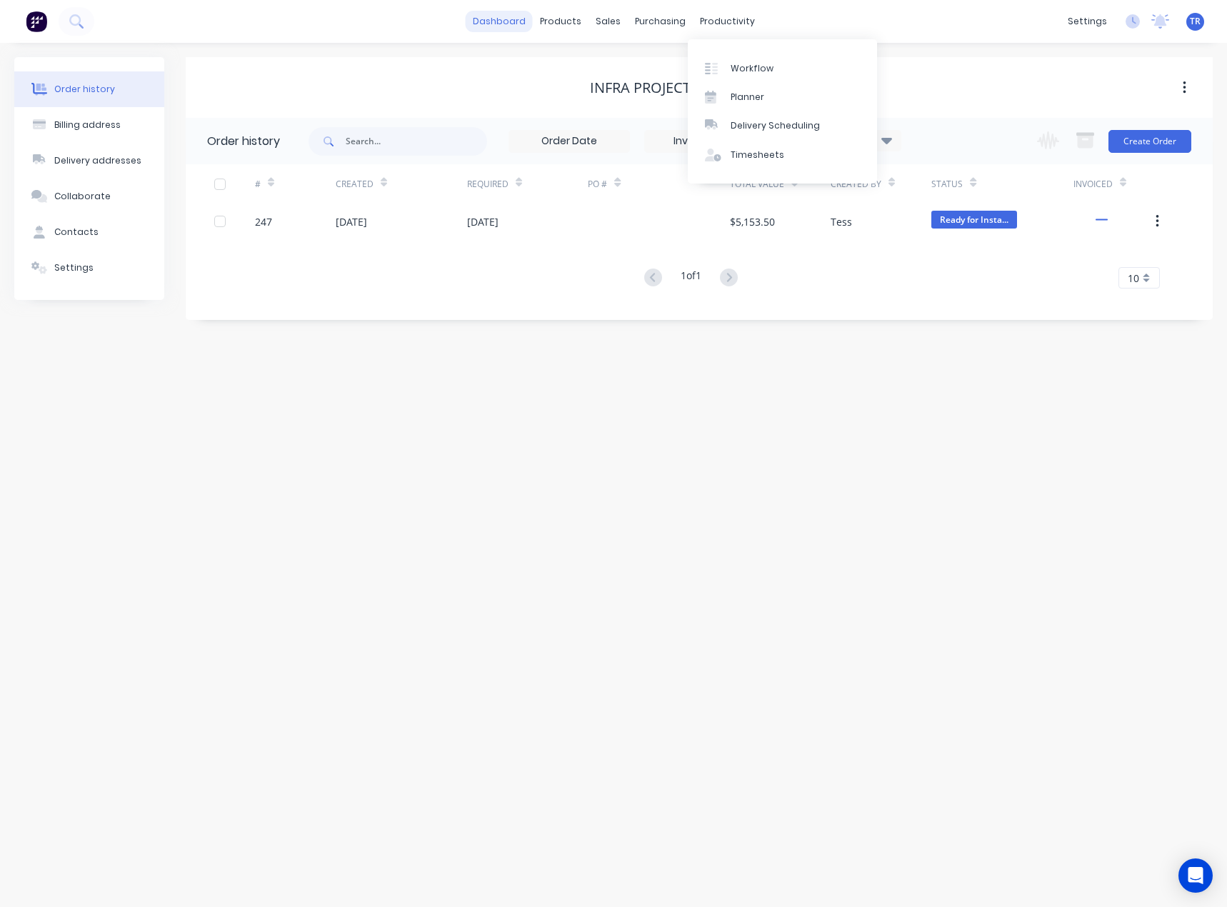
click at [501, 13] on link "dashboard" at bounding box center [499, 21] width 67 height 21
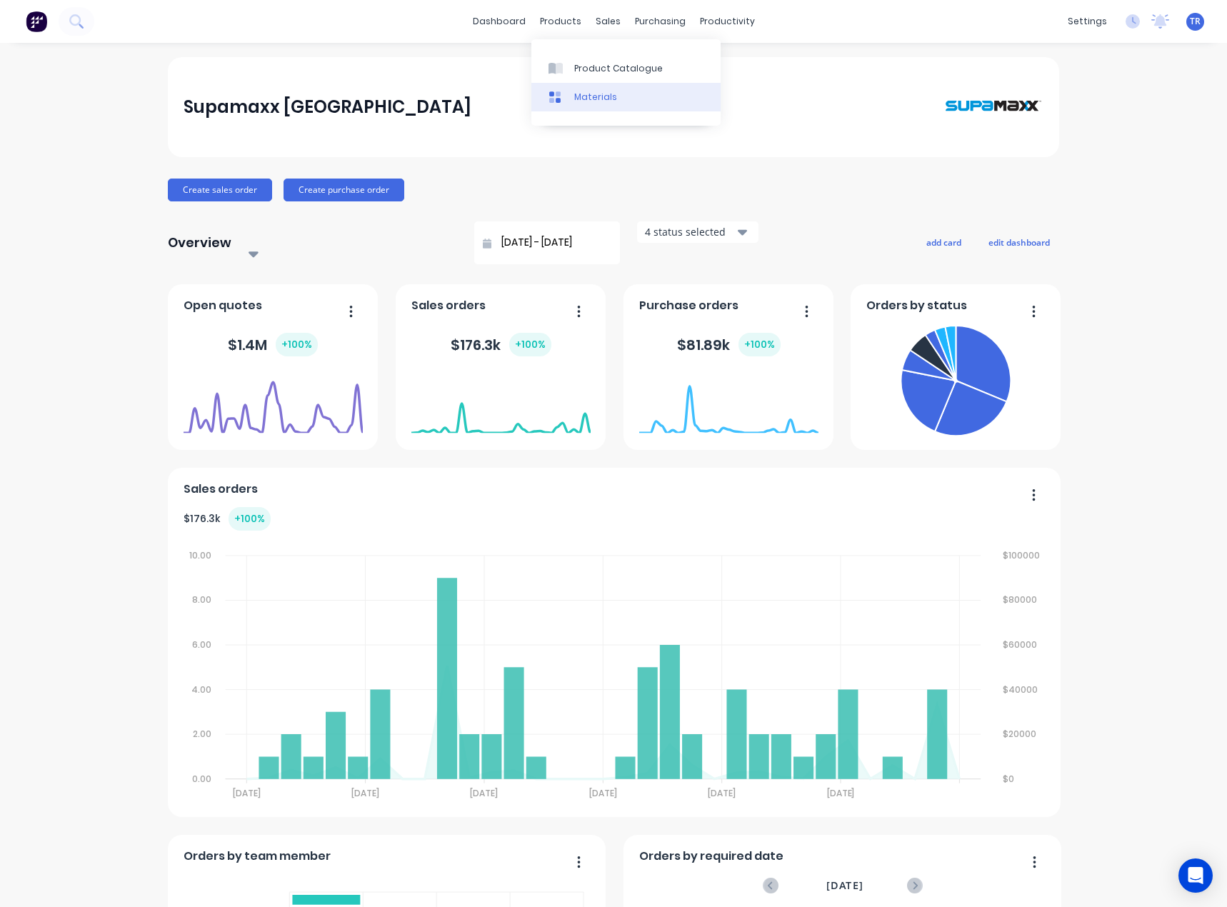
drag, startPoint x: 566, startPoint y: 70, endPoint x: 549, endPoint y: 97, distance: 31.7
click at [566, 70] on div at bounding box center [559, 68] width 21 height 13
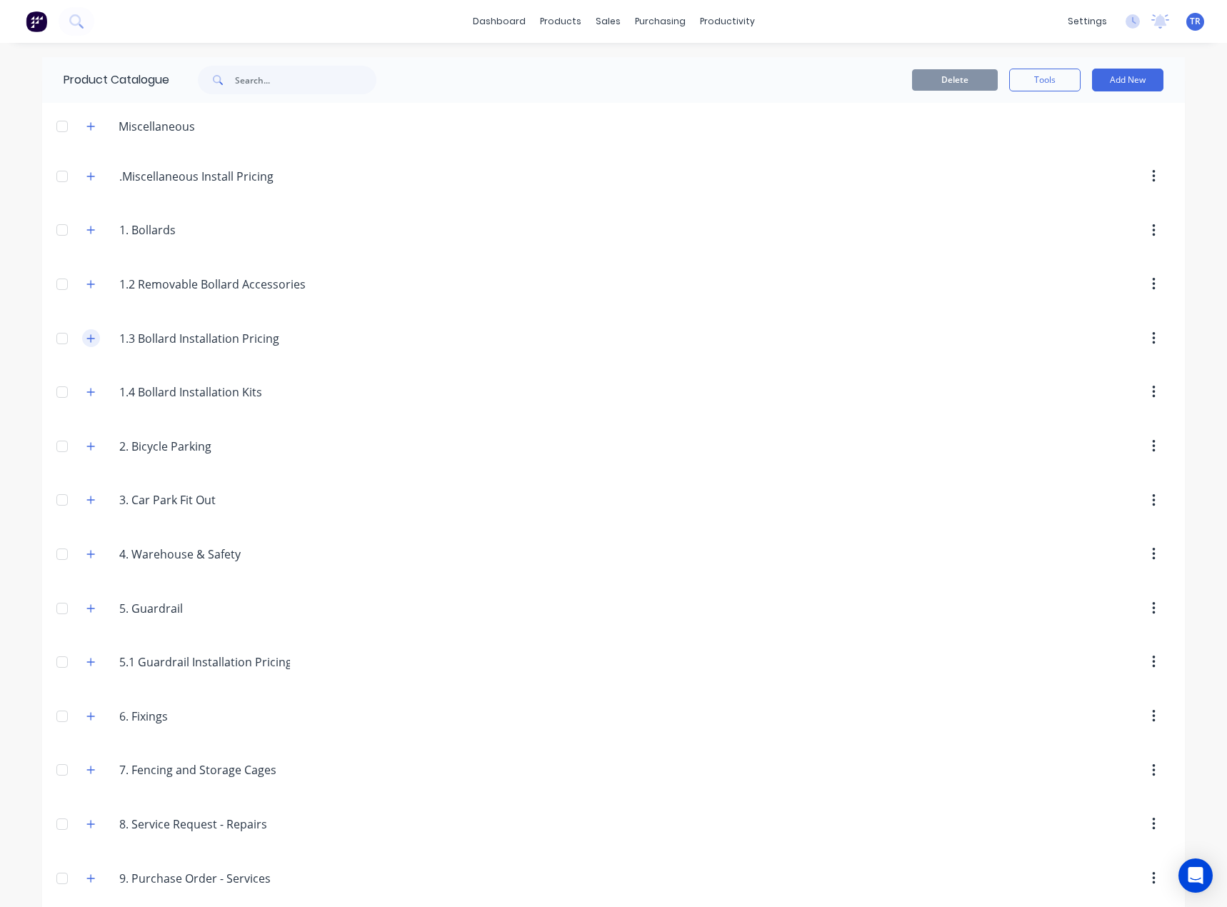
click at [86, 339] on icon "button" at bounding box center [90, 339] width 9 height 10
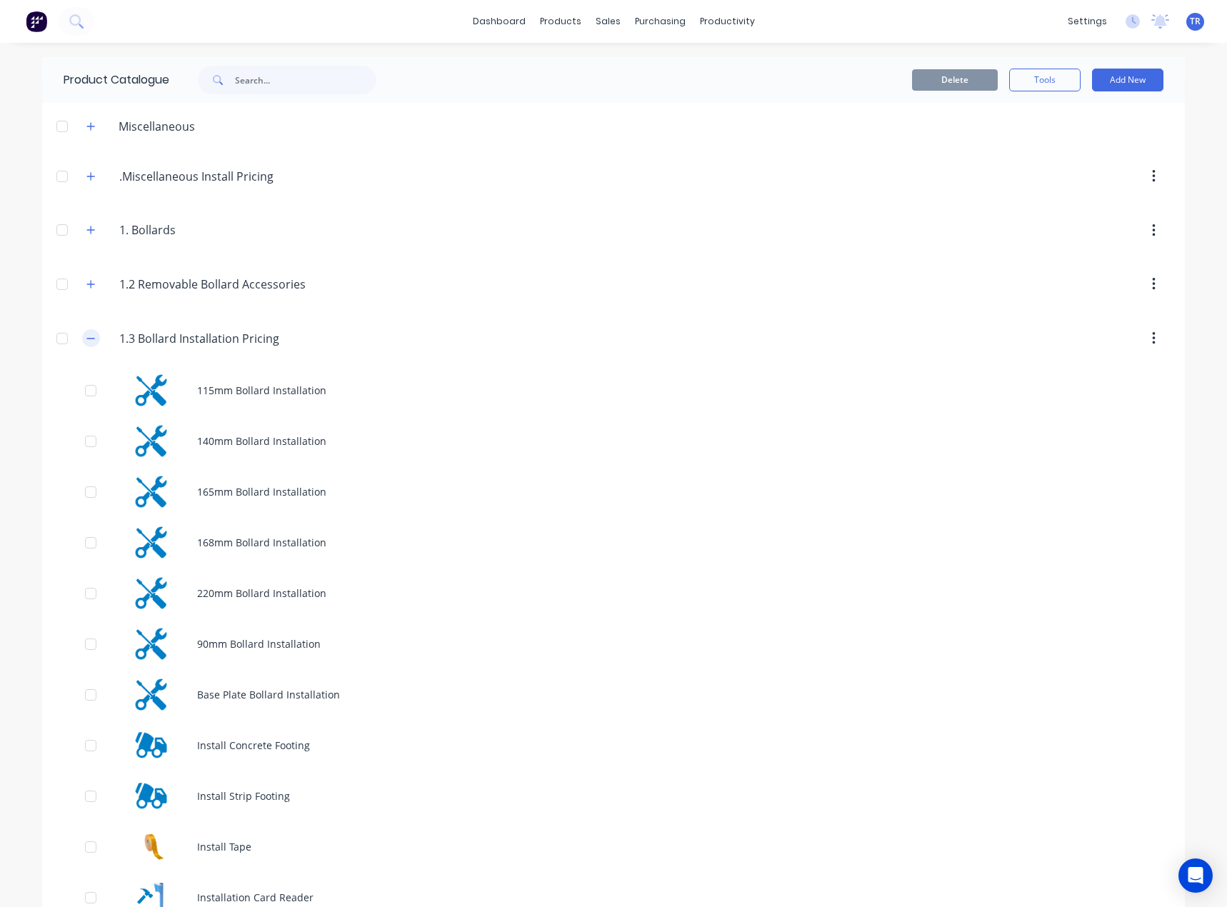
click at [86, 339] on icon "button" at bounding box center [90, 339] width 9 height 10
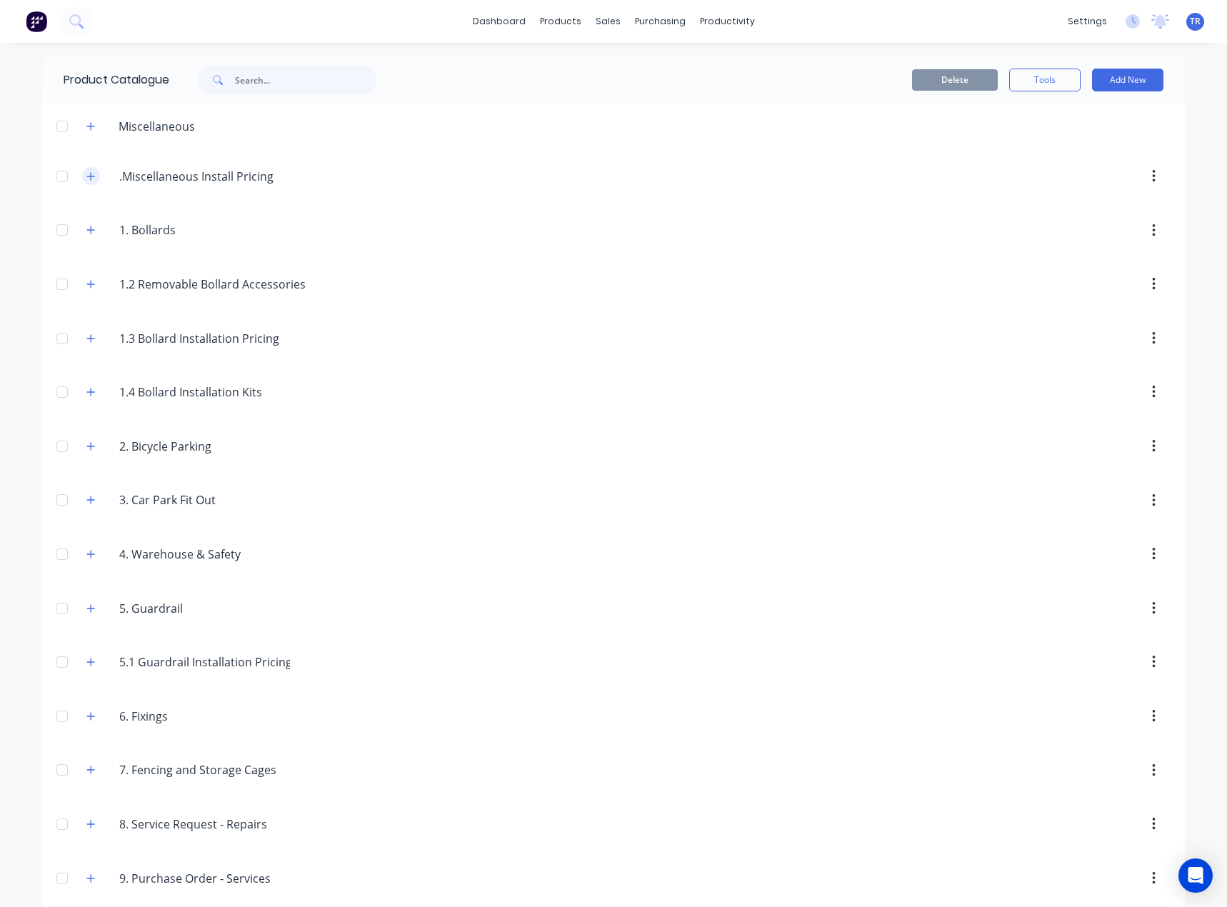
click at [86, 179] on icon "button" at bounding box center [90, 176] width 9 height 10
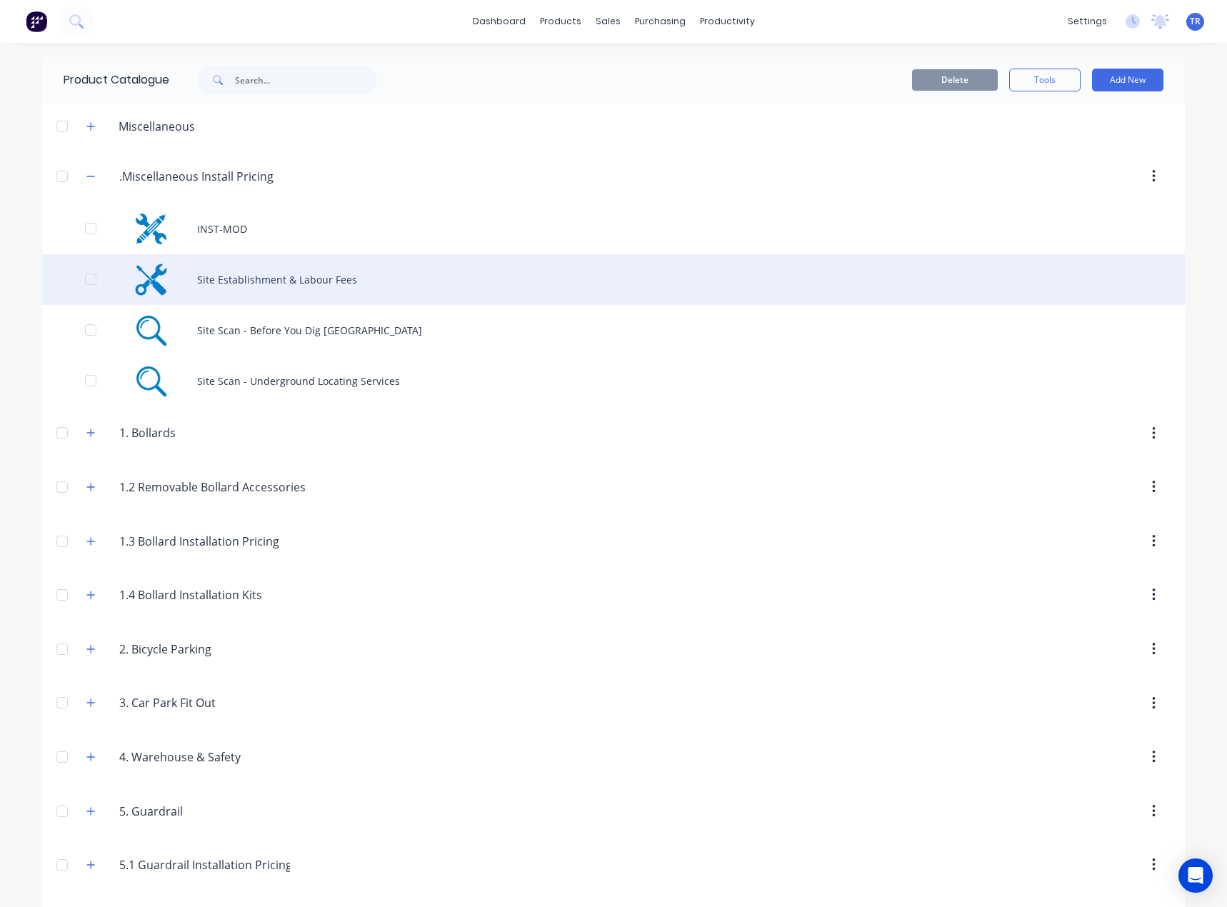
click at [211, 277] on div "Site Establishment & Labour Fees" at bounding box center [613, 279] width 1143 height 51
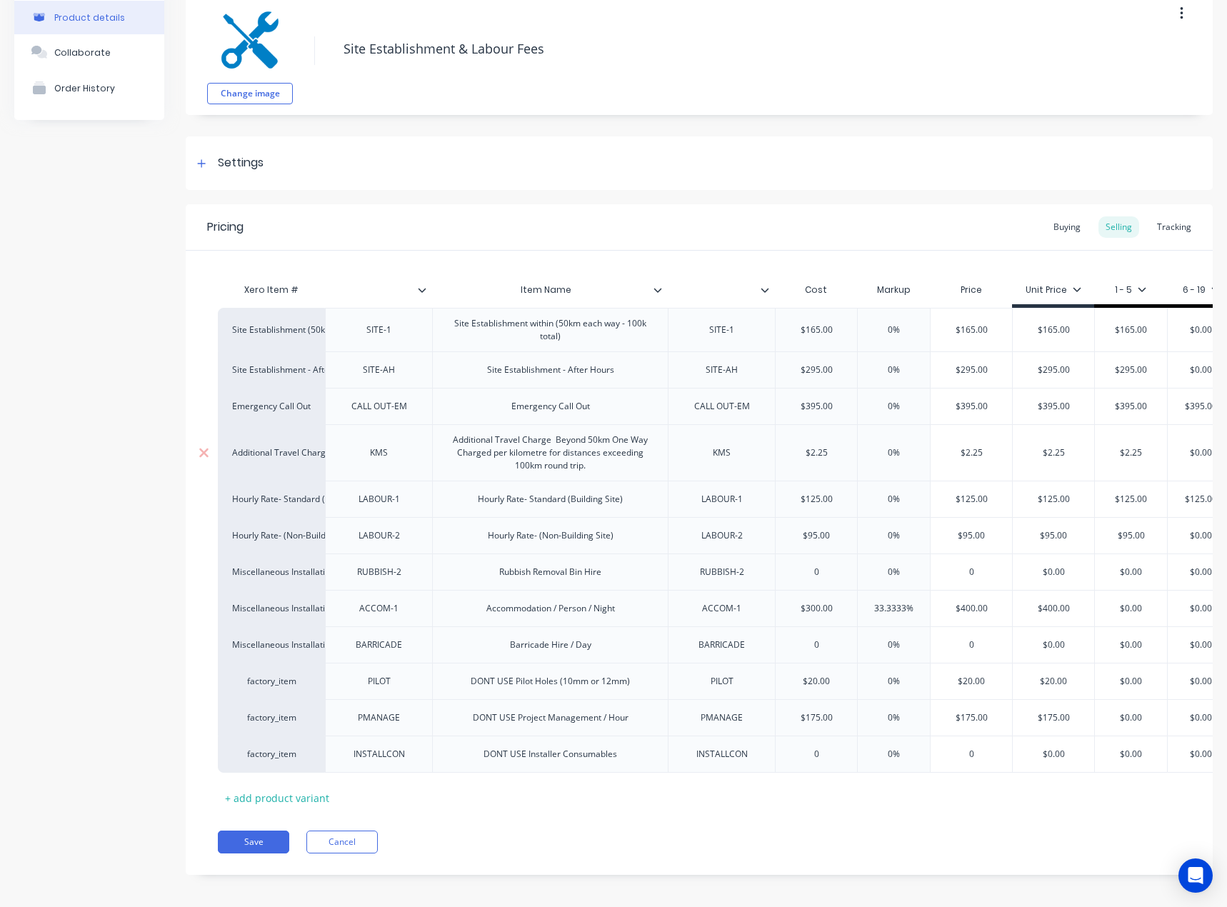
scroll to position [92, 0]
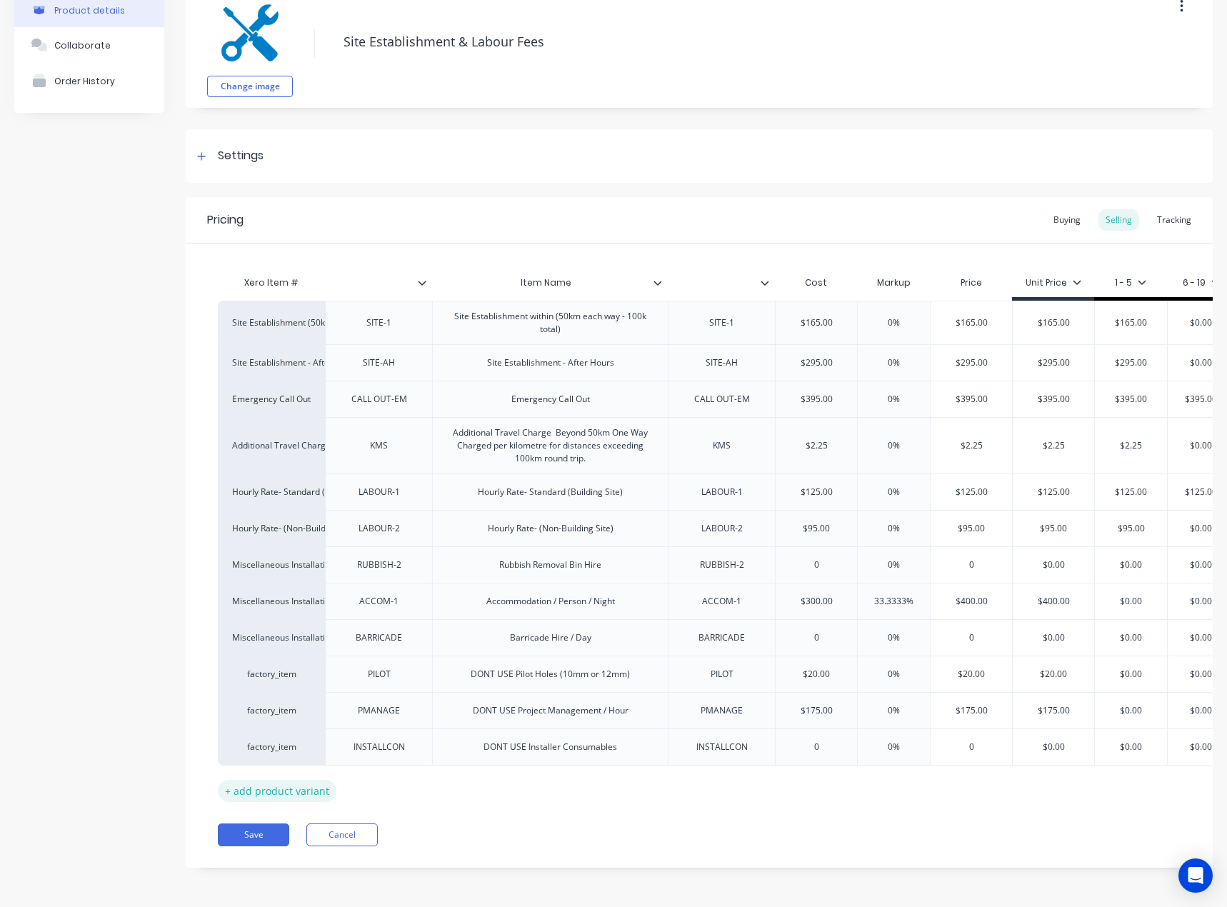
click at [301, 780] on div "+ add product variant" at bounding box center [277, 791] width 119 height 22
type textarea "x"
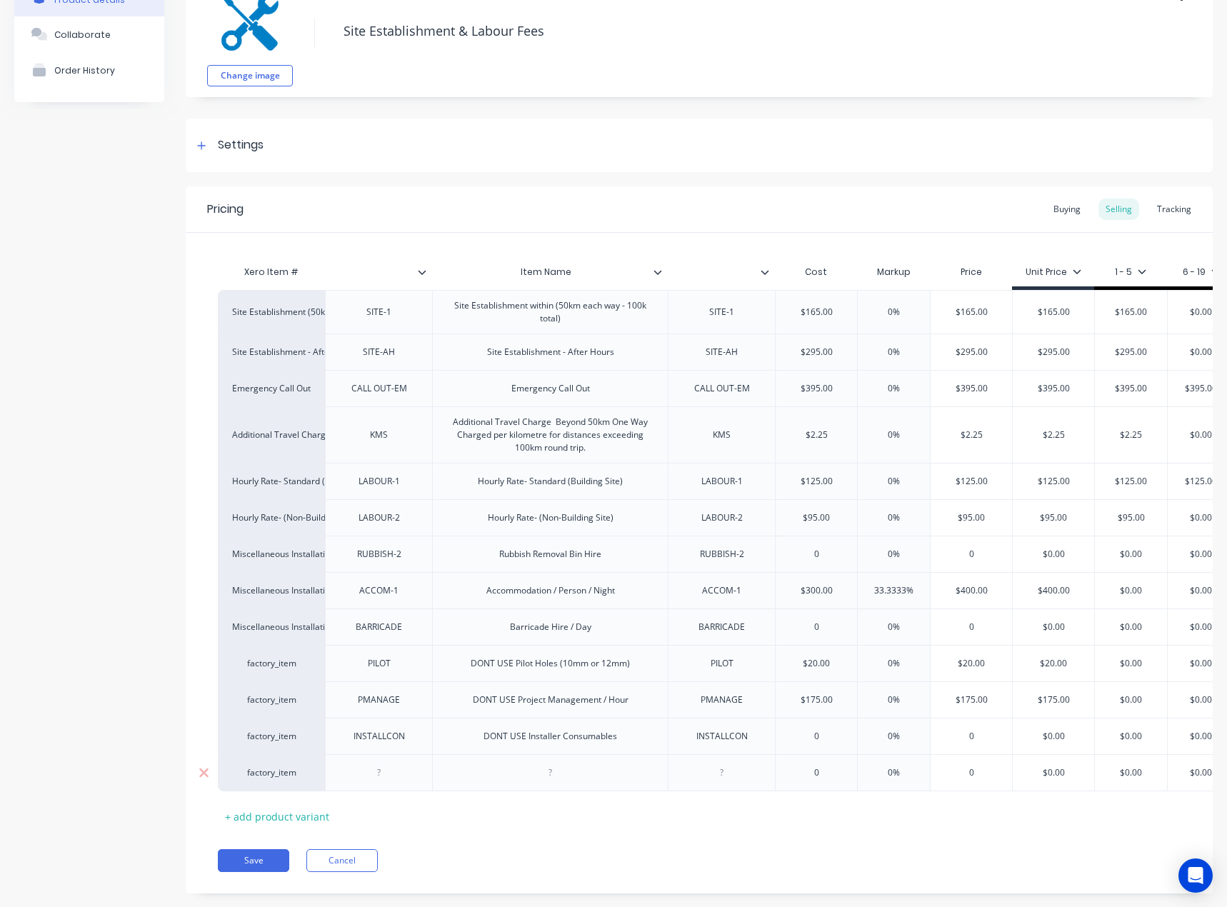
click at [373, 775] on div at bounding box center [379, 773] width 71 height 19
click at [519, 773] on div at bounding box center [550, 773] width 71 height 19
drag, startPoint x: 489, startPoint y: 306, endPoint x: 529, endPoint y: 310, distance: 40.9
click at [529, 310] on div "Site Establishment within (50km each way - 100k total)" at bounding box center [551, 311] width 224 height 31
copy div "Site Establishment"
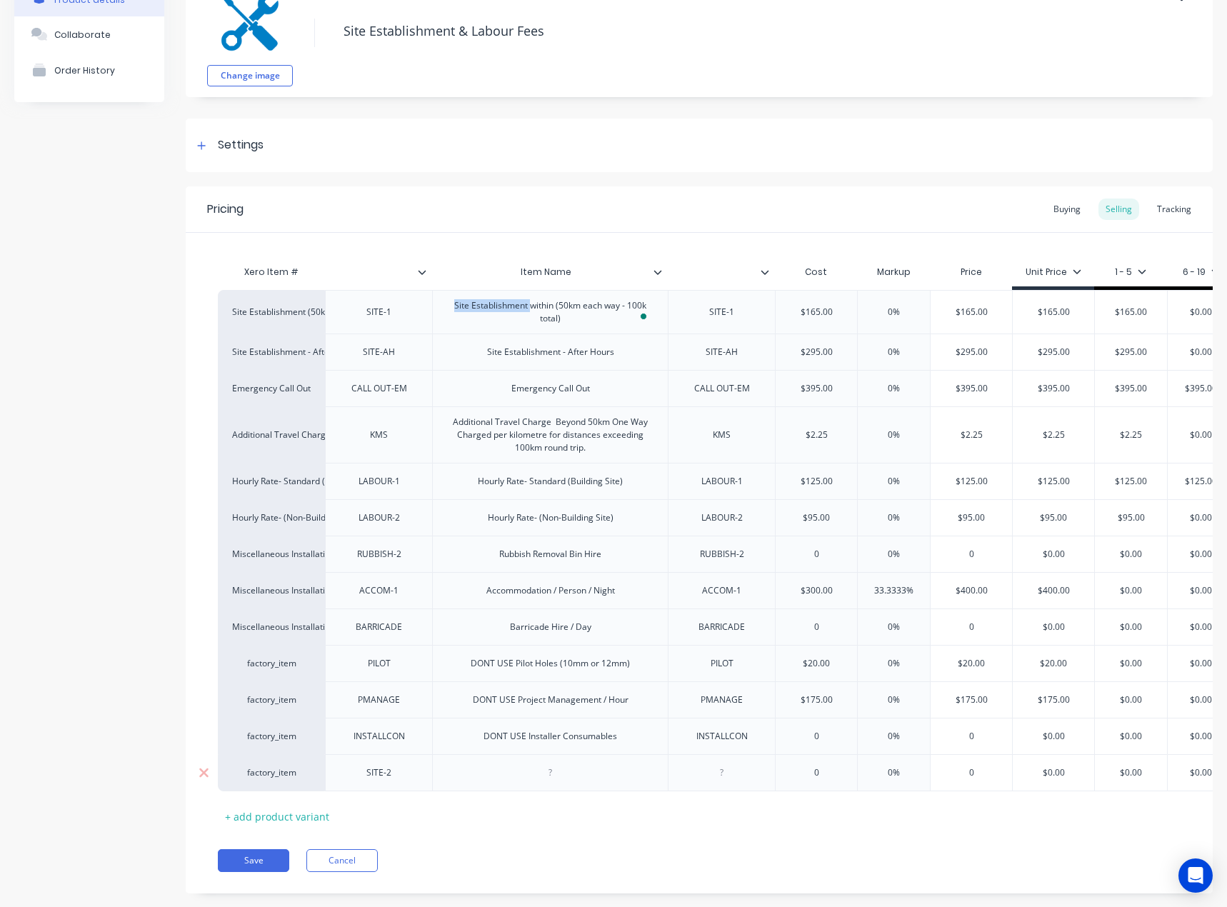
type textarea "x"
click at [559, 770] on div at bounding box center [550, 773] width 71 height 19
paste div
click at [721, 760] on div at bounding box center [721, 772] width 107 height 37
click at [719, 776] on div at bounding box center [721, 773] width 71 height 19
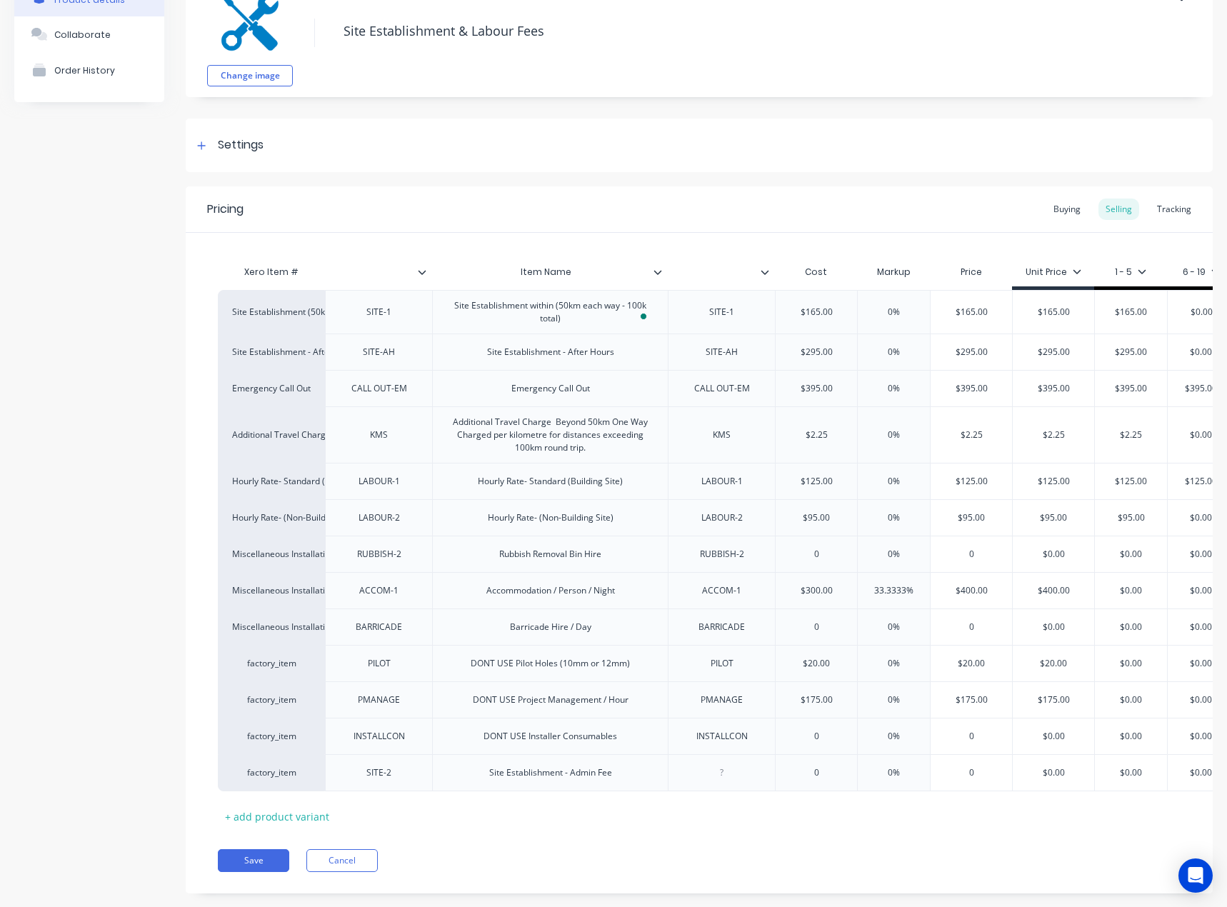
click at [764, 270] on icon at bounding box center [765, 272] width 9 height 9
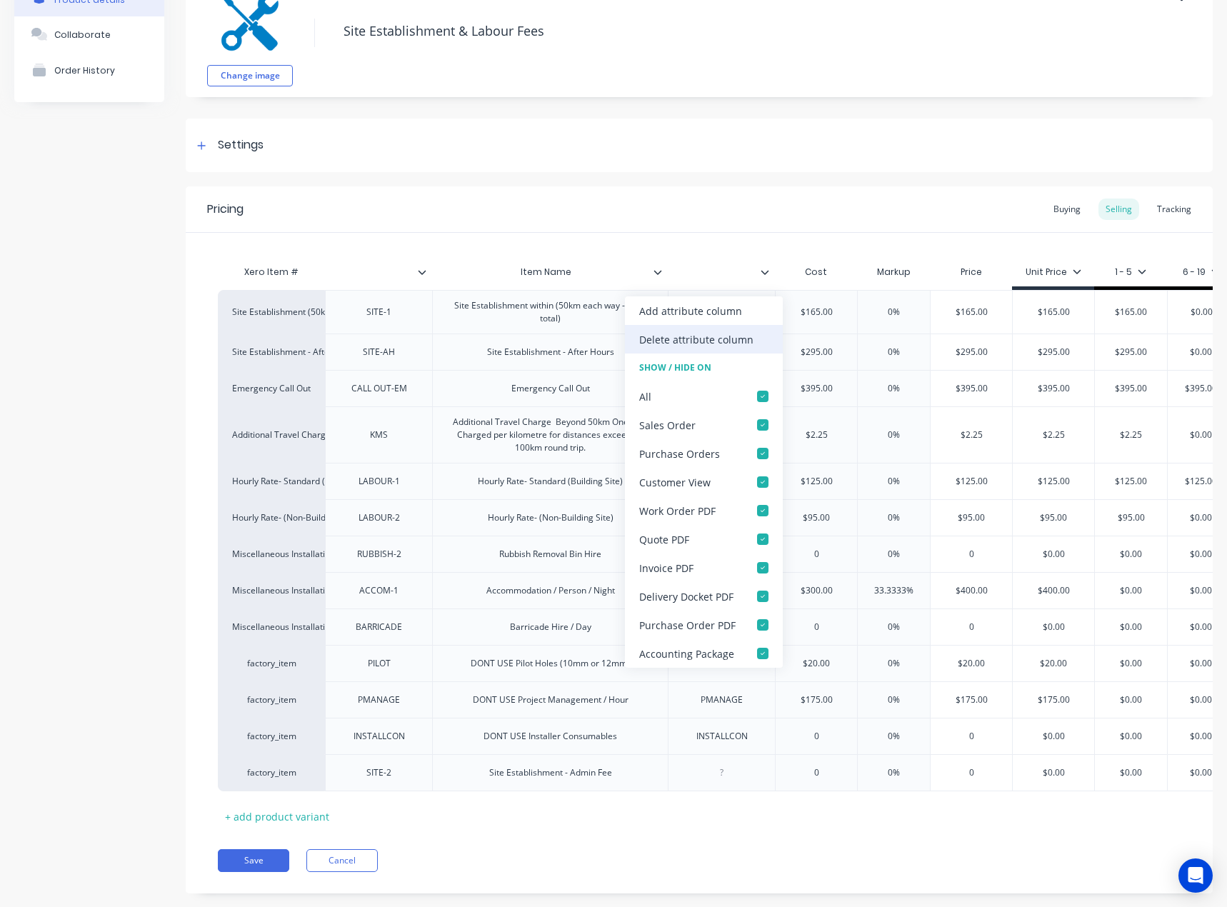
click at [746, 341] on div "Delete attribute column" at bounding box center [696, 339] width 114 height 15
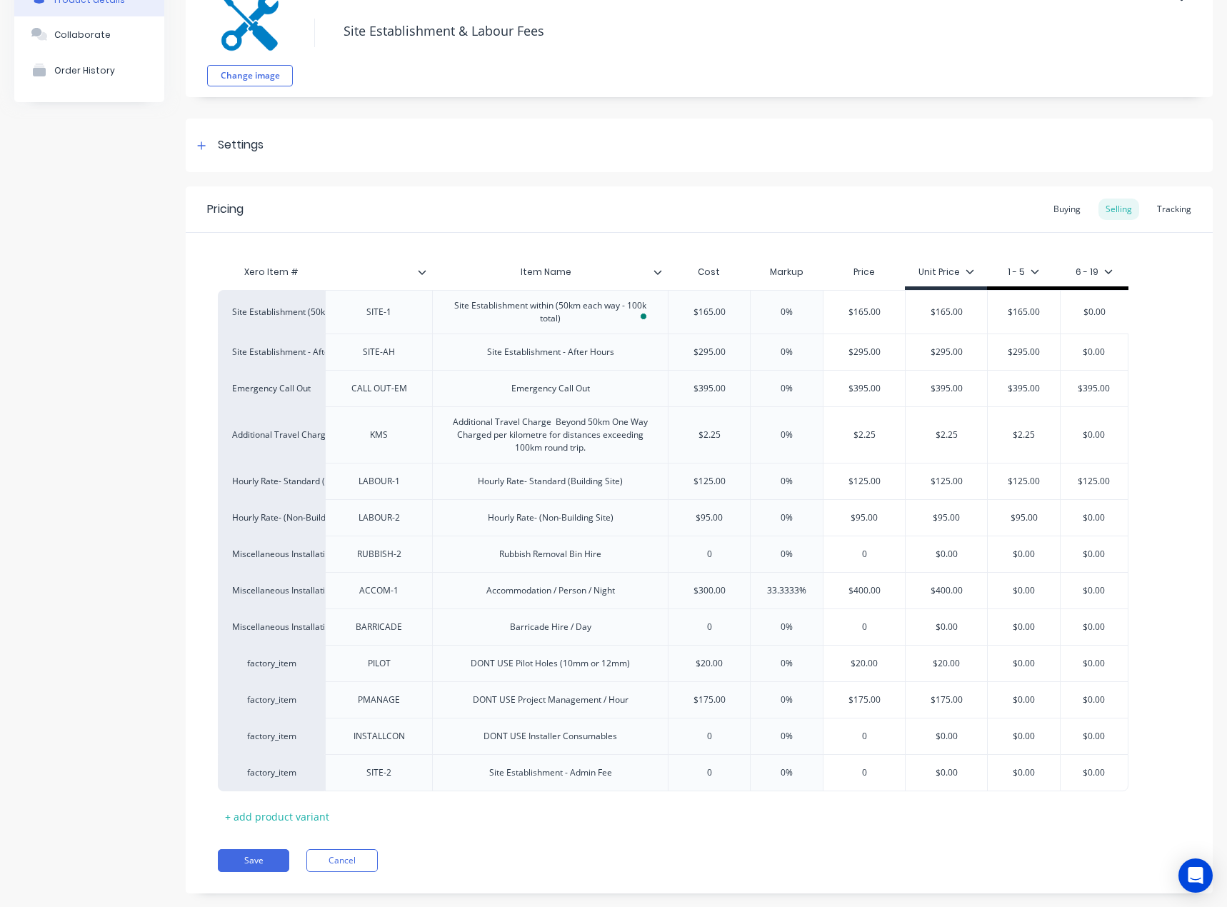
click at [662, 271] on div at bounding box center [663, 272] width 9 height 13
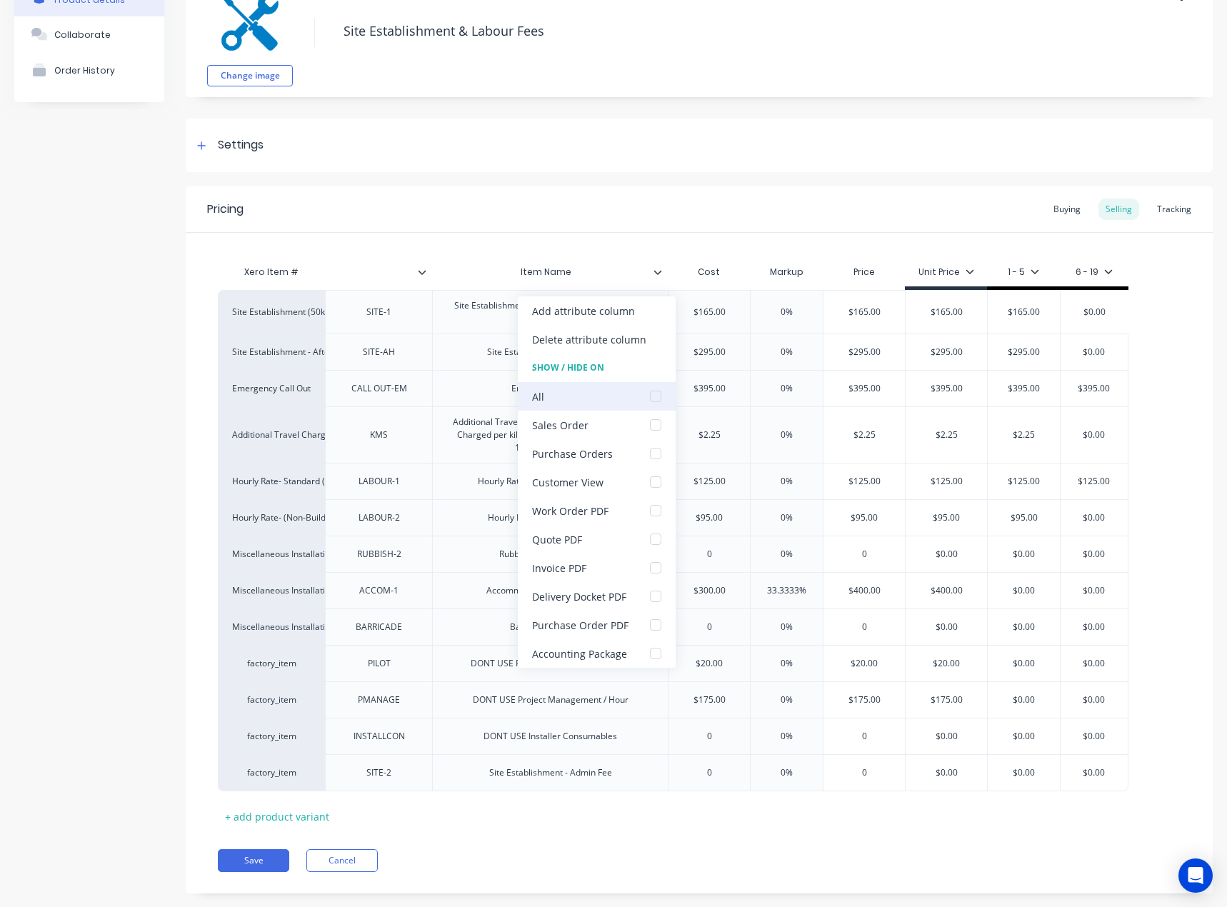
click at [655, 394] on div at bounding box center [655, 396] width 29 height 29
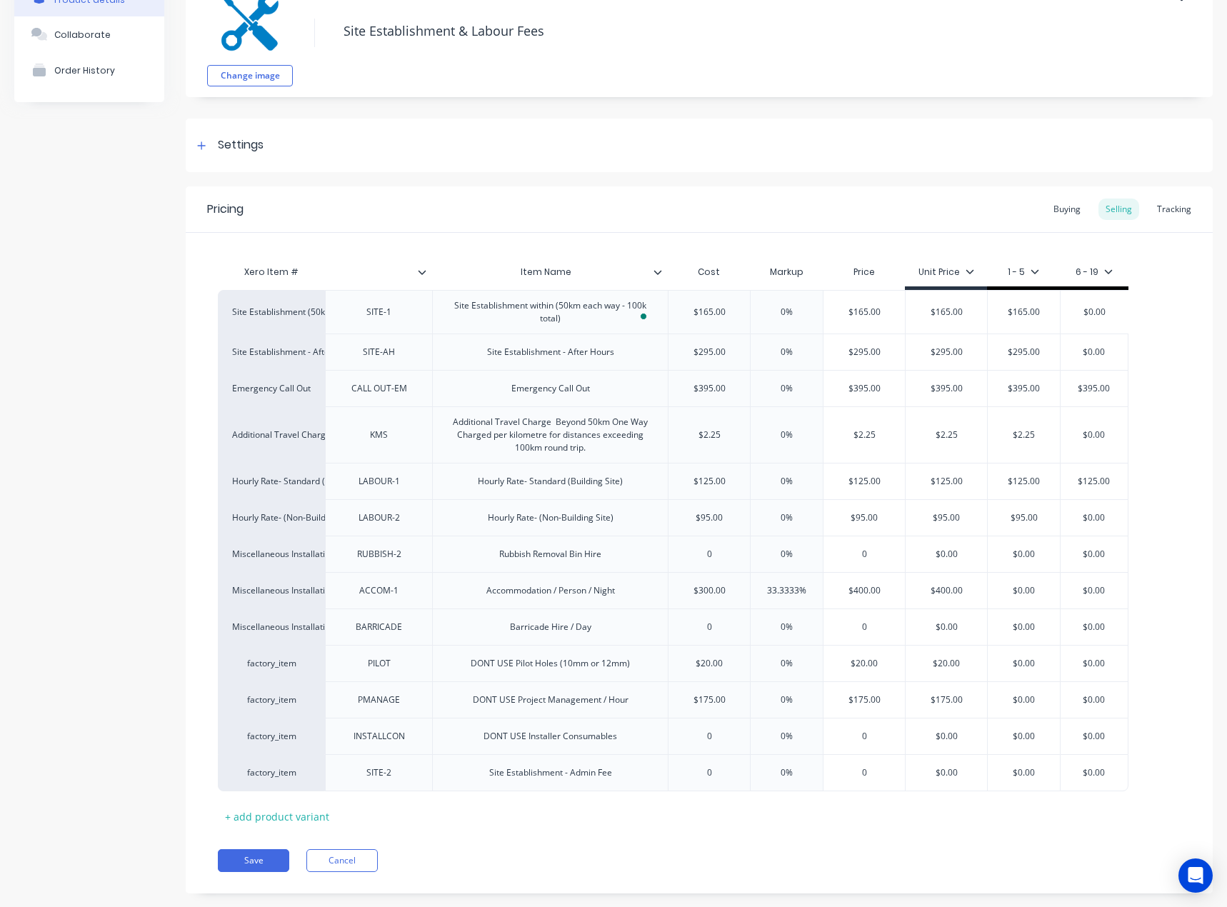
click at [422, 275] on icon at bounding box center [422, 272] width 9 height 9
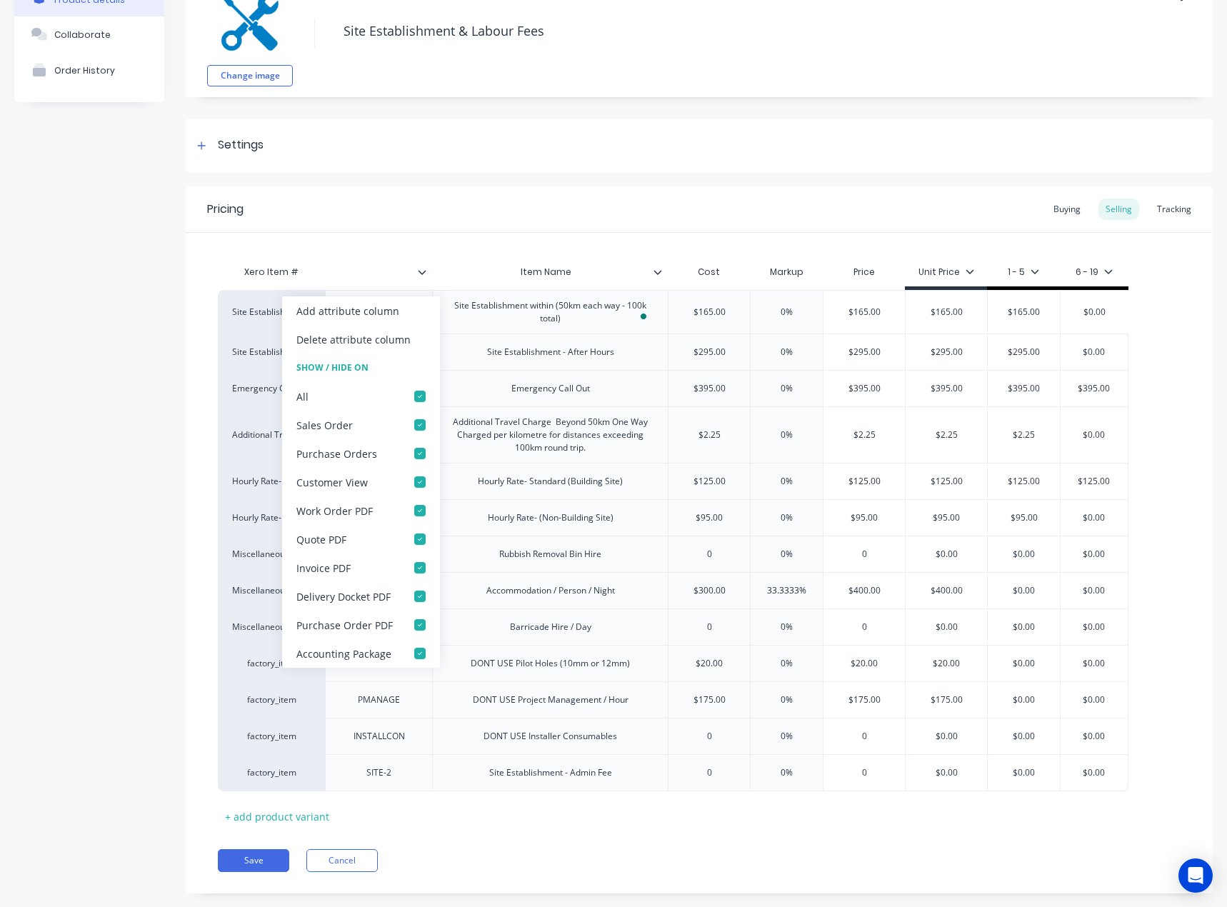
click at [422, 275] on icon at bounding box center [422, 272] width 9 height 9
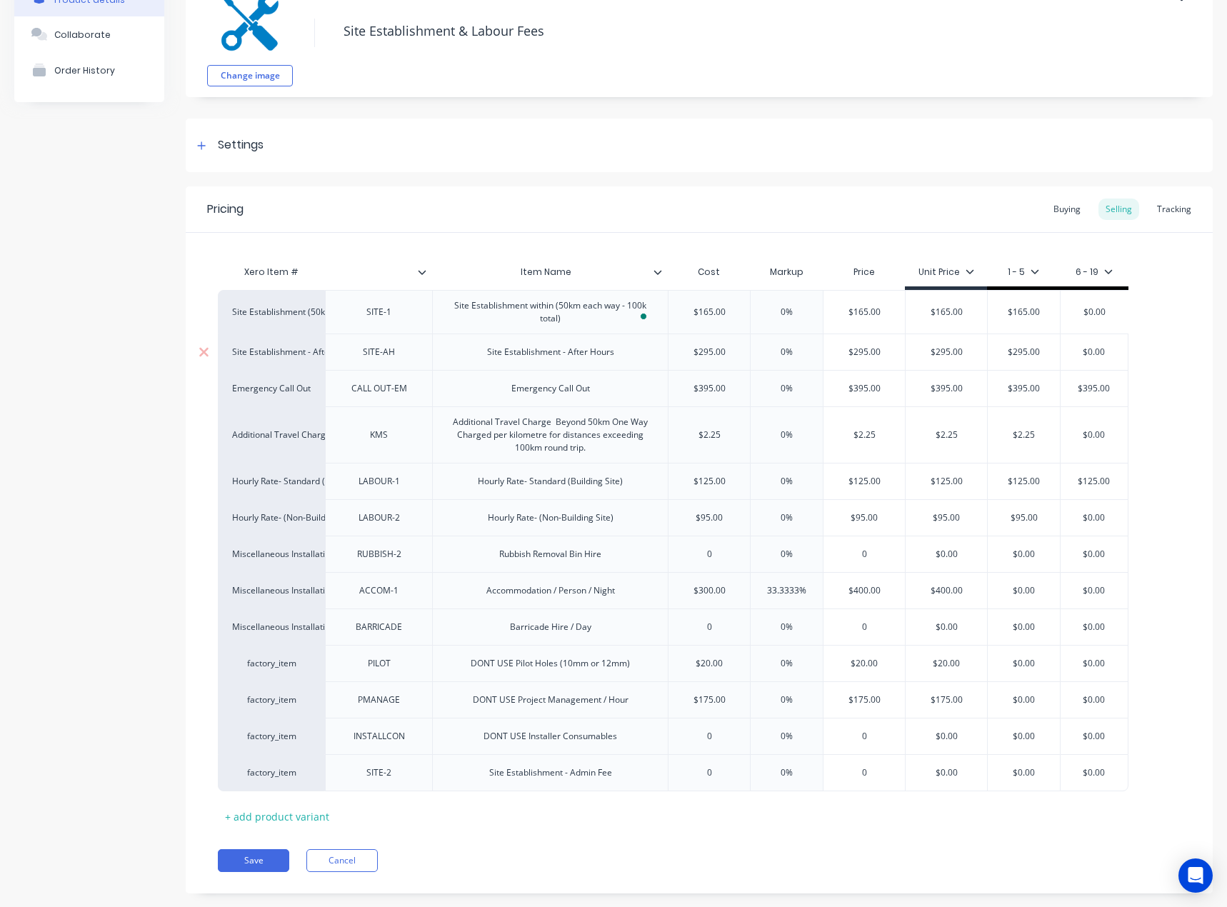
click at [626, 352] on div "Site Establishment - After Hours" at bounding box center [550, 352] width 236 height 36
drag, startPoint x: 510, startPoint y: 781, endPoint x: 459, endPoint y: 752, distance: 58.6
click at [459, 586] on div "Site Establishment (50km each way - 100k total) SITE-1 Site Establishment withi…" at bounding box center [699, 540] width 963 height 501
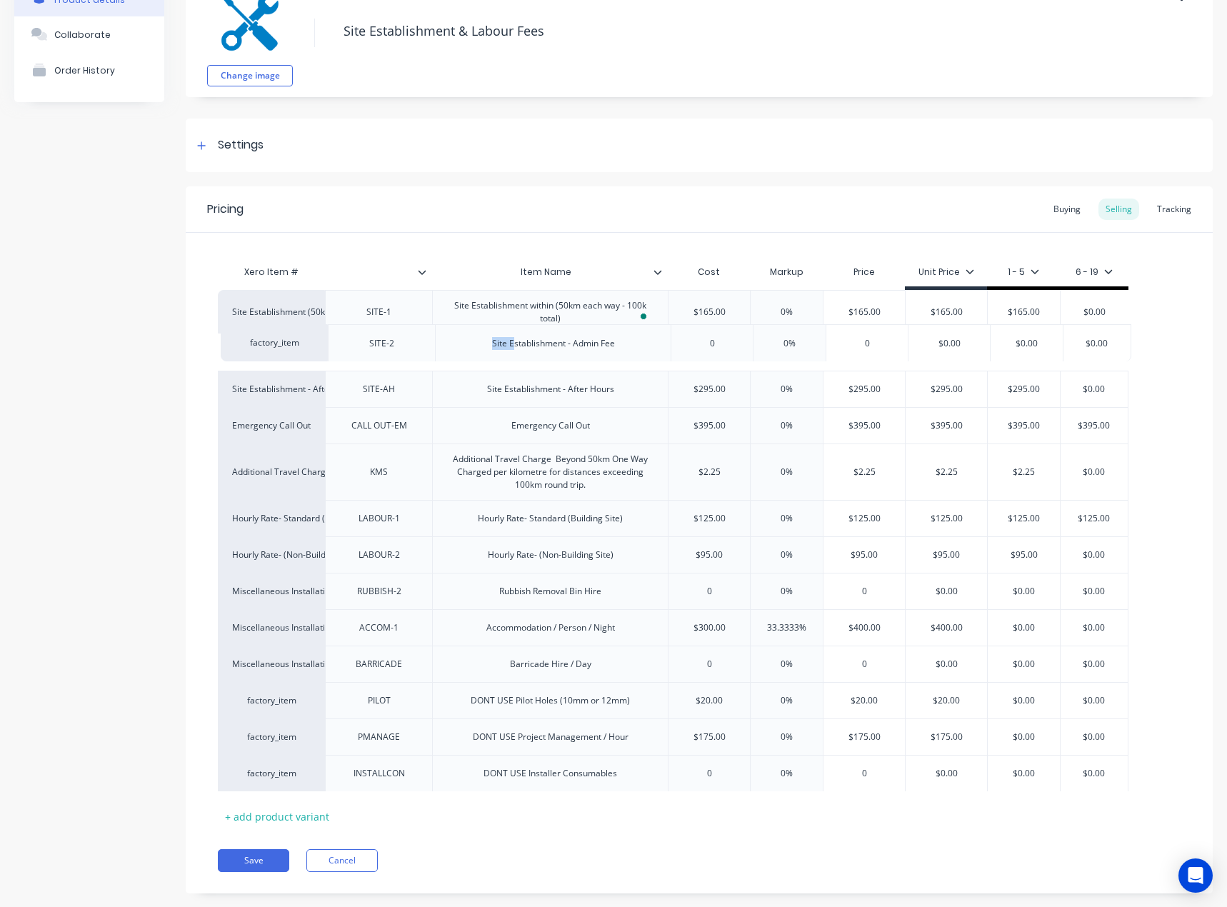
drag, startPoint x: 423, startPoint y: 770, endPoint x: 425, endPoint y: 336, distance: 433.6
click at [425, 336] on div "Site Establishment (50km each way - 100k total) SITE-1 Site Establishment withi…" at bounding box center [699, 540] width 963 height 501
click at [288, 348] on div "factory_item" at bounding box center [271, 352] width 79 height 13
type textarea "x"
click at [288, 348] on div "factory_item" at bounding box center [271, 352] width 79 height 13
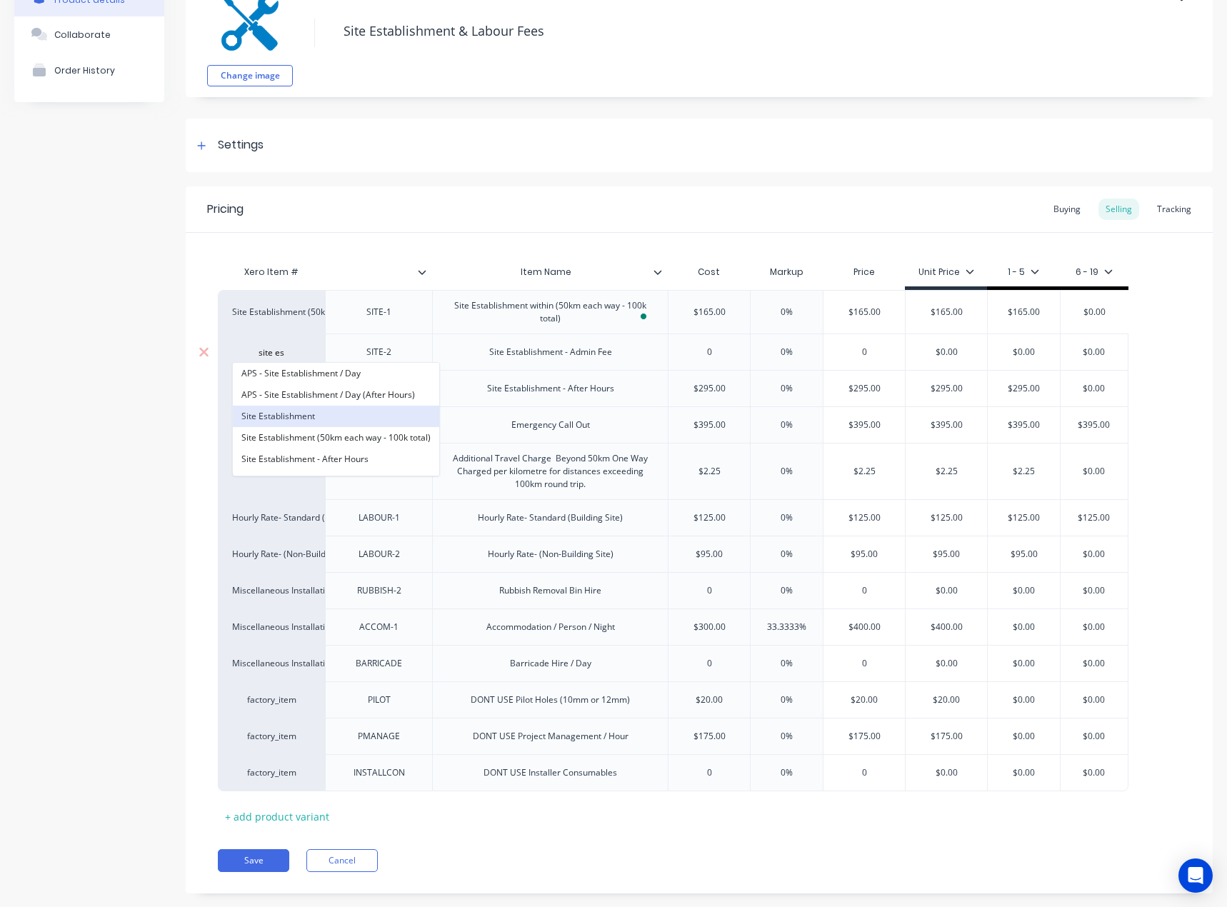
type input "site es"
click at [338, 413] on button "Site Establishment" at bounding box center [336, 416] width 206 height 21
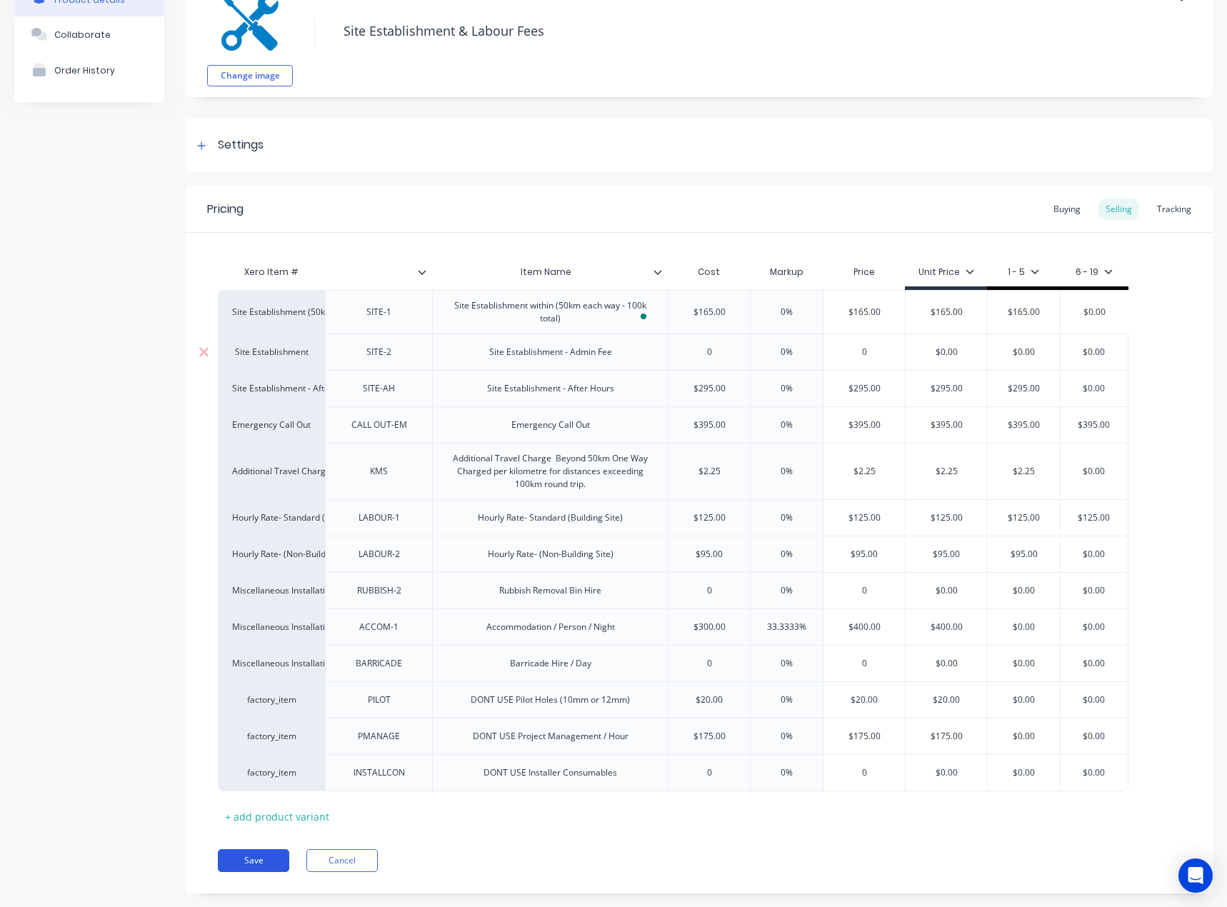
click at [269, 854] on button "Save" at bounding box center [253, 860] width 71 height 23
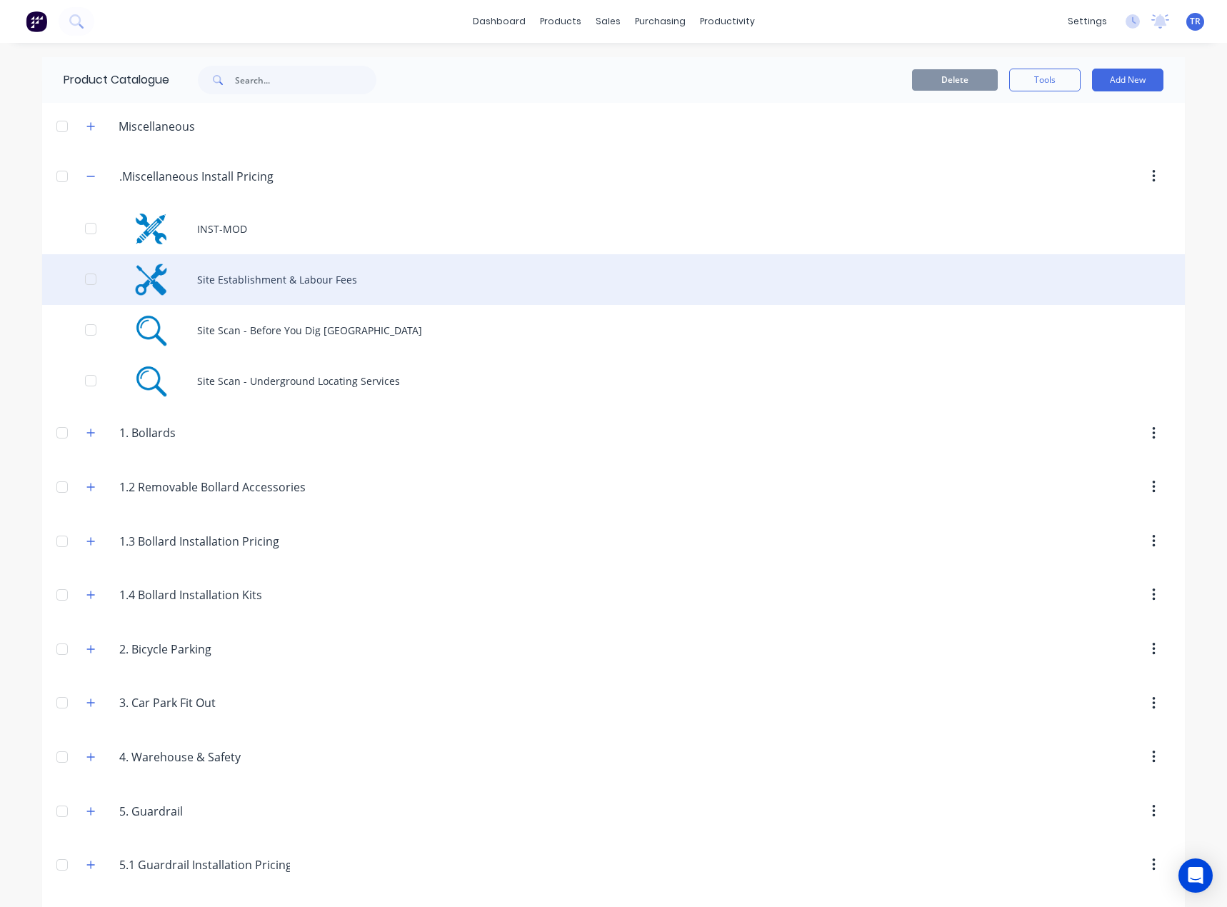
click at [352, 284] on div "Site Establishment & Labour Fees" at bounding box center [613, 279] width 1143 height 51
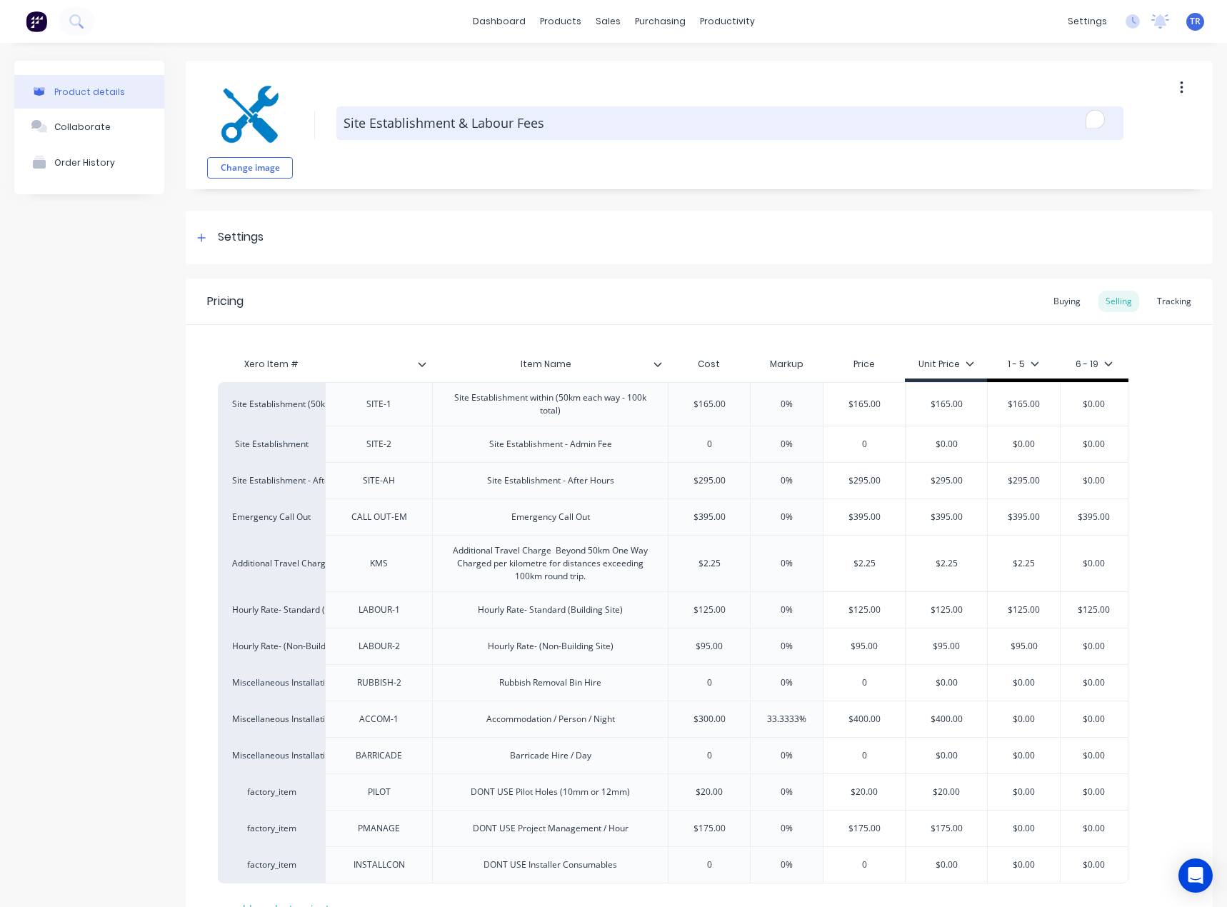
drag, startPoint x: 456, startPoint y: 122, endPoint x: 514, endPoint y: 116, distance: 58.9
click at [514, 116] on textarea "Site Establishment & Labour Fees" at bounding box center [729, 123] width 787 height 34
click at [491, 129] on textarea "Site Establishment & Labour Fees" at bounding box center [729, 123] width 787 height 34
drag, startPoint x: 515, startPoint y: 123, endPoint x: 459, endPoint y: 124, distance: 56.4
click at [459, 124] on textarea "Site Establishment & Labour Fees" at bounding box center [729, 123] width 787 height 34
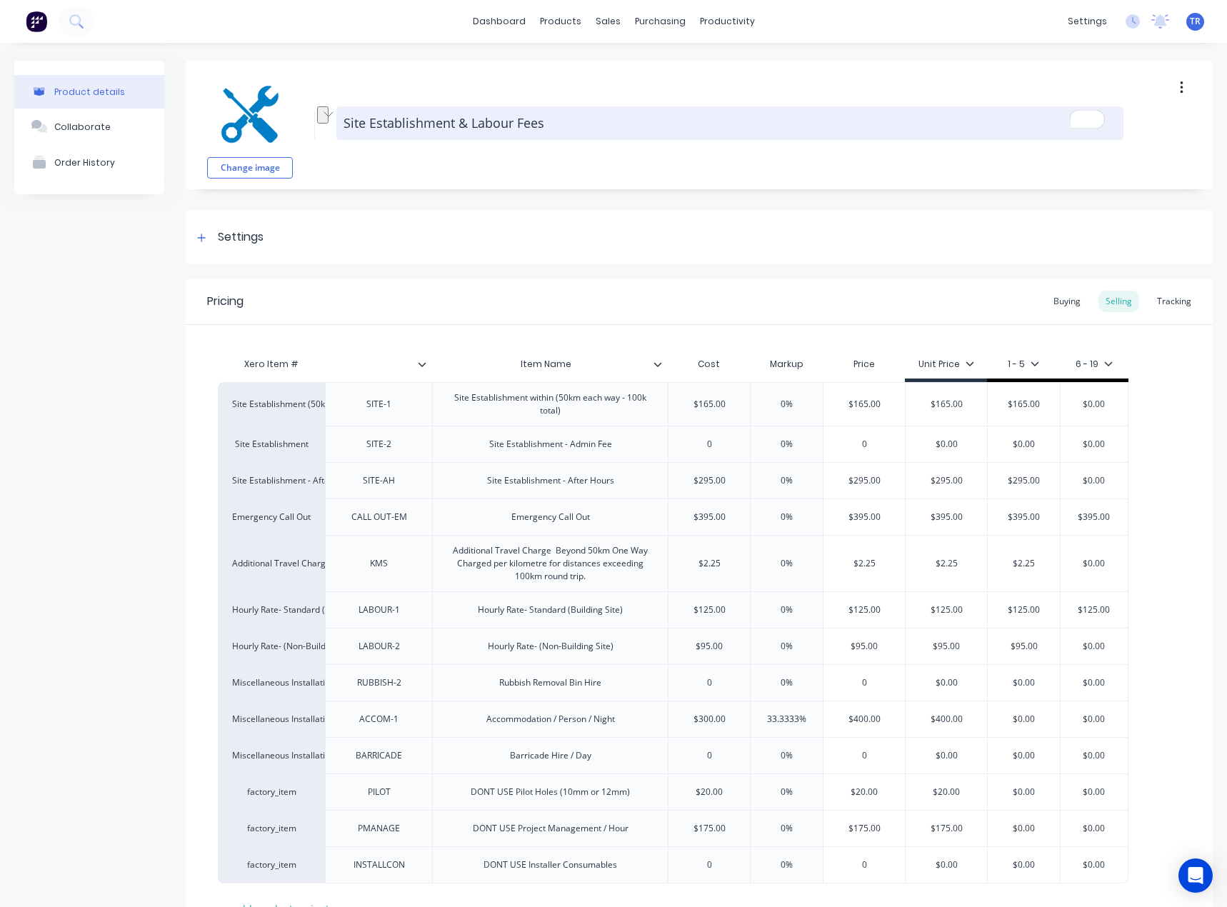
type textarea "x"
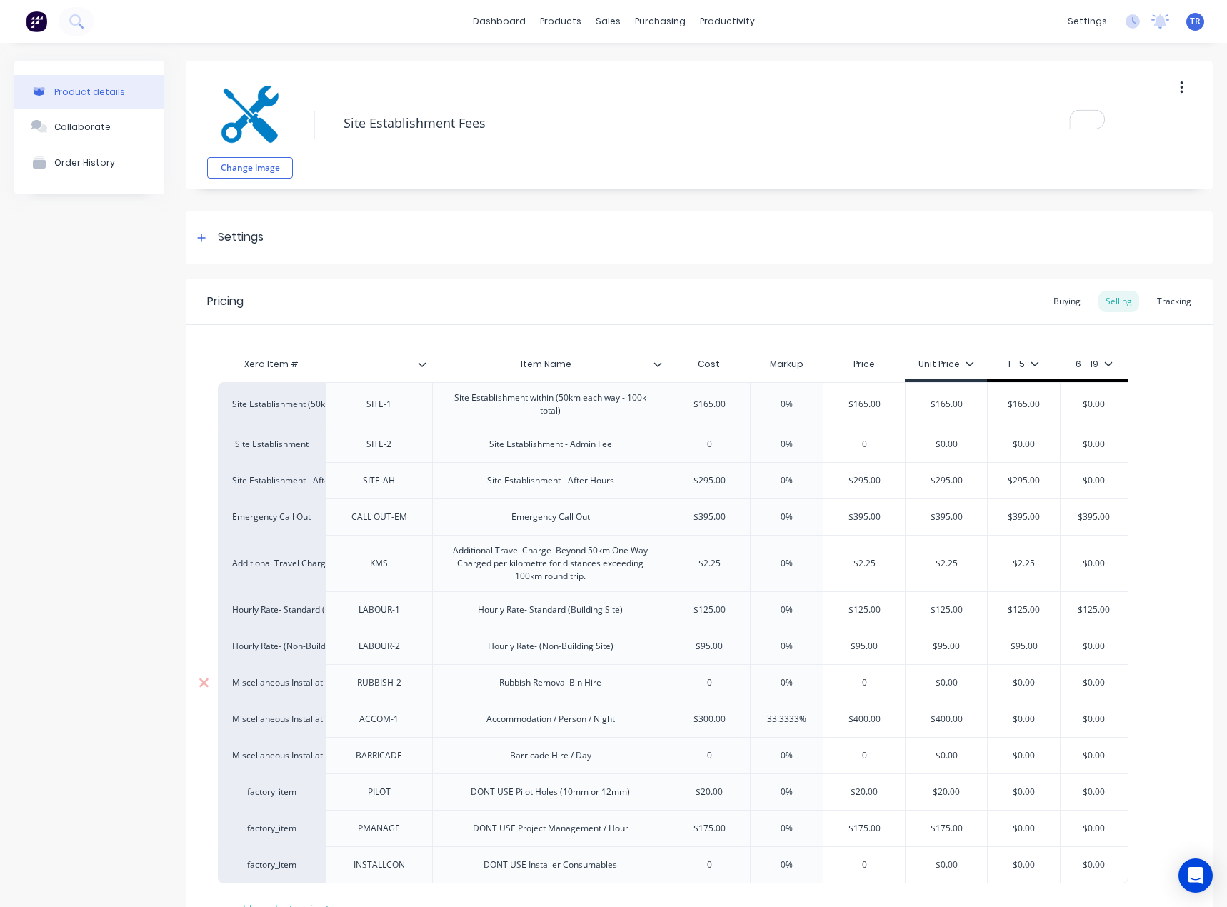
scroll to position [118, 0]
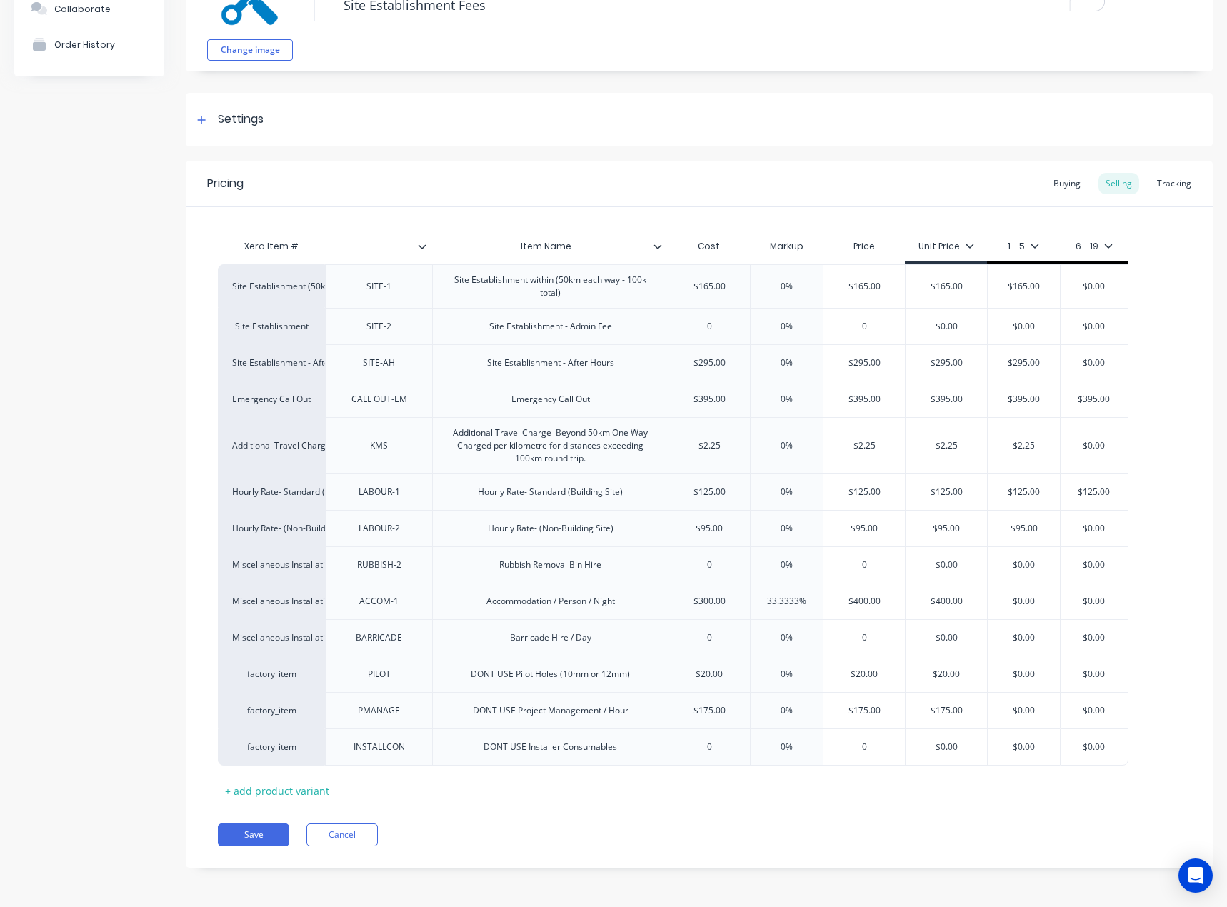
type textarea "Site Establishment Fees"
type textarea "x"
type textarea "Site Establishment Fees"
click at [246, 822] on div "Pricing Buying Selling Tracking Xero Item # Item Name Cost Markup Price Unit Pr…" at bounding box center [699, 514] width 1027 height 707
click at [246, 841] on button "Save" at bounding box center [253, 835] width 71 height 23
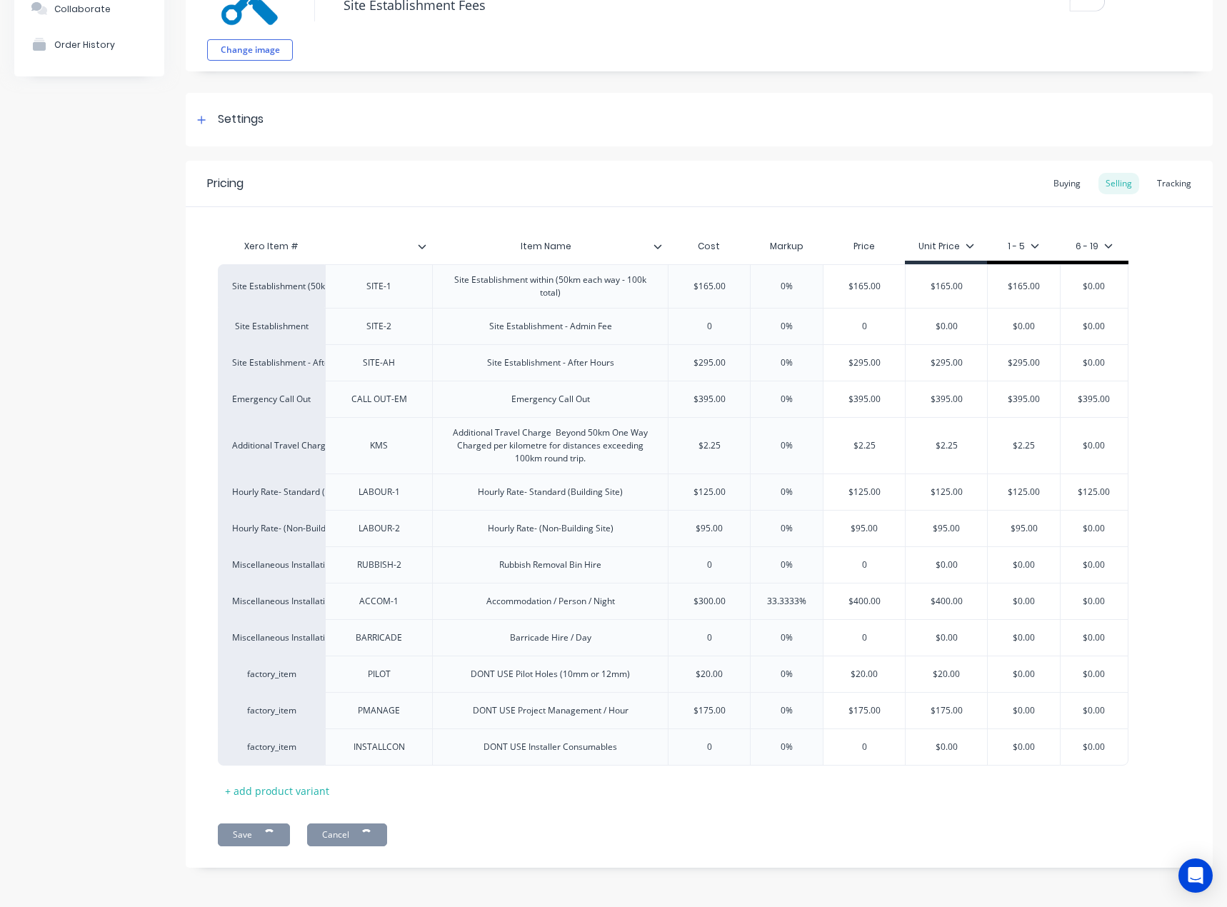
type textarea "x"
